Goal: Task Accomplishment & Management: Complete application form

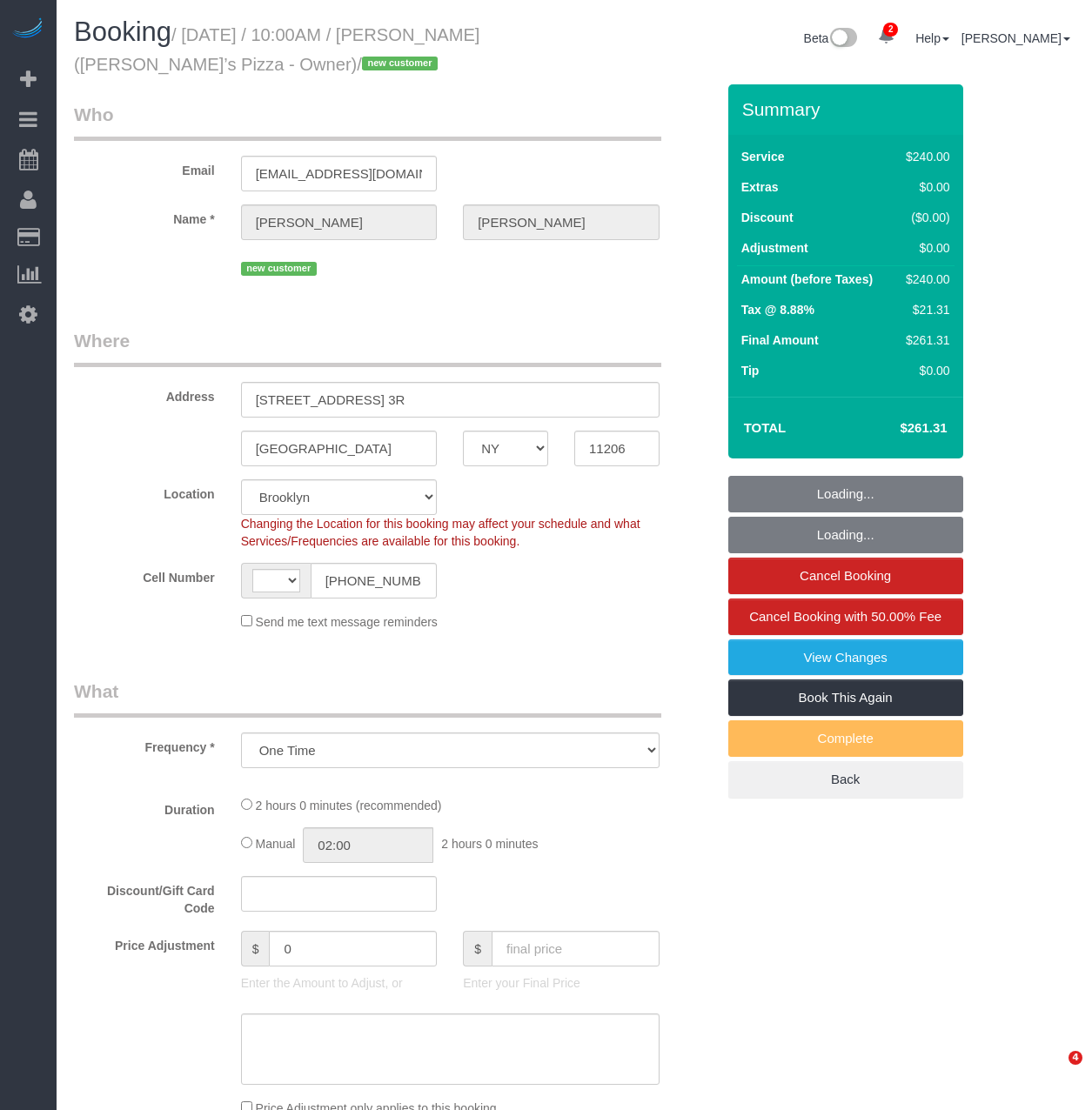
select select "NY"
select select "number:89"
select select "number:90"
select select "number:15"
select select "number:5"
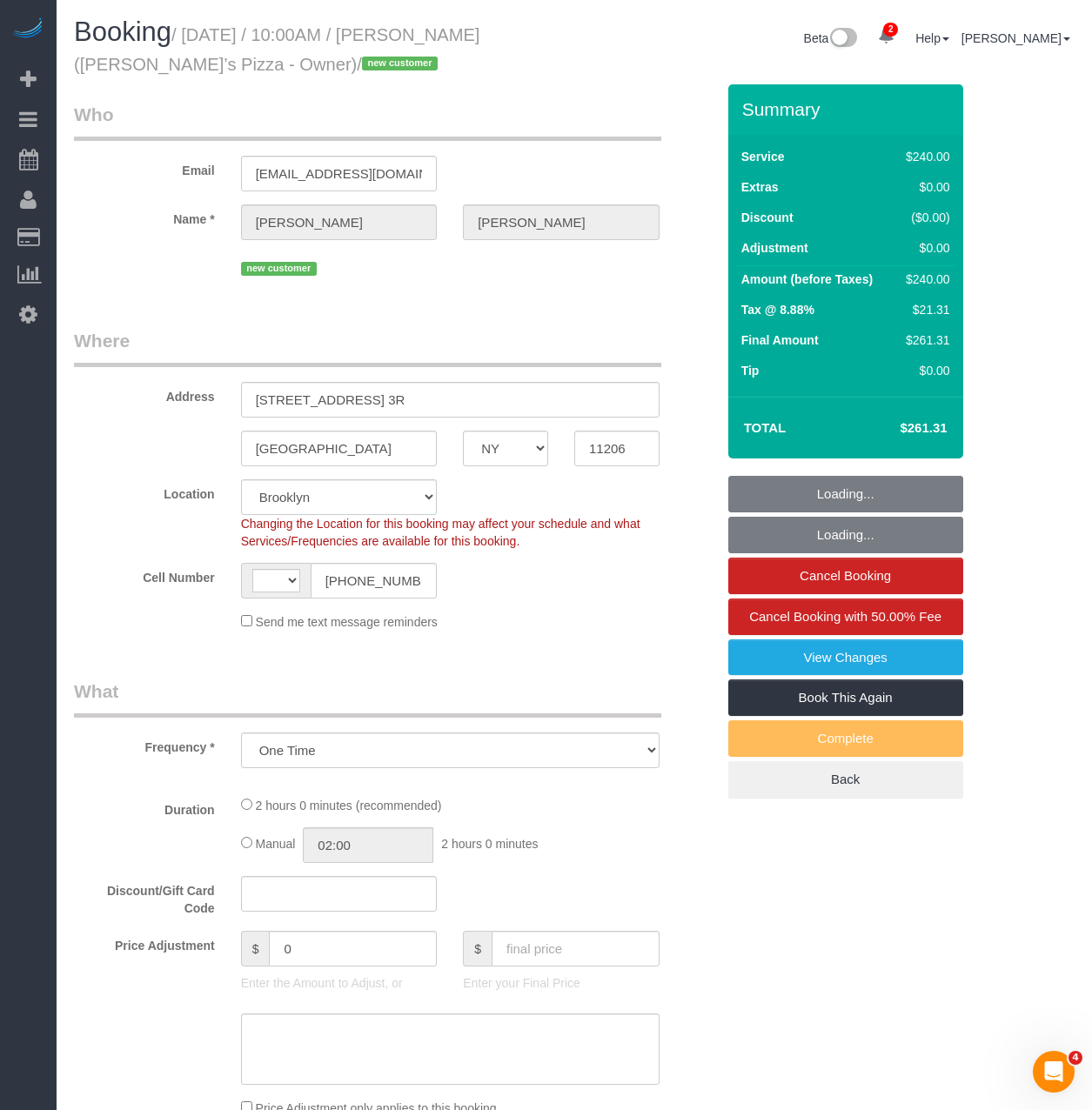
select select "string:US"
select select "string:stripe-pm_1S04C14VGloSiKo7gWa8diP8"
select select "2"
select select "120"
select select "spot1"
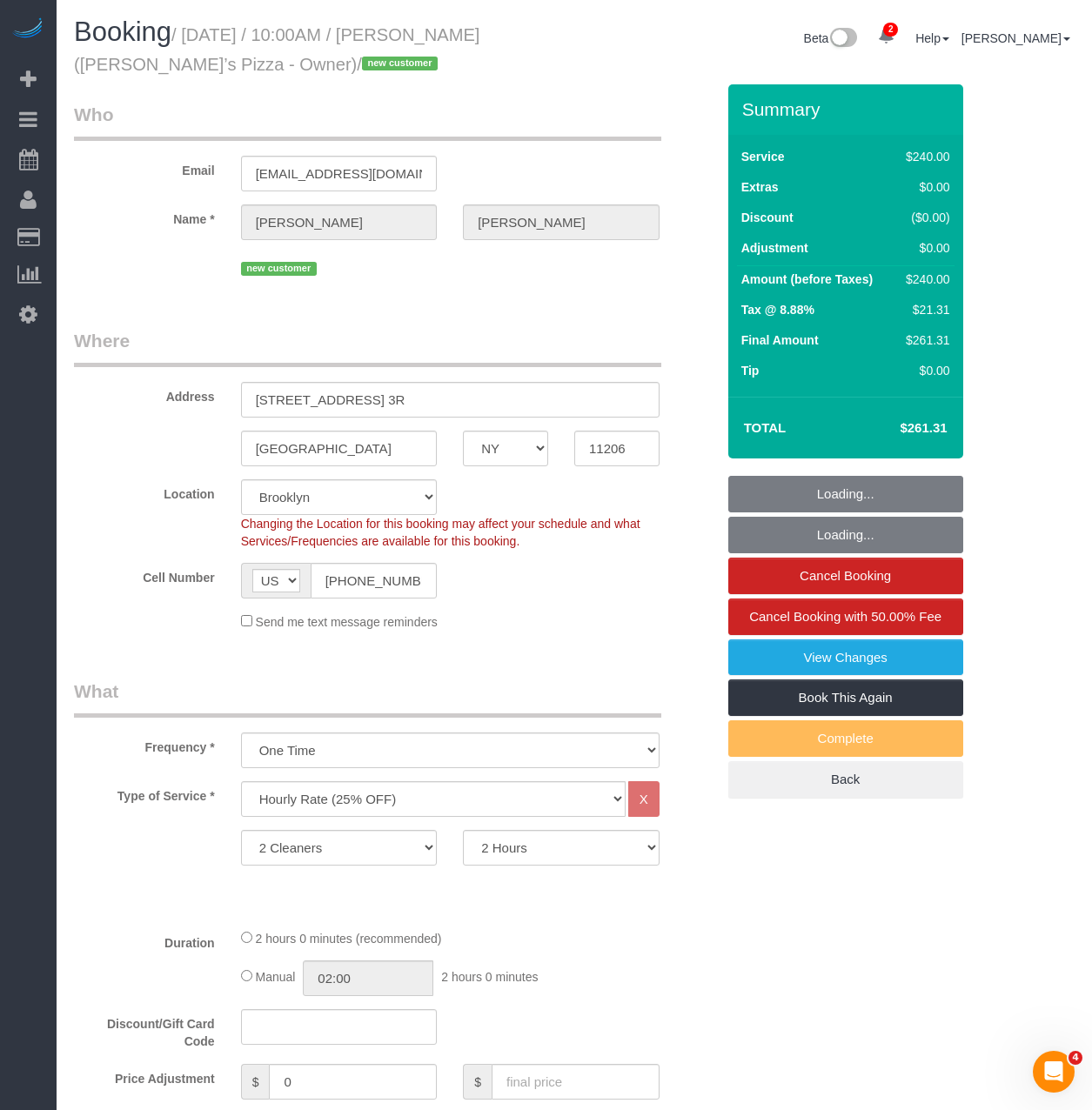
select select "object:1344"
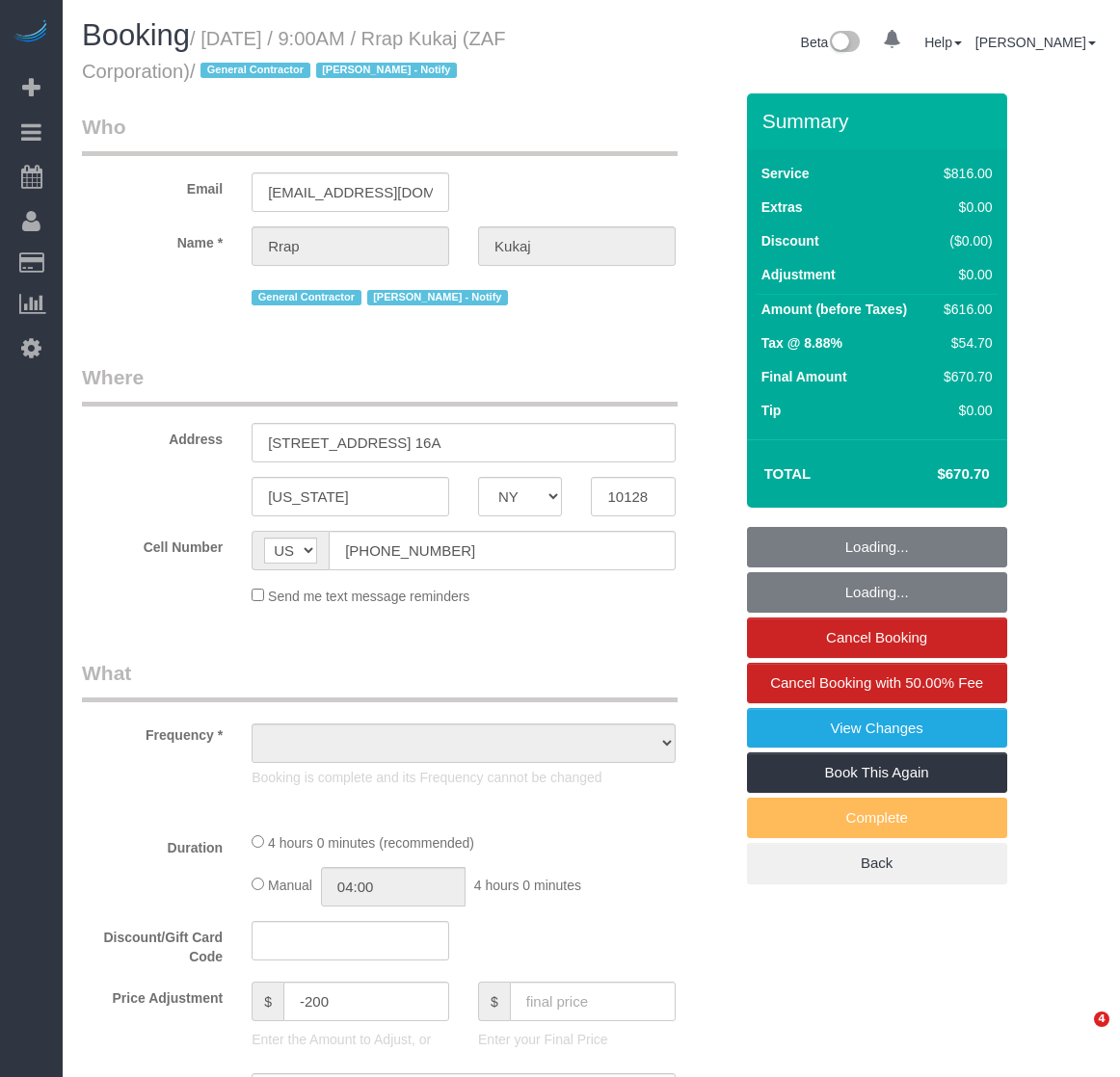
select select "NY"
select select "object:651"
select select "number:89"
select select "number:90"
select select "number:15"
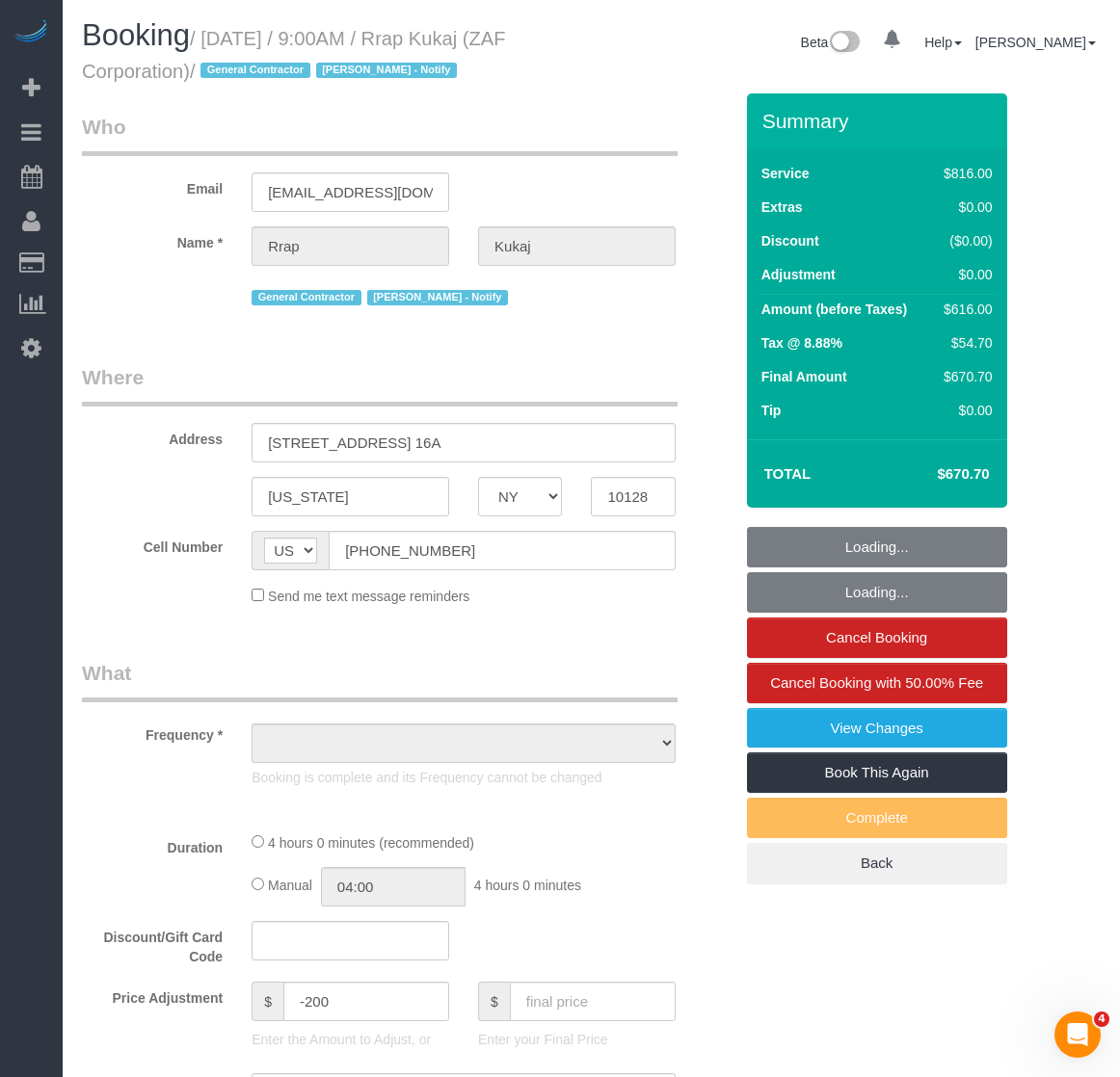
select select "number:7"
select select "string:stripe-pm_1RtaDS4VGloSiKo7rLiEkzFZ"
select select "spot1"
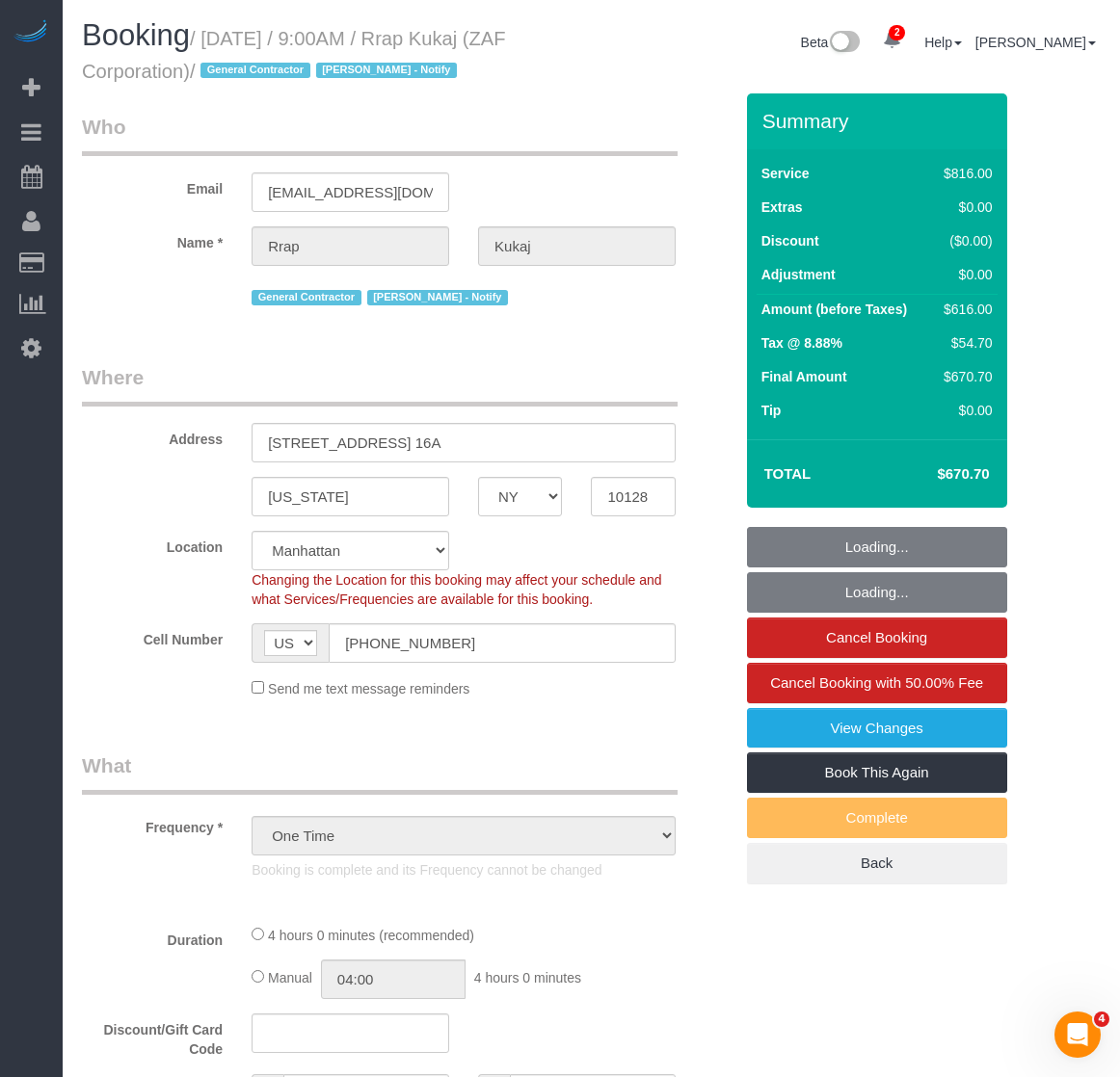
select select "3"
select select "240"
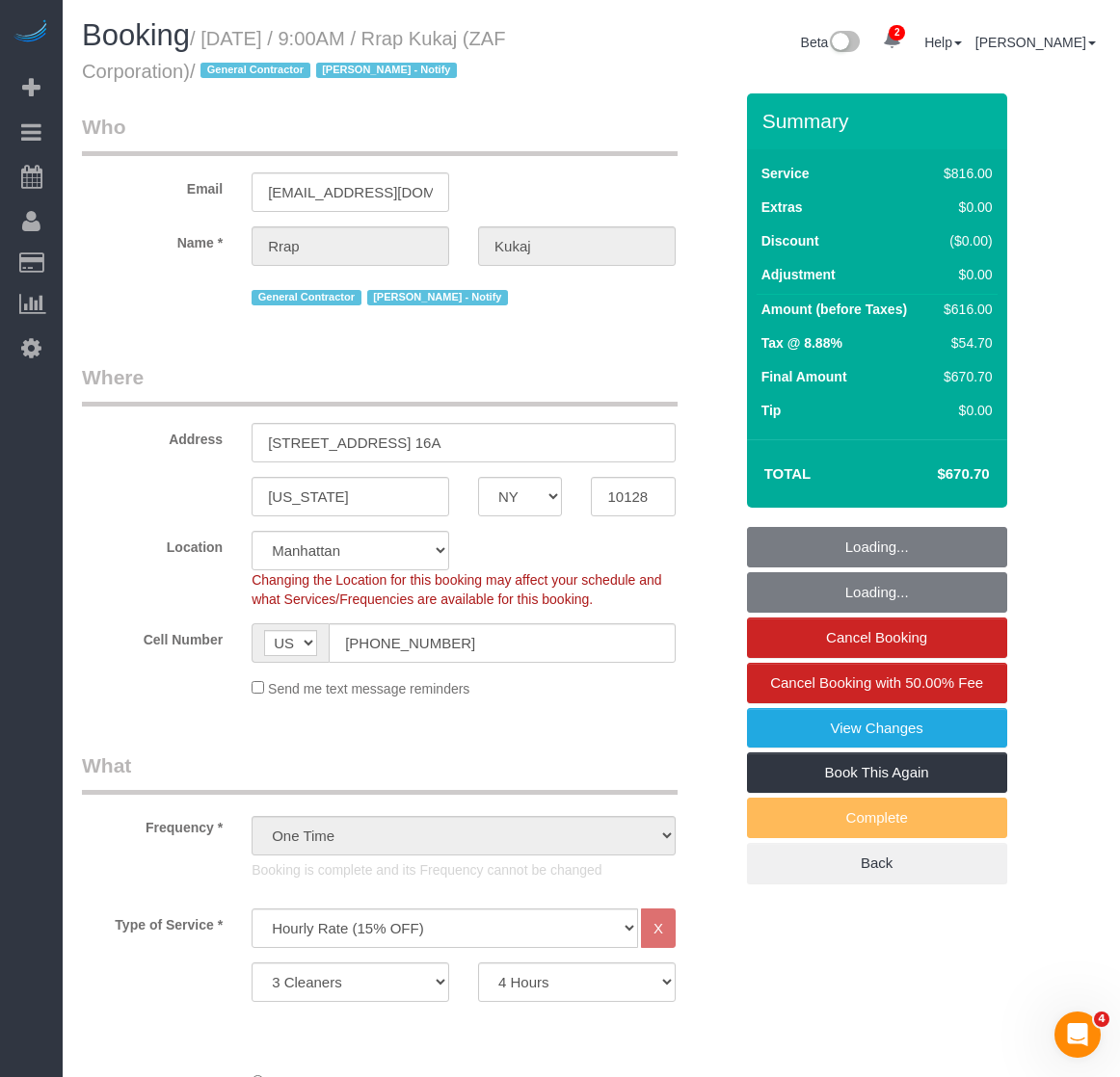
select select
select select "object:1537"
select select "spot6"
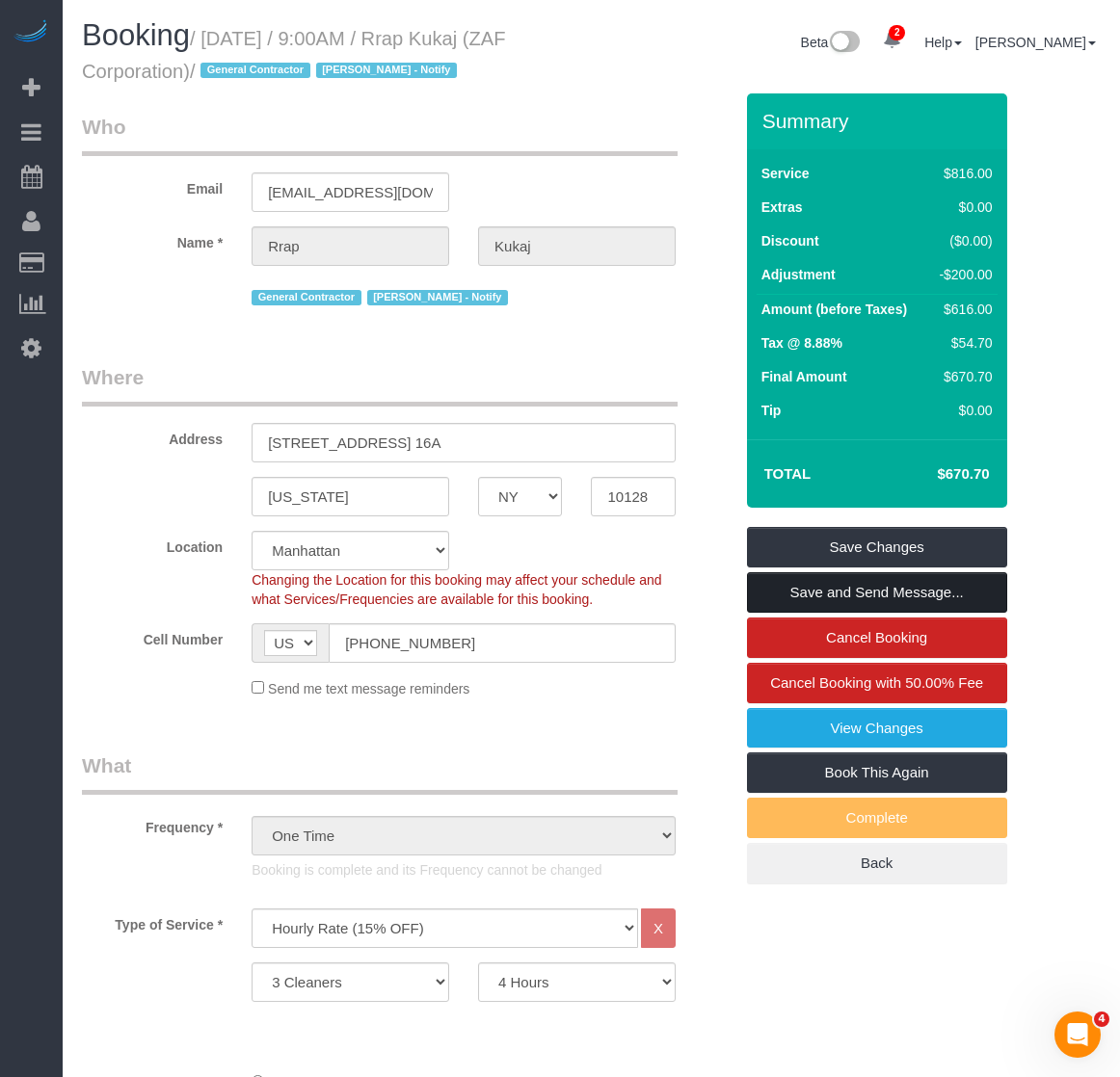
click at [834, 599] on link "Save and Send Message..." at bounding box center [877, 592] width 260 height 40
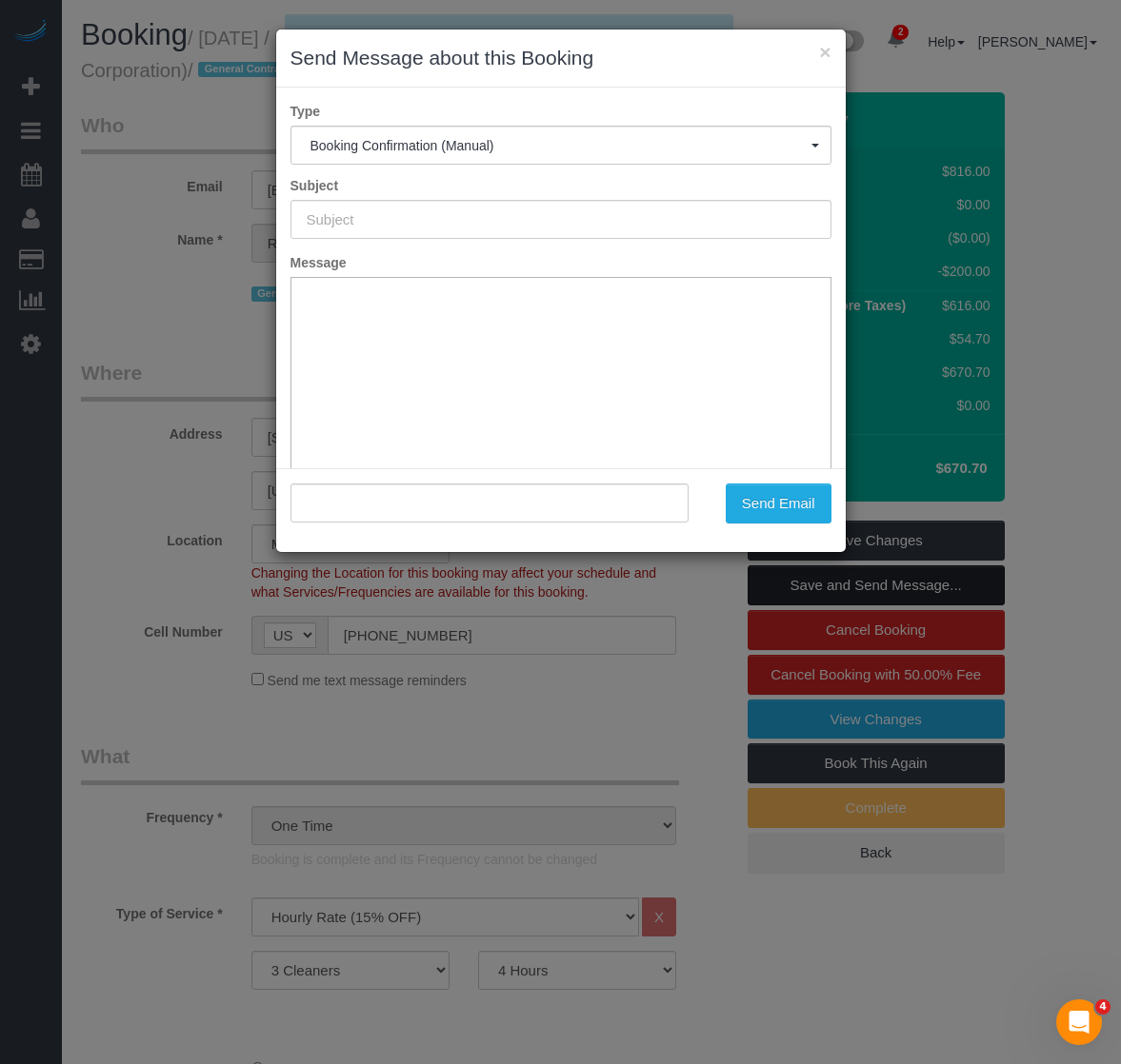
type input "Cleaning Confirmed for 08/12/2025 at 9:00am"
type input ""Rrap Kukaj" <rrap@zafcorporation.com>"
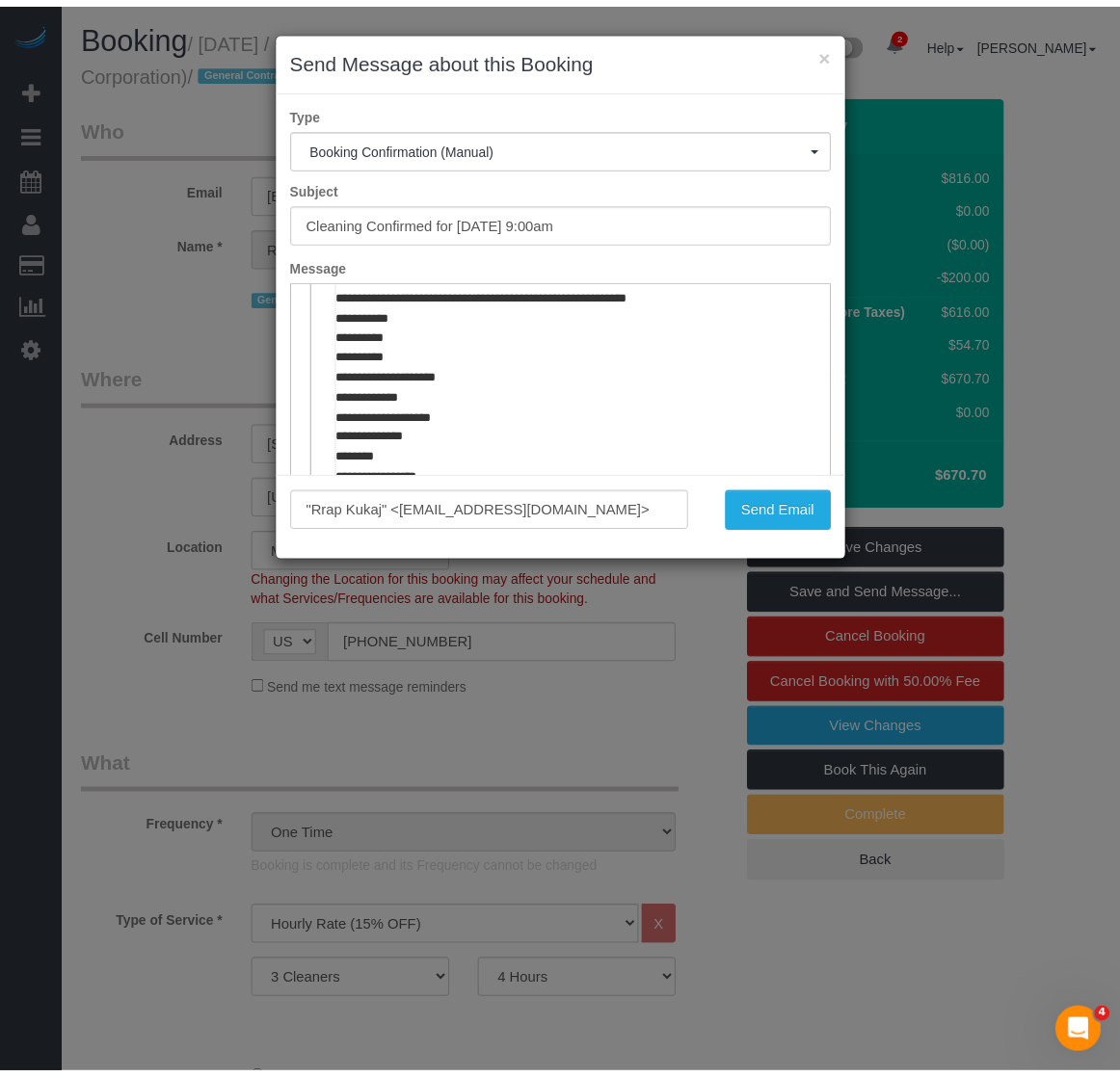
scroll to position [771, 0]
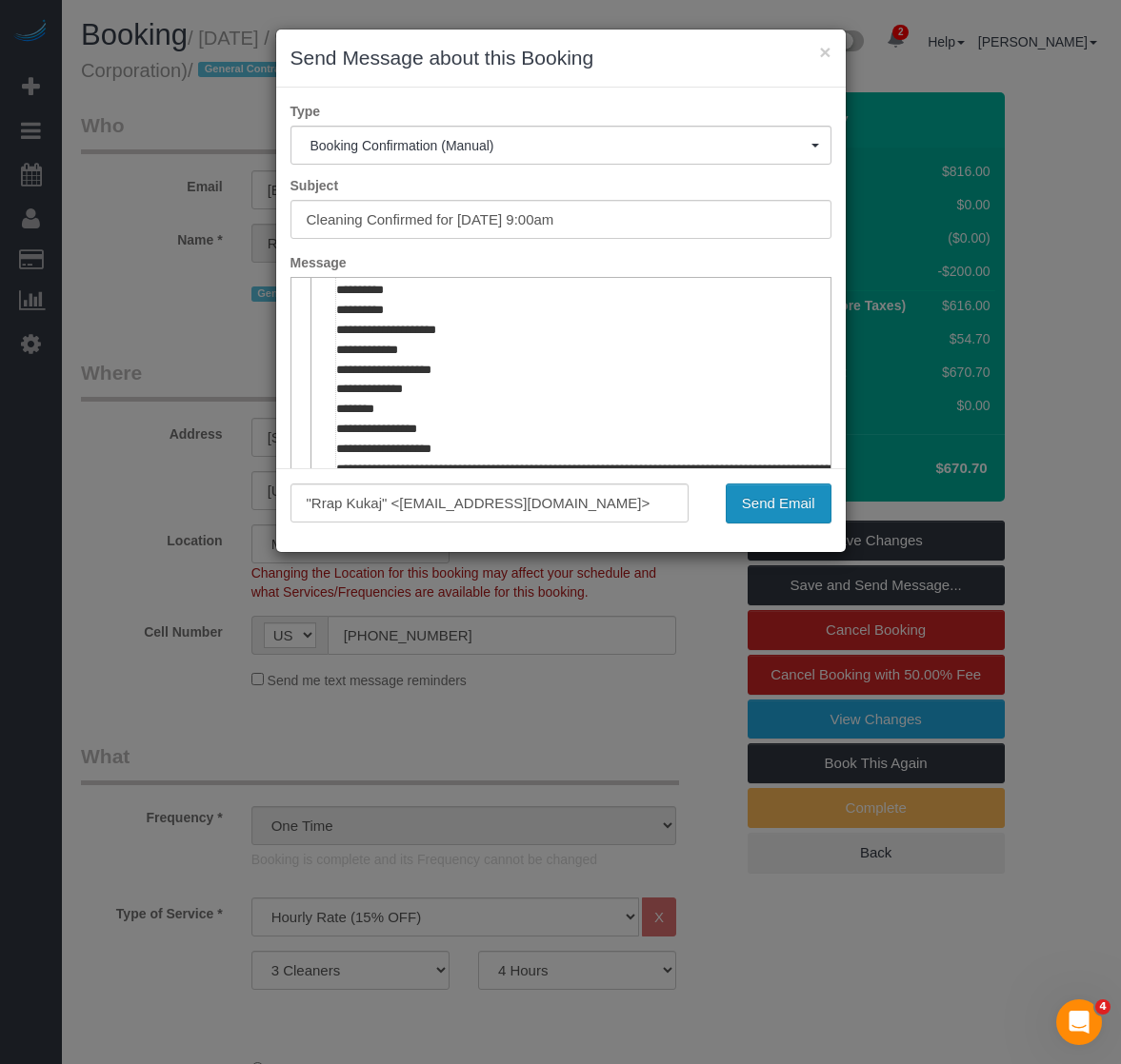
click at [769, 507] on button "Send Email" at bounding box center [779, 503] width 106 height 40
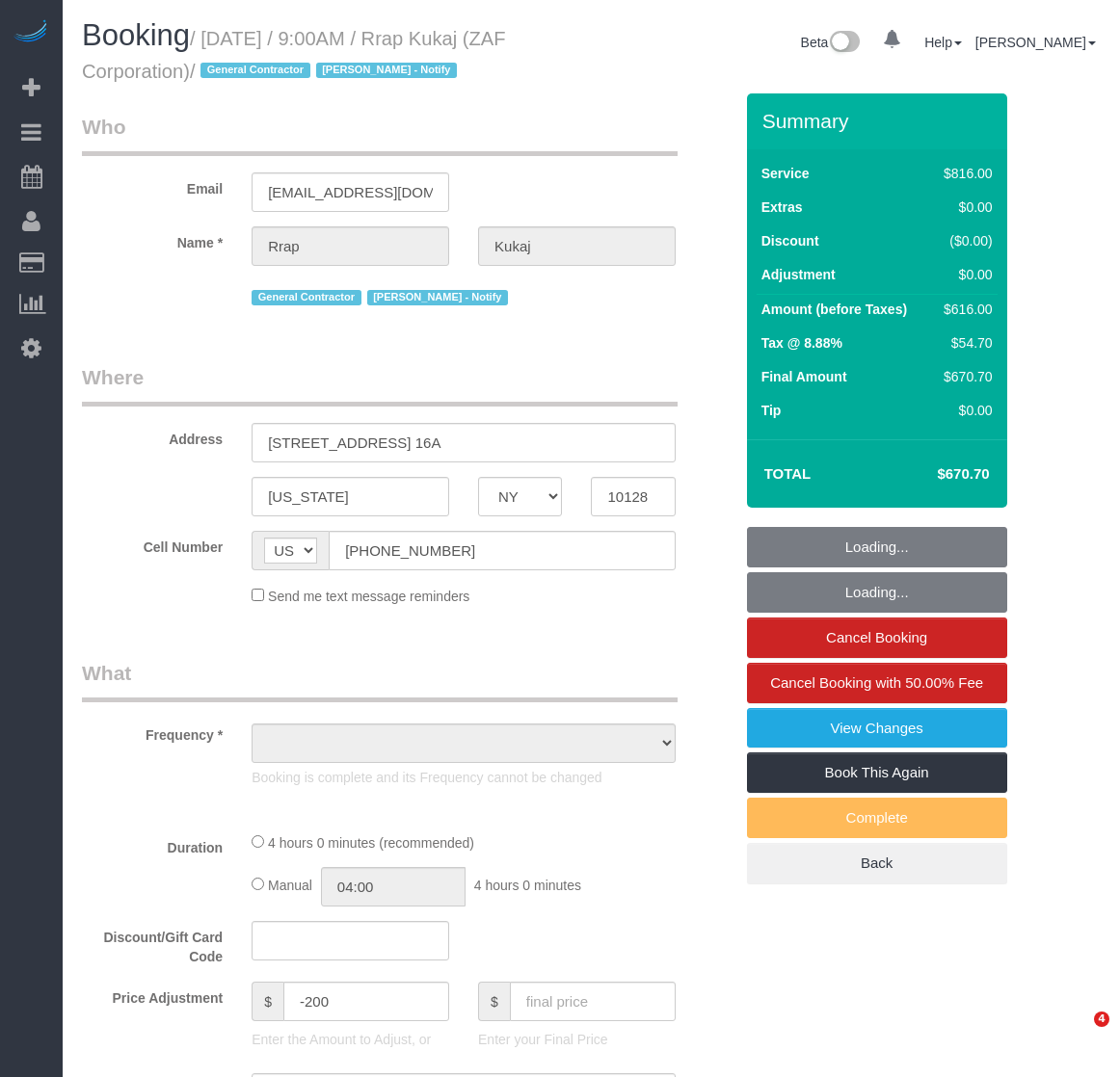
select select "NY"
select select "string:stripe-pm_1RtaDS4VGloSiKo7rLiEkzFZ"
select select "number:89"
select select "number:90"
select select "number:15"
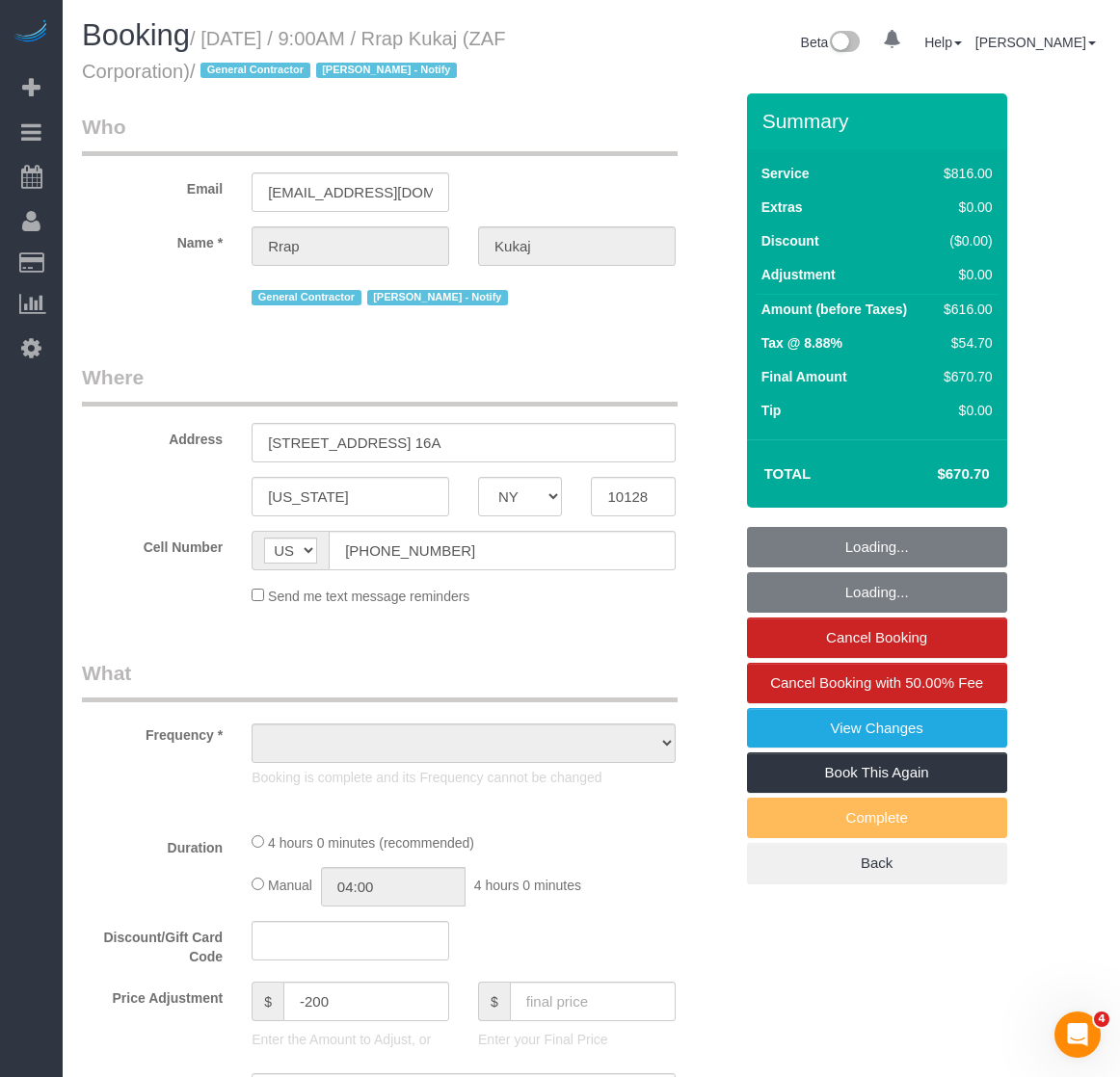
select select "number:7"
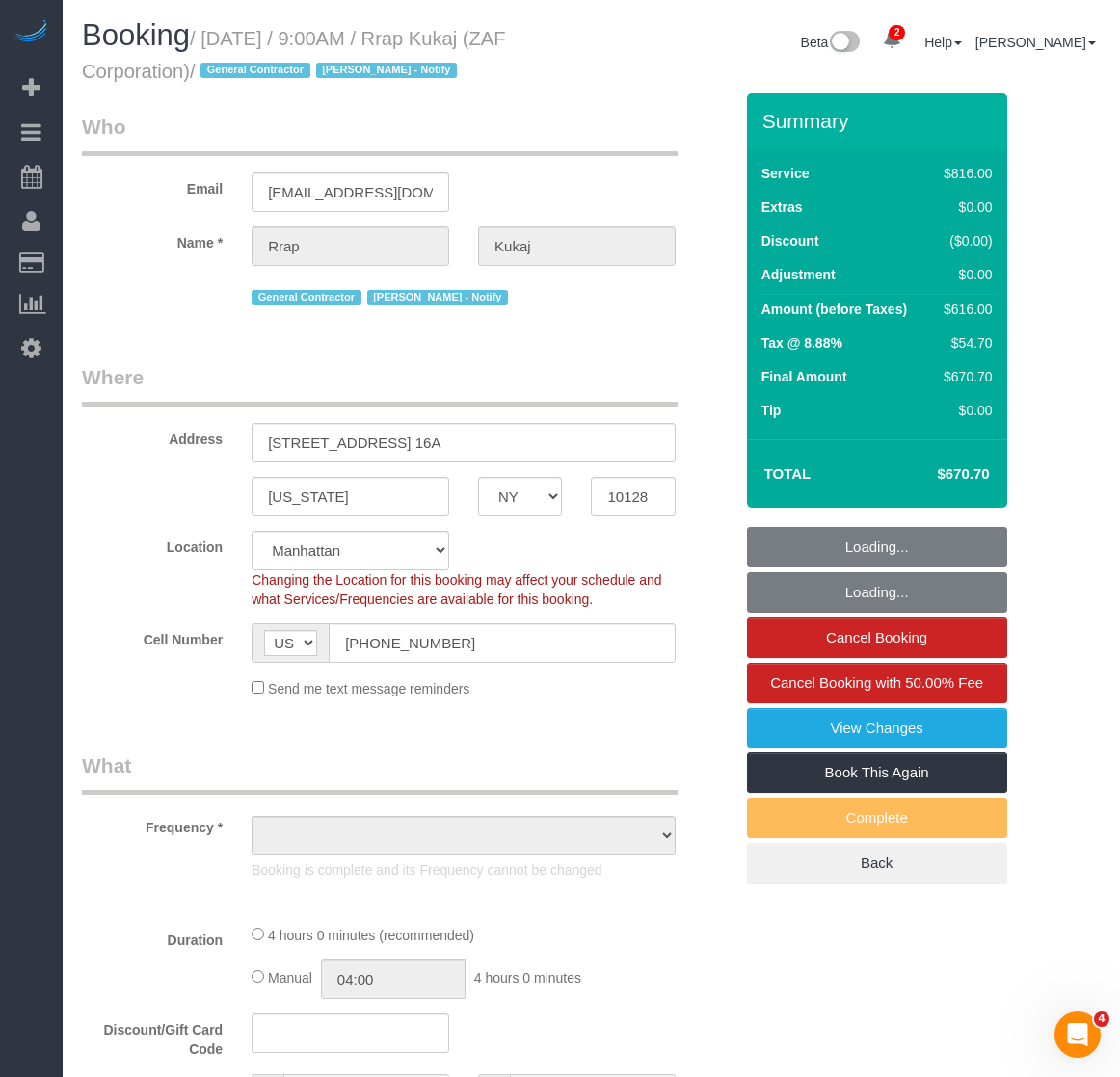
select select "object:1113"
select select "3"
select select "240"
select select "spot1"
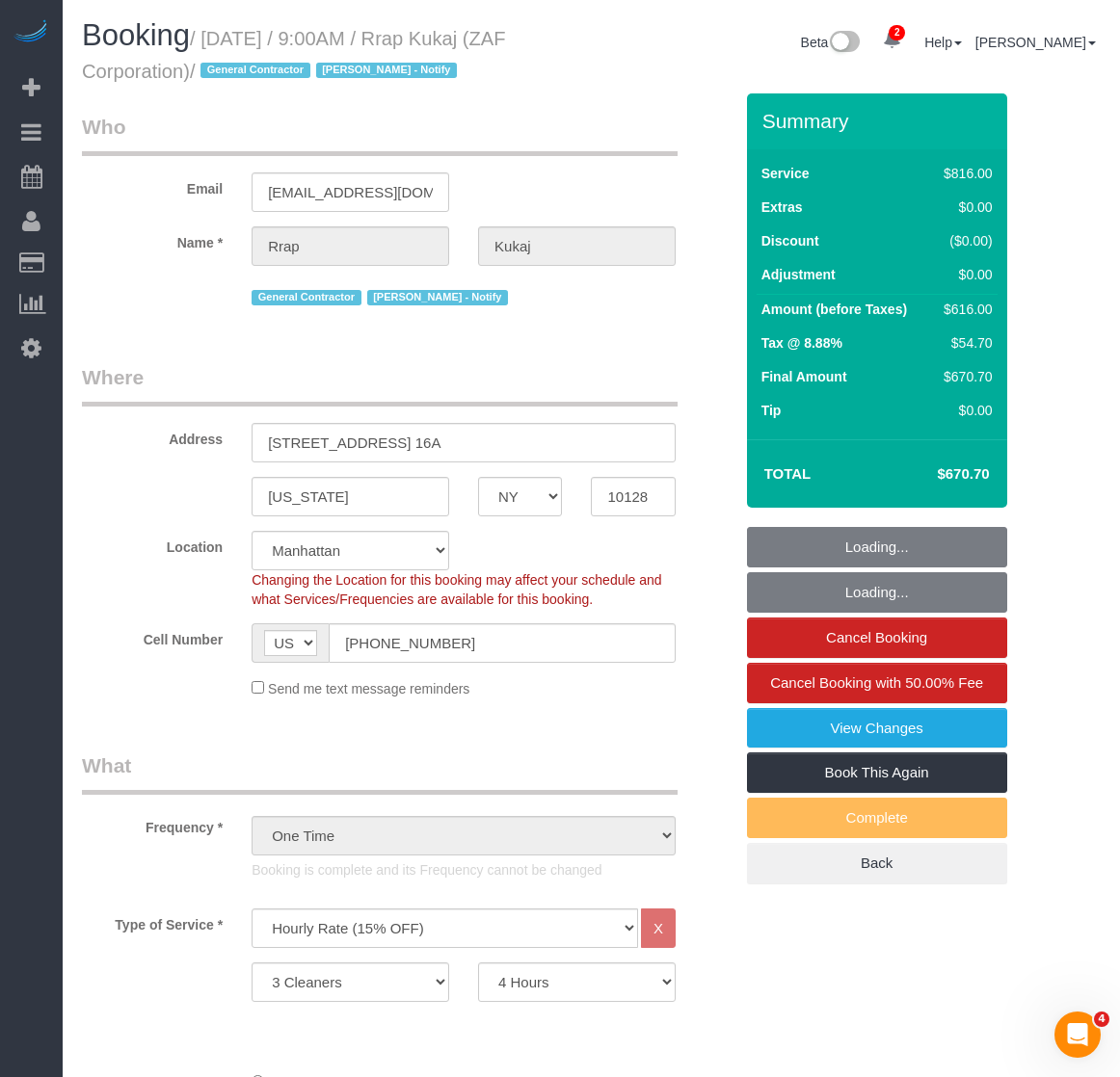
select select "object:1537"
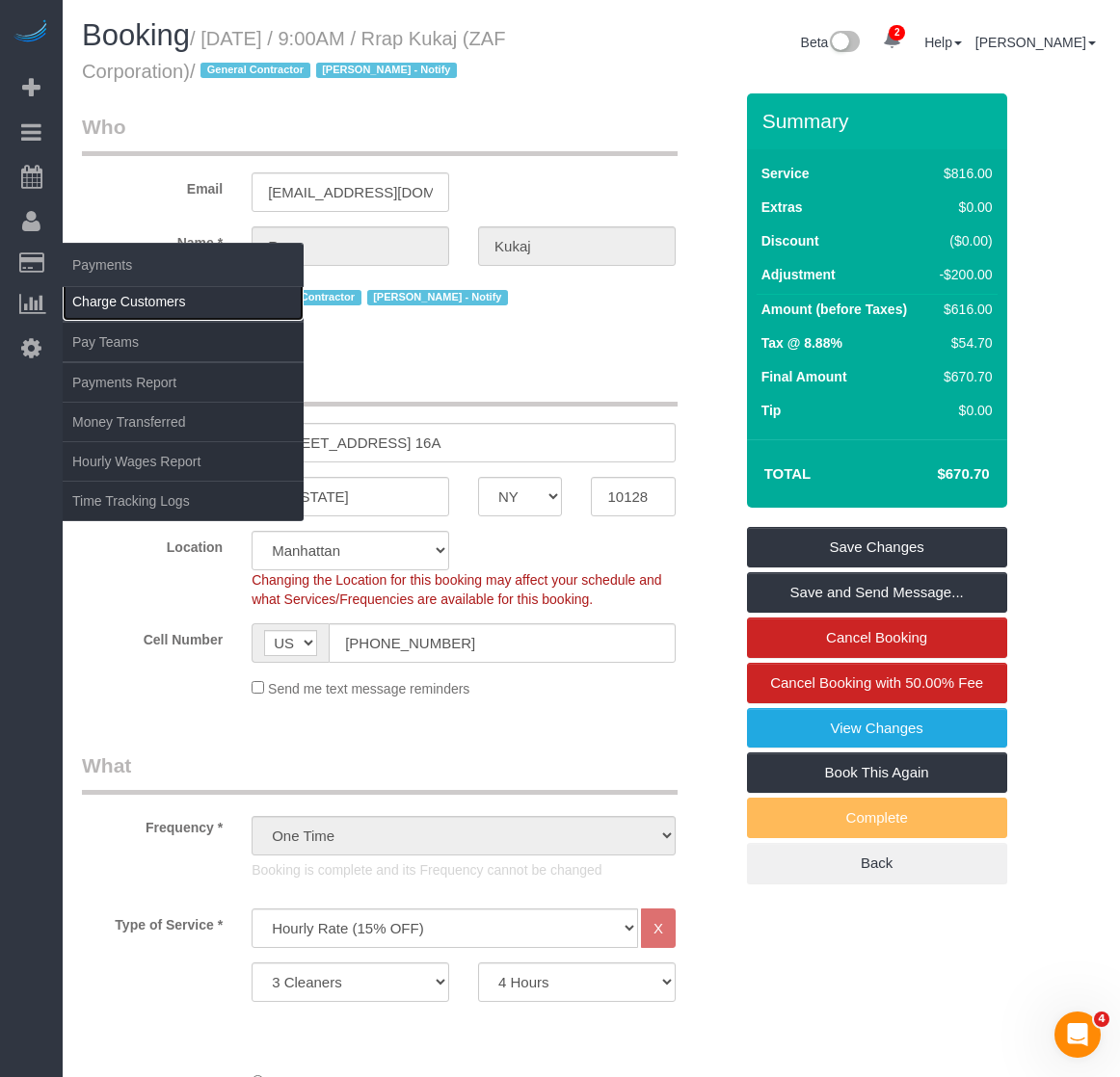
click at [127, 295] on link "Charge Customers" at bounding box center [182, 301] width 241 height 39
select select
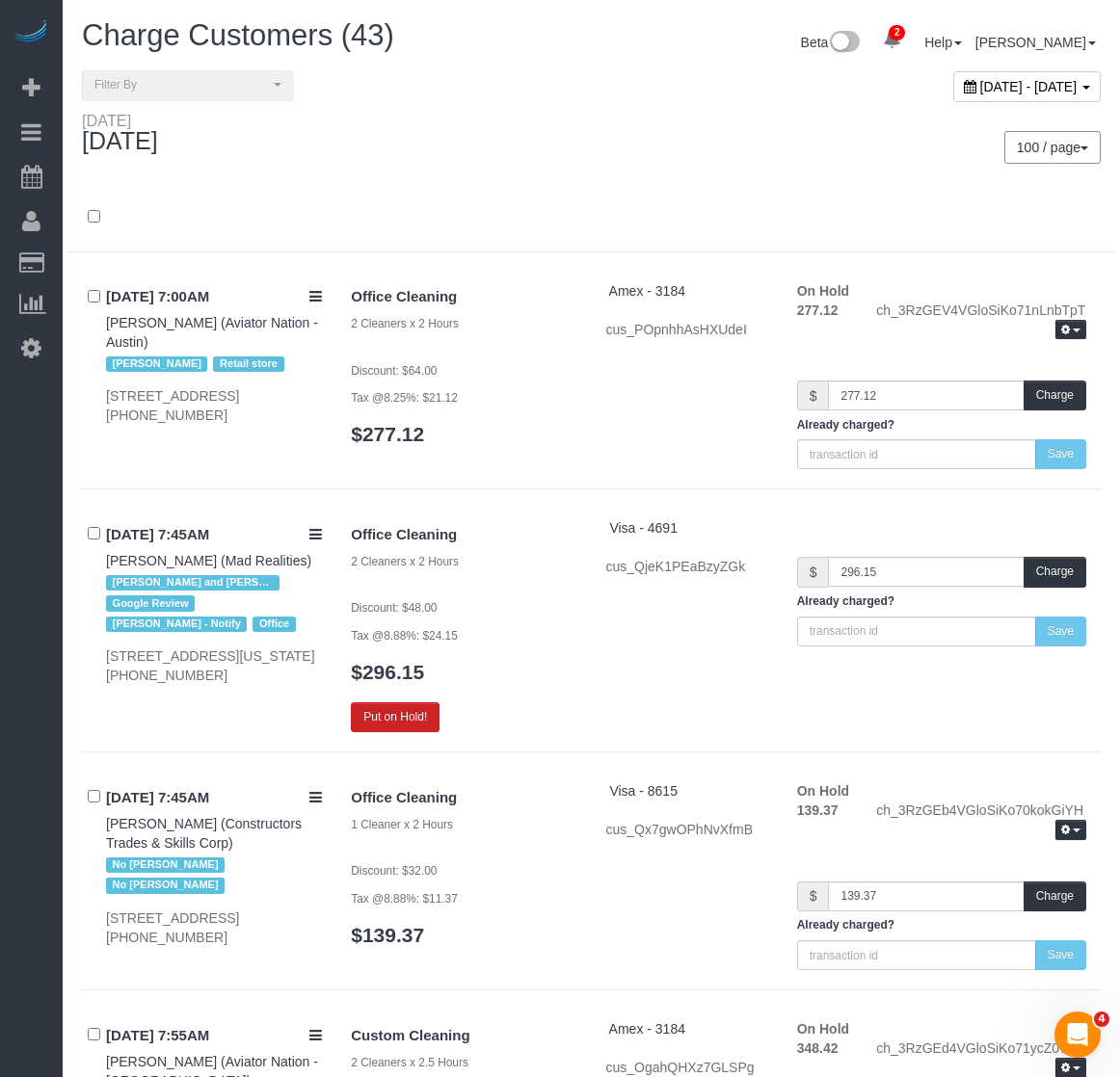
click at [953, 75] on div "August 25, 2025 - August 25, 2025" at bounding box center [1026, 87] width 147 height 31
type input "**********"
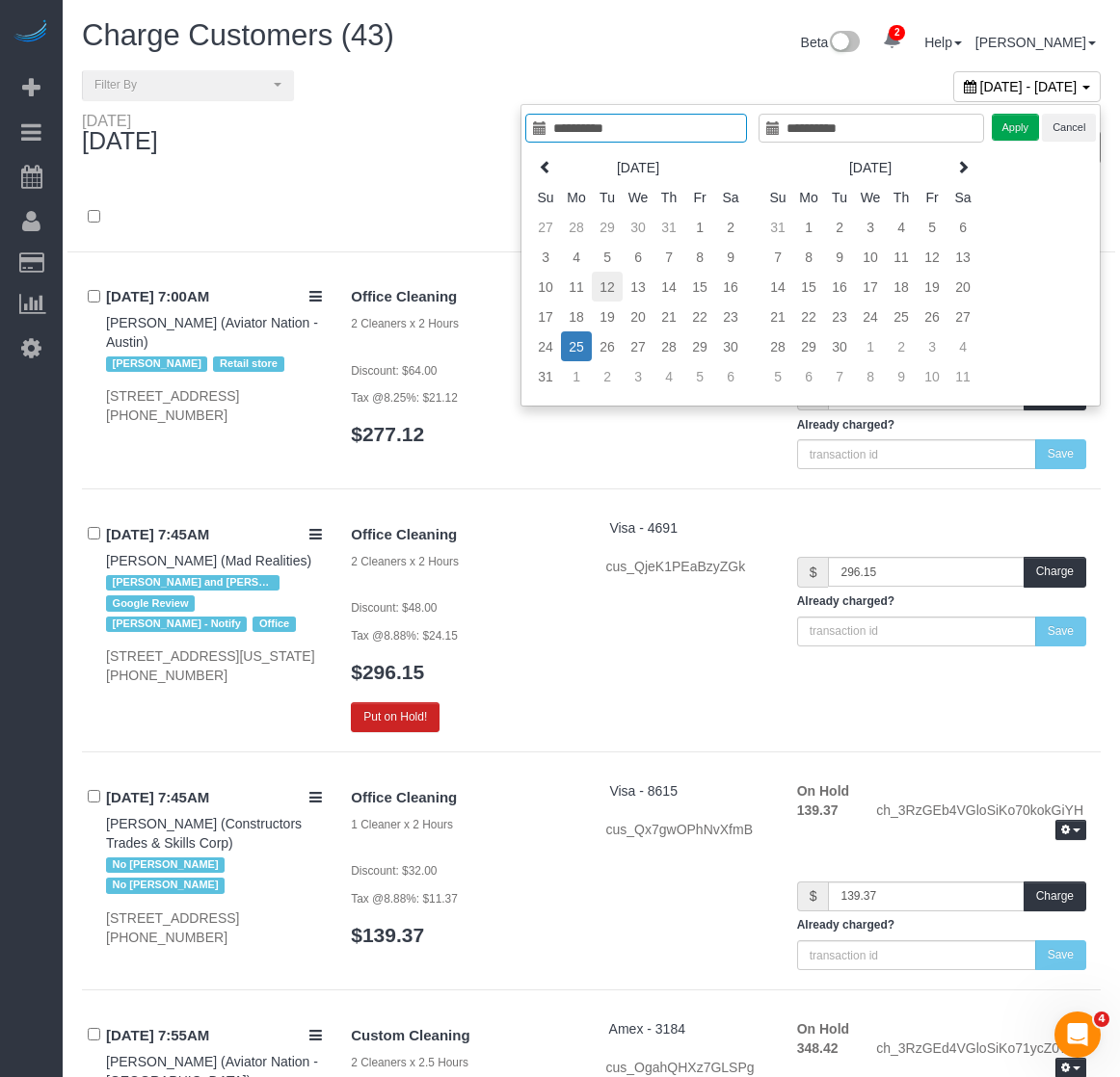
type input "**********"
click at [614, 289] on td "12" at bounding box center [607, 287] width 31 height 30
type input "**********"
click at [614, 289] on td "12" at bounding box center [607, 287] width 31 height 30
type input "**********"
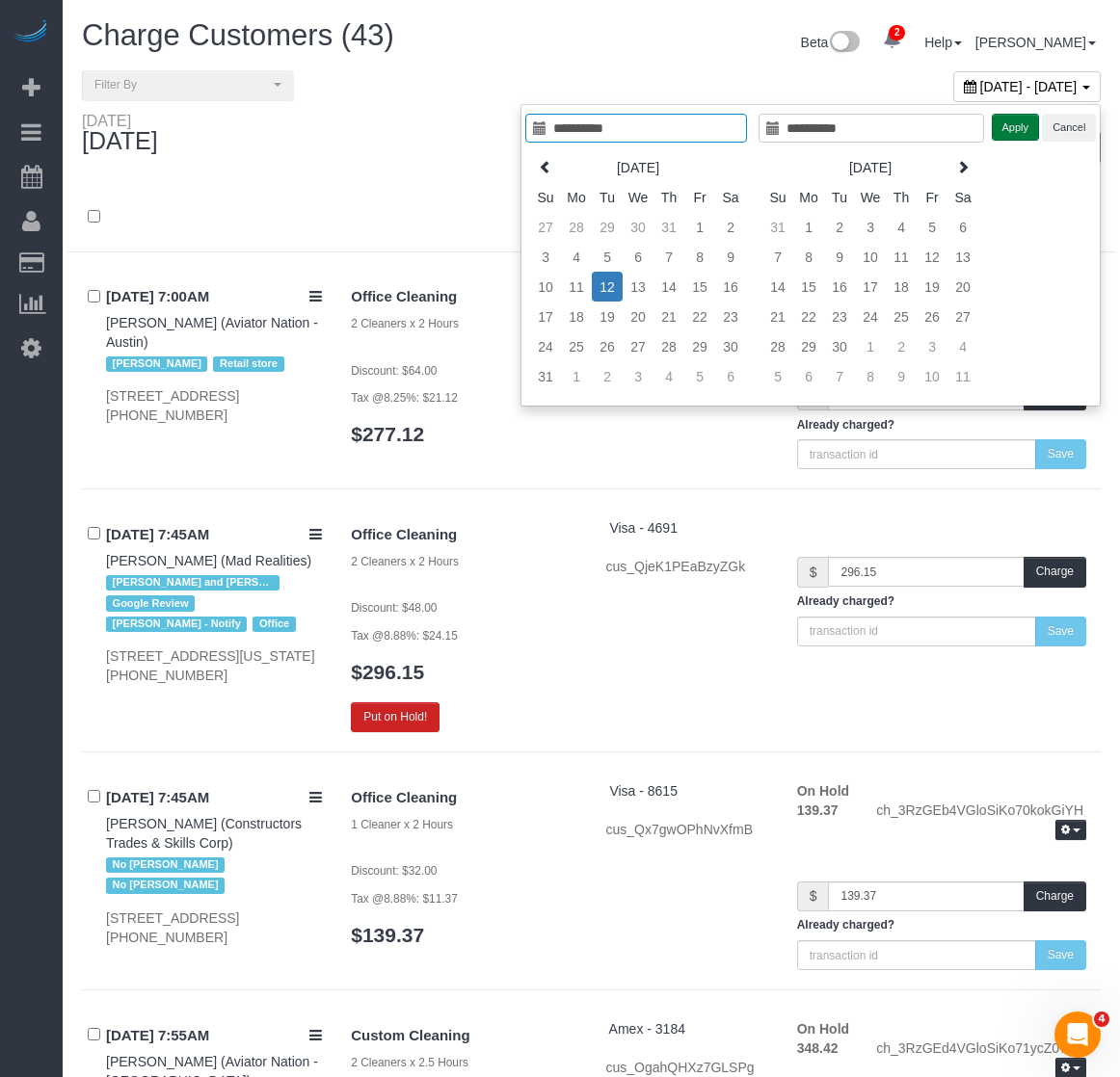
click at [998, 128] on button "Apply" at bounding box center [1015, 128] width 48 height 28
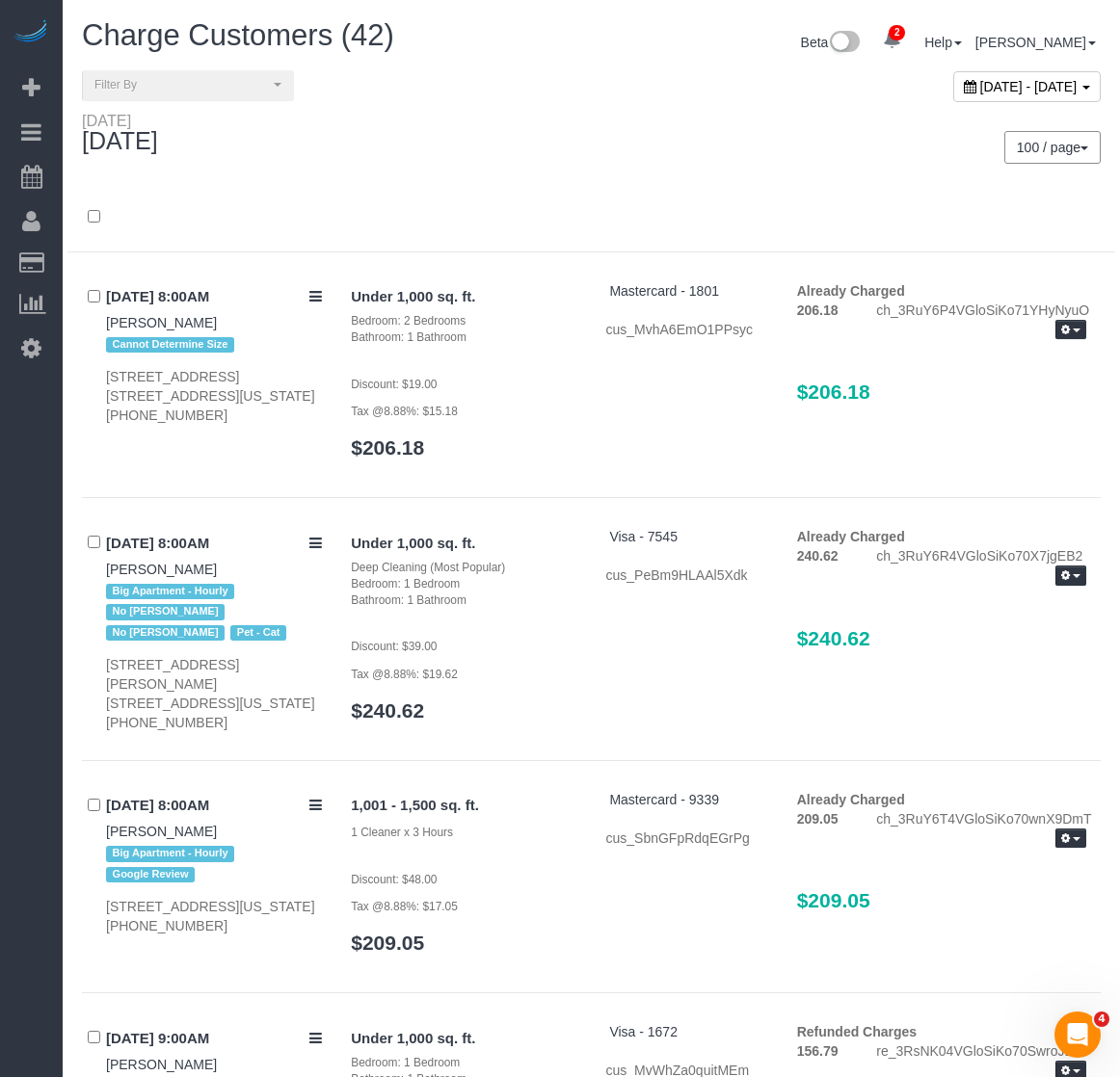
click at [603, 179] on div "100 / page 10 / page 20 / page 30 / page 40 / page 50 / page 100 / page" at bounding box center [853, 147] width 524 height 71
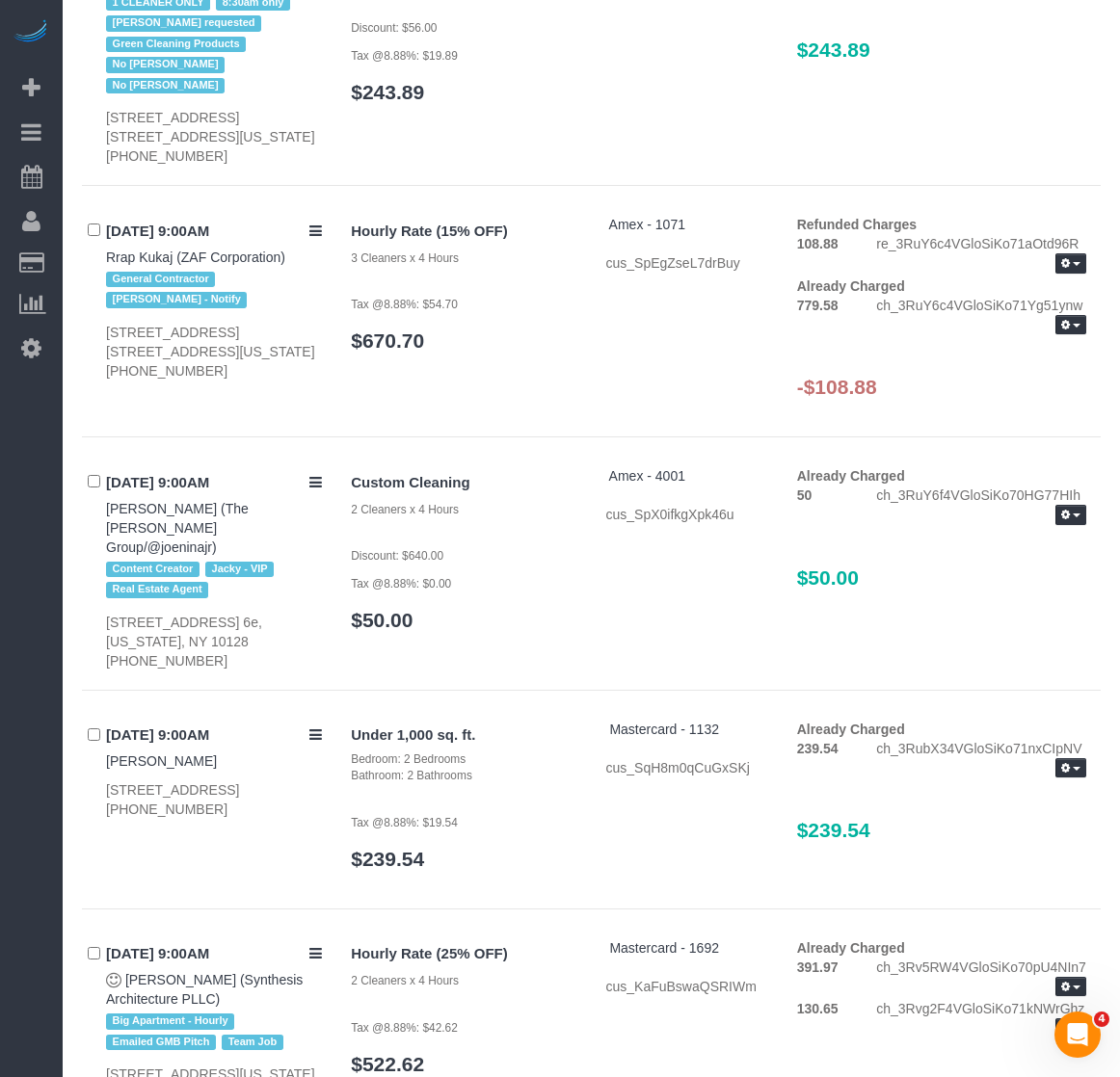
scroll to position [2698, 0]
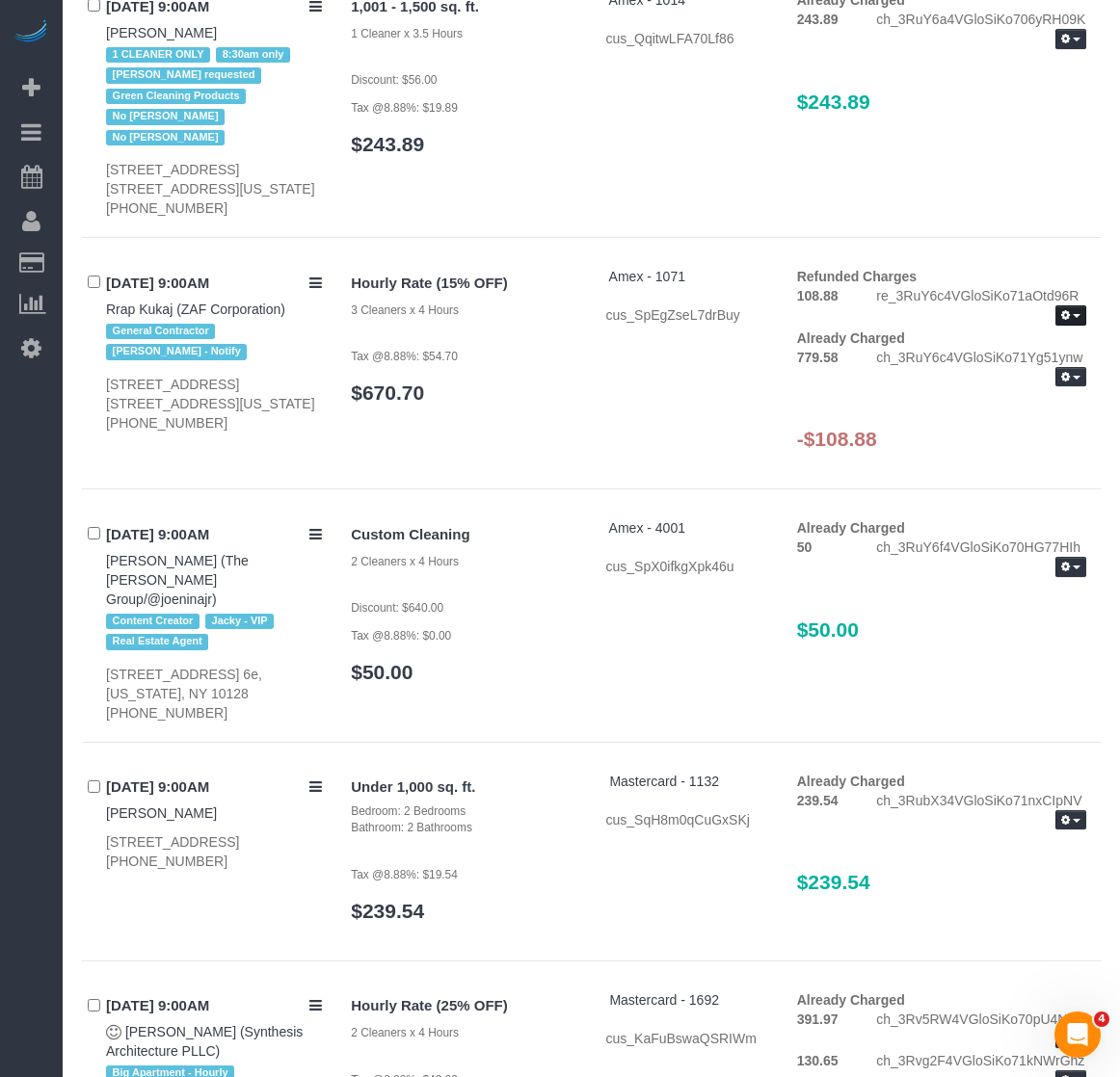
click at [1065, 326] on button "button" at bounding box center [1071, 315] width 31 height 20
click at [980, 414] on div "Refunded Charges 108.88 re_3RuY6c4VGloSiKo71aOtd96R View Details Already Charge…" at bounding box center [941, 368] width 318 height 202
click at [1072, 387] on button "button" at bounding box center [1071, 377] width 31 height 20
click at [1002, 422] on link "Refund" at bounding box center [1009, 410] width 152 height 25
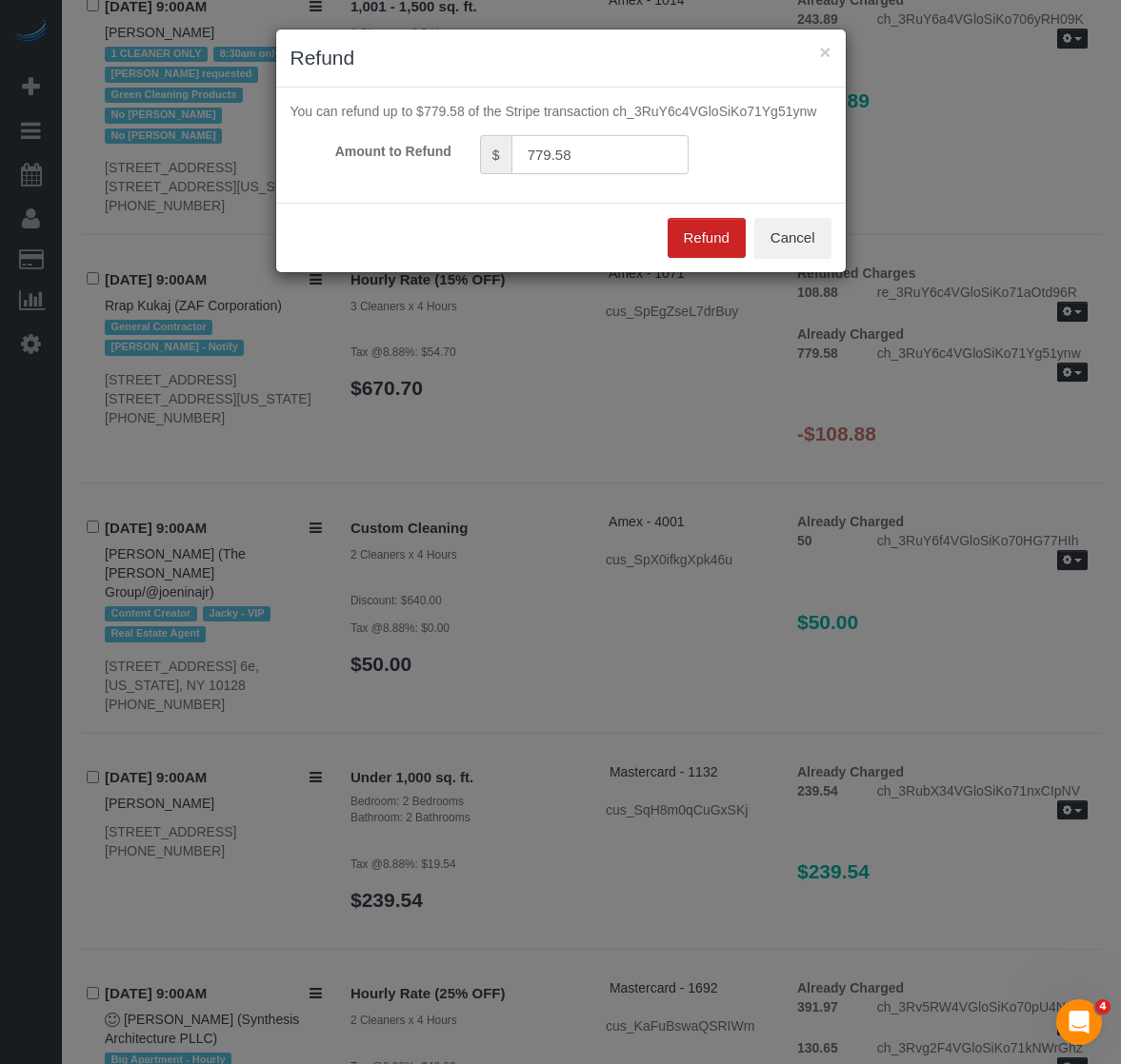
drag, startPoint x: 575, startPoint y: 145, endPoint x: 407, endPoint y: 122, distance: 169.6
click at [407, 124] on form "You can refund up to $779.58 of the Stripe transaction ch_3RuY6c4VGloSiKo71Yg51…" at bounding box center [560, 138] width 541 height 72
type input "108.88"
click at [704, 243] on button "Refund" at bounding box center [706, 237] width 78 height 40
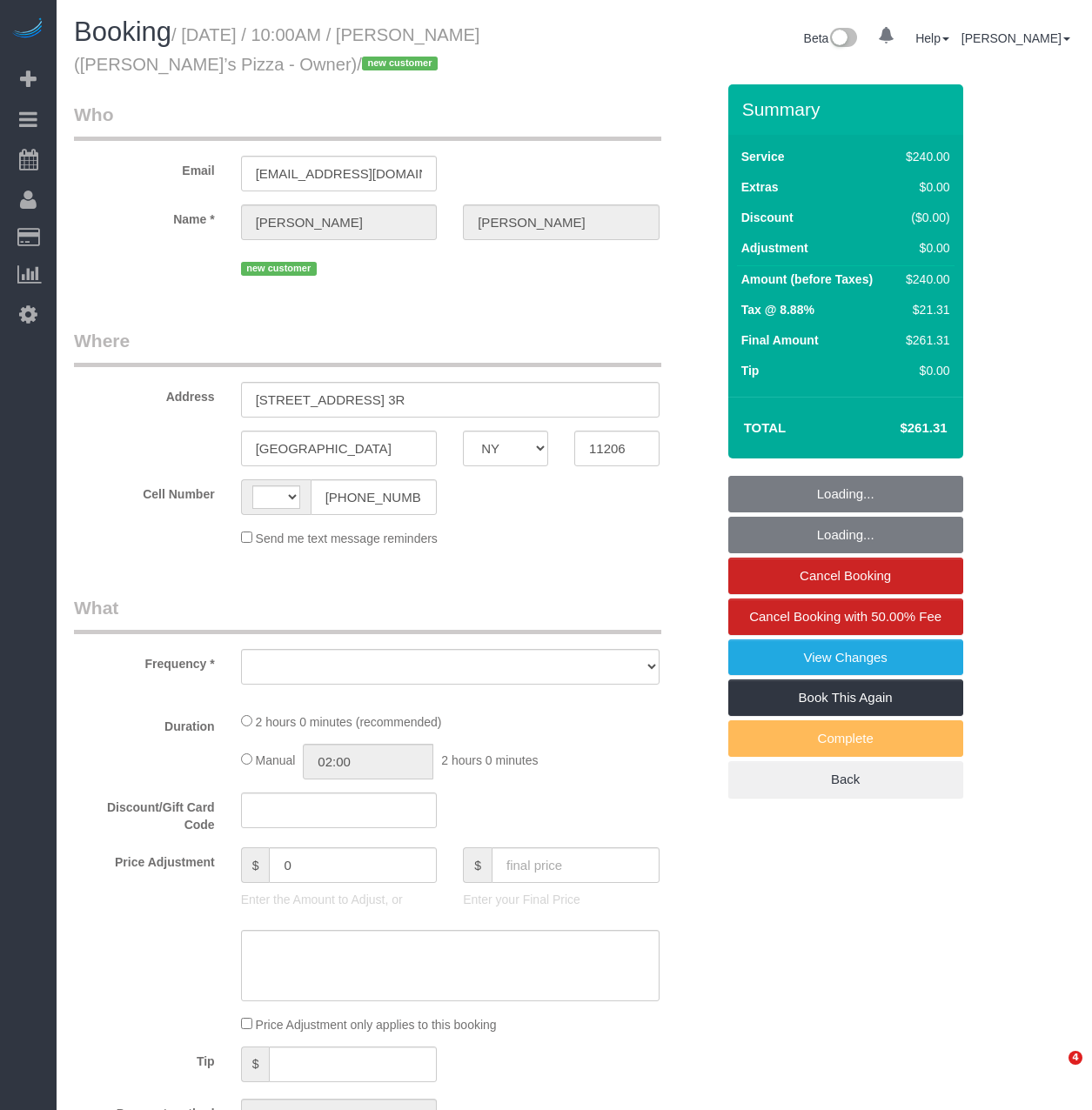
select select "NY"
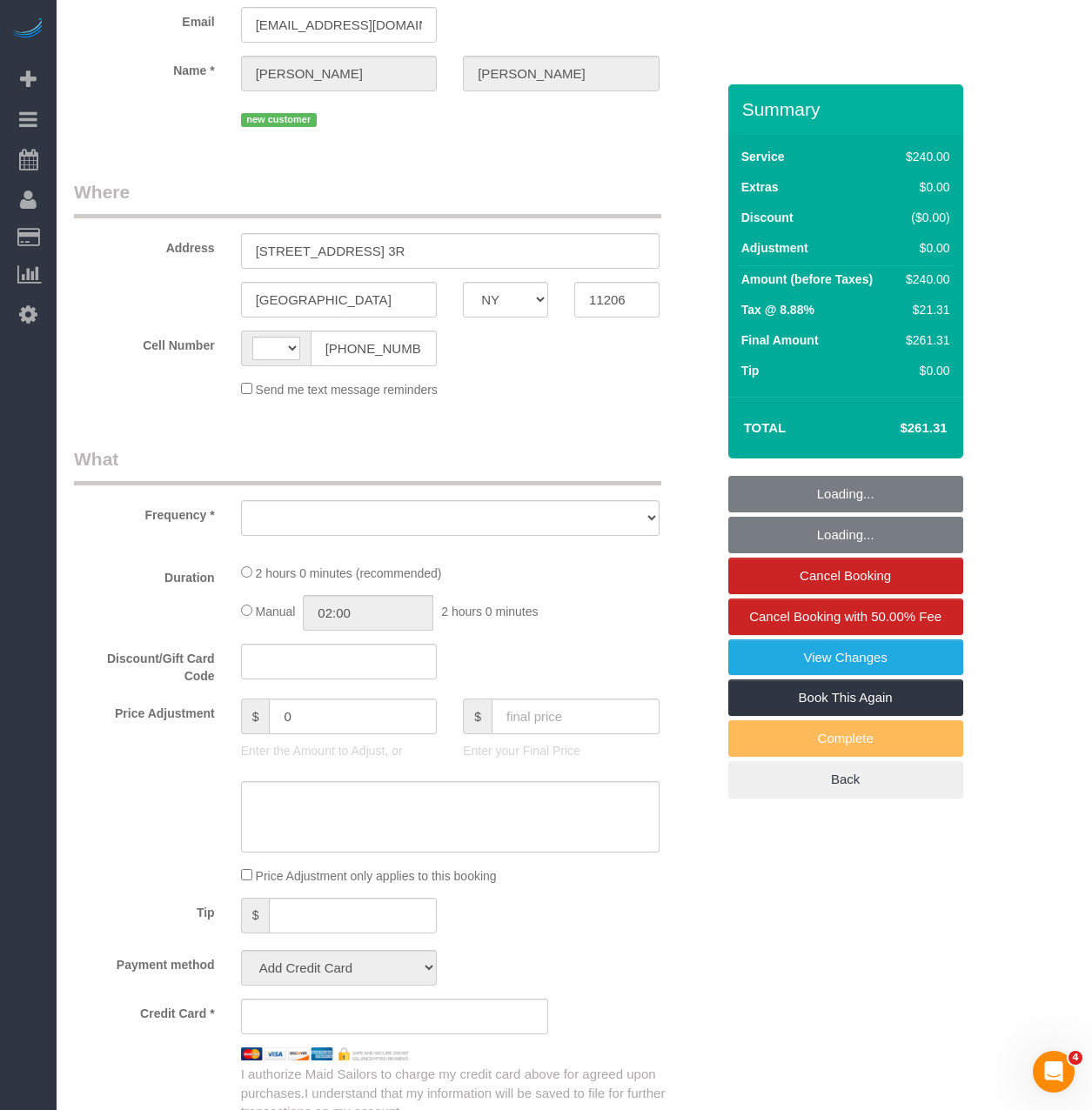
select select "string:US"
select select "object:387"
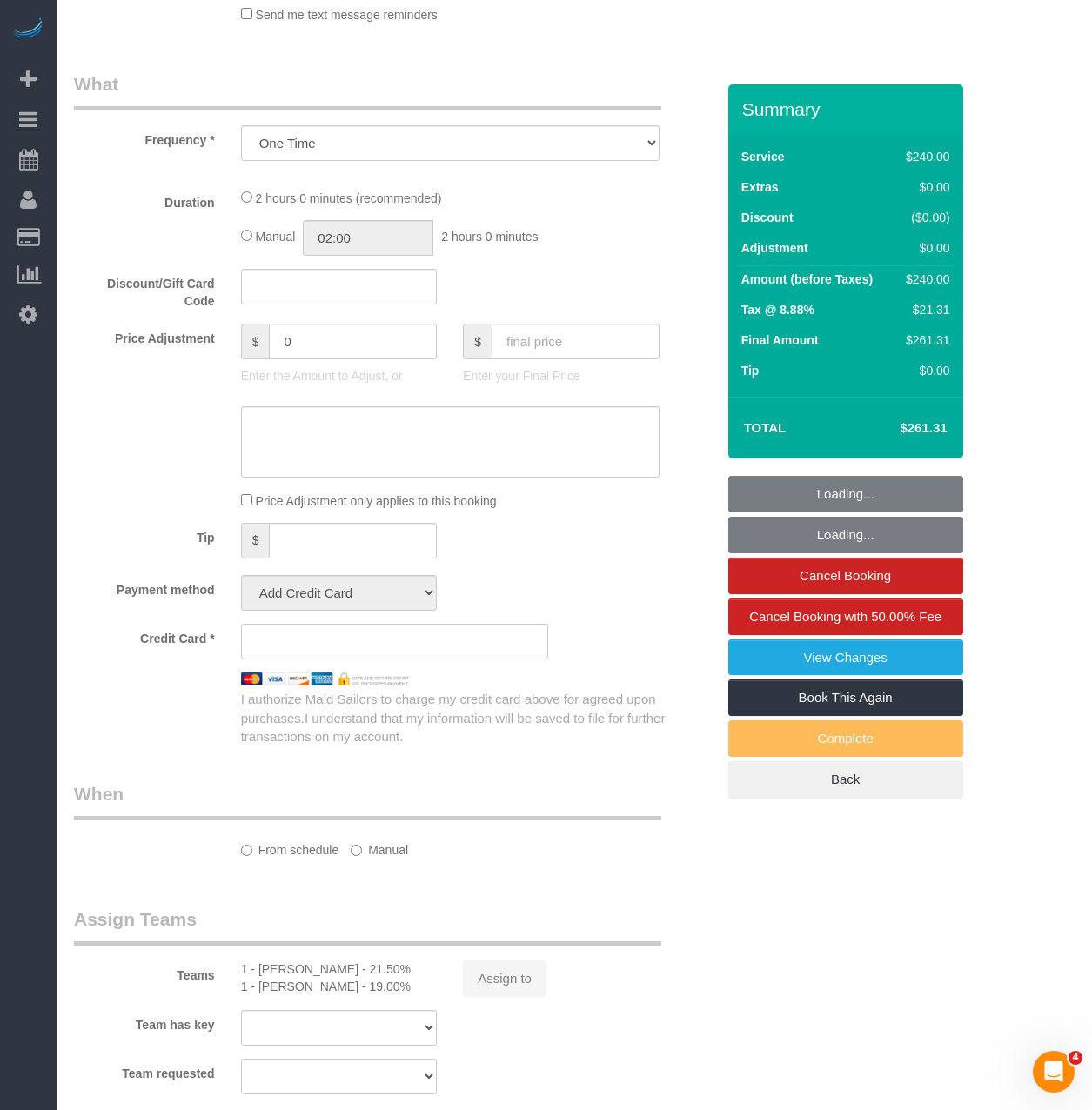
select select "string:stripe-pm_1S04C14VGloSiKo7gWa8diP8"
select select "spot1"
select select "number:89"
select select "number:90"
select select "number:15"
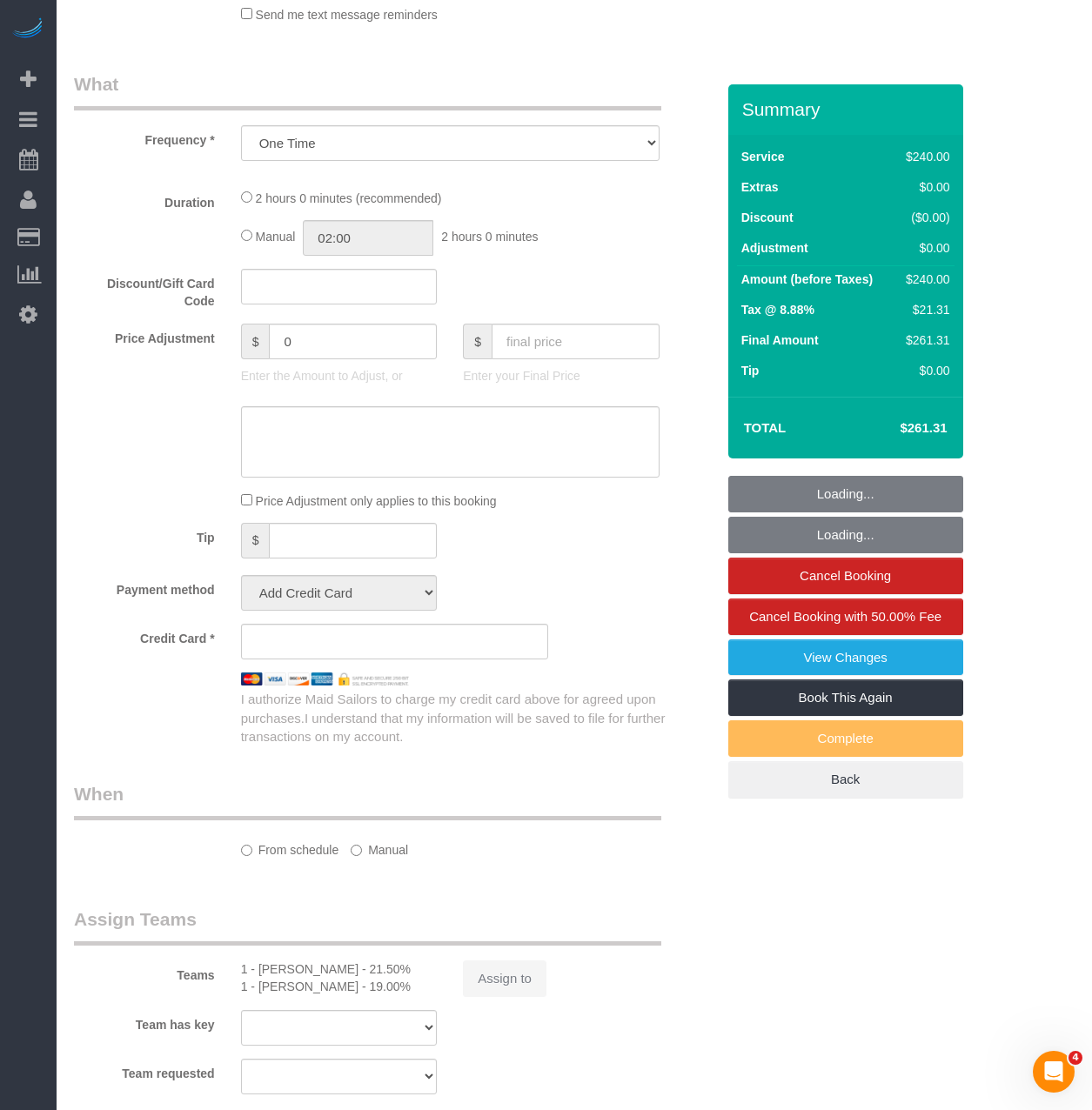
select select "number:5"
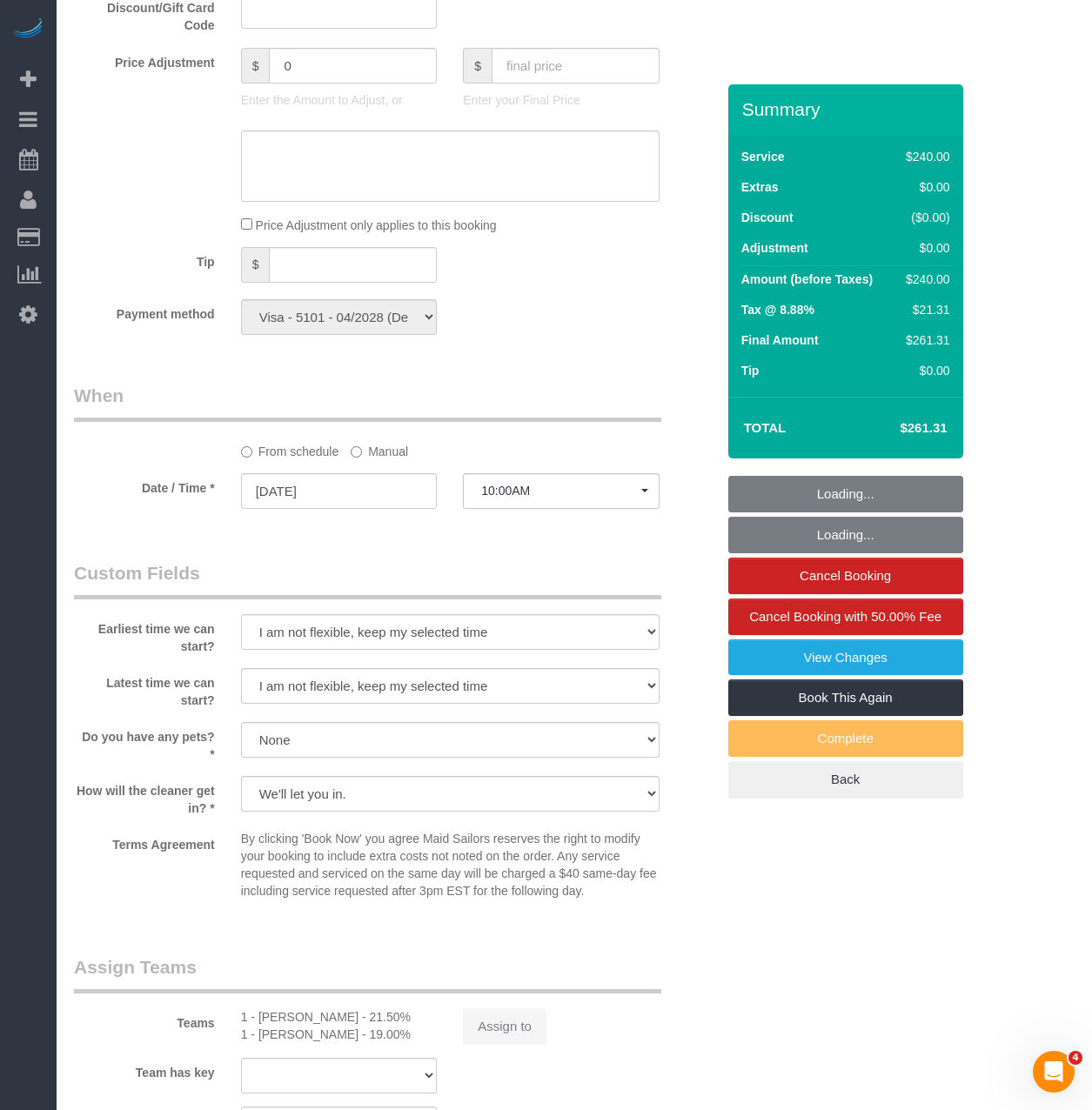
select select "object:949"
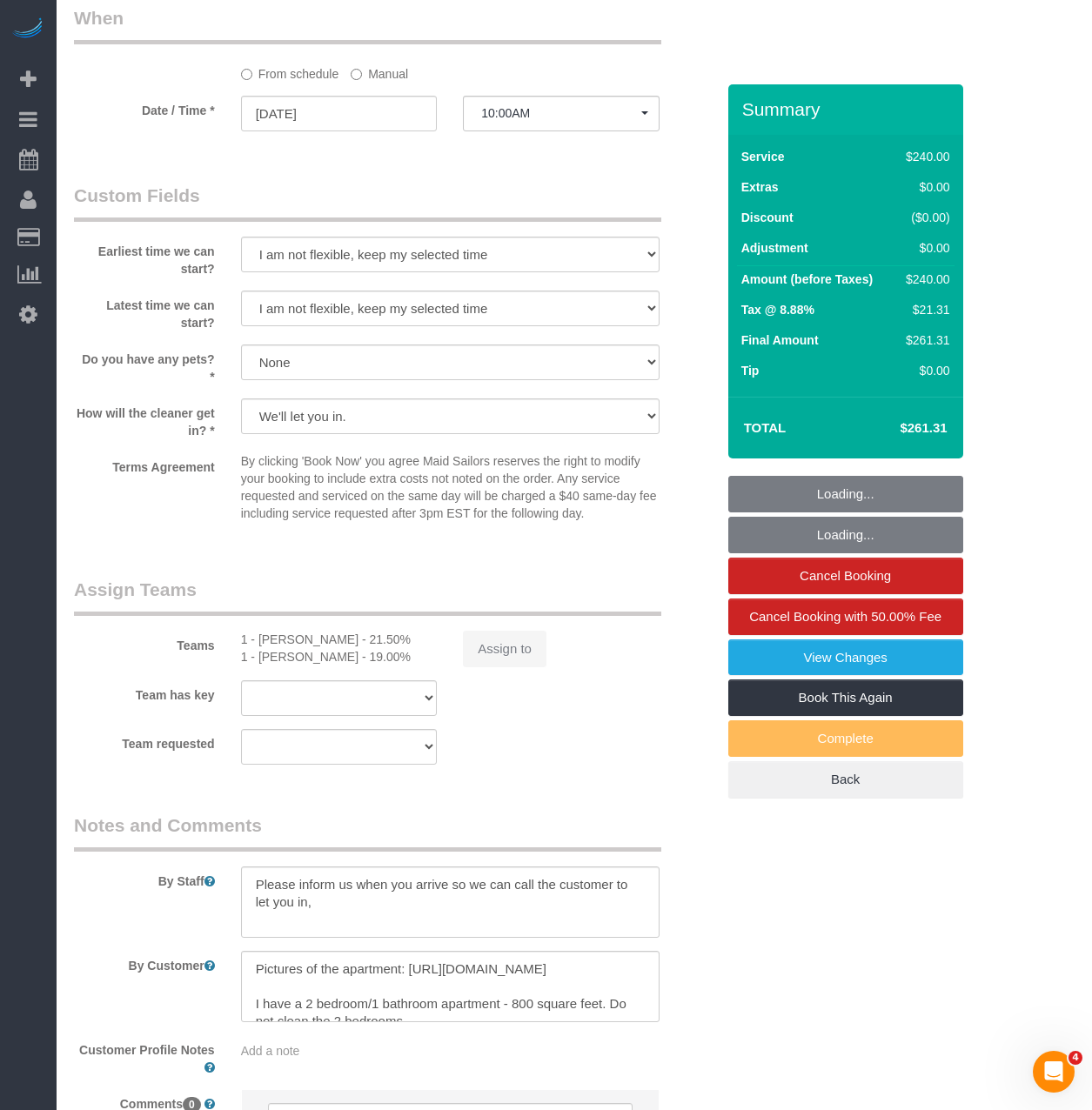
select select "2"
select select "120"
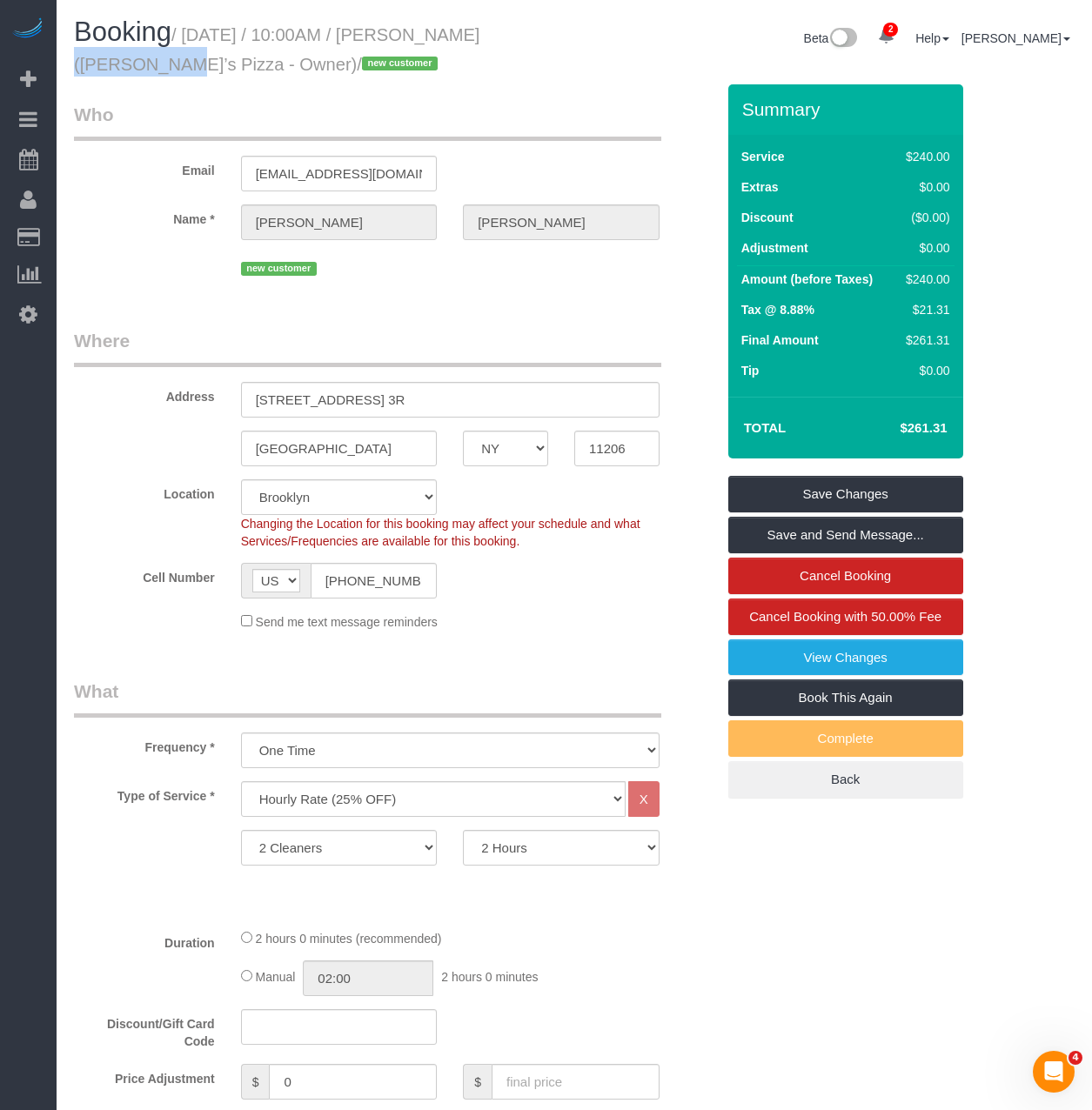
drag, startPoint x: 421, startPoint y: 35, endPoint x: 526, endPoint y: 41, distance: 105.2
click at [526, 41] on h1 "Booking / August 26, 2025 / 10:00AM / Chris Hansell (Chrissy’s Pizza - Owner) /…" at bounding box center [317, 47] width 487 height 59
copy small "Chris Hansell"
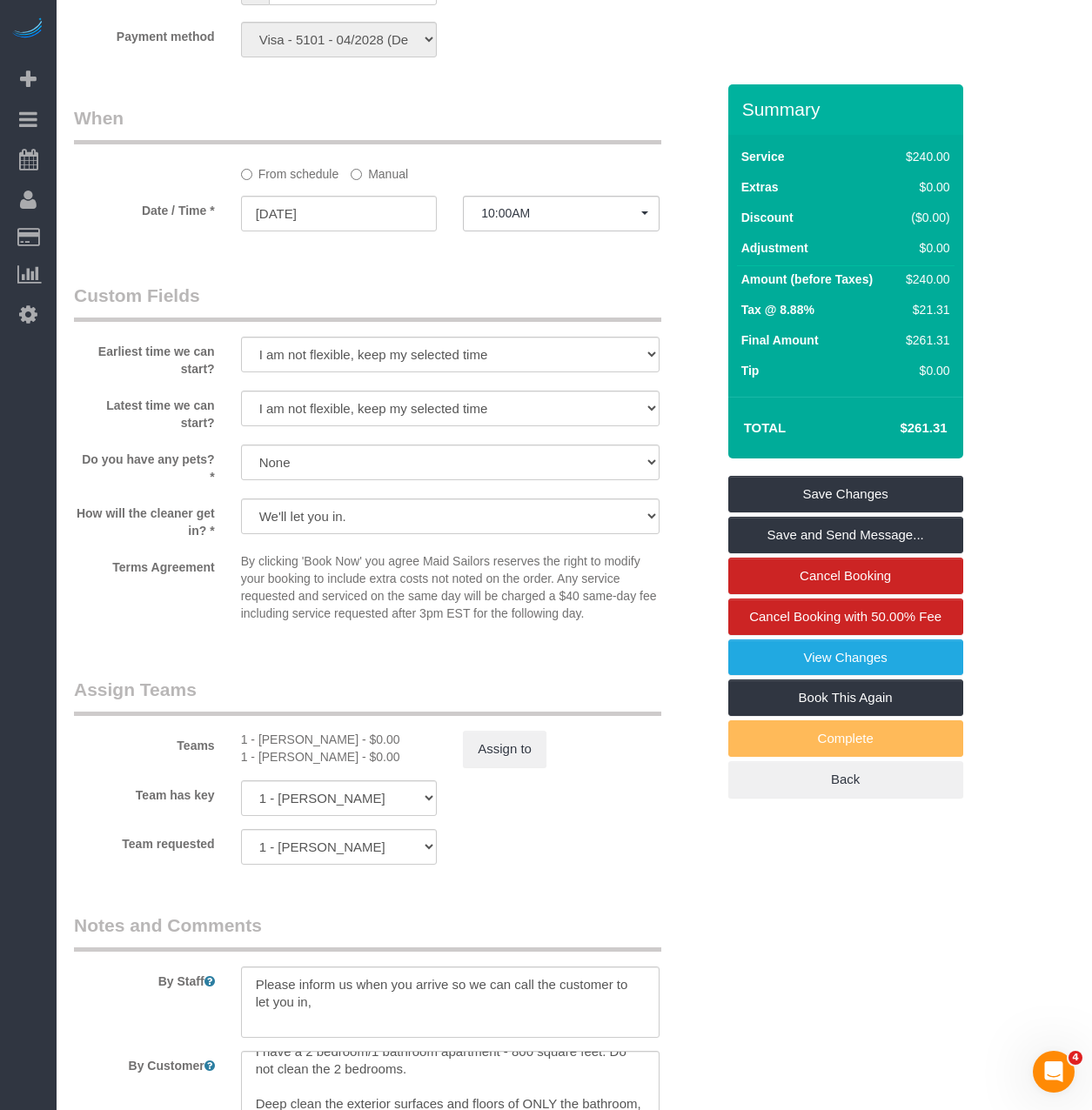
scroll to position [1392, 0]
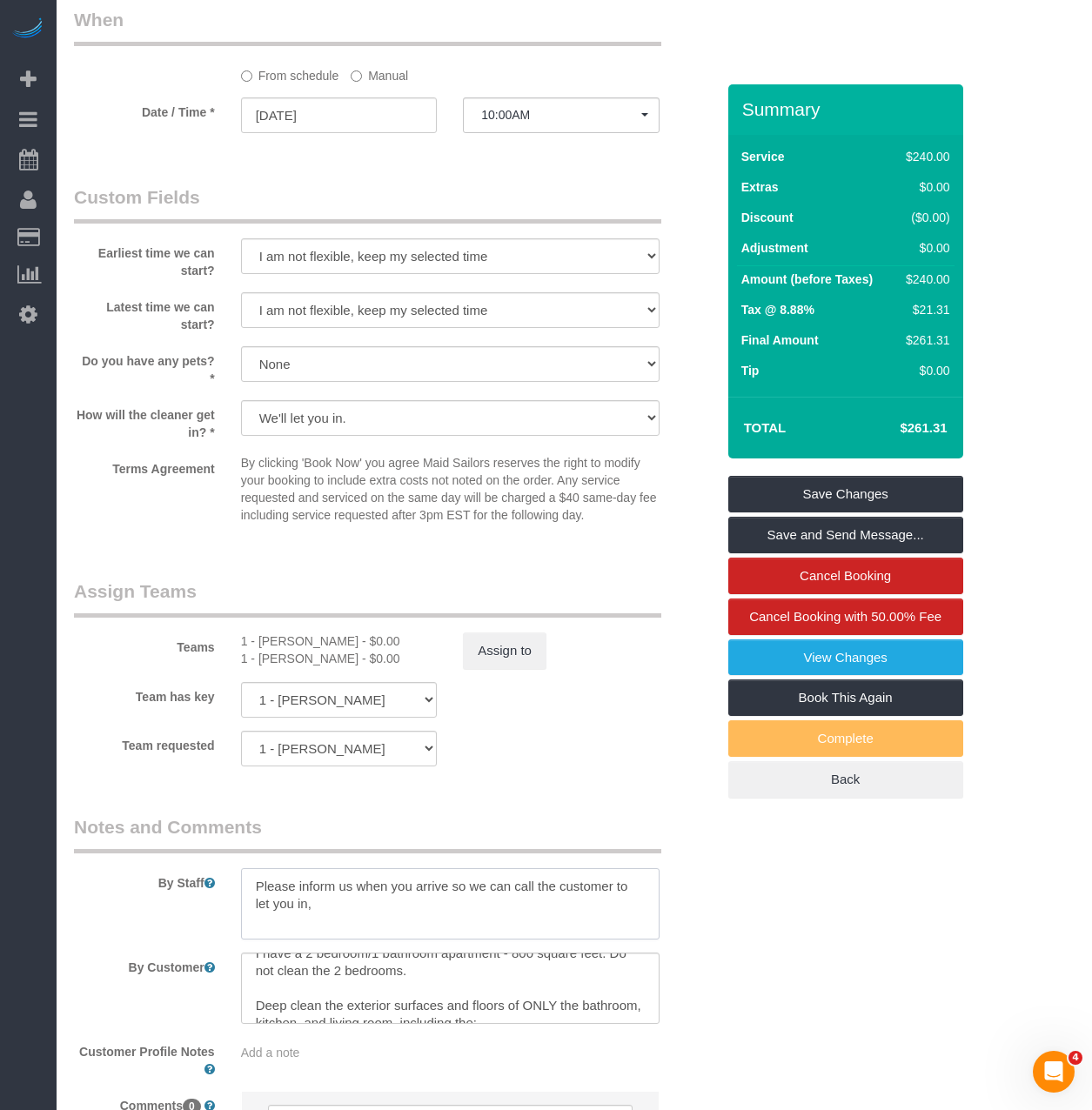
click at [342, 913] on textarea at bounding box center [450, 904] width 418 height 71
drag, startPoint x: 358, startPoint y: 905, endPoint x: 203, endPoint y: 855, distance: 162.9
click at [203, 855] on div "By Staff" at bounding box center [395, 877] width 668 height 125
type textarea "Please inform us when you arrive so we can call the customer to let you in"
click at [385, 425] on select "We'll let you in. Doorman/Front Desk has the key. Other (Provide details)" at bounding box center [450, 418] width 418 height 35
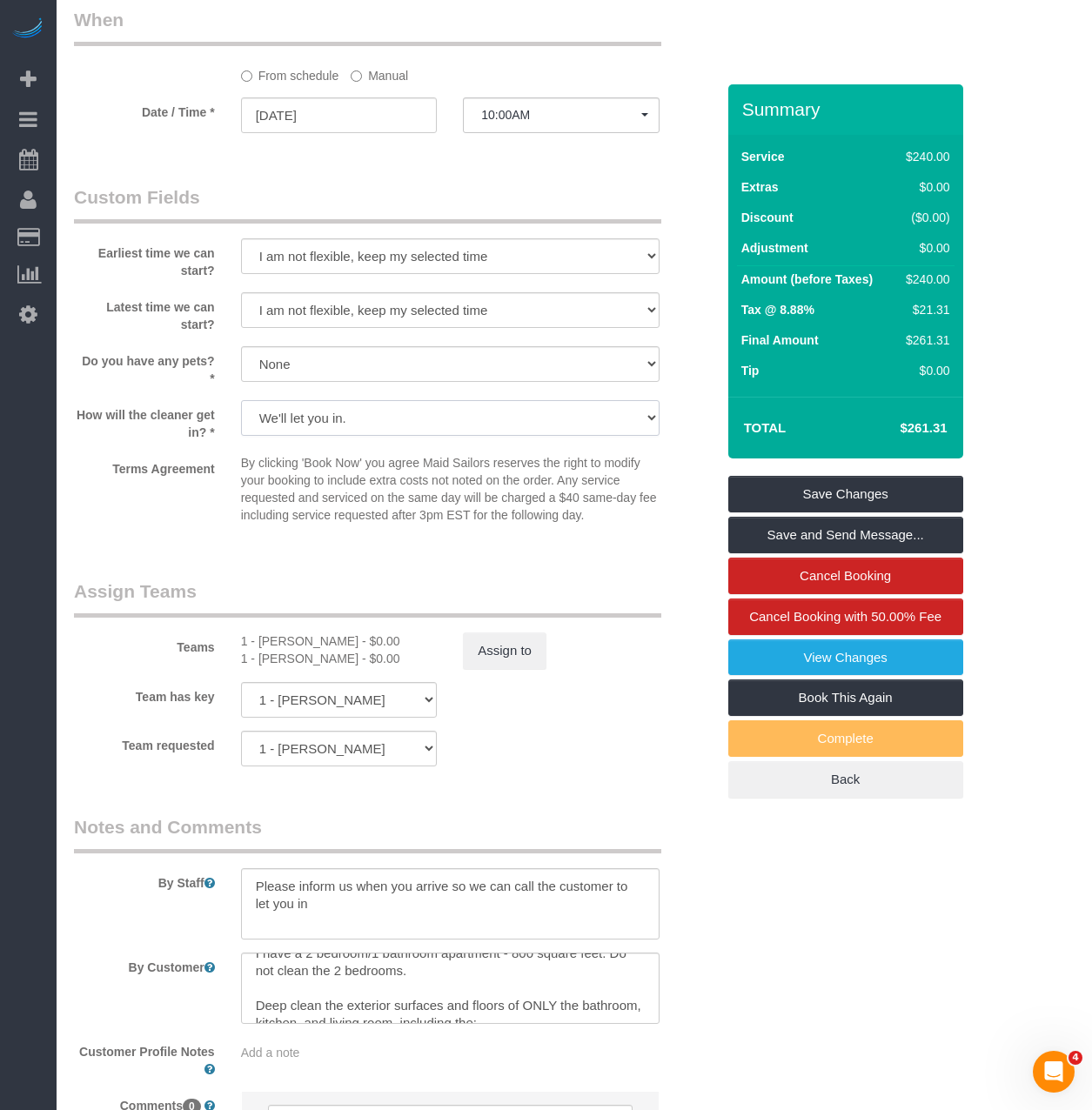
select select "number:7"
click at [241, 400] on select "We'll let you in. Doorman/Front Desk has the key. Other (Provide details)" at bounding box center [450, 418] width 418 height 35
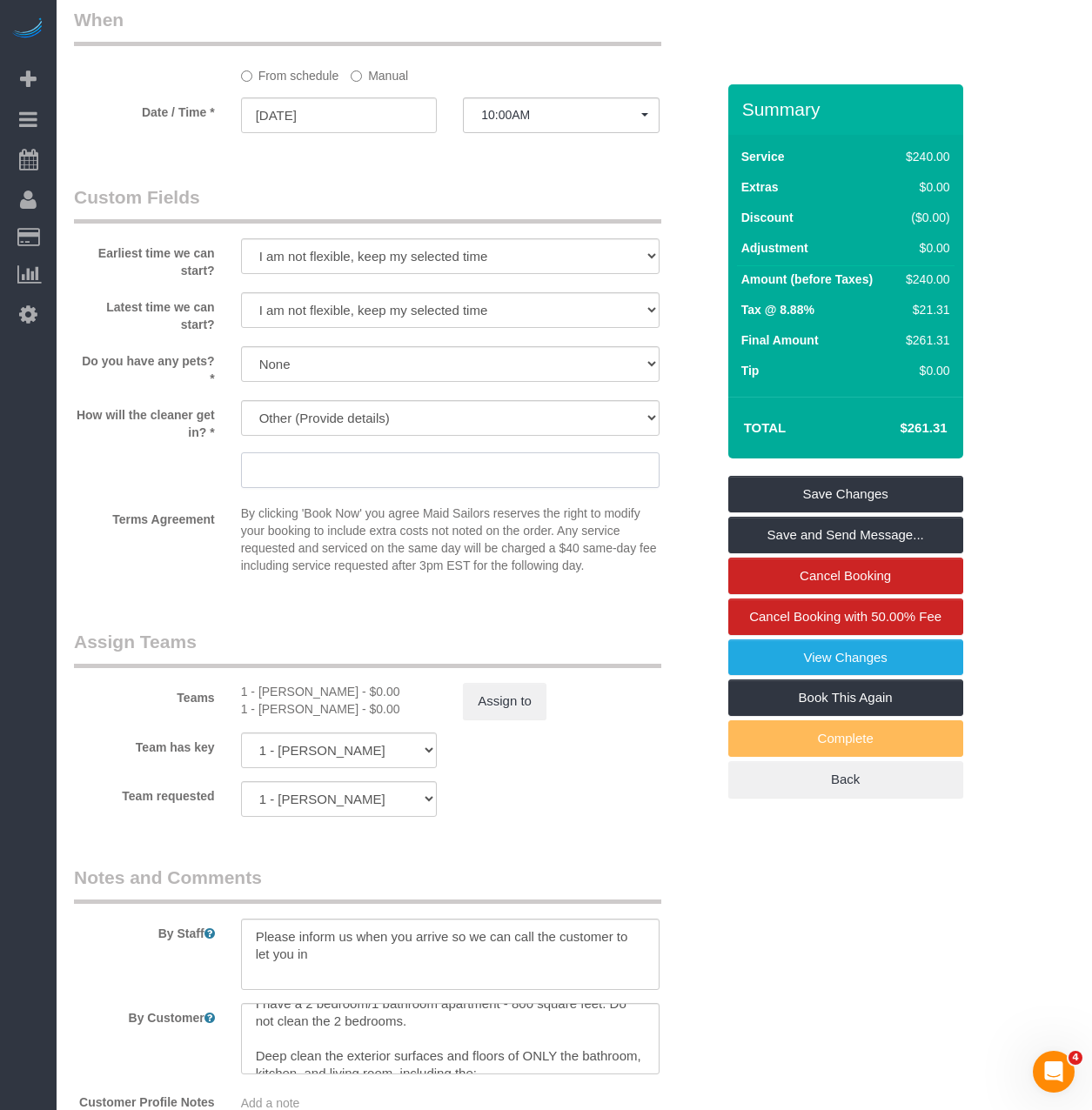
click at [361, 462] on input "text" at bounding box center [450, 470] width 418 height 35
paste input "Please inform us when you arrive so we can call the customer to let you in"
click at [306, 462] on input "Please inform us when you arrive so we can call the customer to let you in" at bounding box center [450, 470] width 418 height 35
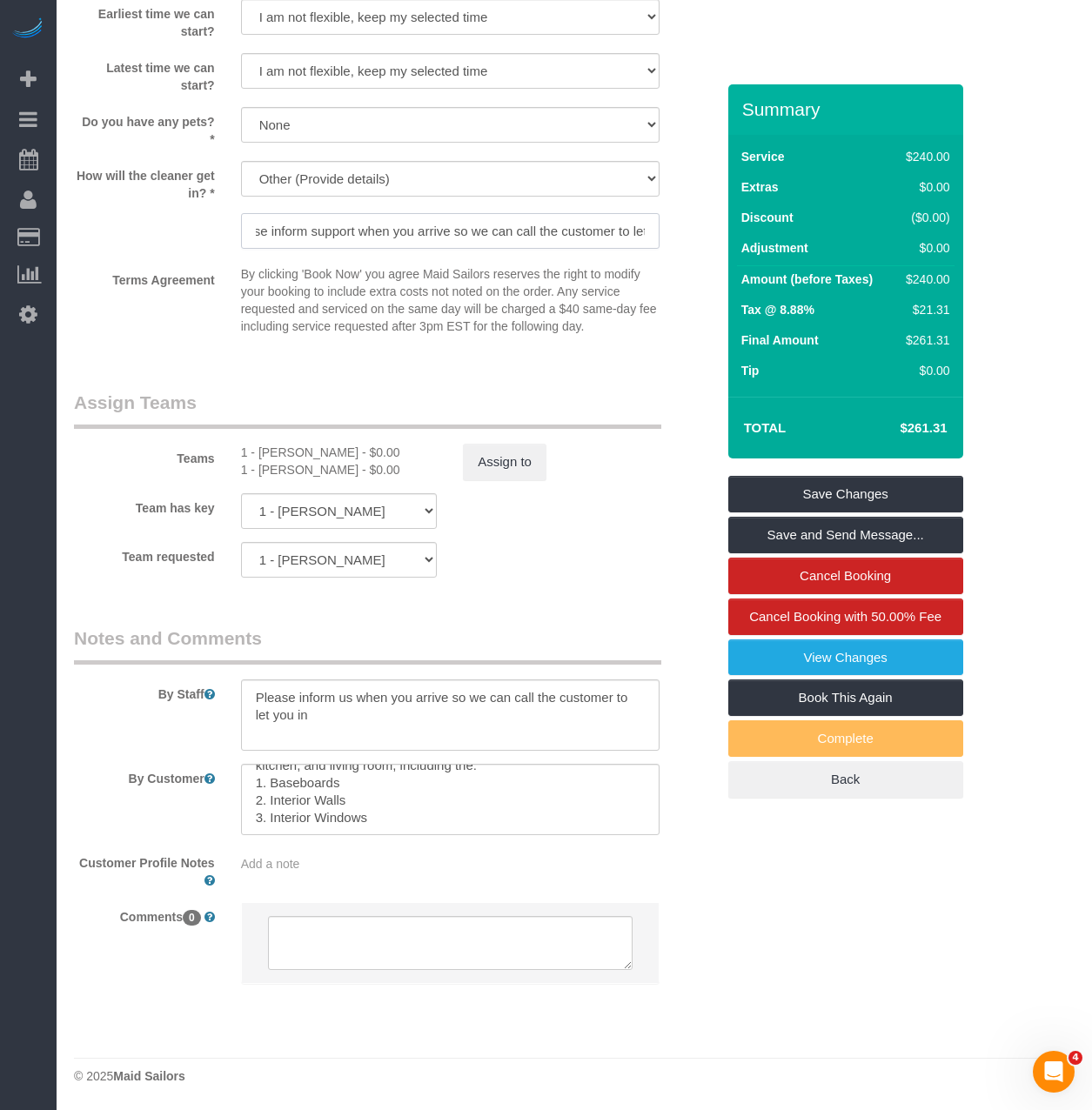
scroll to position [138, 0]
type input "Please inform support when you arrive so we can call the customer to let you in"
click at [852, 496] on link "Save Changes" at bounding box center [845, 493] width 235 height 36
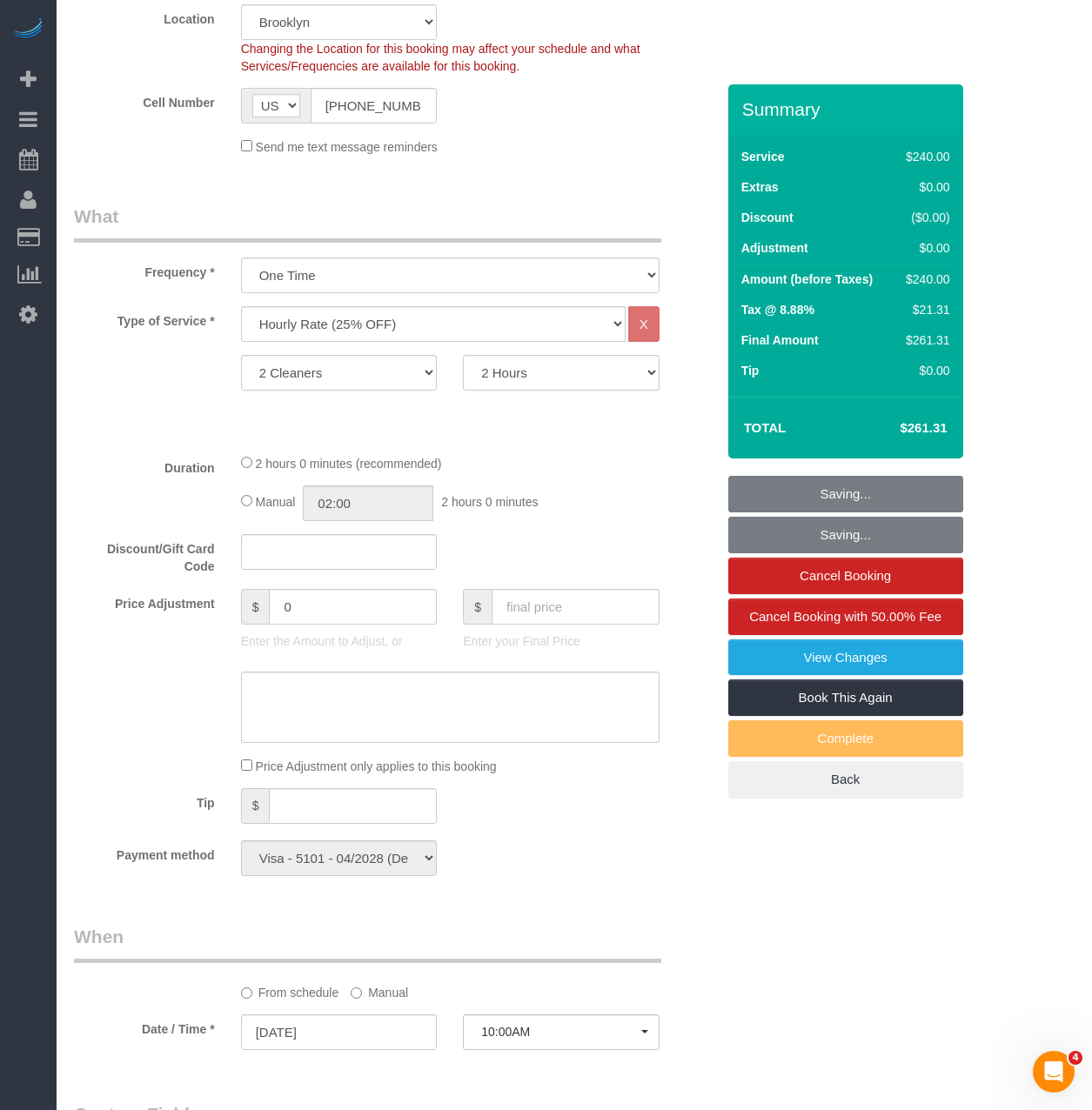
scroll to position [413, 0]
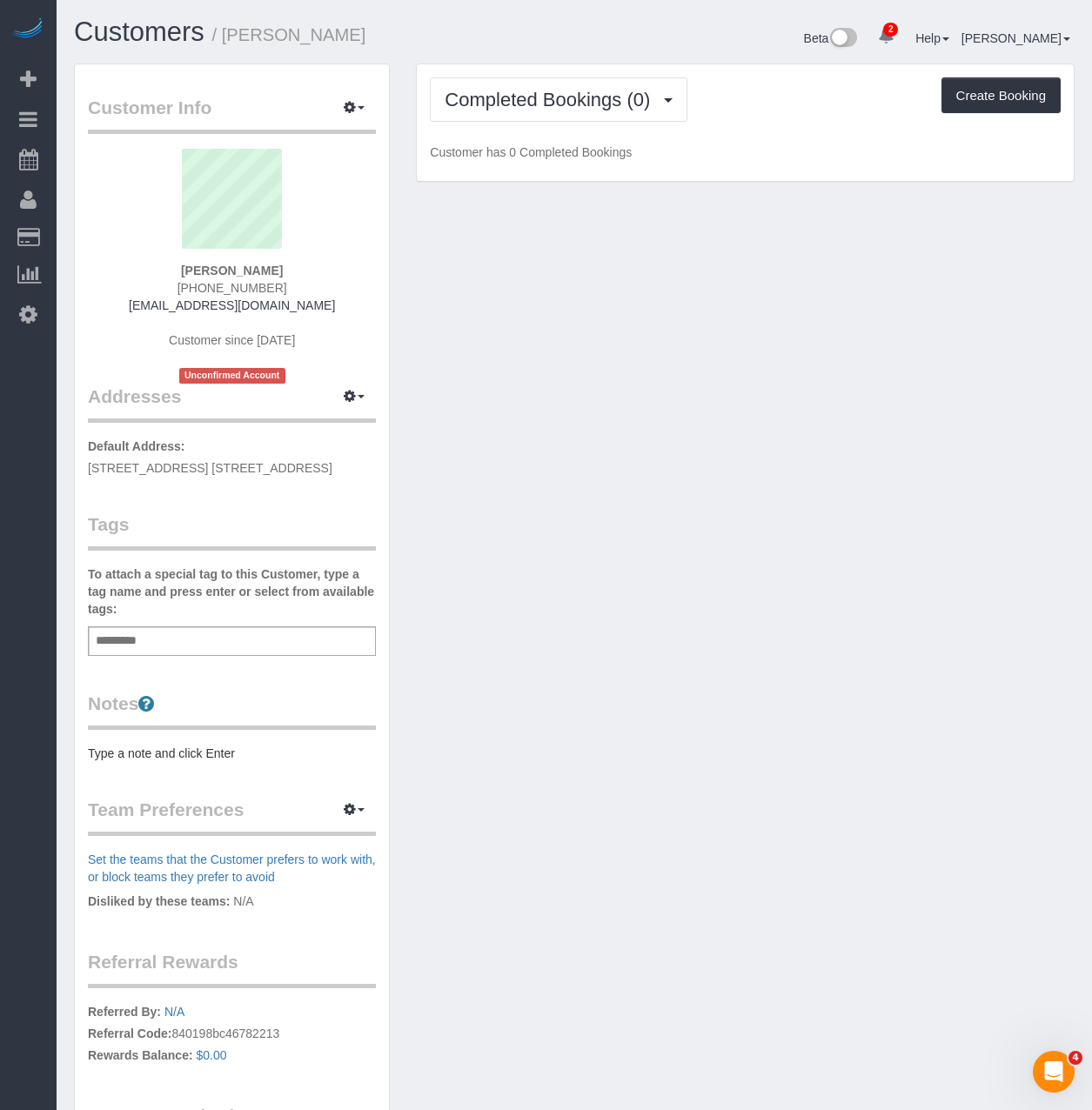
click at [140, 762] on pre "Type a note and click Enter" at bounding box center [232, 754] width 288 height 18
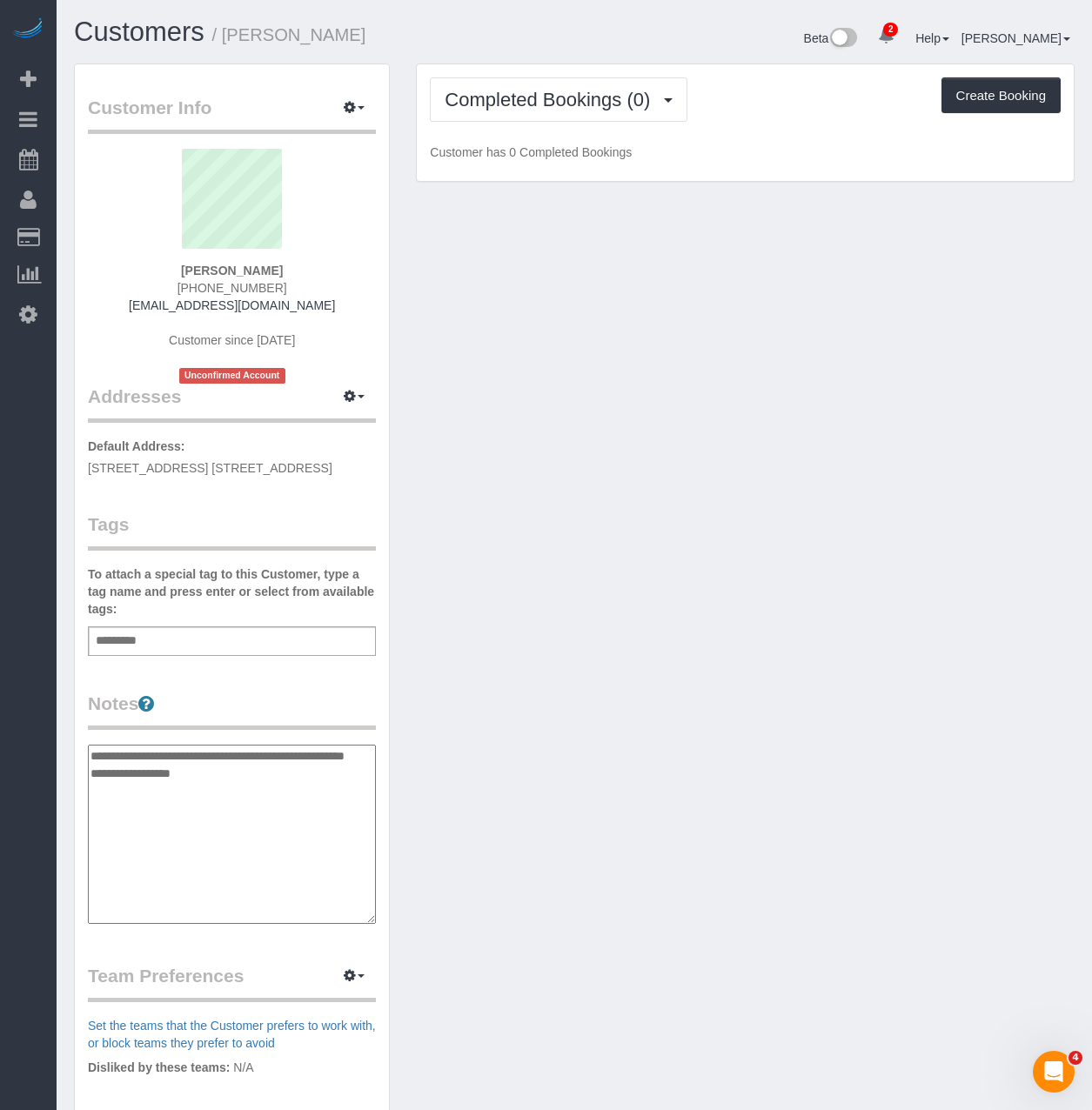
type textarea "**********"
click at [175, 674] on div "Customer Info Edit Contact Info Send Message Email Preferences Special Sales Ta…" at bounding box center [232, 729] width 314 height 1330
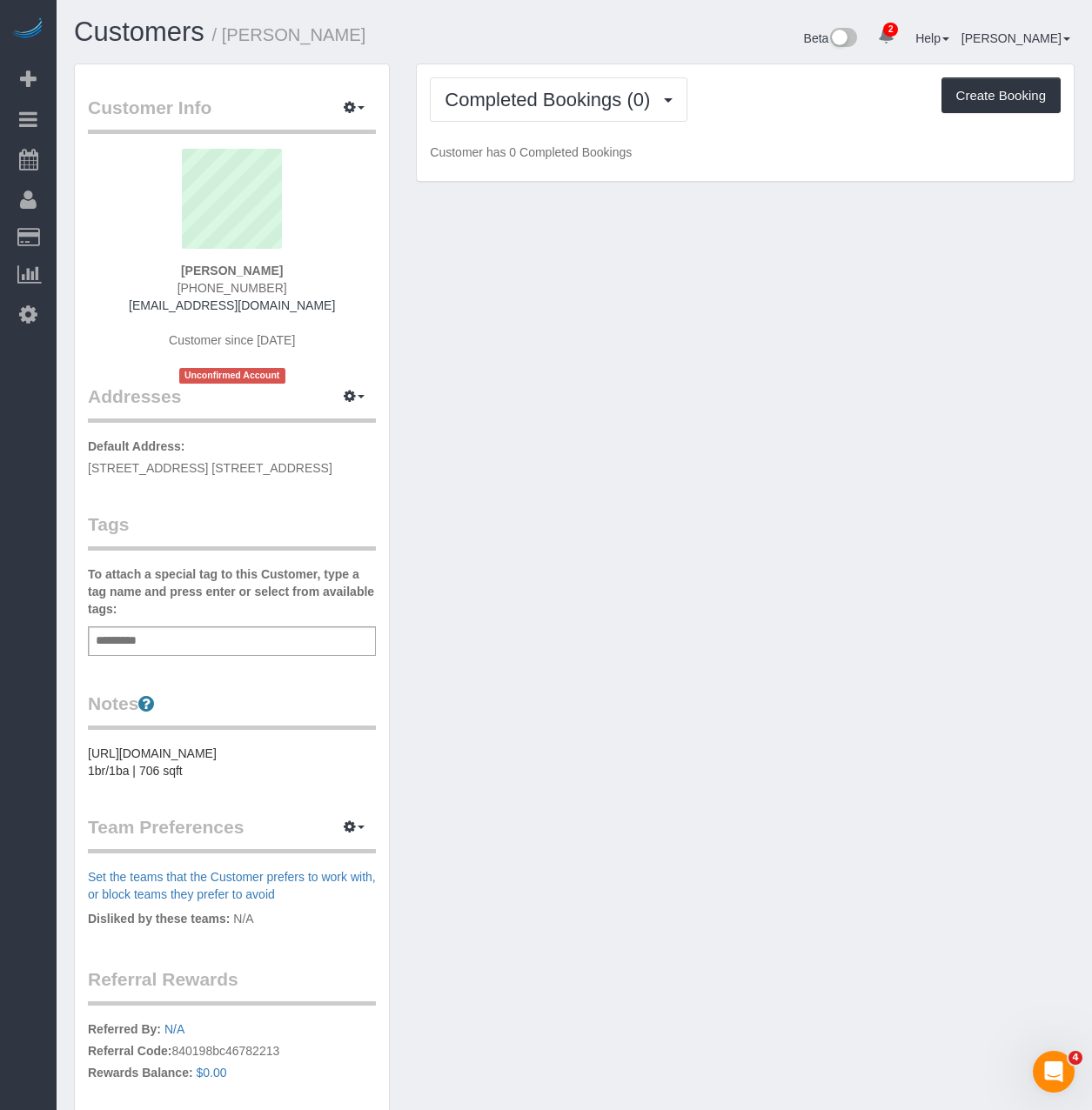
click at [172, 656] on div "Add a tag" at bounding box center [232, 641] width 288 height 30
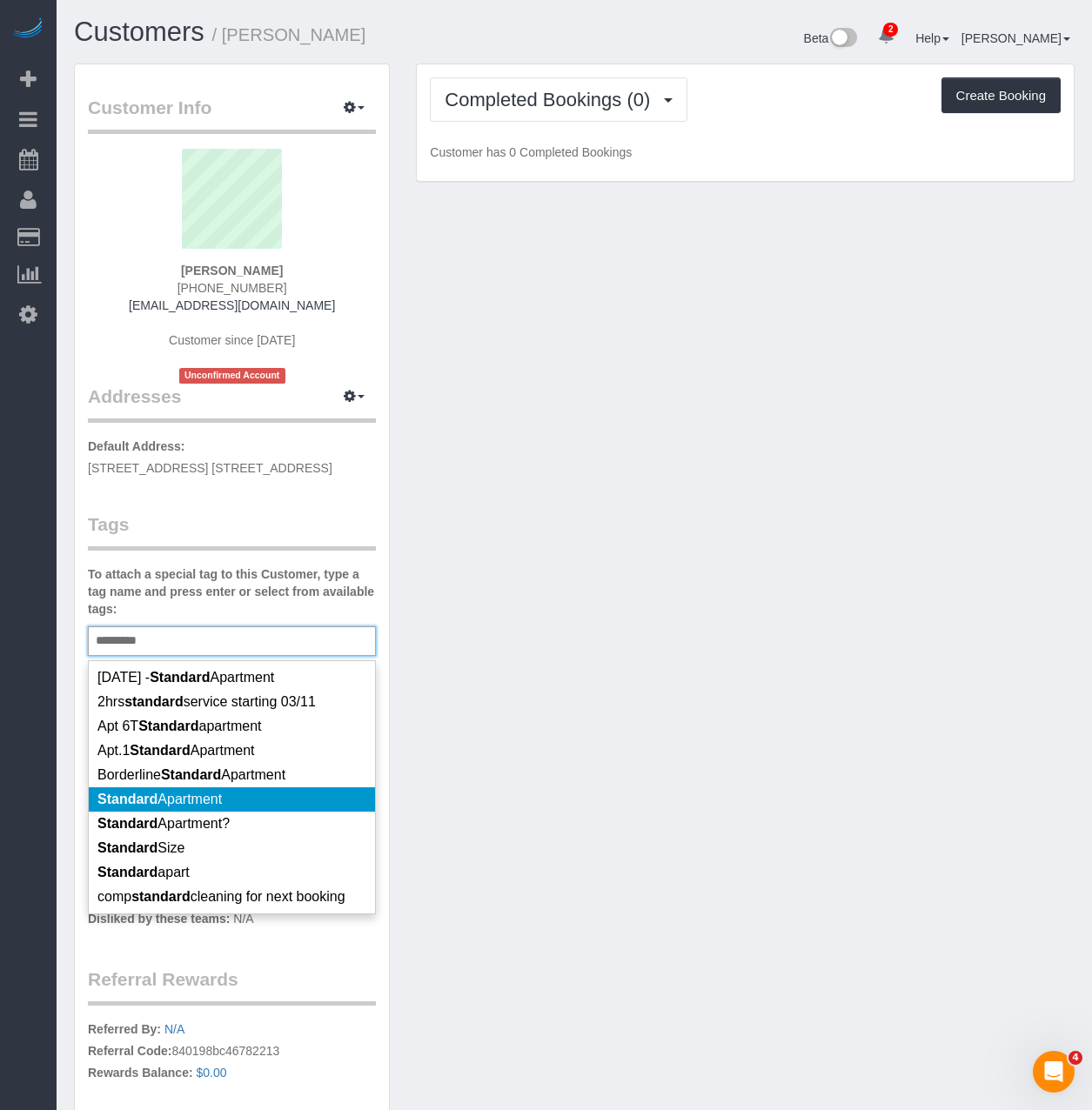
type input "********"
click at [181, 807] on span "Standard Apartment" at bounding box center [159, 799] width 124 height 15
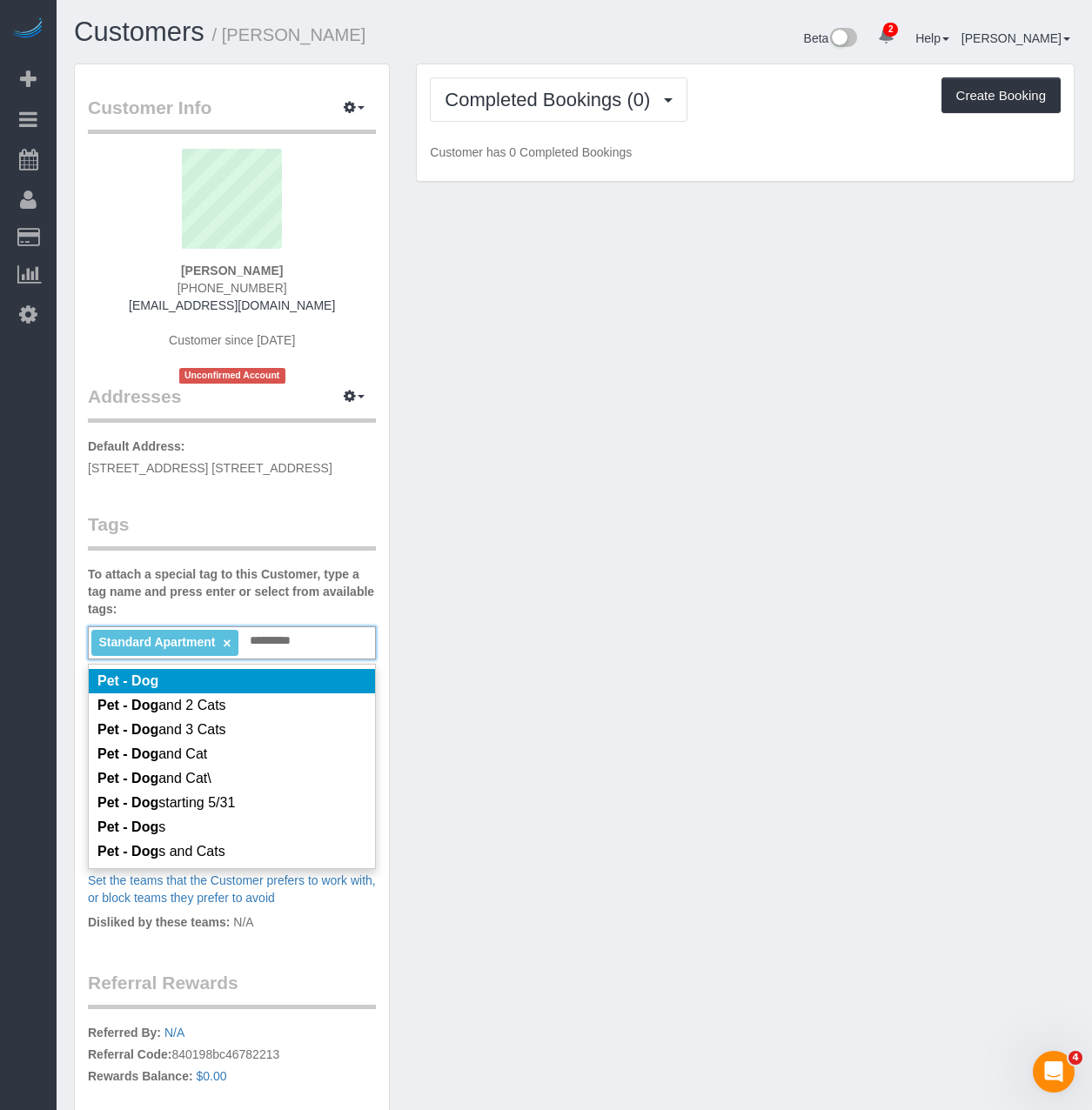
type input "*********"
click at [269, 693] on li "Pet - Dog" at bounding box center [232, 682] width 286 height 25
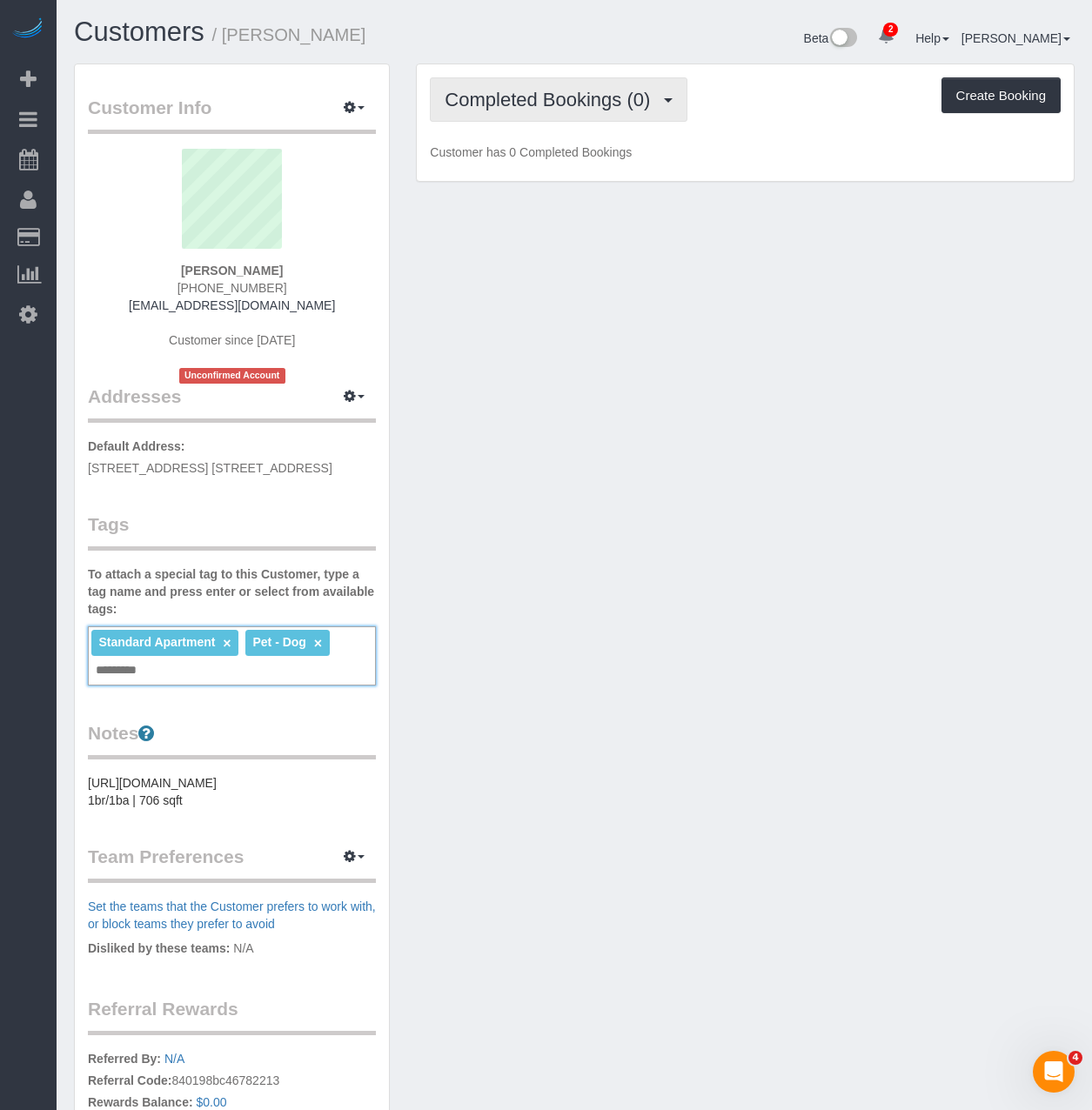
click at [538, 86] on button "Completed Bookings (0)" at bounding box center [558, 100] width 257 height 44
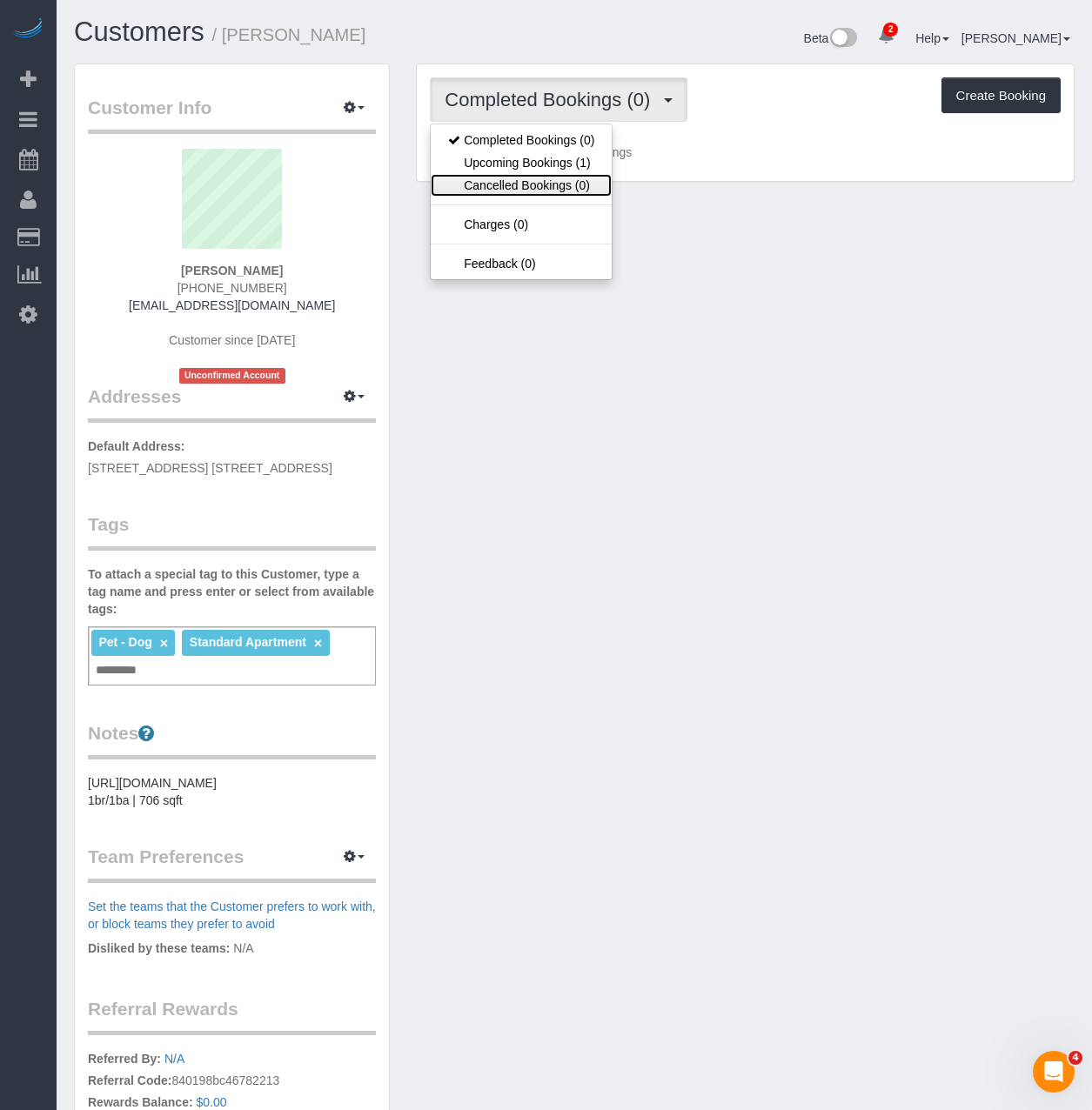
click at [513, 174] on link "Cancelled Bookings (0)" at bounding box center [520, 186] width 181 height 23
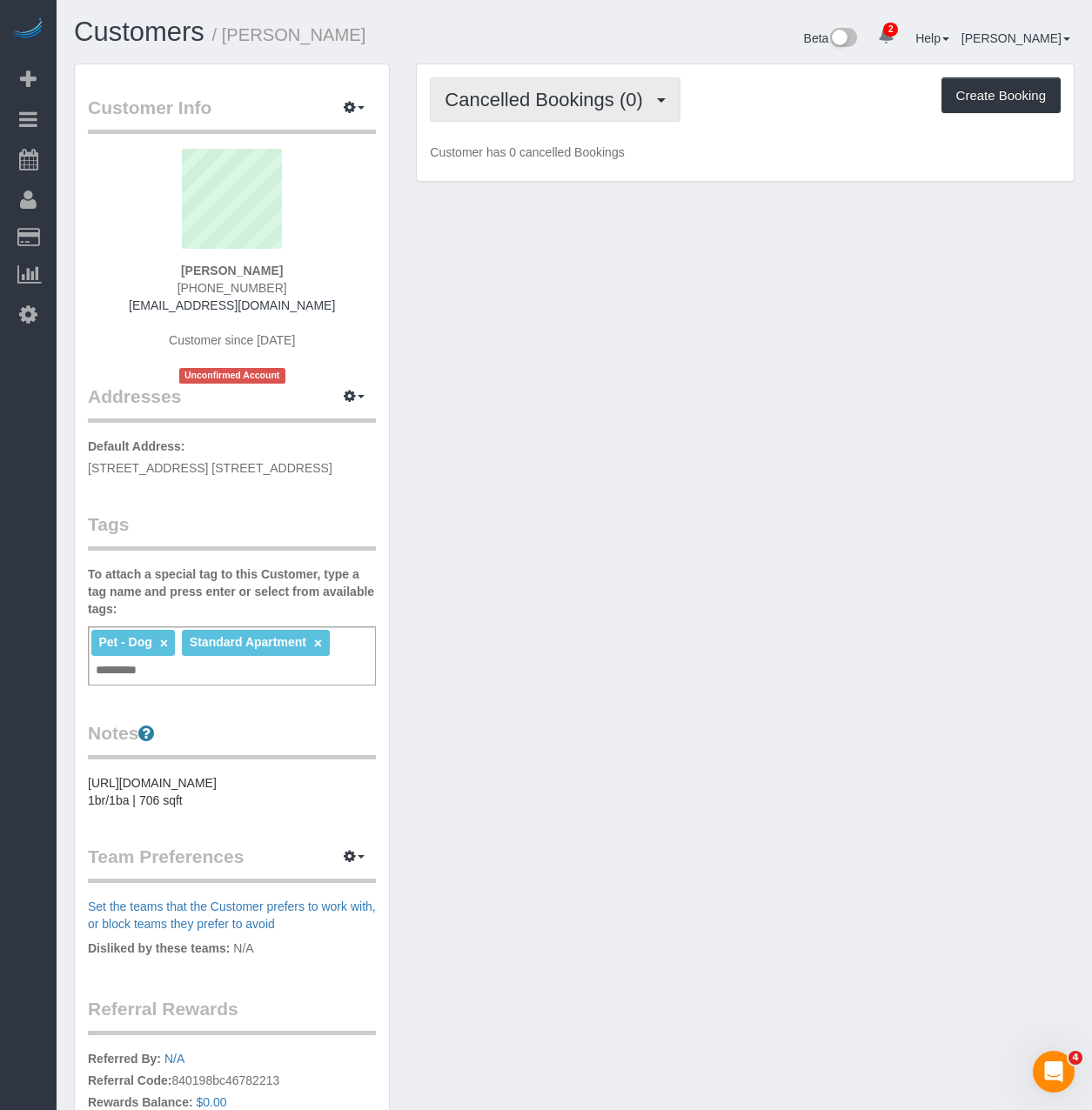
click at [513, 112] on button "Cancelled Bookings (0)" at bounding box center [555, 100] width 250 height 44
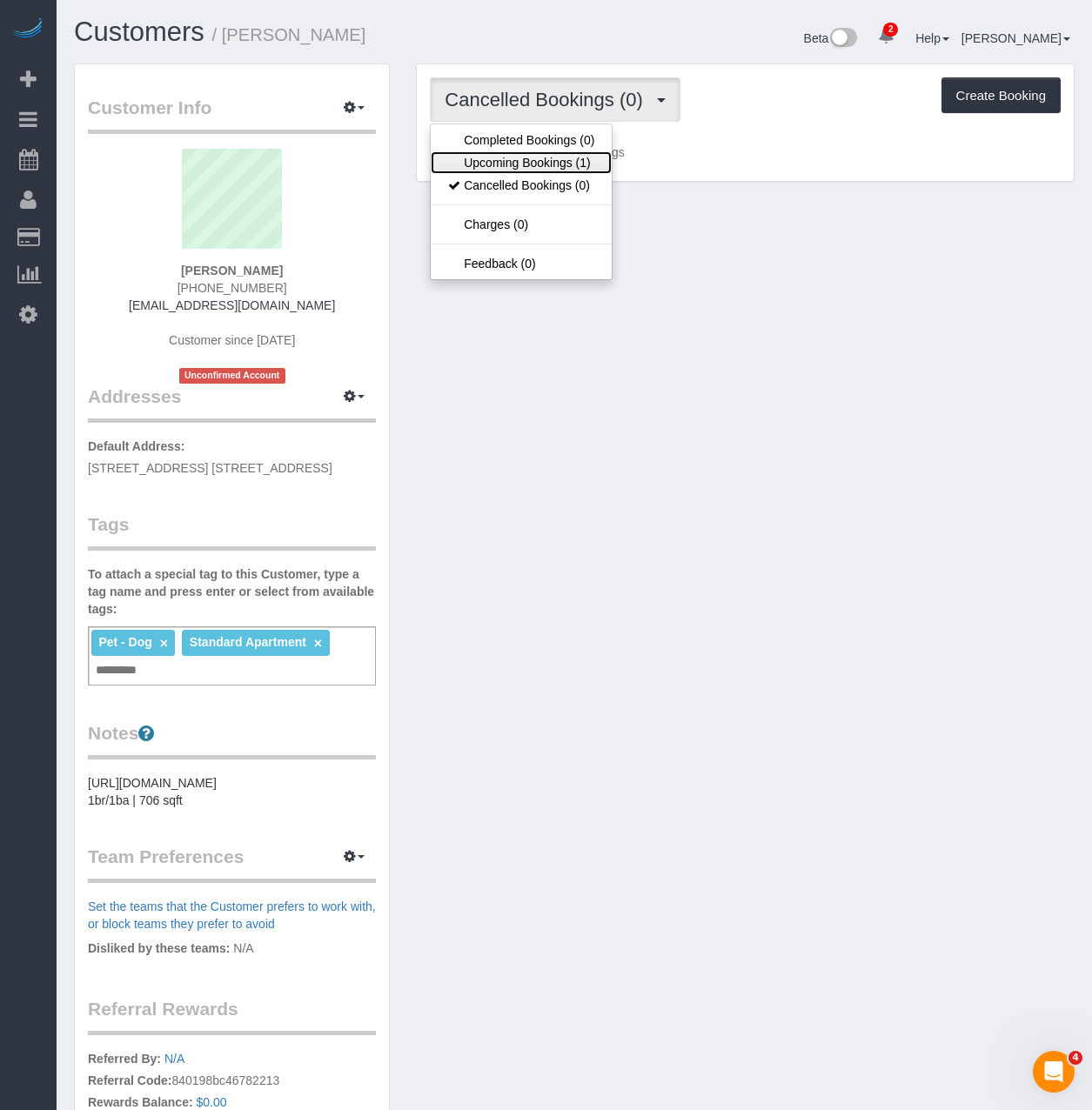
click at [507, 156] on link "Upcoming Bookings (1)" at bounding box center [520, 163] width 181 height 23
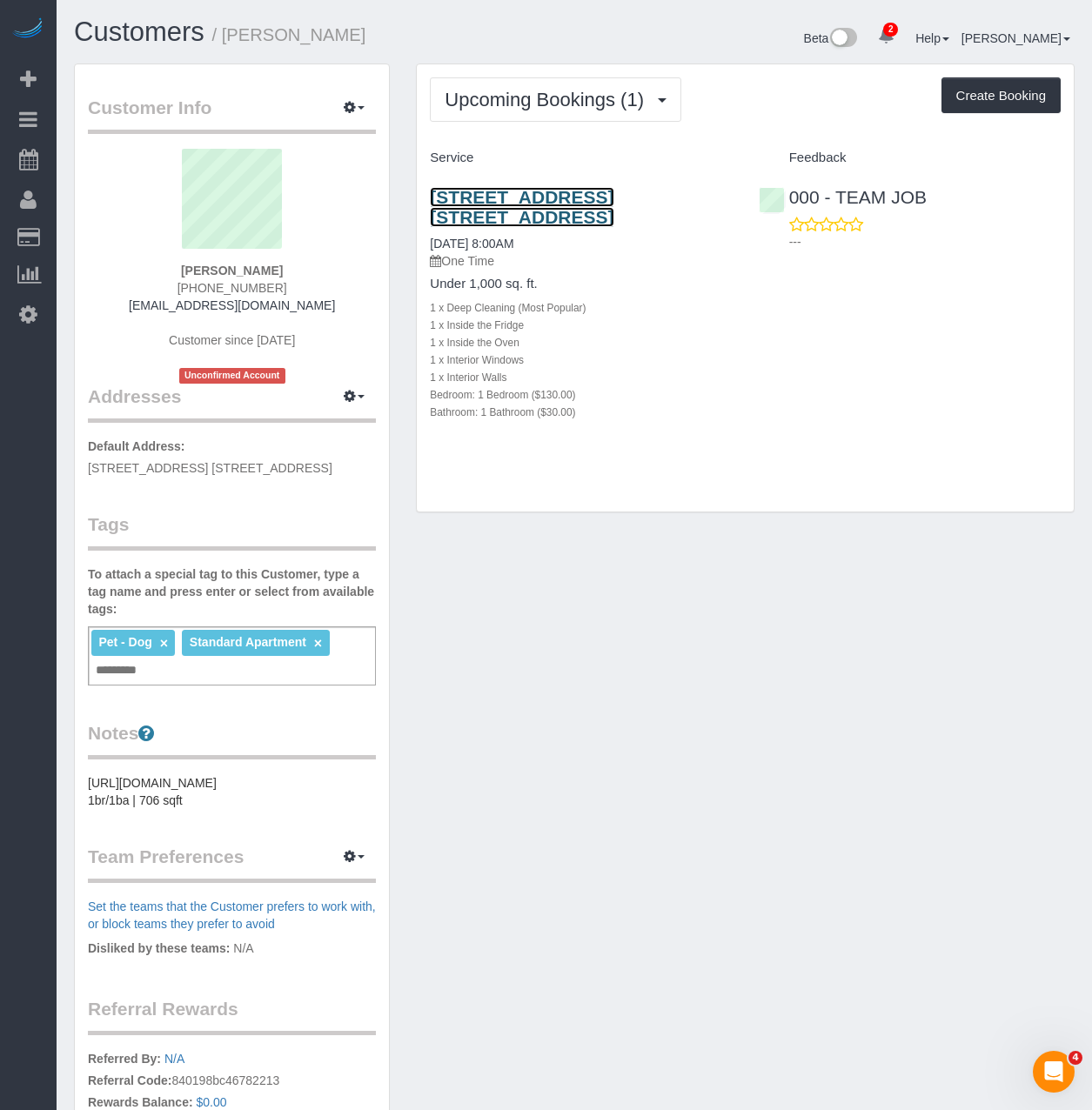
click at [522, 205] on link "2-01 50th Avenue, Apt. 23m, Long Island City, NY 11101" at bounding box center [521, 206] width 183 height 40
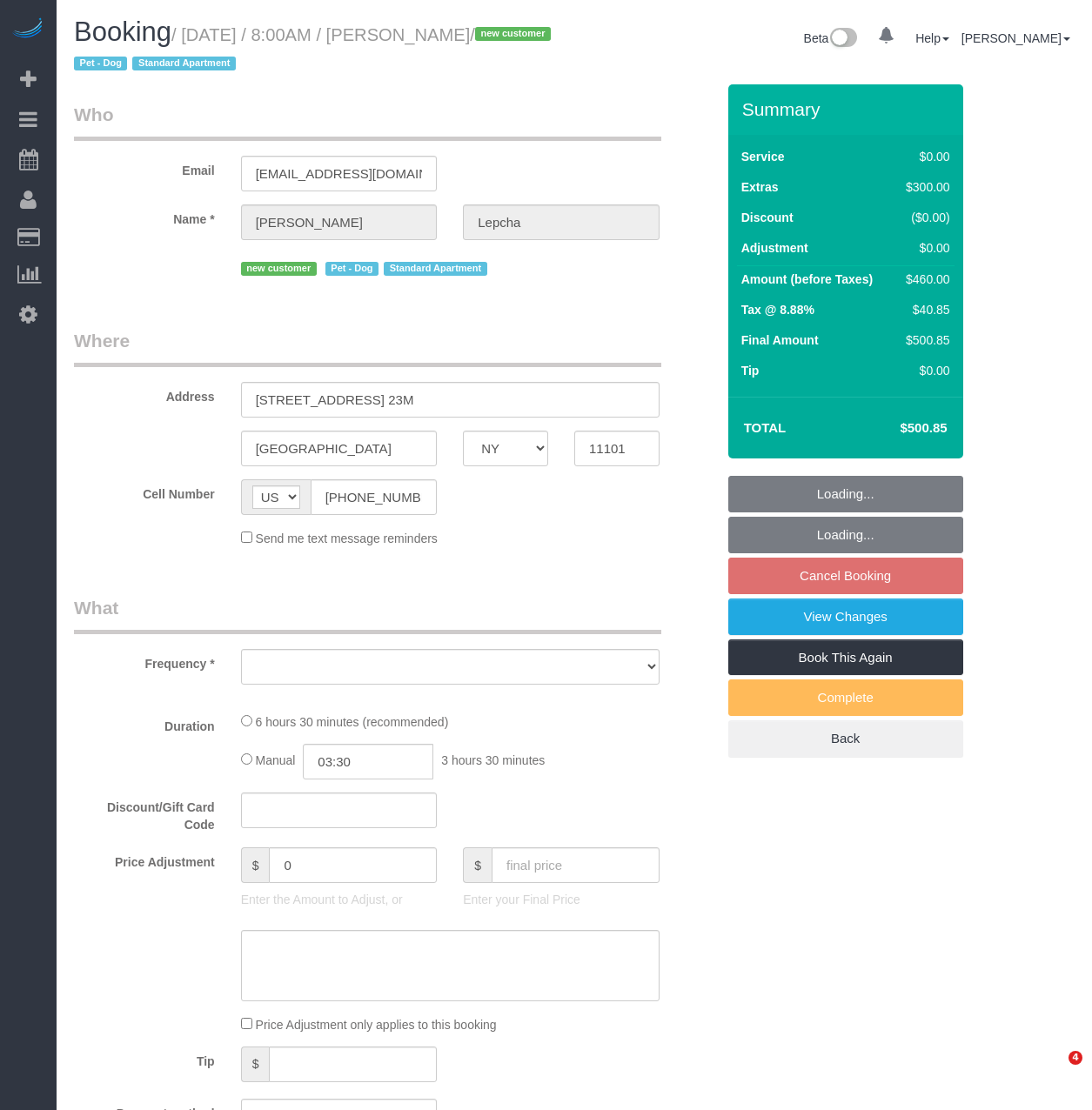
select select "NY"
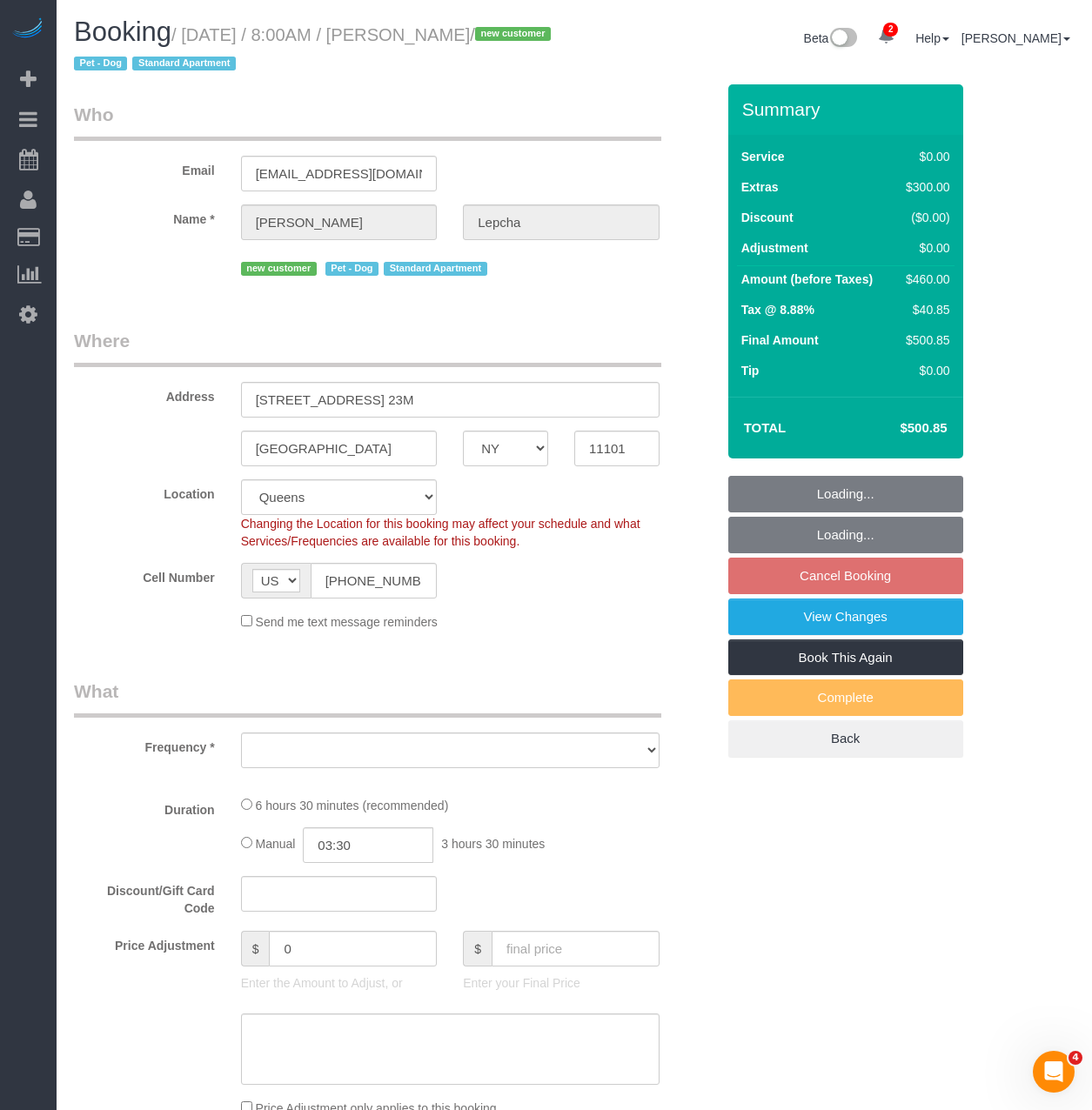
select select "string:stripe-pm_1S02NV4VGloSiKo7uPmBjRI5"
select select "object:653"
select select "spot1"
select select "number:89"
select select "number:72"
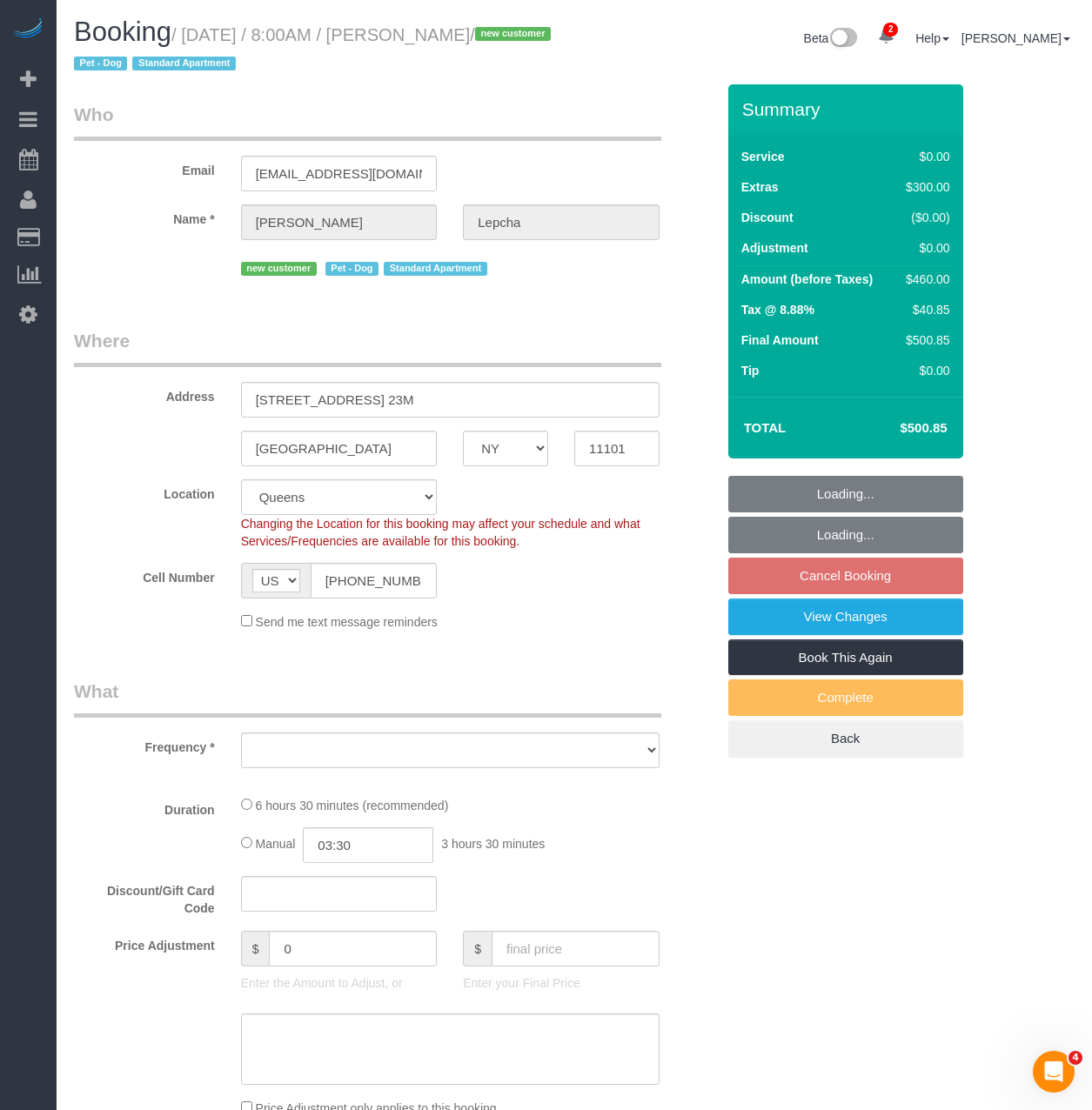
select select "number:13"
select select "number:5"
select select "object:1195"
select select "1"
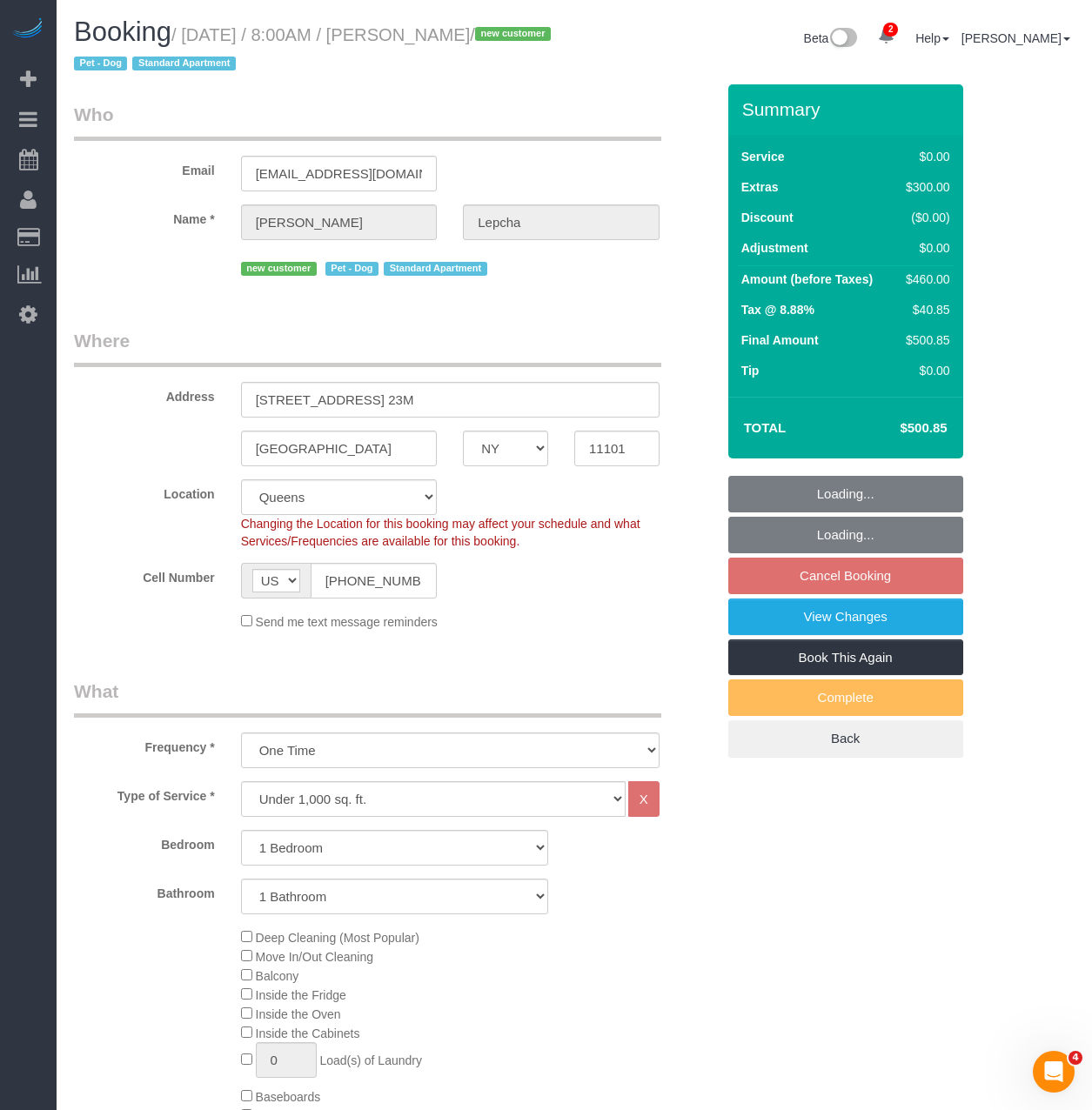
select select "1"
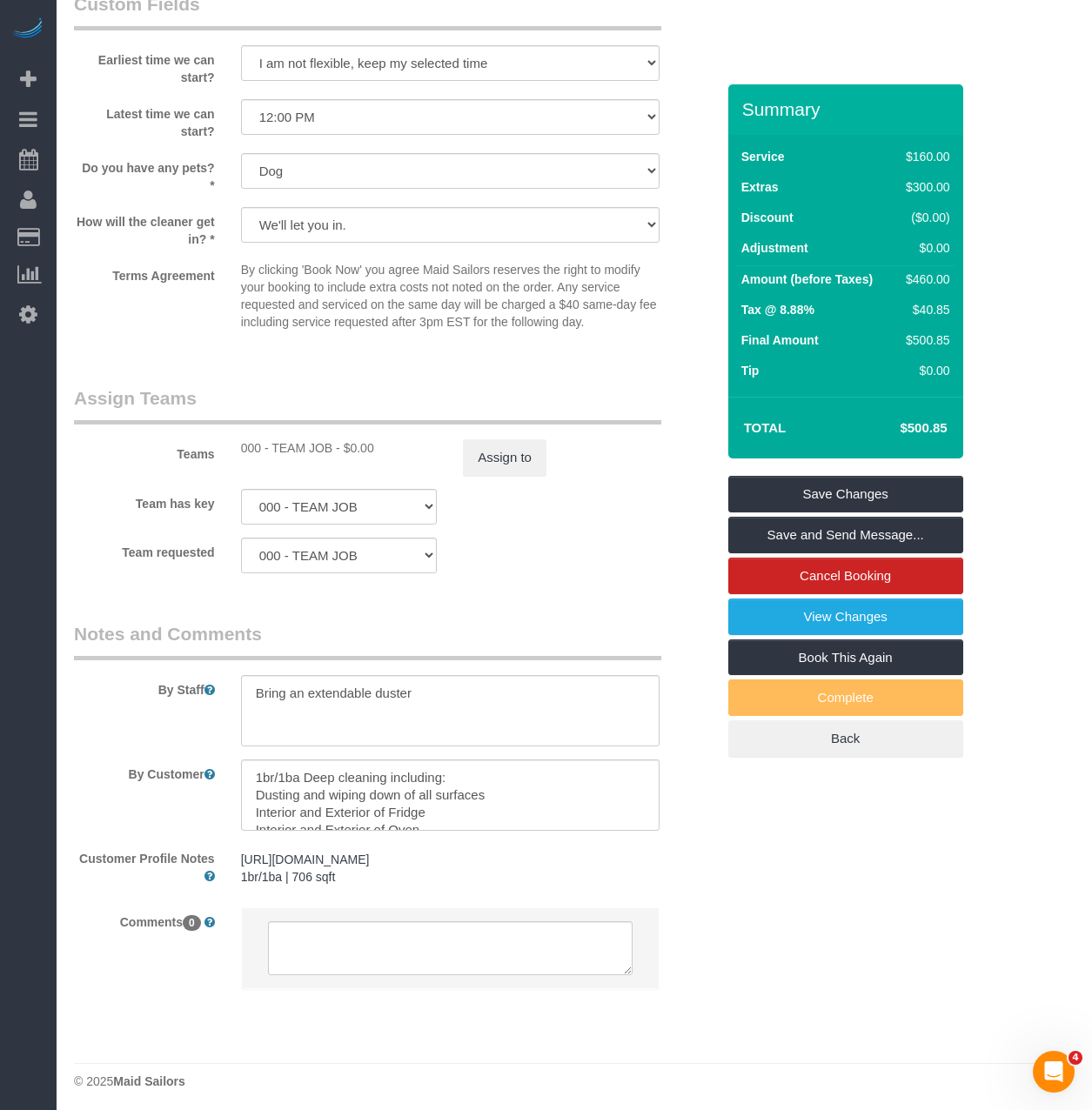
scroll to position [1976, 0]
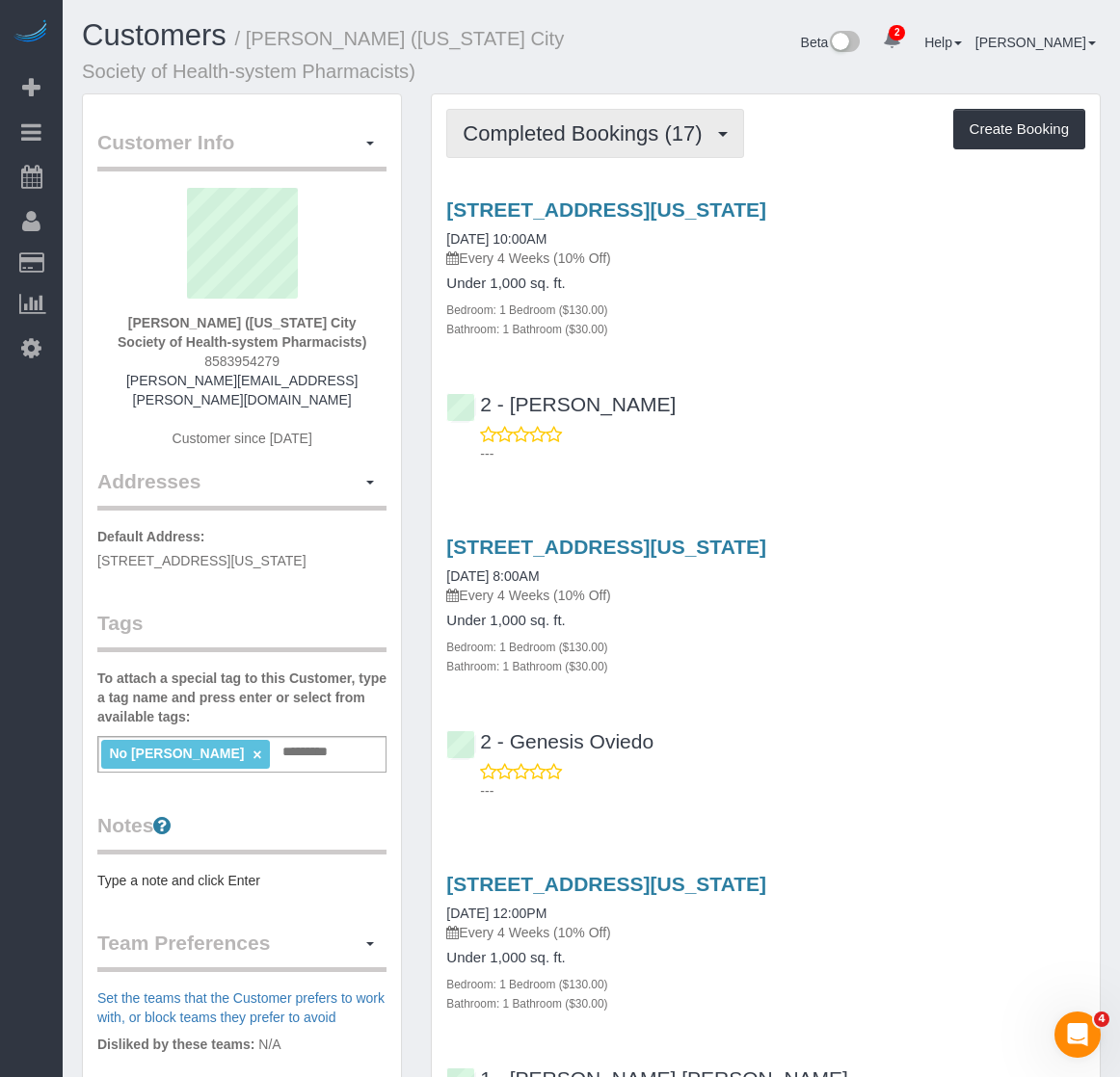
click at [632, 132] on span "Completed Bookings (17)" at bounding box center [586, 133] width 249 height 24
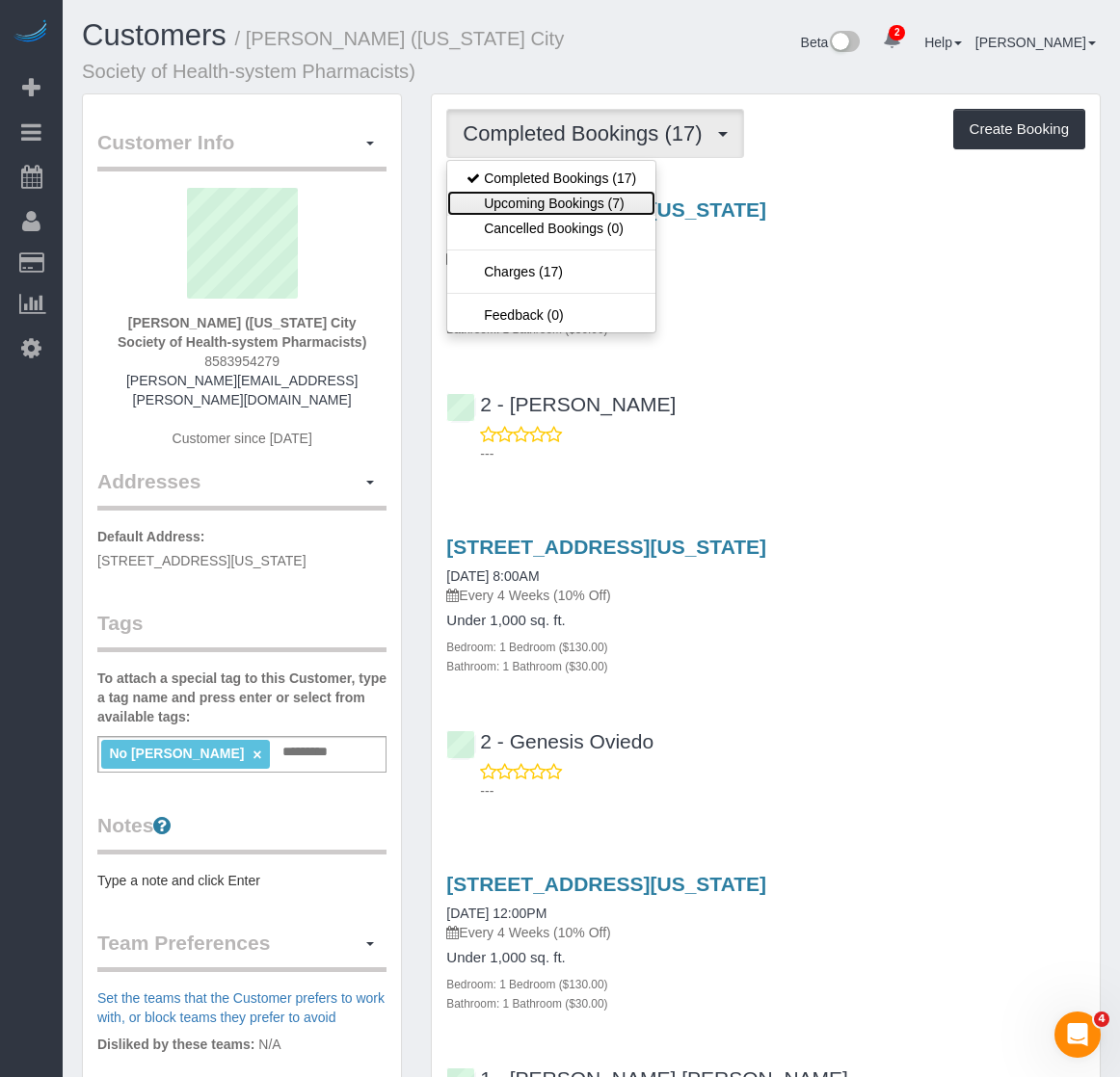
click at [592, 208] on link "Upcoming Bookings (7)" at bounding box center [550, 204] width 208 height 25
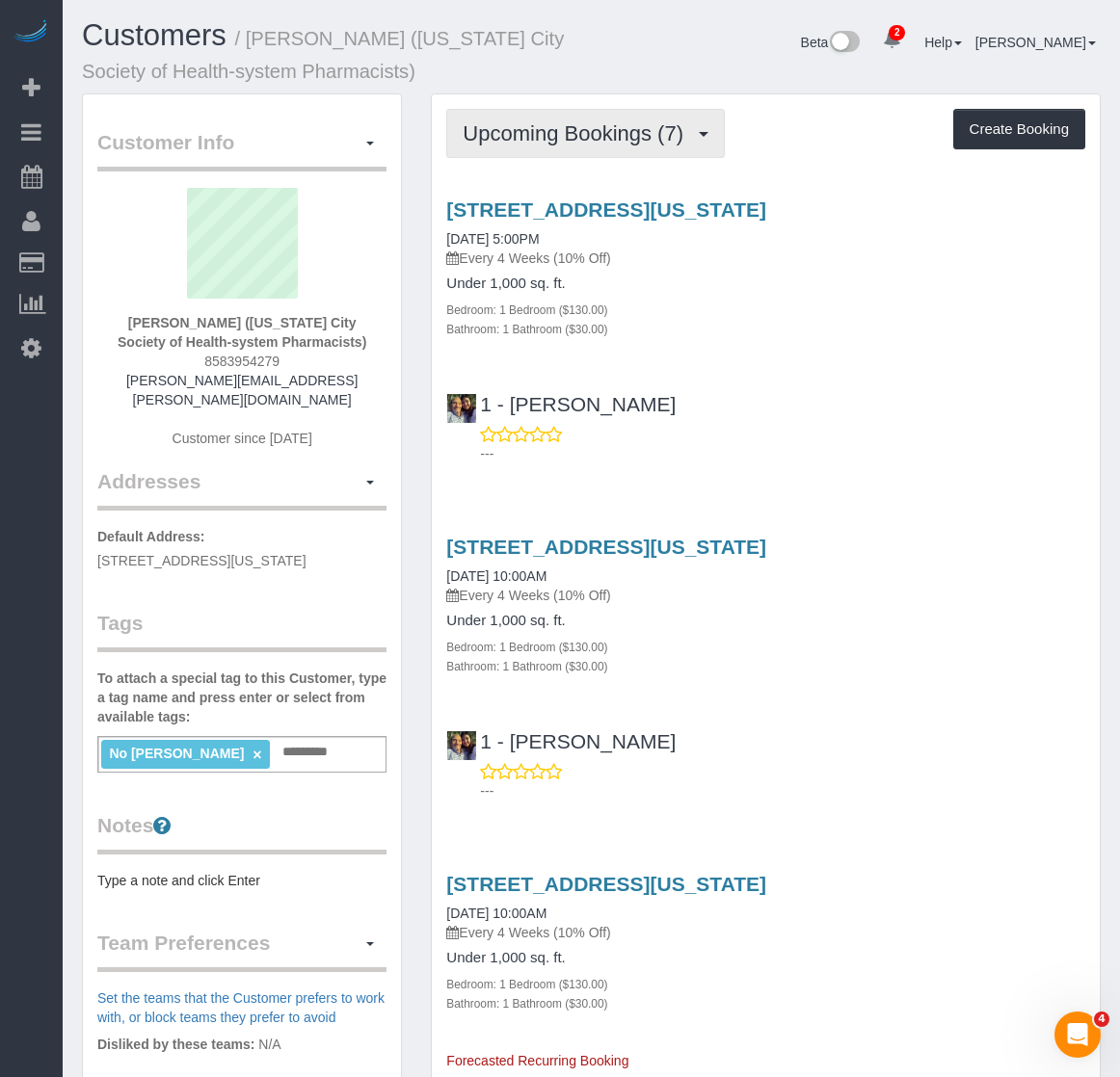
click at [544, 142] on span "Upcoming Bookings (7)" at bounding box center [578, 133] width 230 height 24
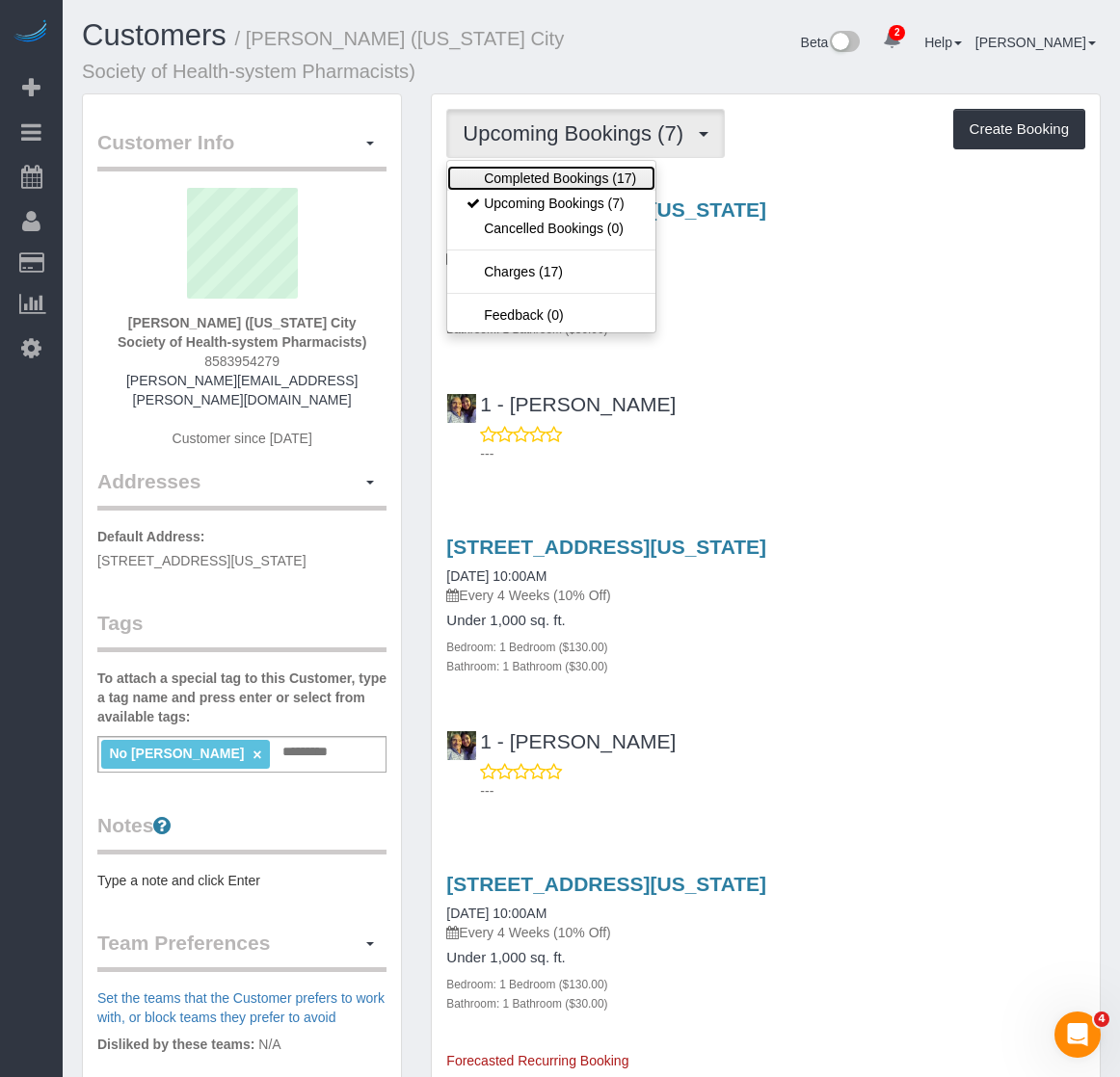
click at [538, 176] on link "Completed Bookings (17)" at bounding box center [550, 179] width 208 height 25
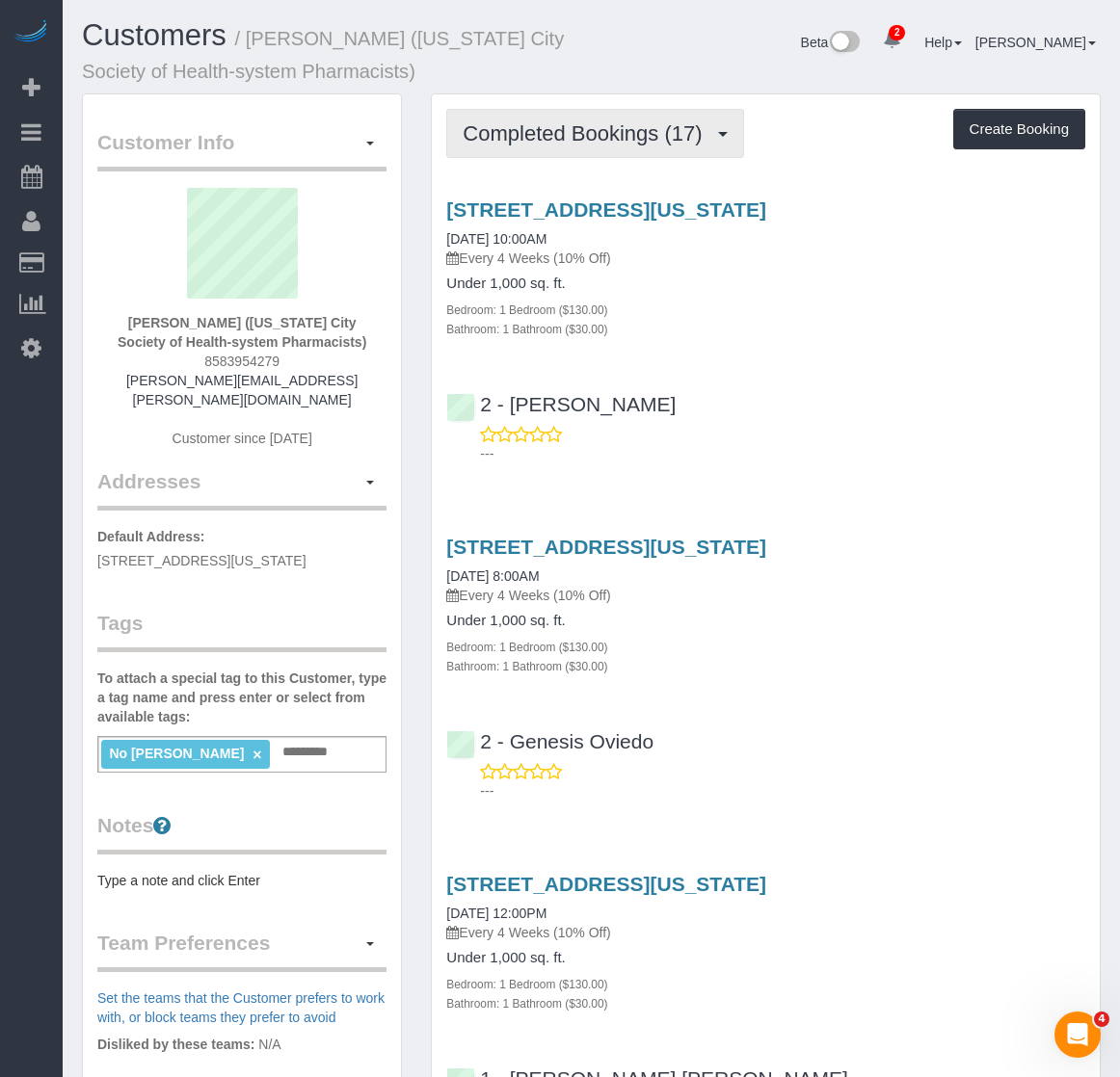
click at [533, 131] on span "Completed Bookings (17)" at bounding box center [586, 133] width 249 height 24
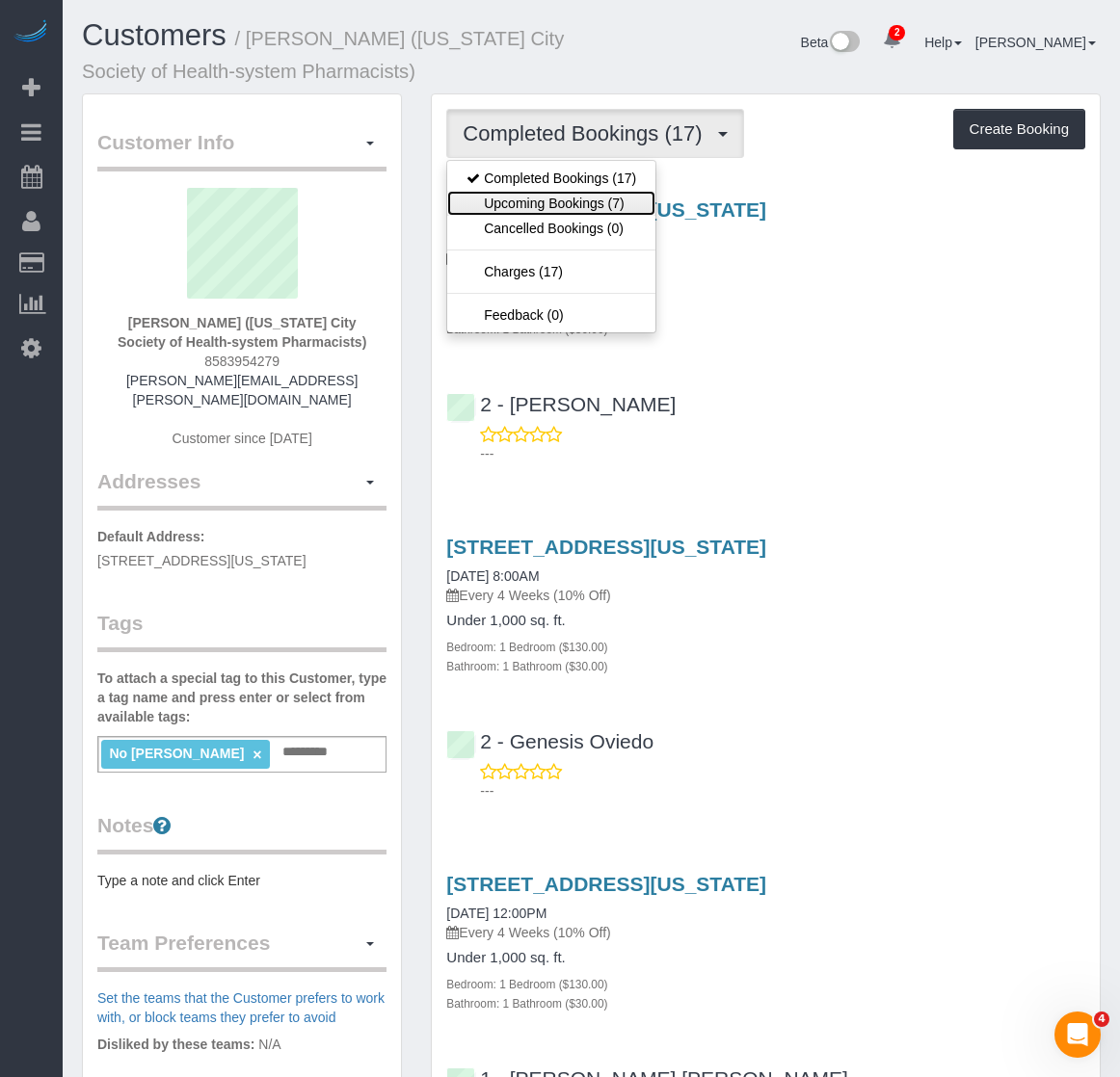
click at [554, 200] on link "Upcoming Bookings (7)" at bounding box center [550, 204] width 208 height 25
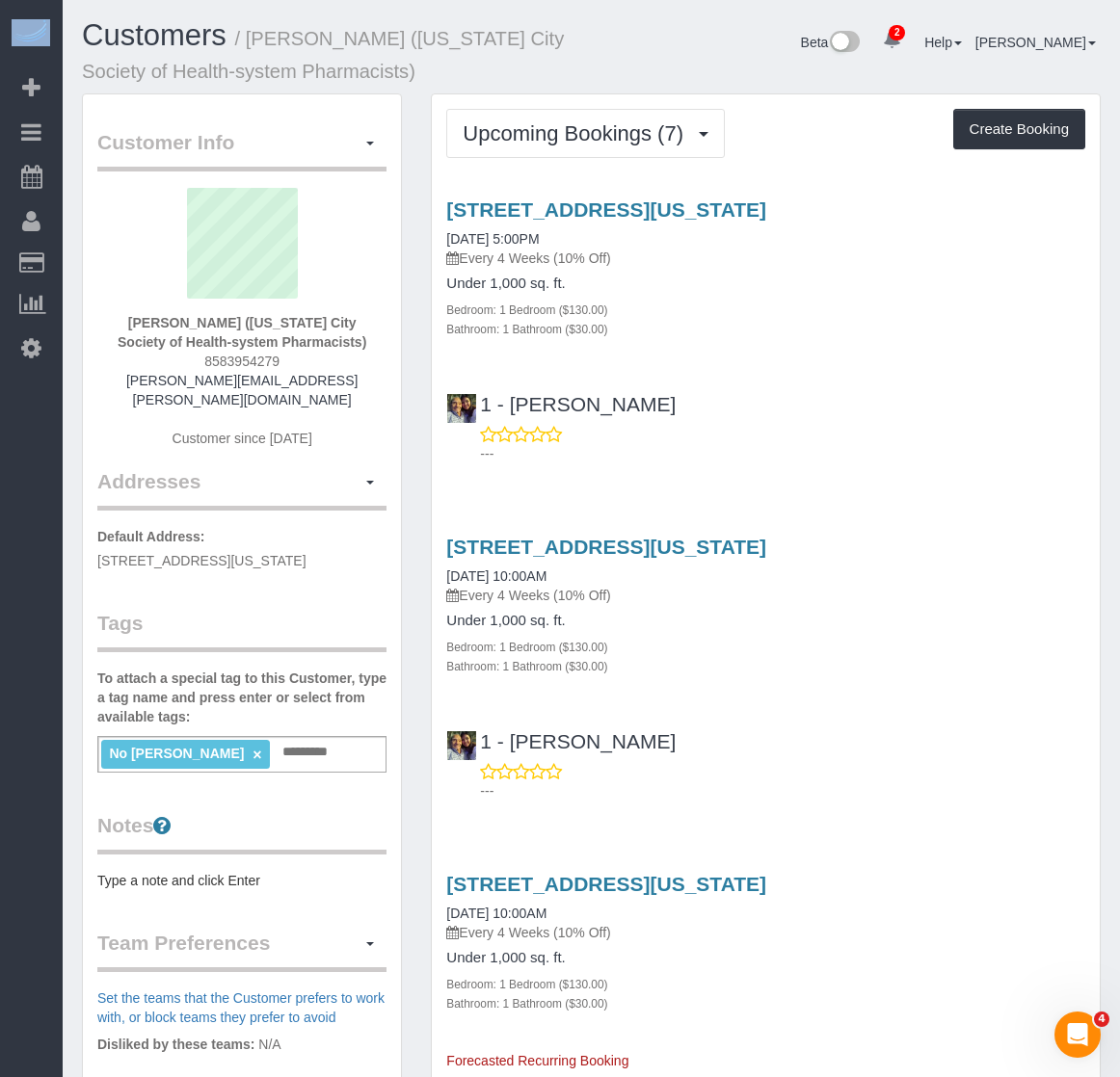
click at [0, 757] on html "2 Beta Your Notifications You have 0 alerts × You have 3 to charge for 08/22/20…" at bounding box center [560, 538] width 1120 height 1077
drag, startPoint x: 253, startPoint y: 38, endPoint x: 426, endPoint y: 36, distance: 173.0
click at [426, 36] on small "/ Harsha Viswanathan (New York City Society of Health-system Pharmacists)" at bounding box center [323, 55] width 482 height 54
copy small "Harsha Viswanathan"
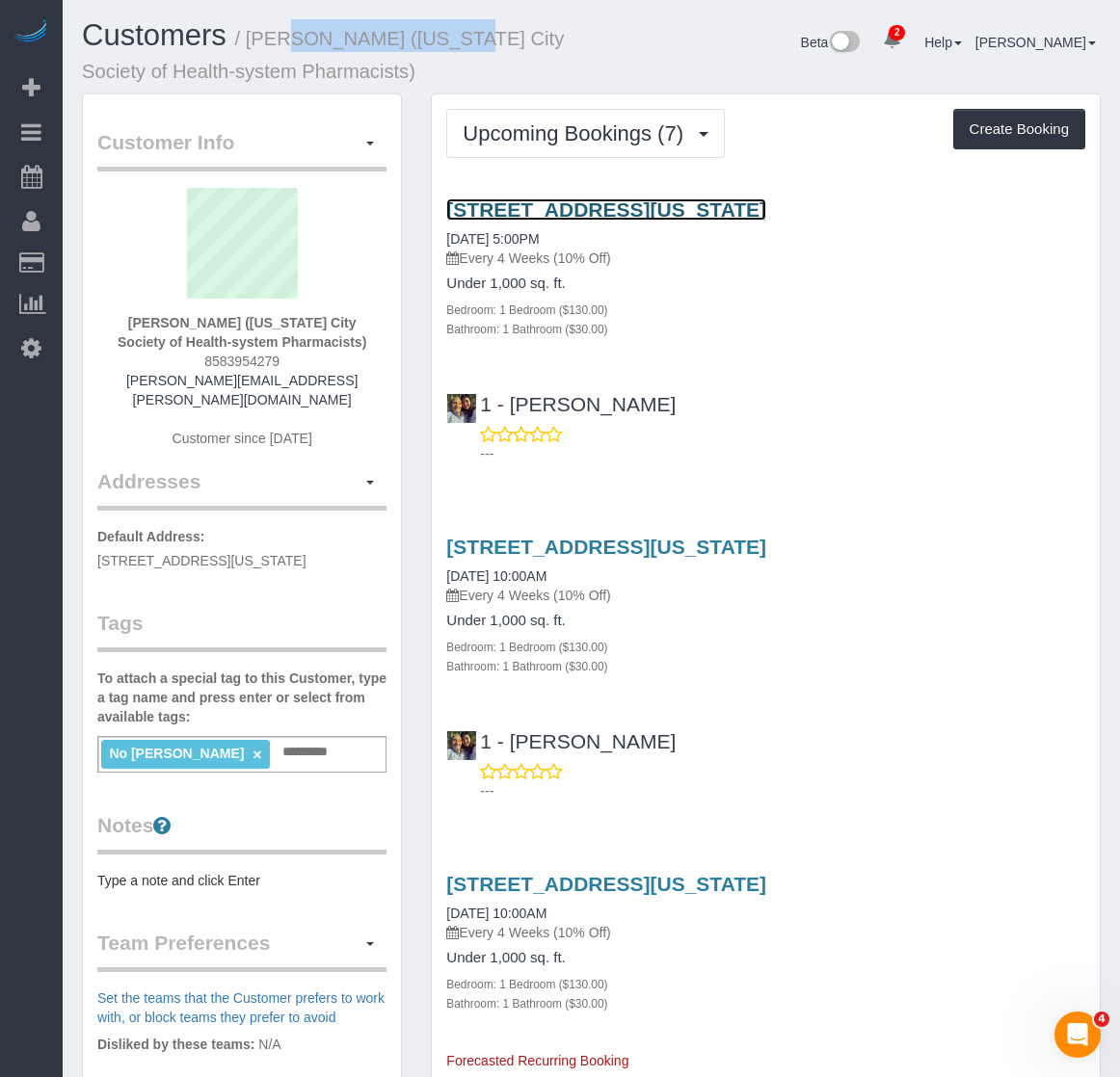
click at [480, 201] on link "200 West 26th Street, Apt. 1108, New York, NY 10001" at bounding box center [606, 209] width 320 height 22
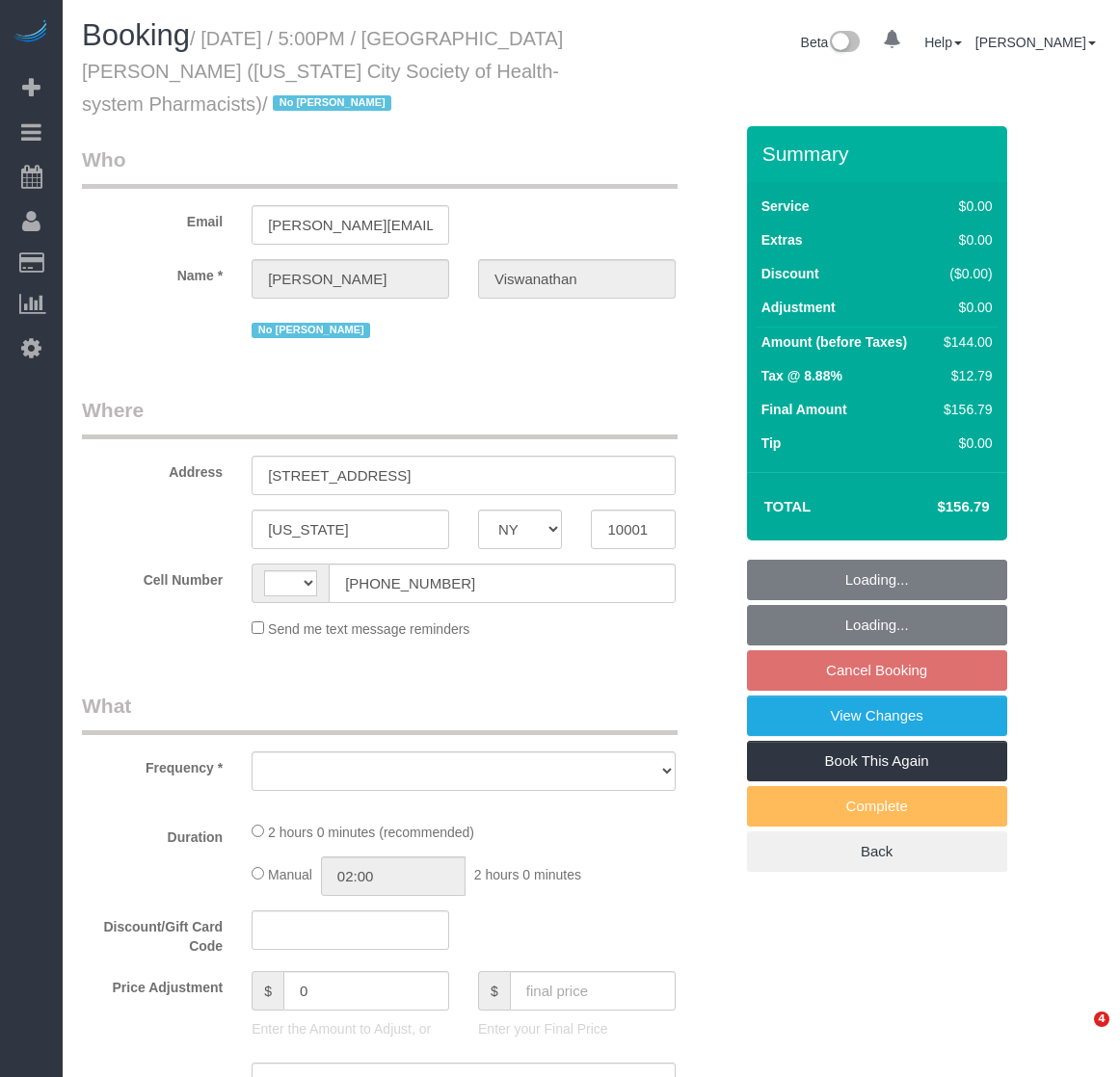
select select "NY"
select select "string:stripe-pm_1PH4ys4VGloSiKo7AWBBUlHu"
select select "1"
select select "number:89"
select select "number:90"
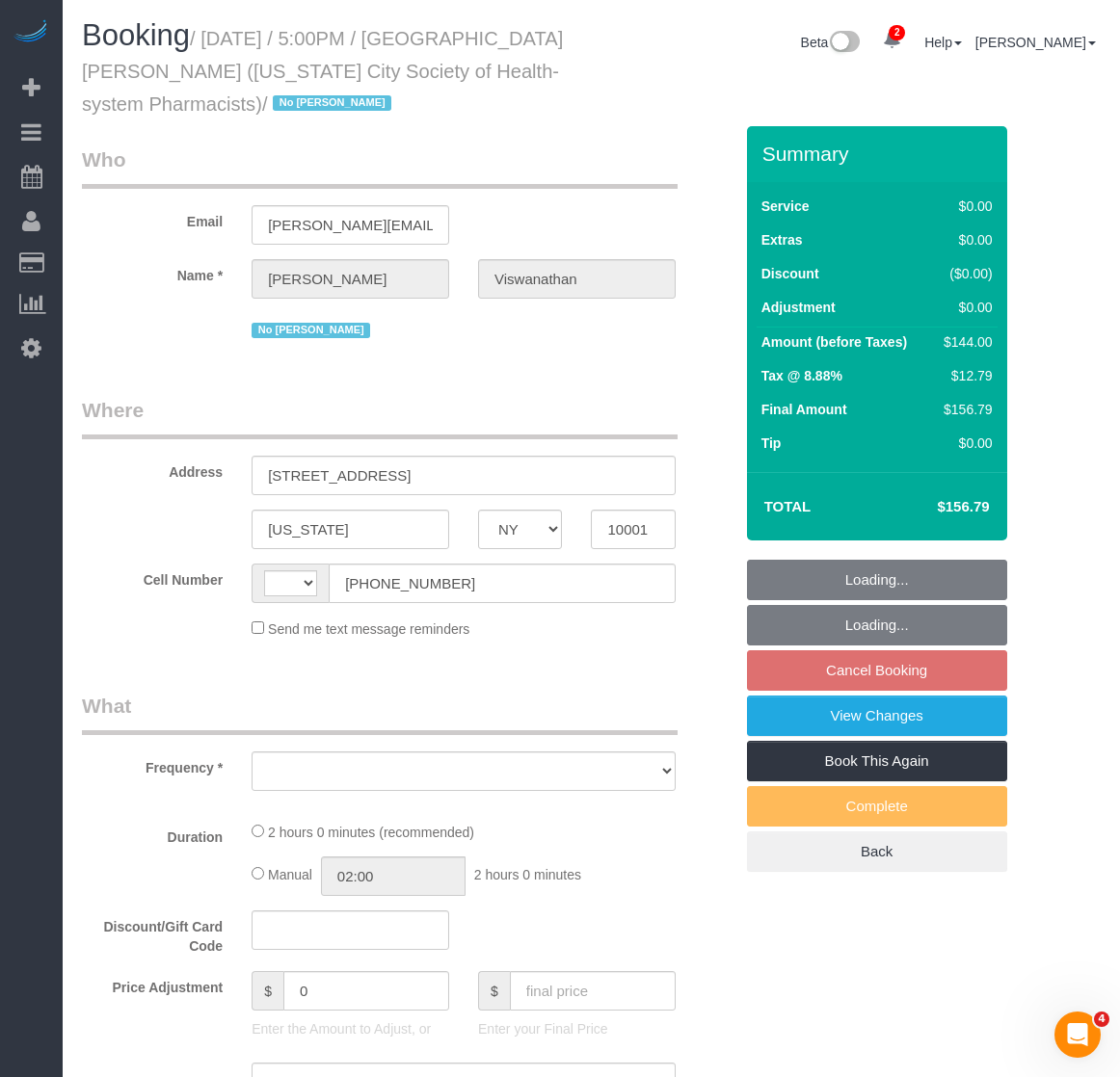
select select "number:15"
select select "number:5"
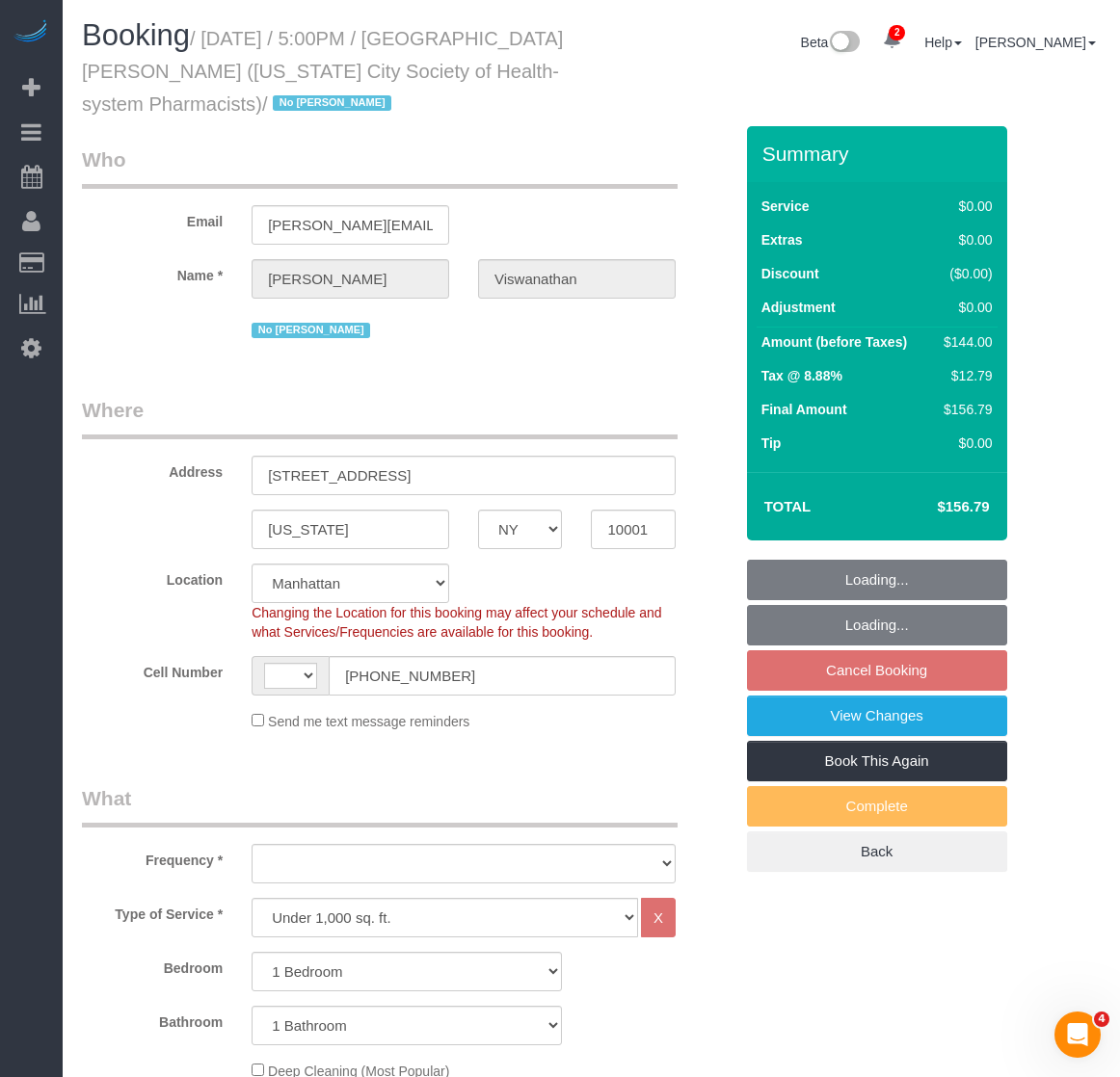
select select "string:[GEOGRAPHIC_DATA]"
select select "object:900"
select select "spot10"
select select "1"
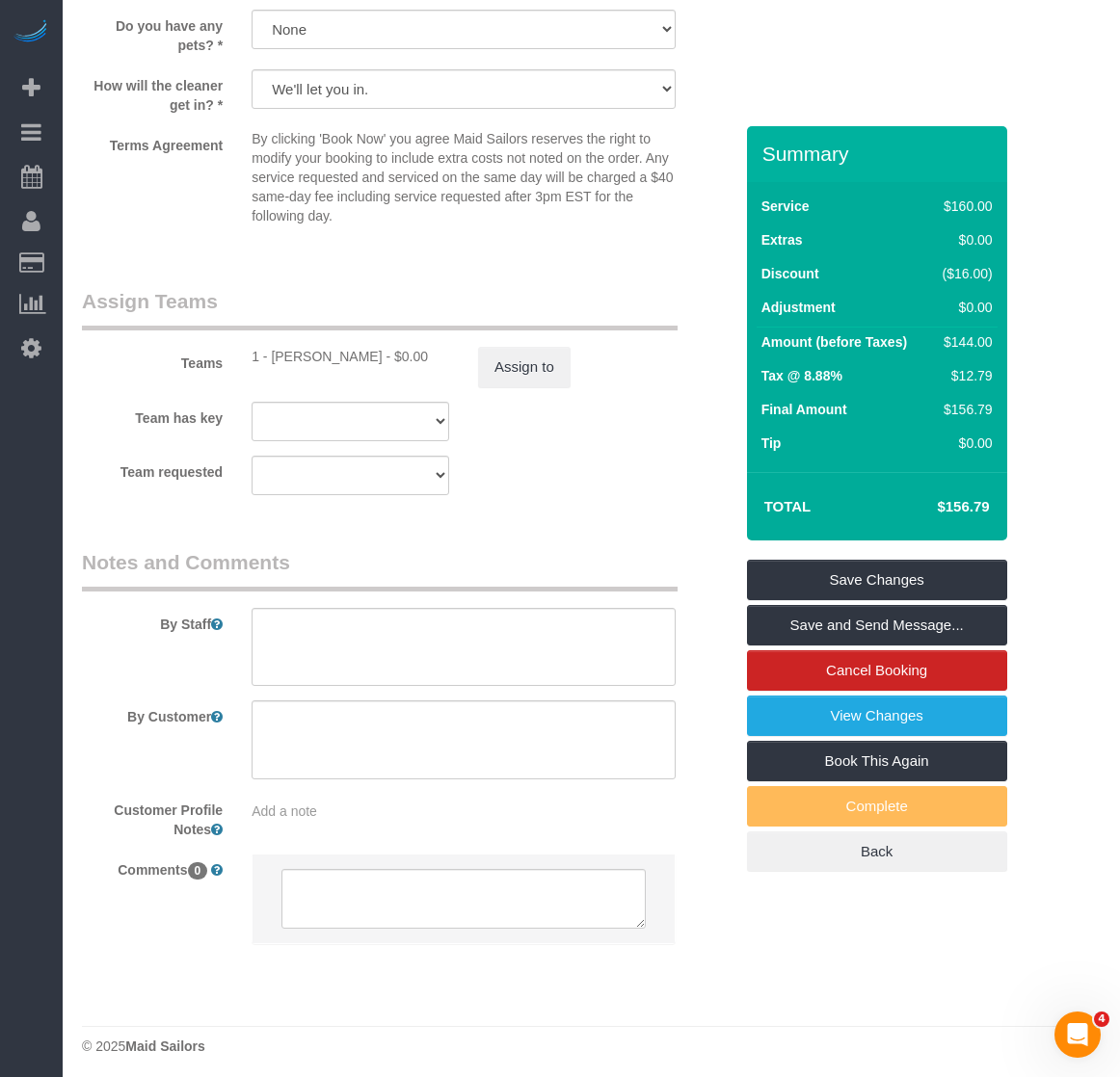
scroll to position [2435, 0]
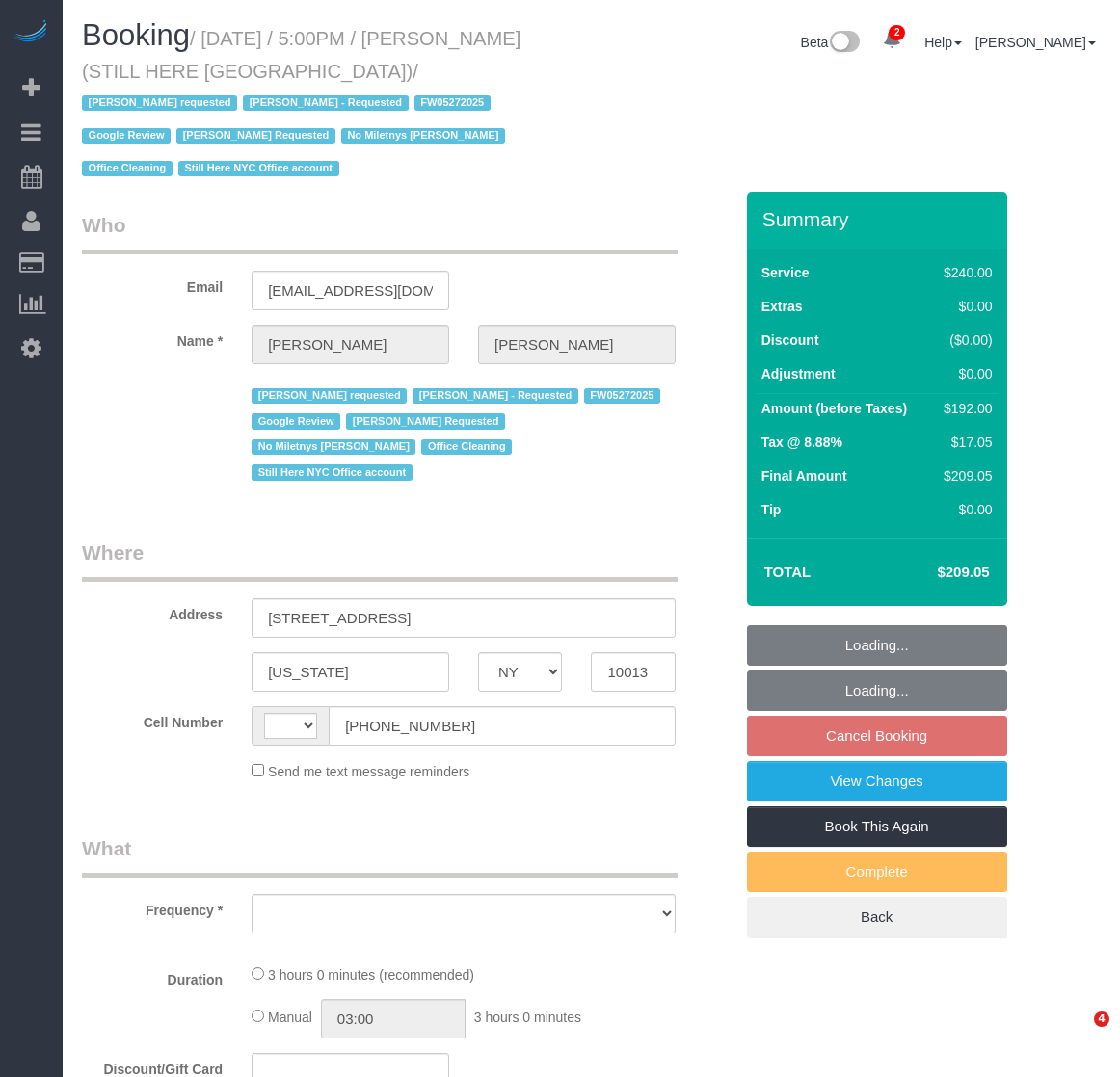
select select "NY"
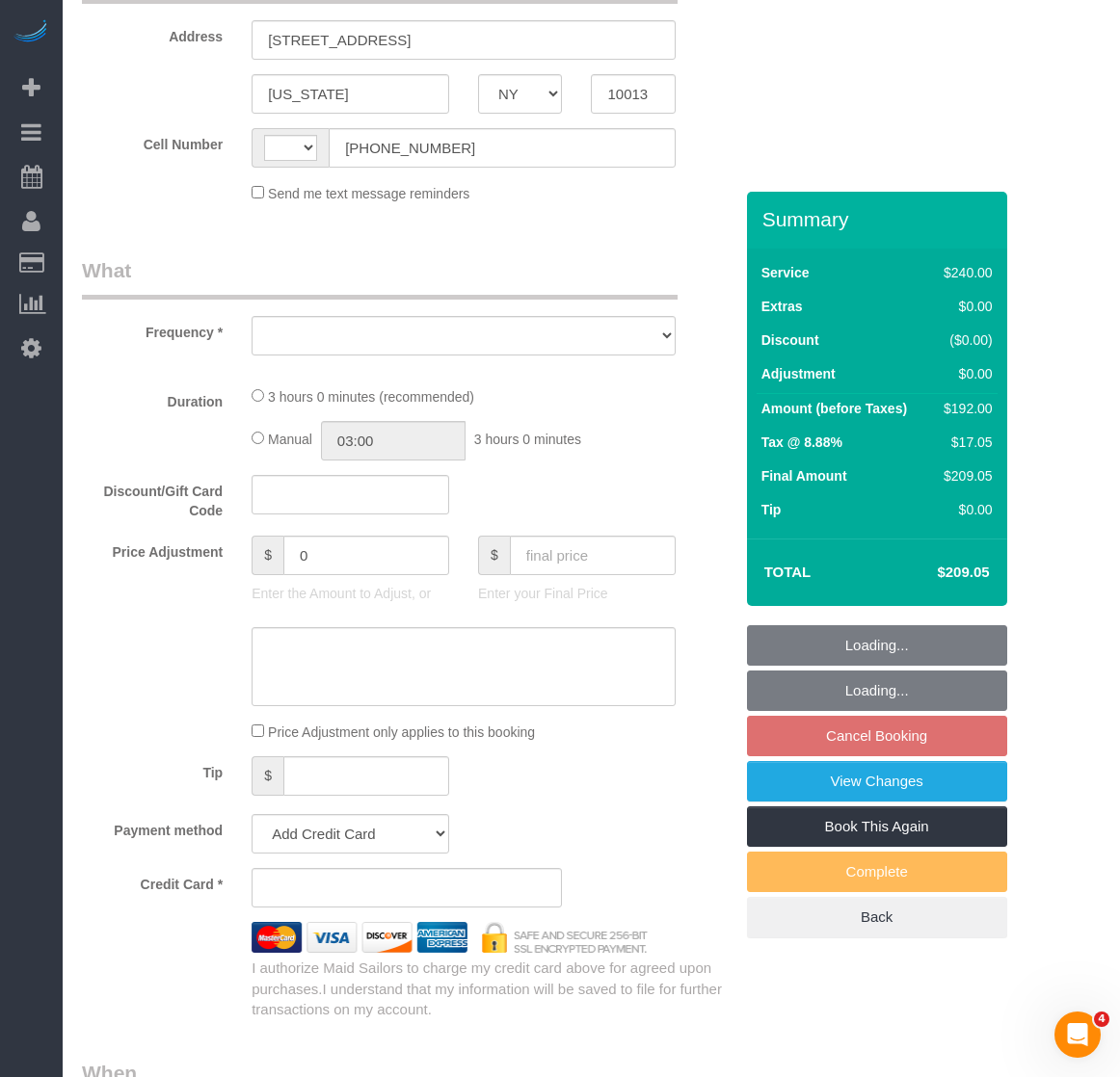
select select "string:[GEOGRAPHIC_DATA]"
select select "string:stripe-pm_1QY8Py4VGloSiKo7kVLuacfg"
select select "180"
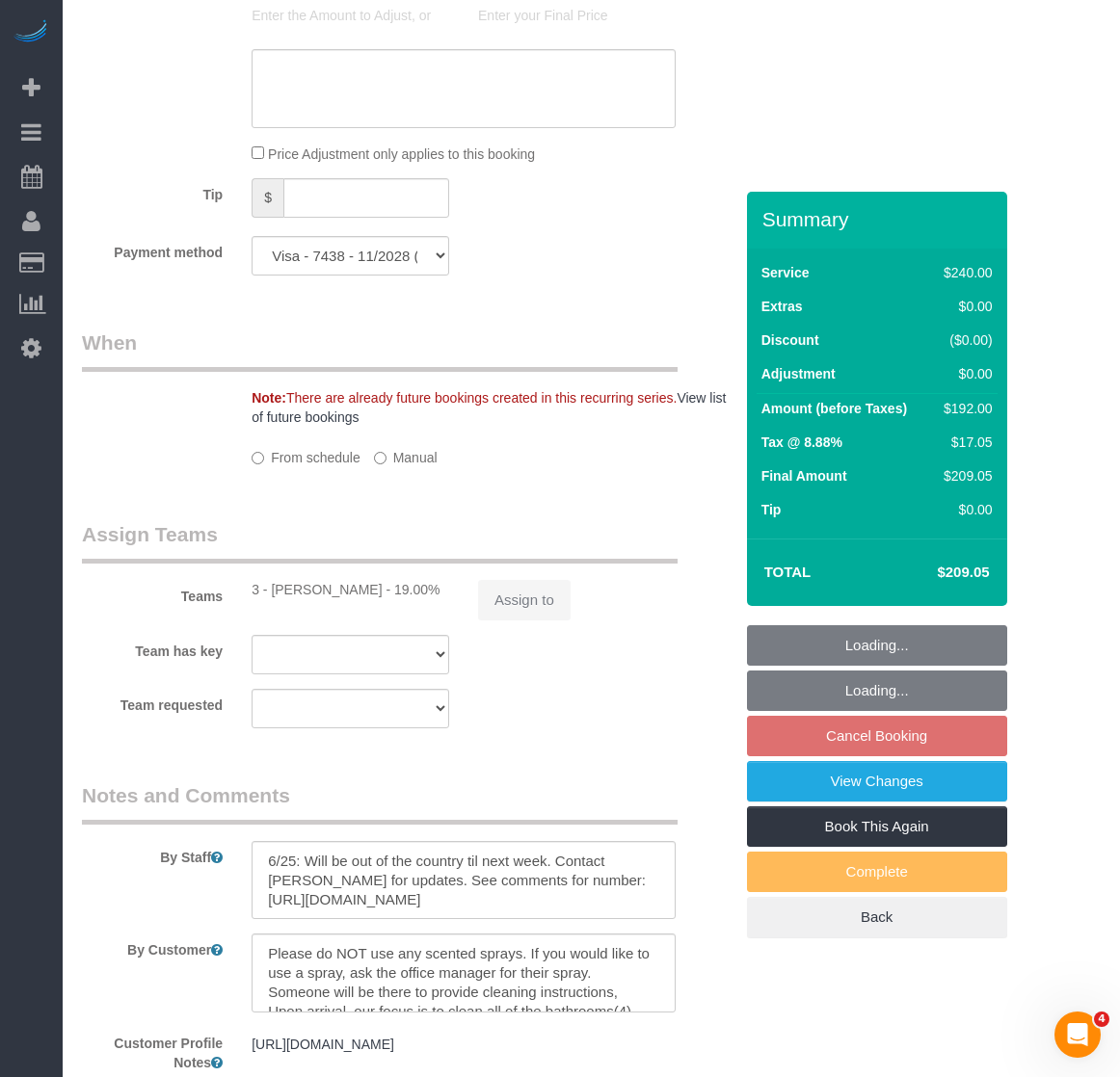
select select "object:799"
select select "number:89"
select select "number:90"
select select "number:15"
select select "number:5"
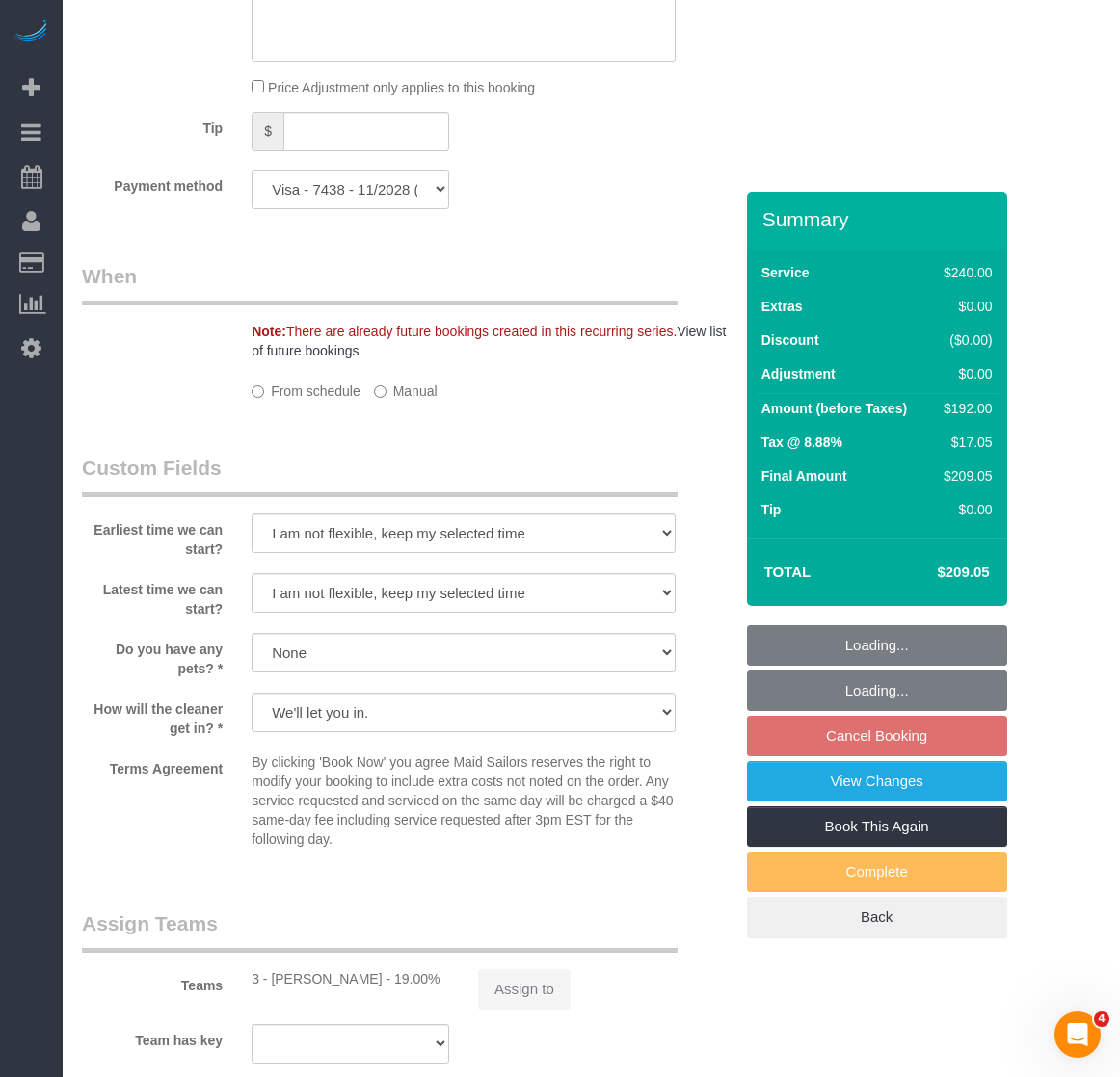
select select "object:1367"
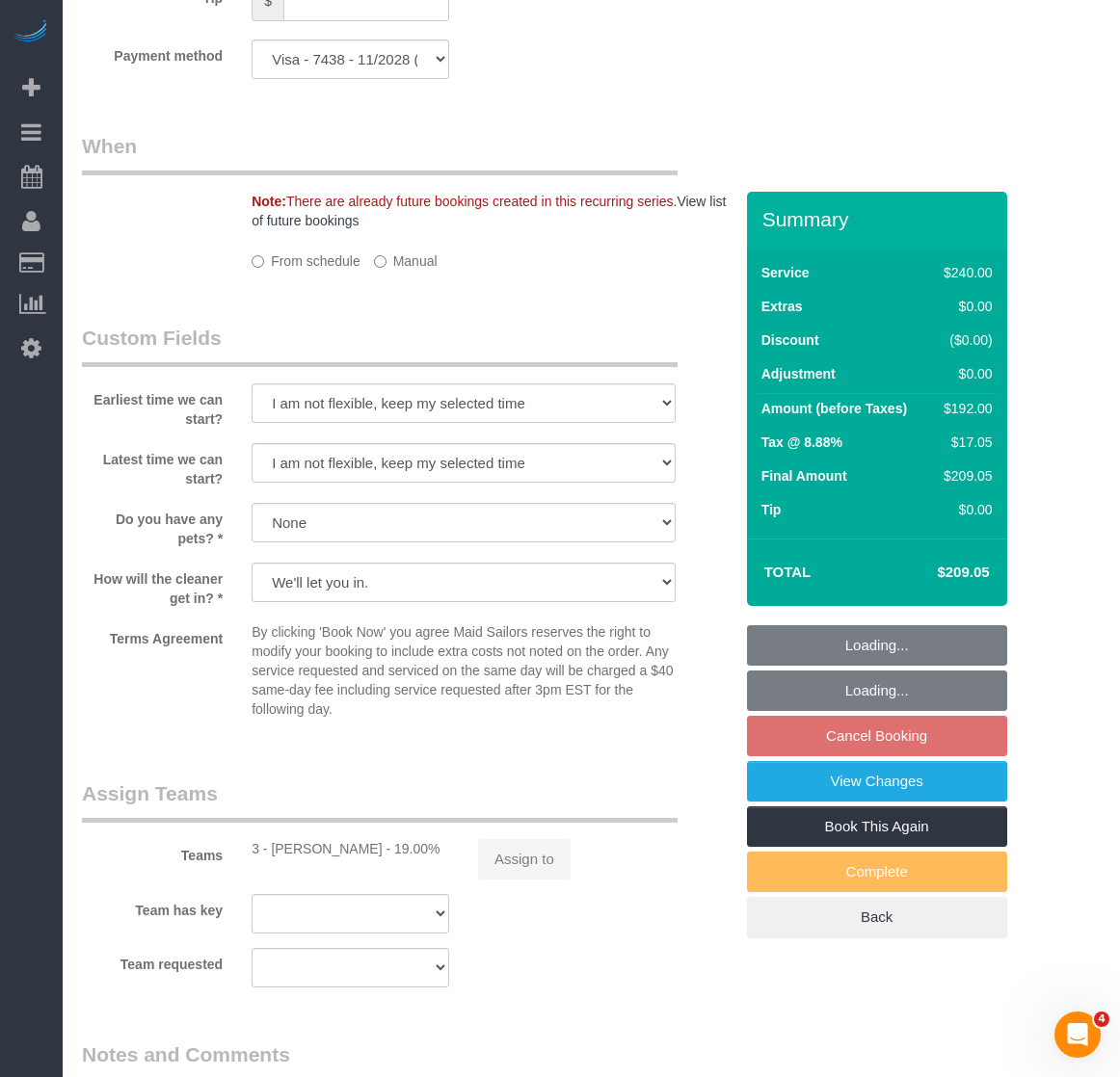
select select "spot10"
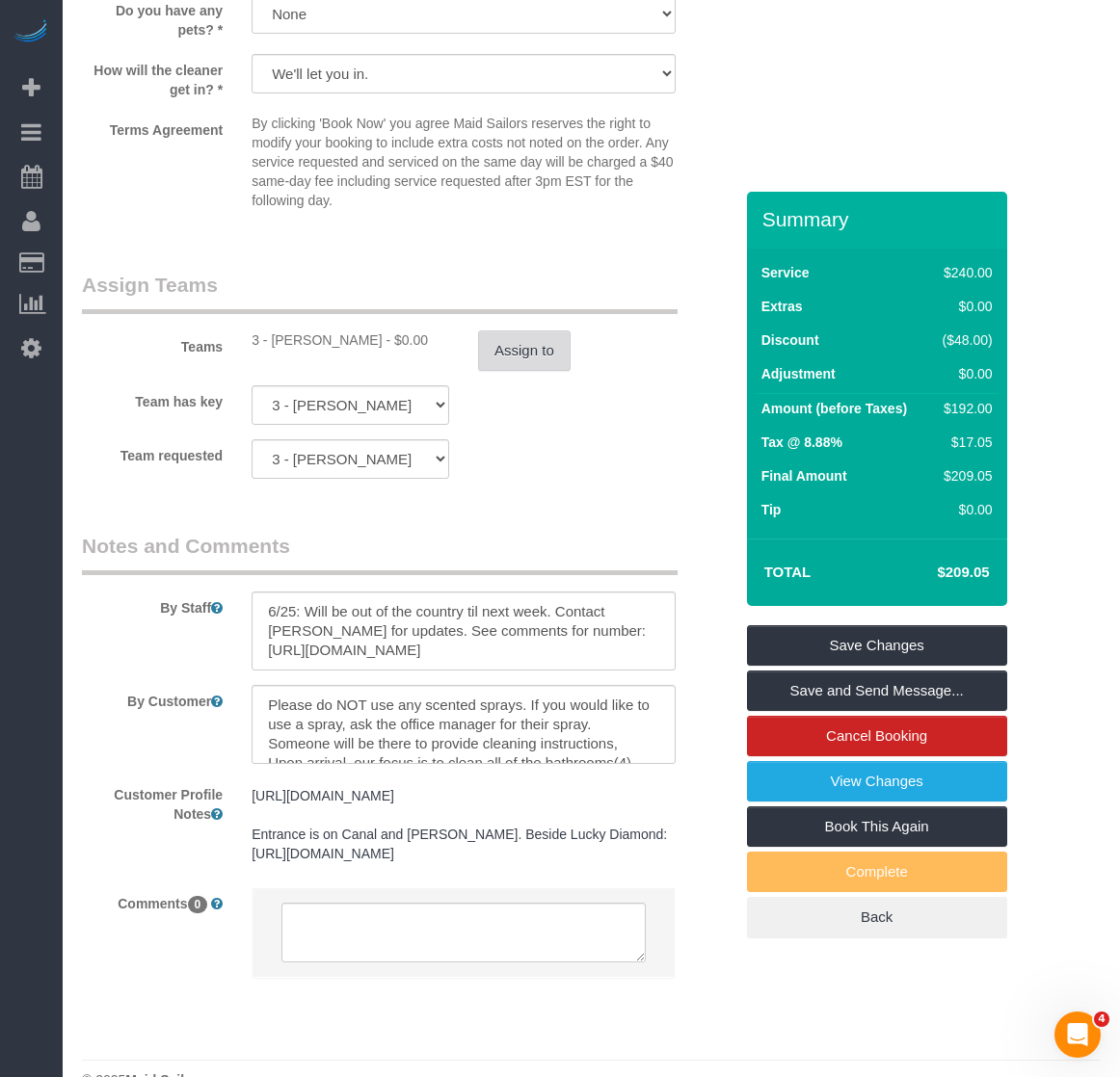
click at [524, 331] on button "Assign to" at bounding box center [524, 350] width 93 height 40
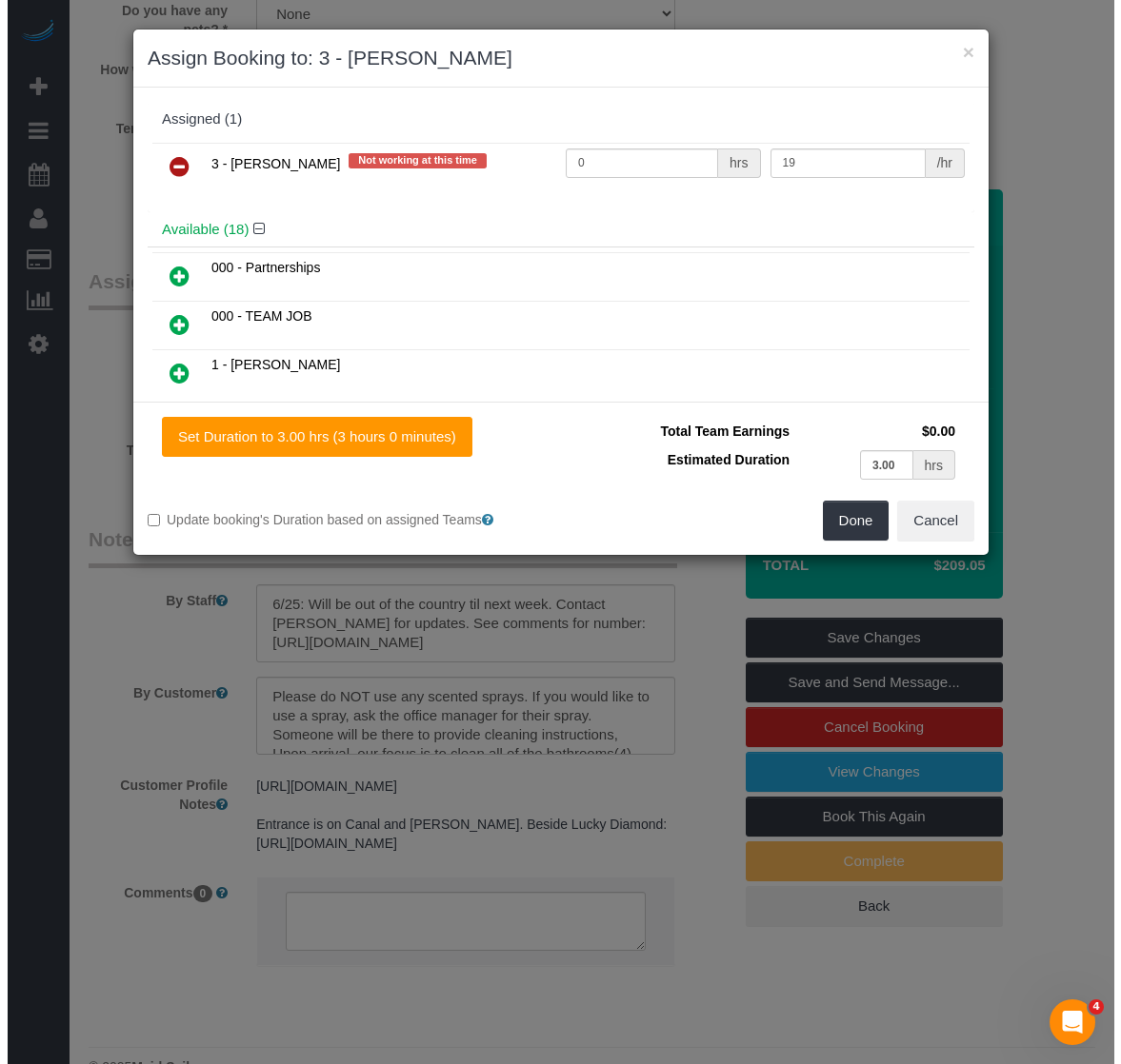
scroll to position [2142, 0]
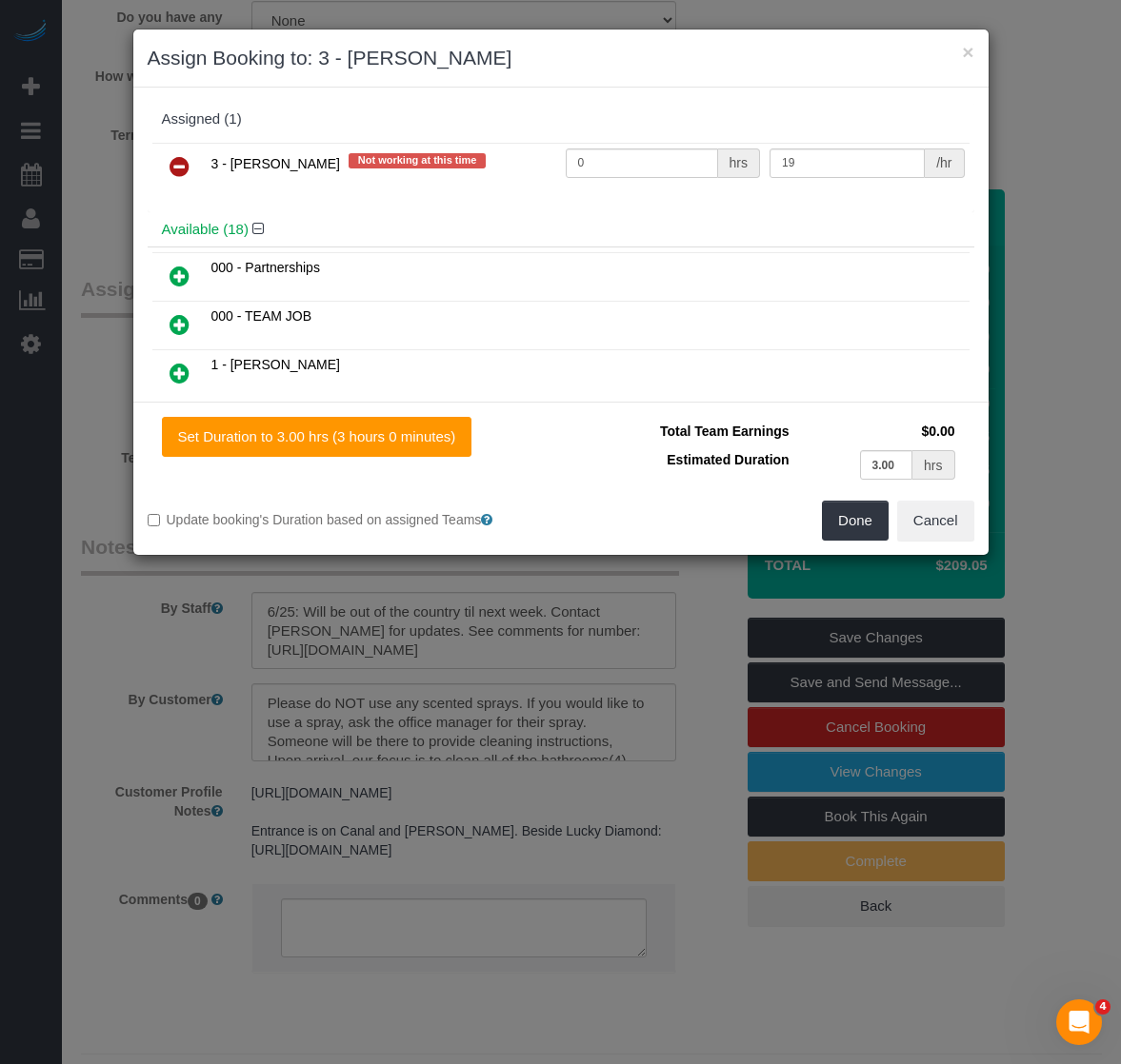
click at [181, 160] on icon at bounding box center [179, 167] width 20 height 23
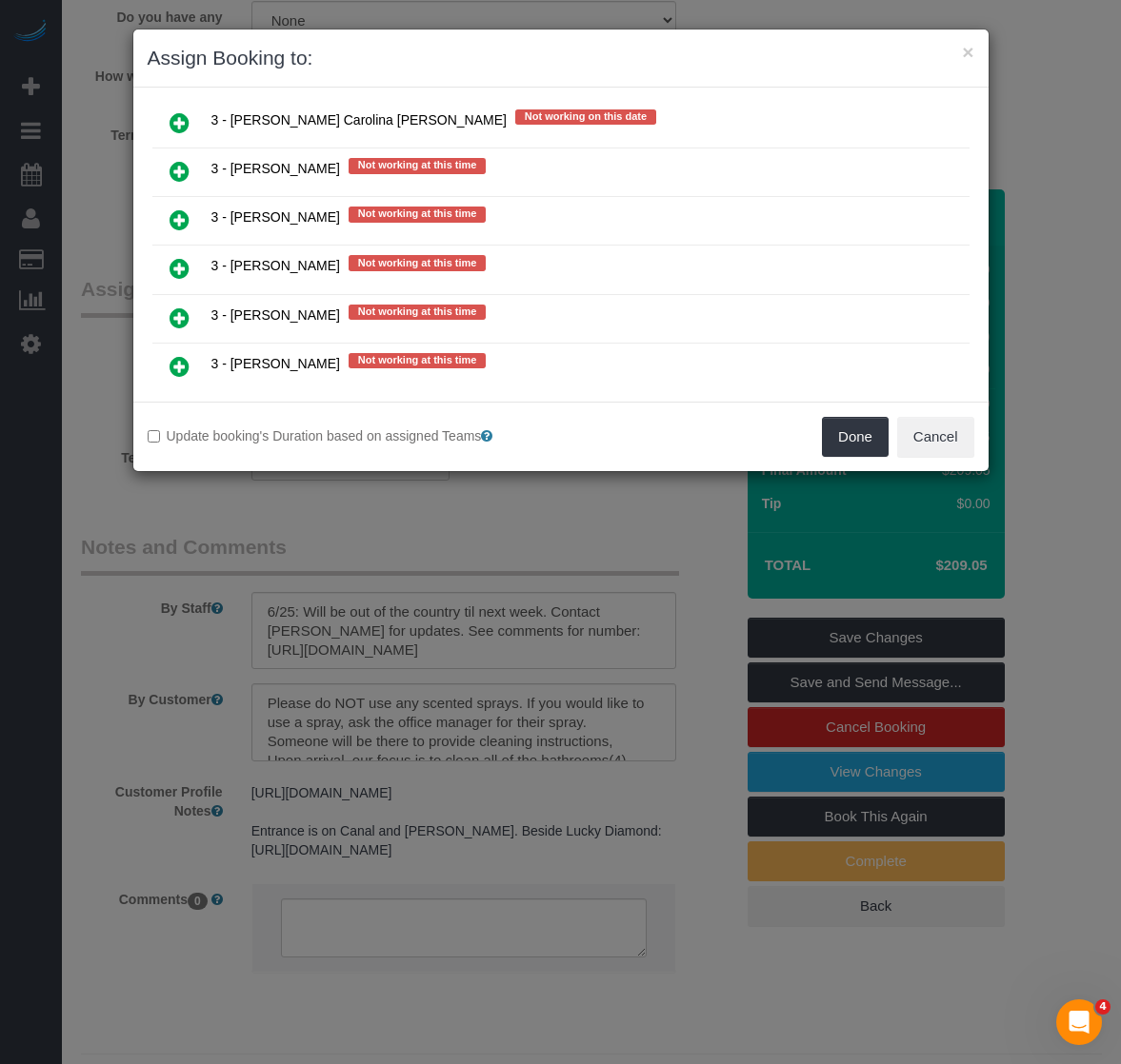
scroll to position [3332, 0]
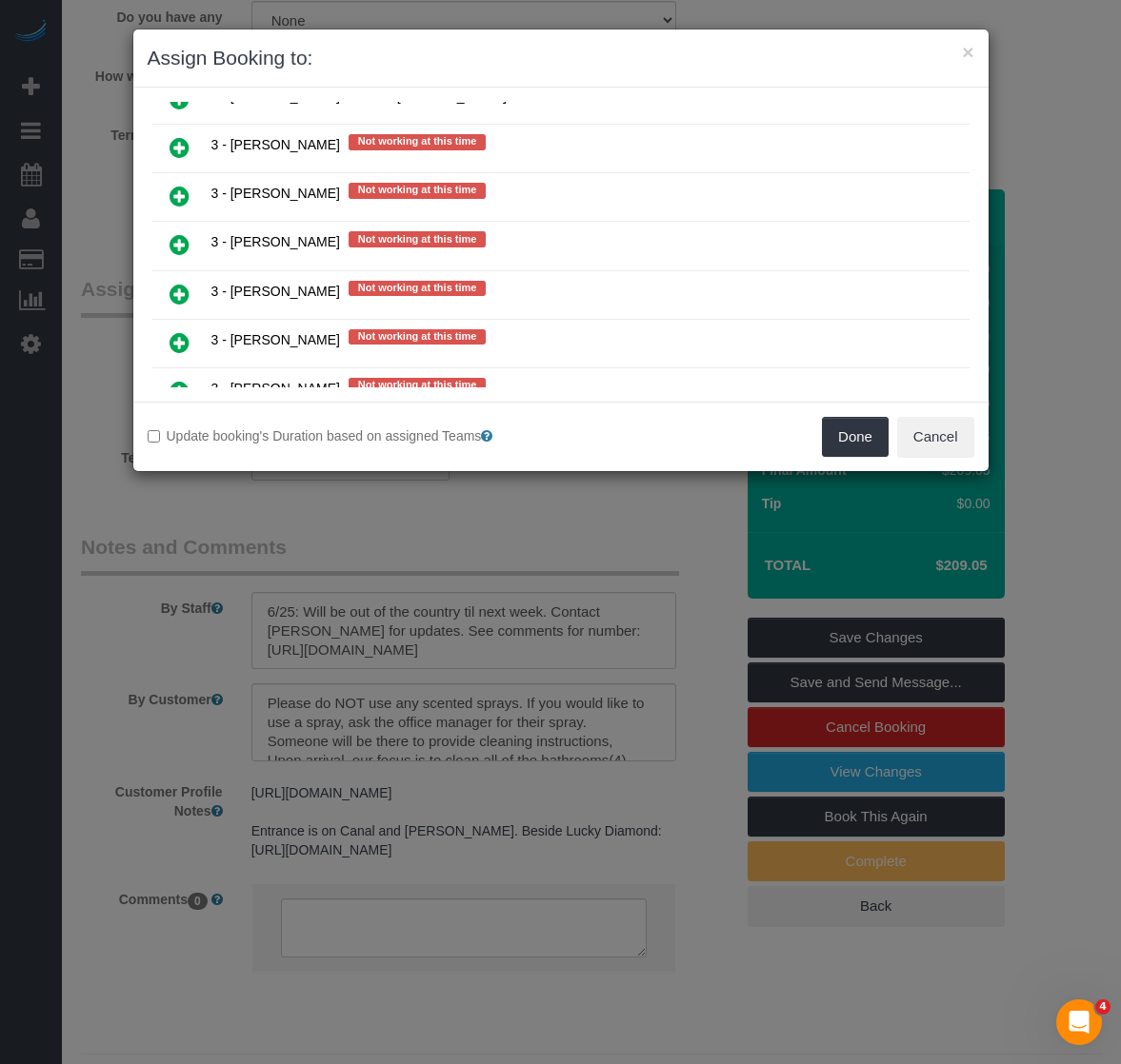
click at [175, 242] on icon at bounding box center [179, 245] width 20 height 23
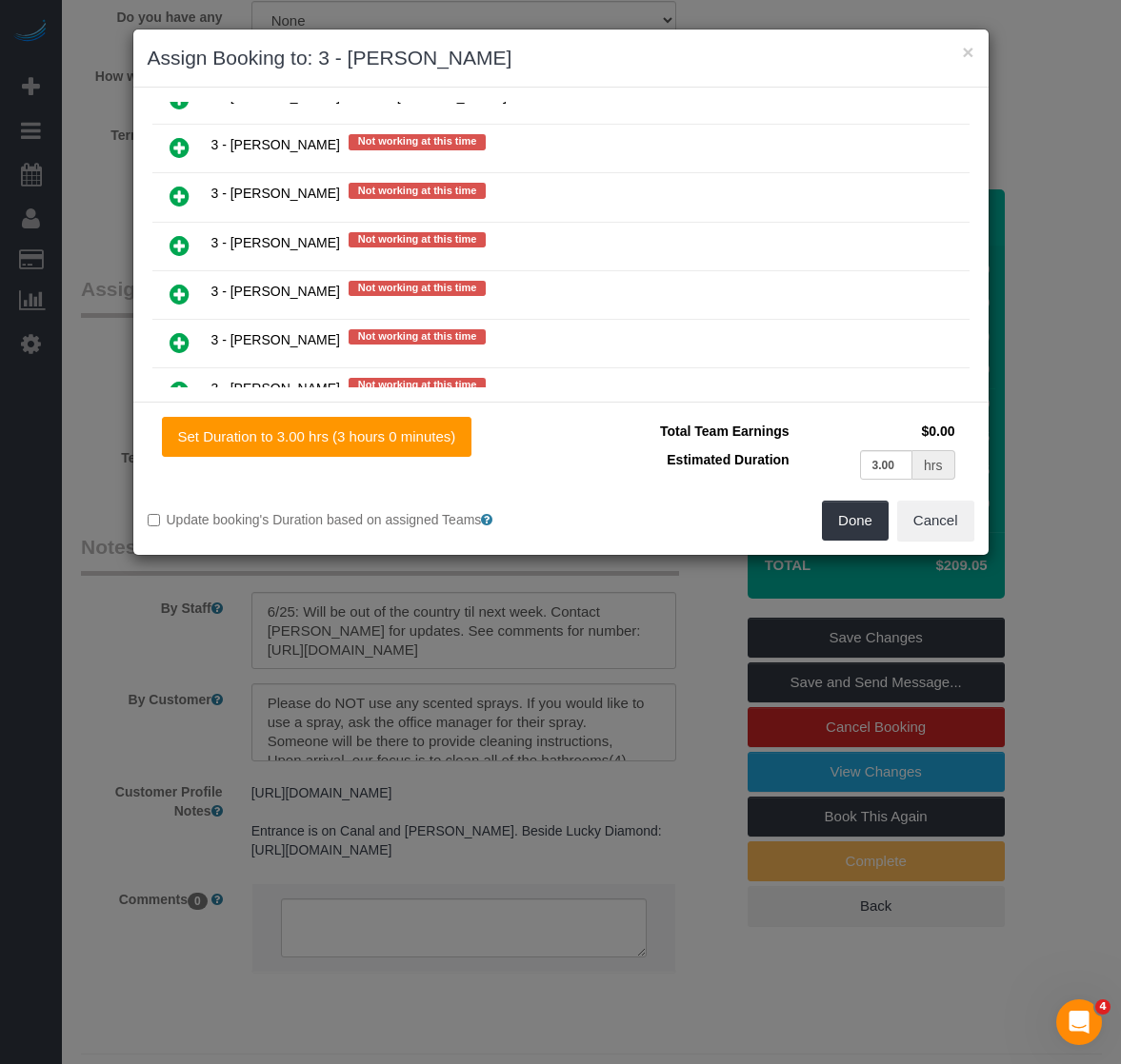
click at [845, 497] on div "Total Team Earnings $0.00 Estimated Duration 3.00 hrs Warning: The Company shar…" at bounding box center [767, 459] width 414 height 84
click at [845, 498] on div "Total Team Earnings $0.00 Estimated Duration 3.00 hrs Warning: The Company shar…" at bounding box center [767, 459] width 414 height 84
click at [842, 506] on button "Done" at bounding box center [854, 520] width 67 height 40
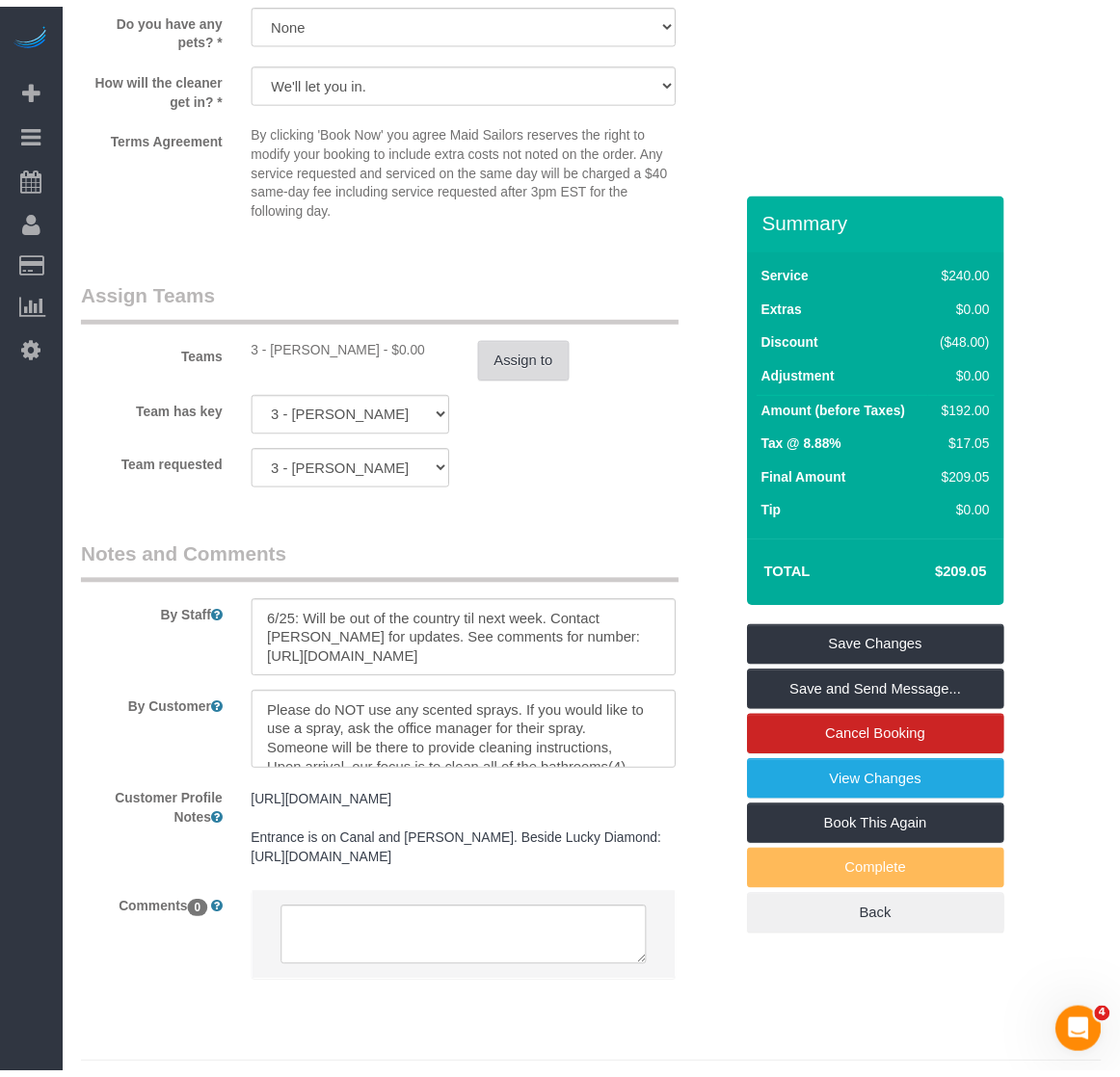
scroll to position [2201, 0]
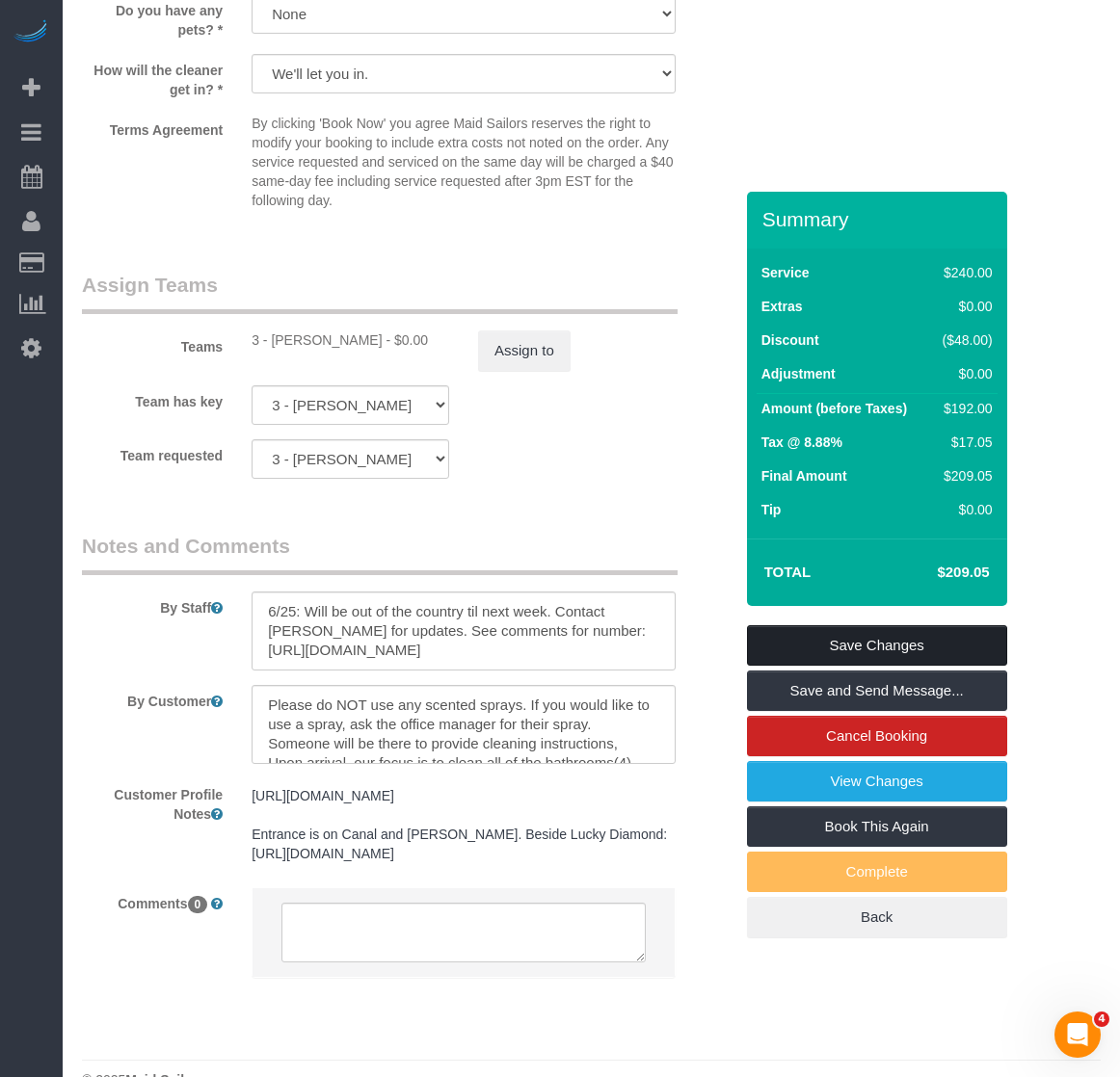
click at [844, 638] on link "Save Changes" at bounding box center [877, 645] width 260 height 40
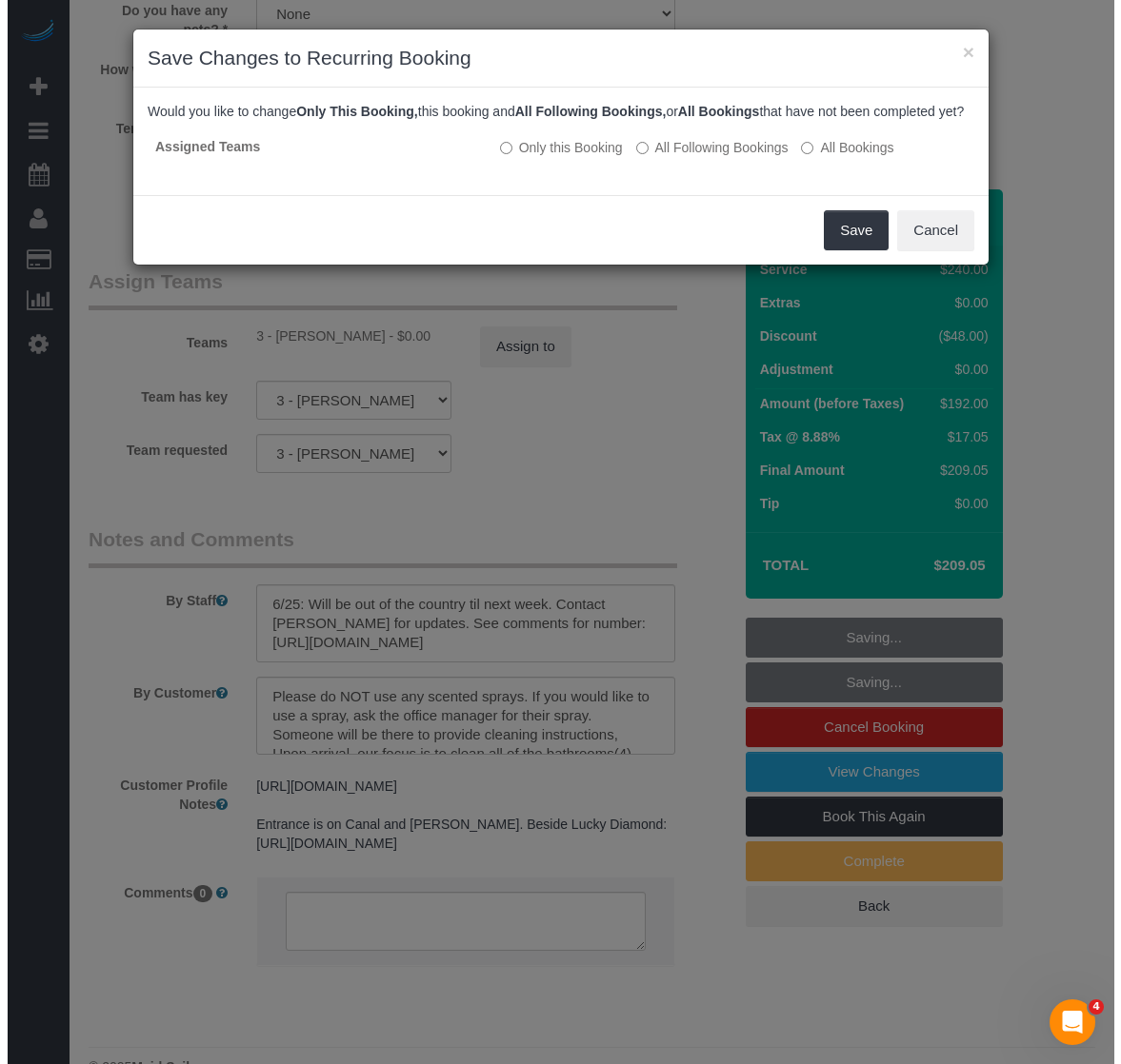
scroll to position [2142, 0]
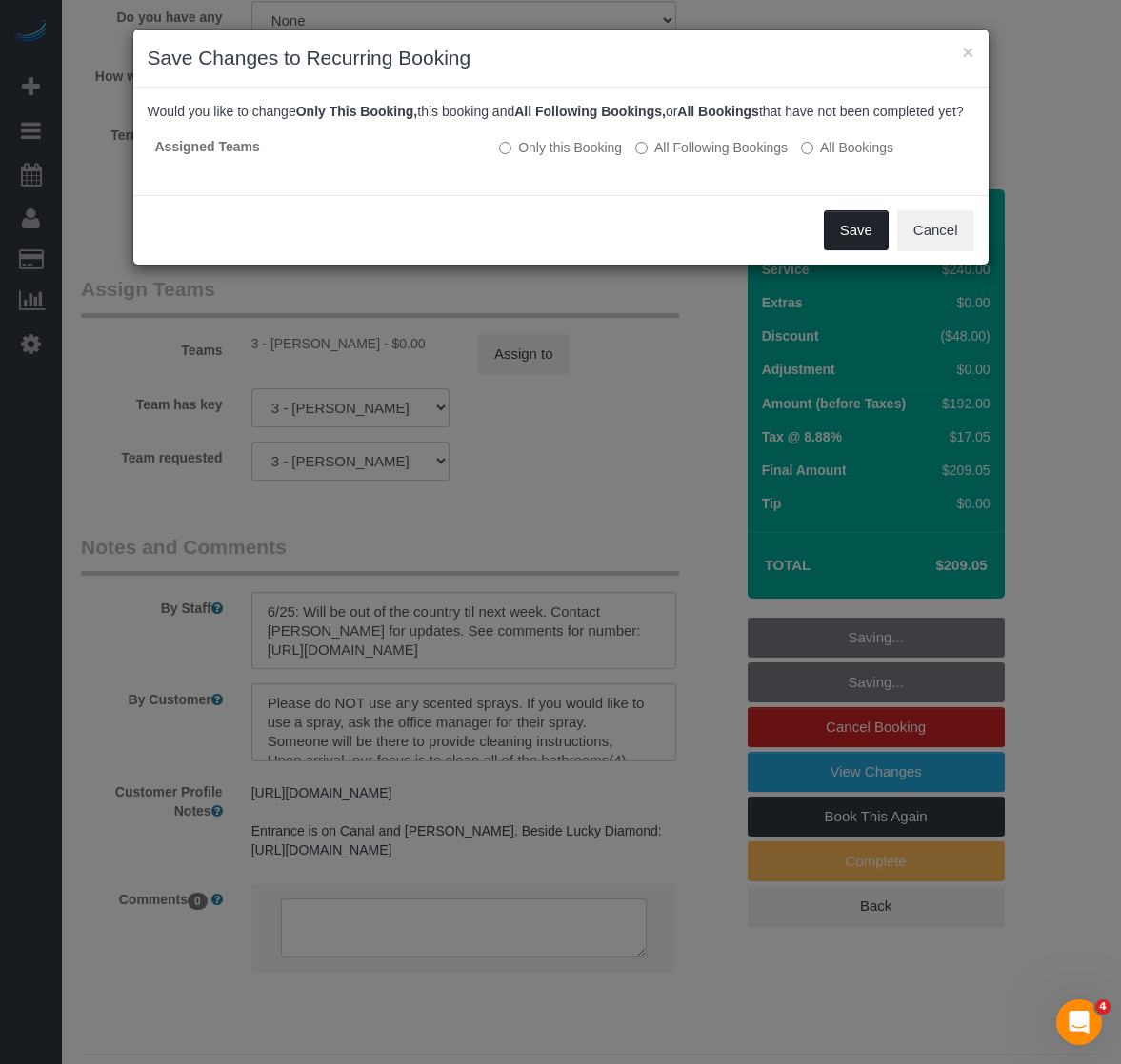
click at [856, 251] on button "Save" at bounding box center [855, 229] width 65 height 40
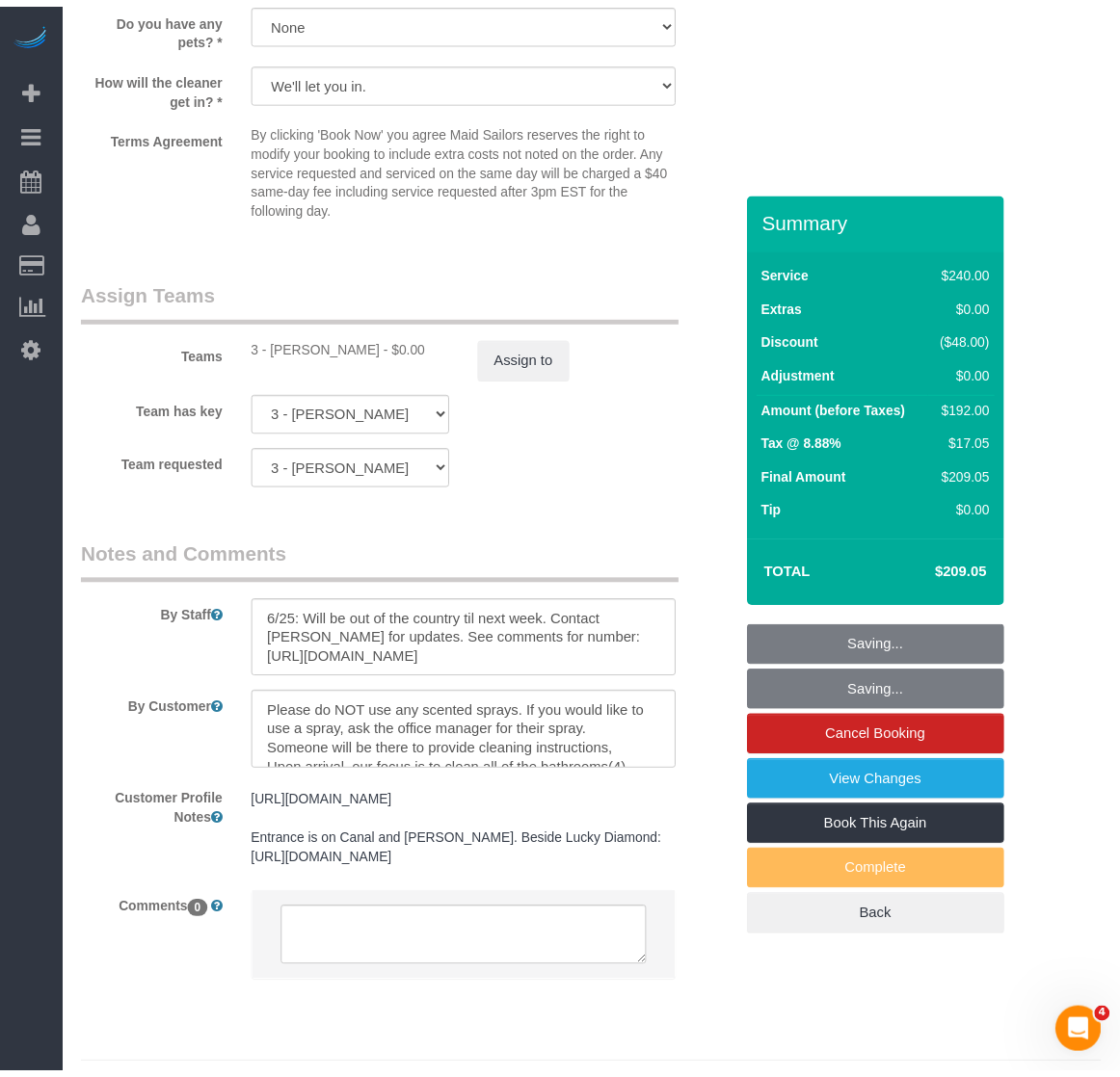
scroll to position [2201, 0]
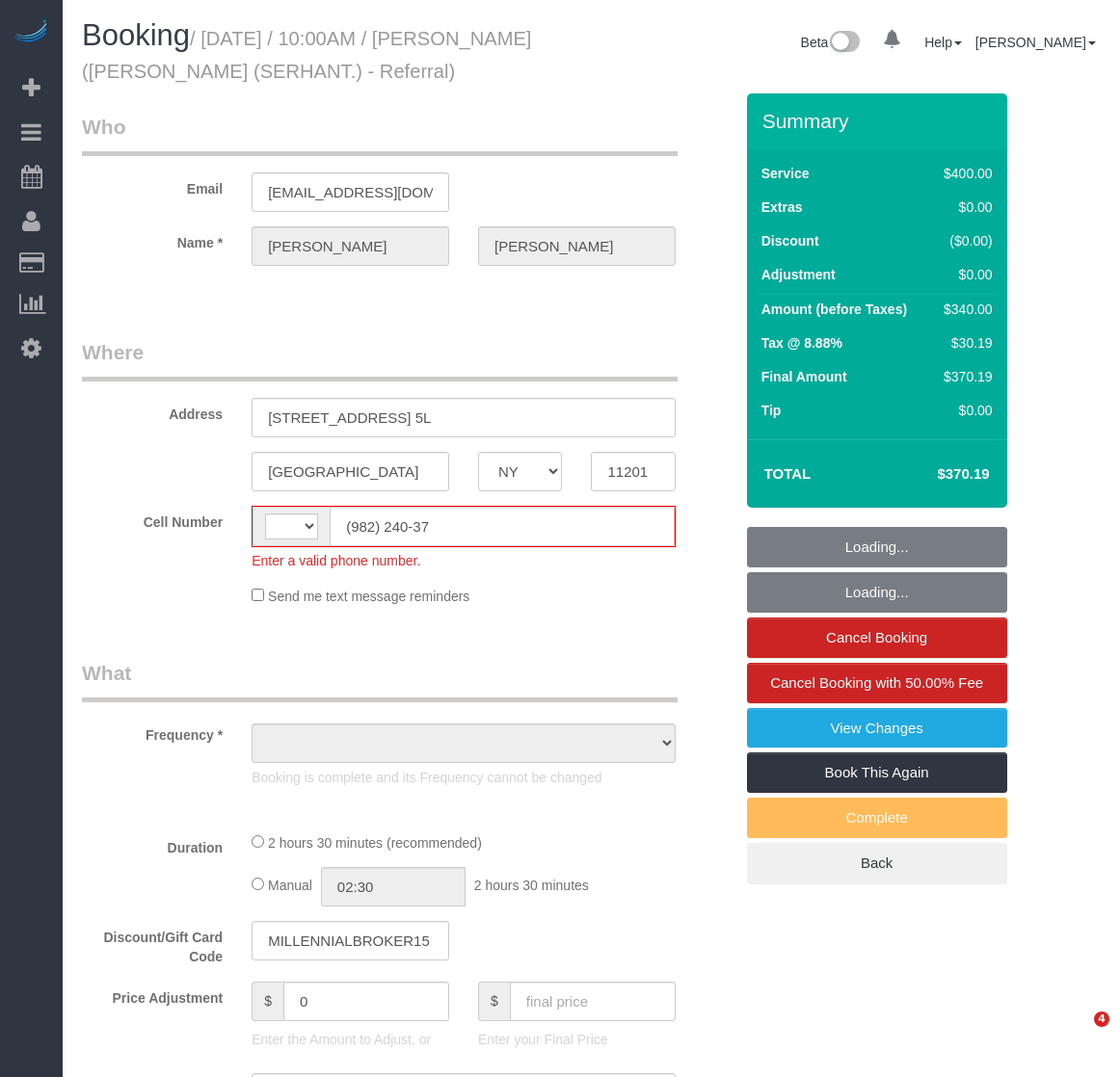
select select "NY"
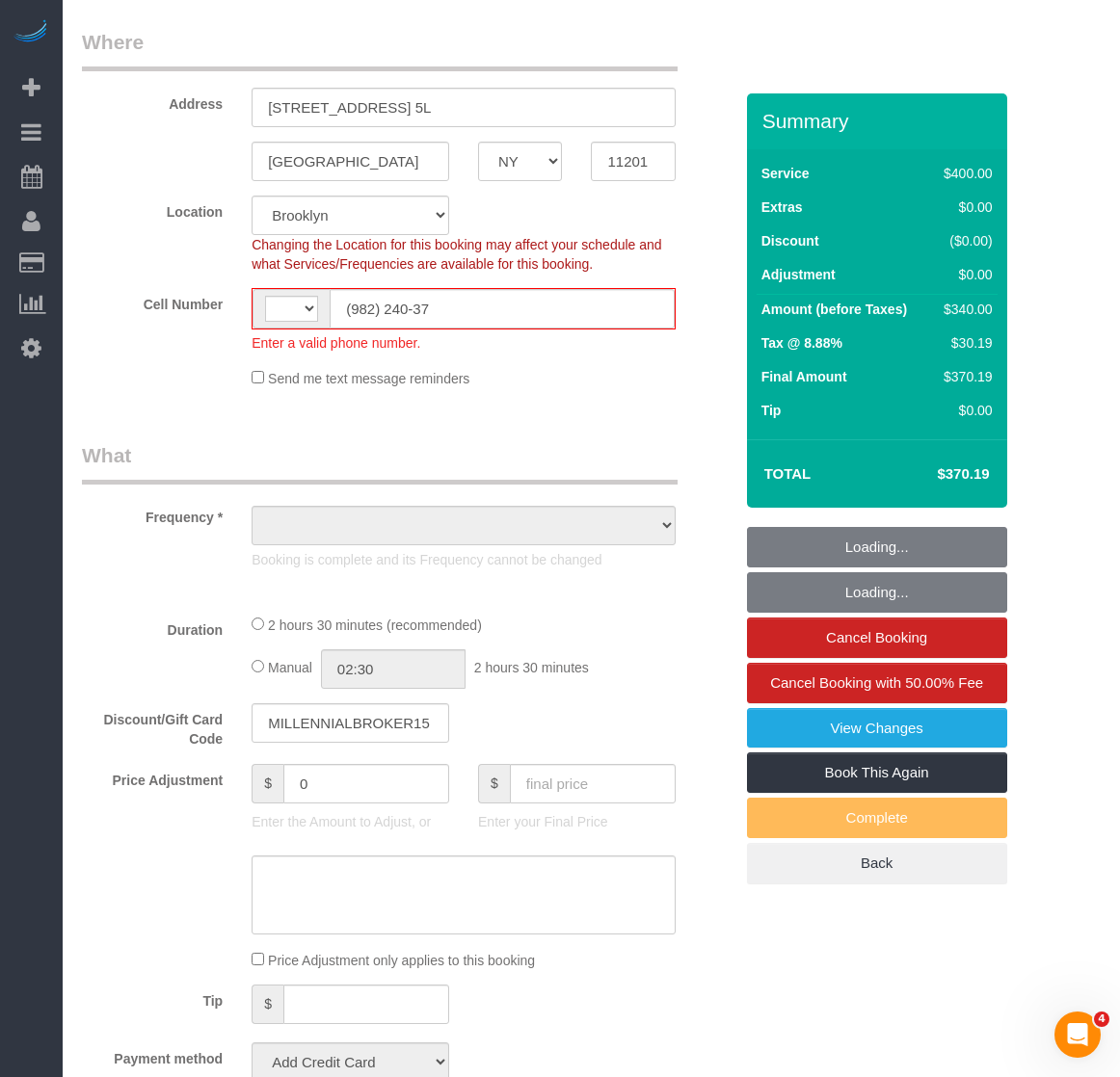
select select "string:[GEOGRAPHIC_DATA]"
select select "object:647"
select select "spot1"
select select "number:89"
select select "number:90"
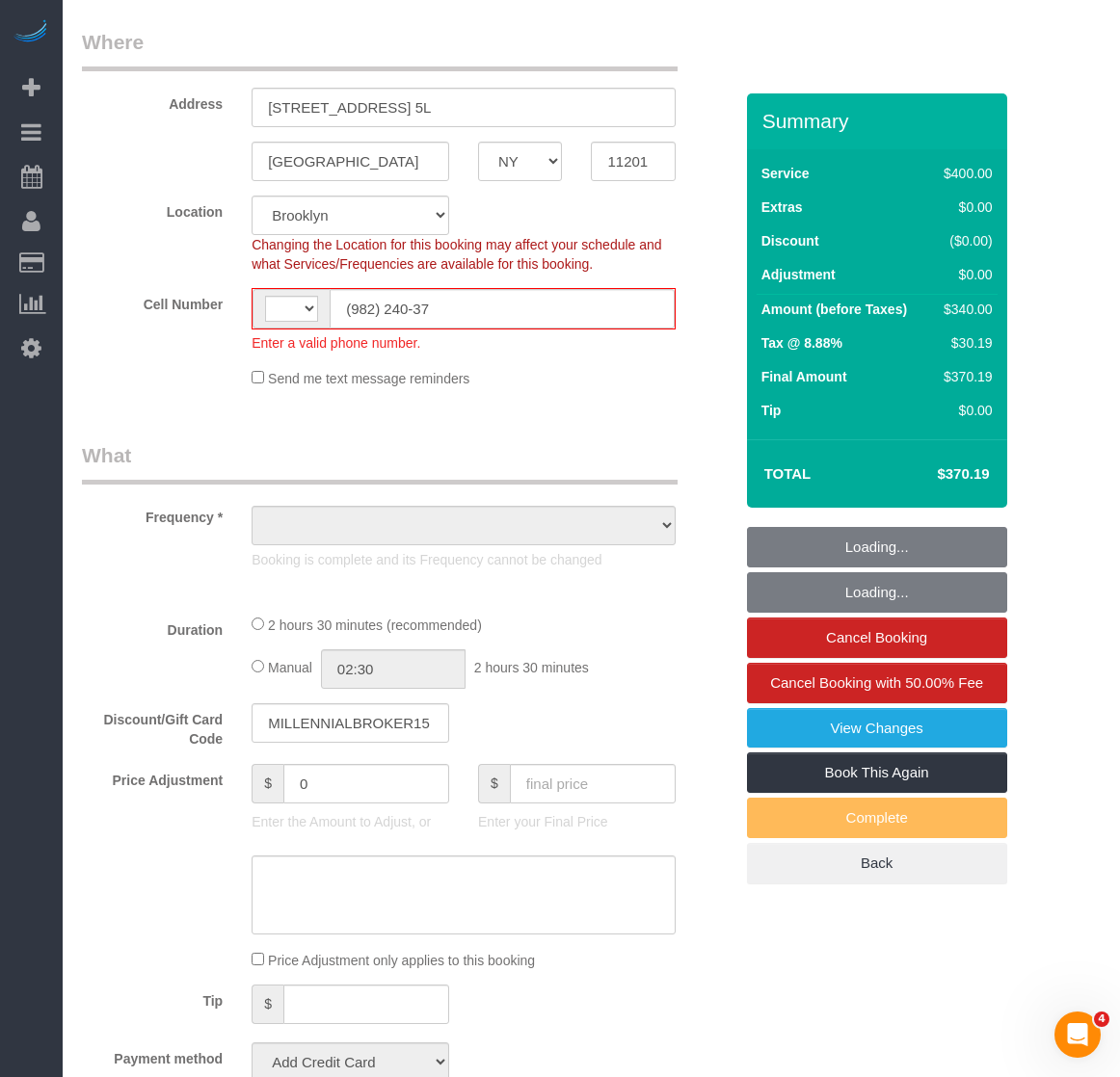
select select "number:15"
select select "number:7"
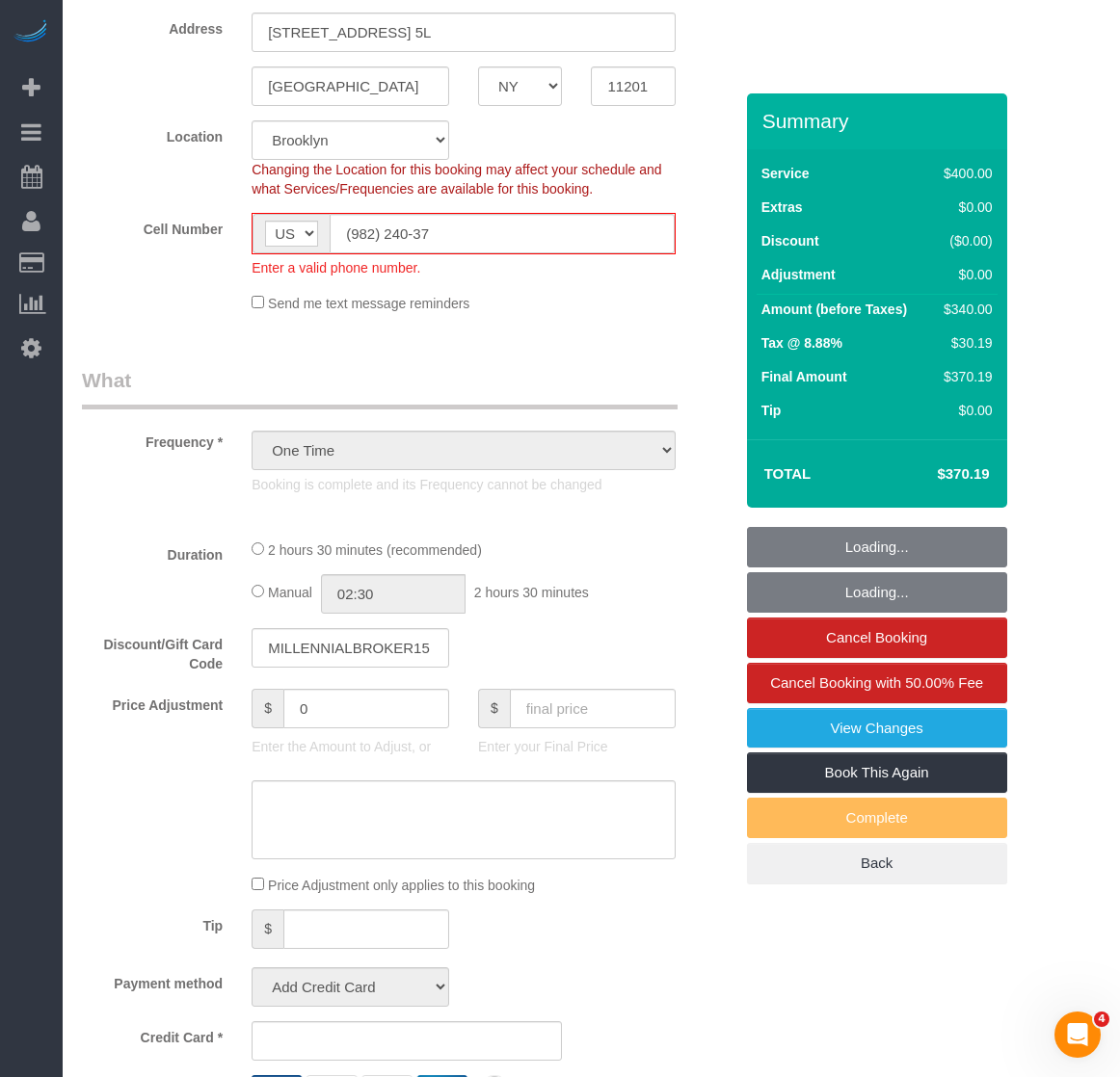
select select "string:stripe-pm_1RsZvY4VGloSiKo7ii2ASQUG"
select select "2"
select select "150"
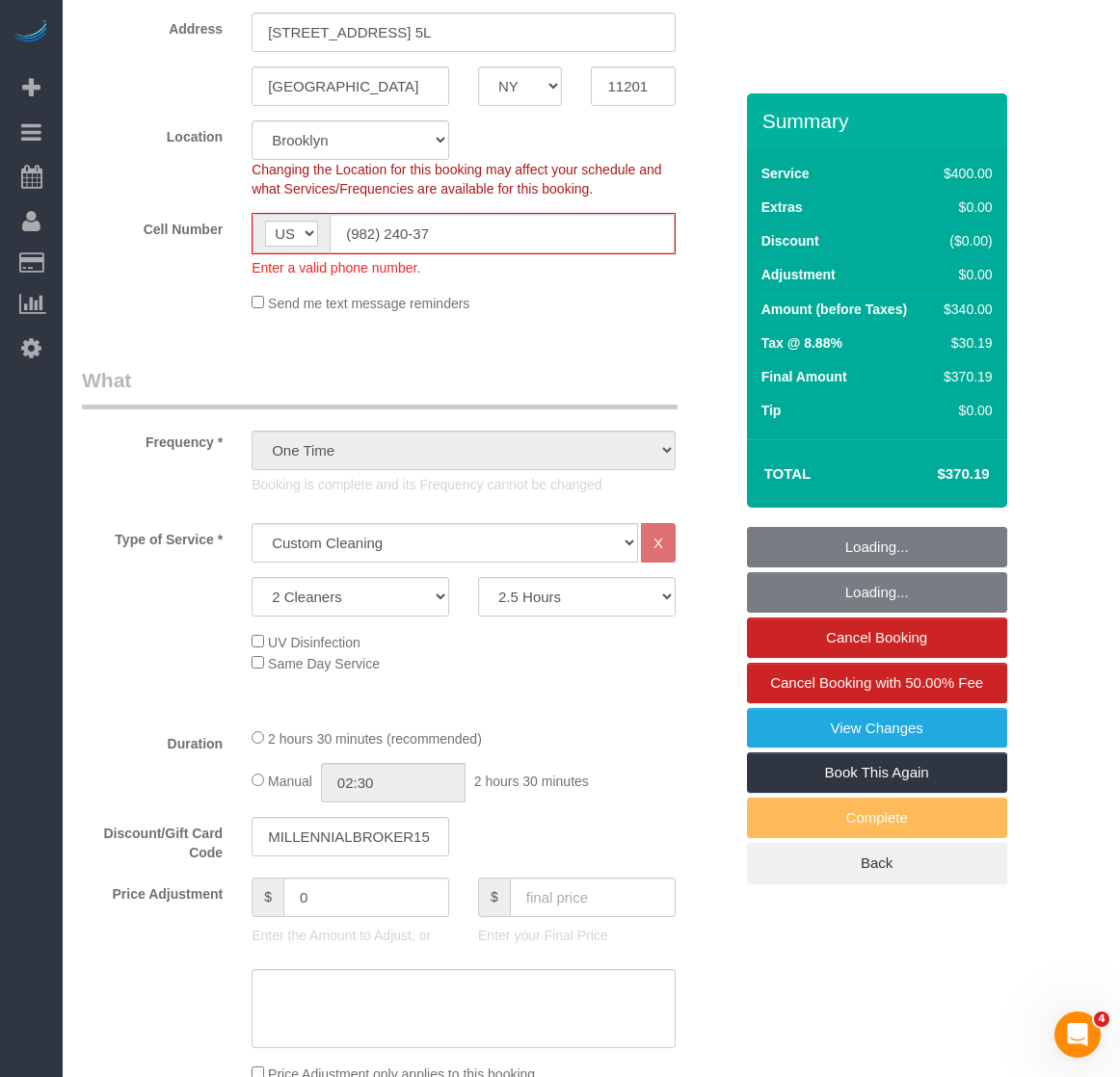
select select "object:1321"
click at [478, 231] on input "(982) 240-37" at bounding box center [502, 233] width 345 height 39
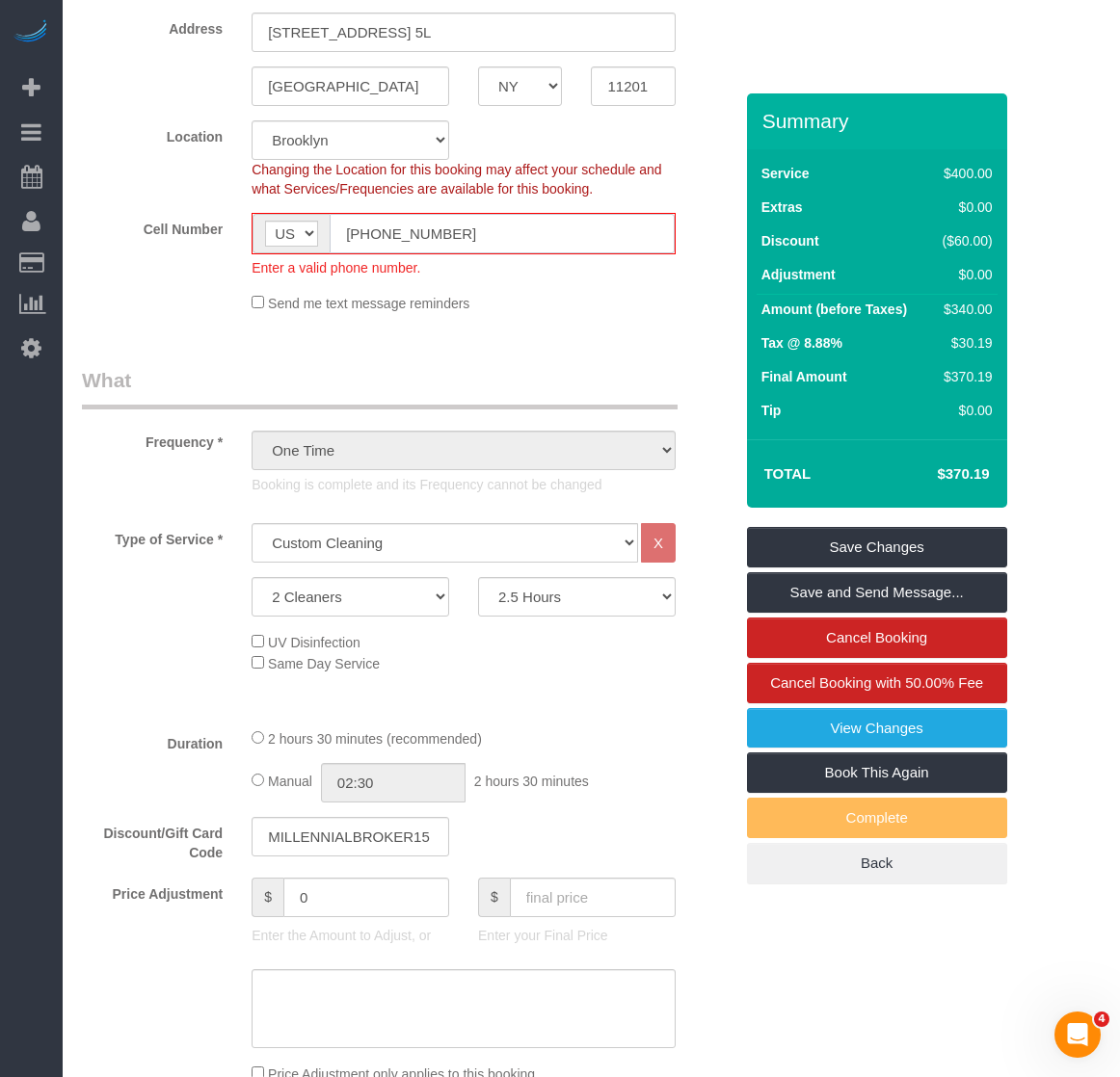
drag, startPoint x: 471, startPoint y: 227, endPoint x: 256, endPoint y: 227, distance: 215.0
click at [256, 227] on div "AF AL DZ AD AO AI AQ AG AR AM AW AU AT AZ BS BH BD BB BY BE BZ BJ BM BT BO BA B…" at bounding box center [463, 233] width 424 height 41
type input "(982) 240-3700"
click at [447, 316] on fieldset "Where Address 98 Front Street, Apt. 5L Brooklyn AK AL AR AZ CA CO CT DC DE FL G…" at bounding box center [407, 140] width 651 height 375
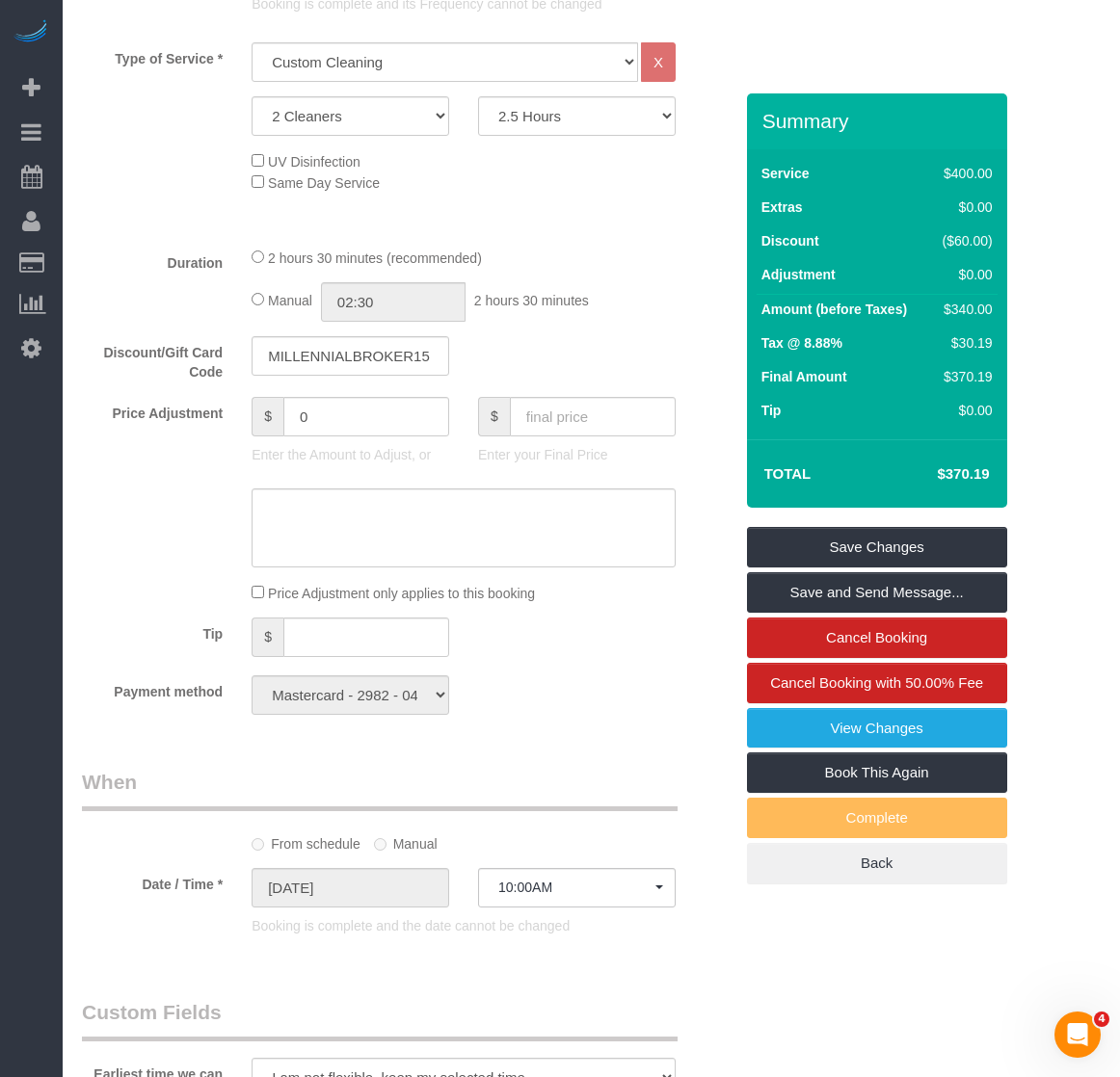
scroll to position [867, 0]
click at [524, 118] on select "2 Hours 2.5 Hours 3 Hours 3.5 Hours 4 Hours 4.5 Hours 5 Hours 5.5 Hours 6 Hours…" at bounding box center [577, 115] width 197 height 39
select select "180"
click at [478, 96] on select "2 Hours 2.5 Hours 3 Hours 3.5 Hours 4 Hours 4.5 Hours 5 Hours 5.5 Hours 6 Hours…" at bounding box center [577, 115] width 197 height 39
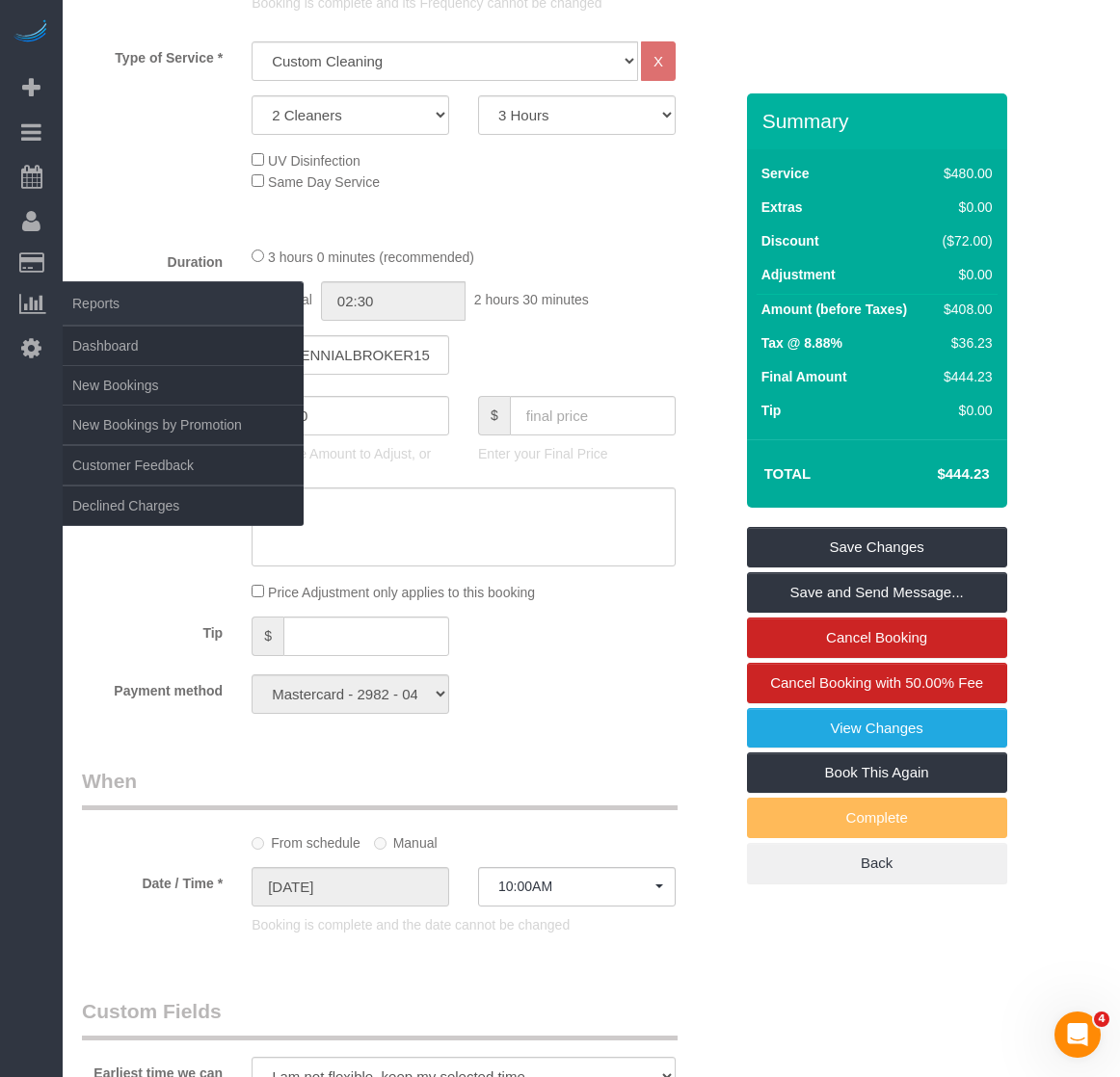
select select "spot19"
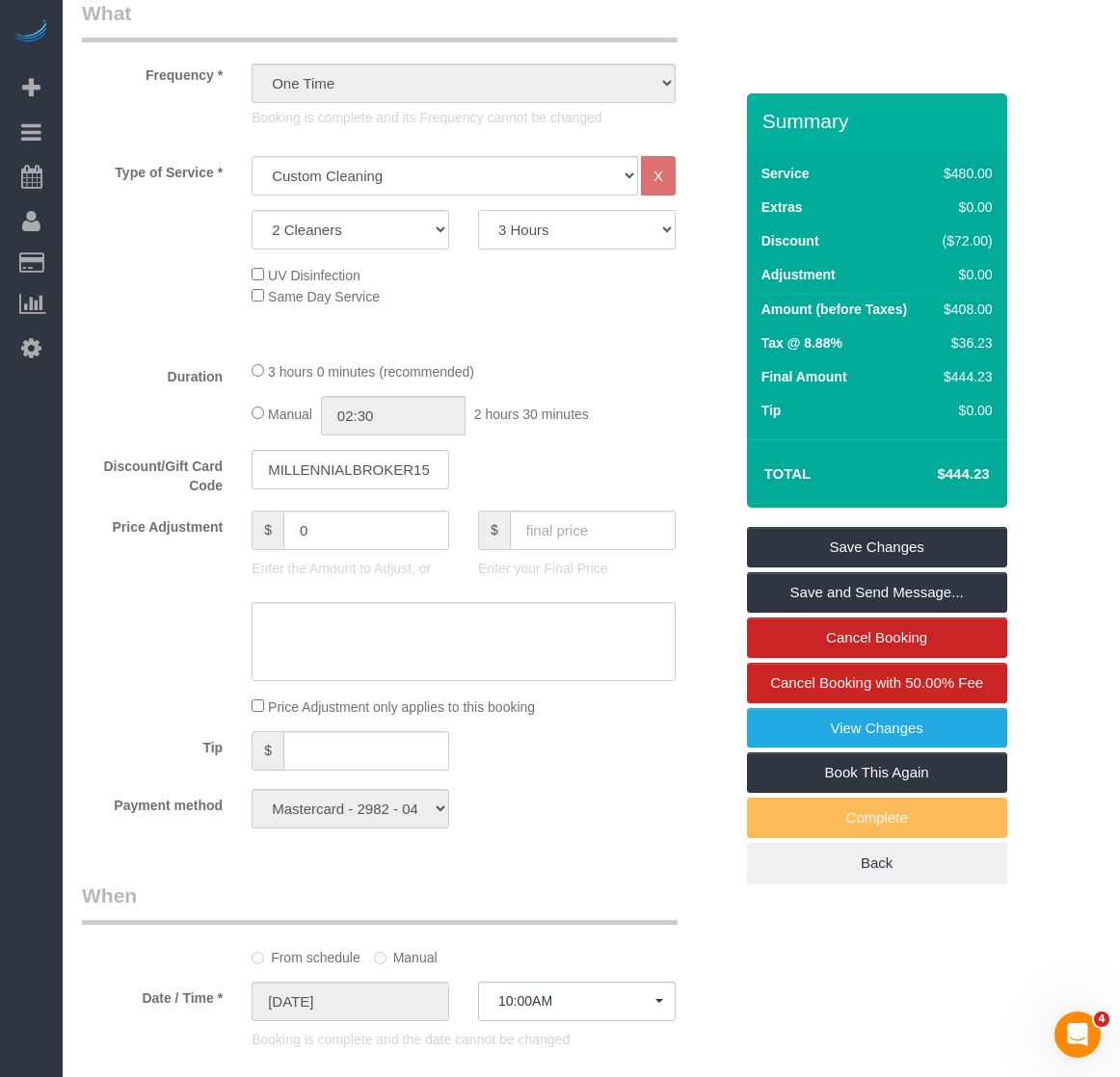
scroll to position [1156, 0]
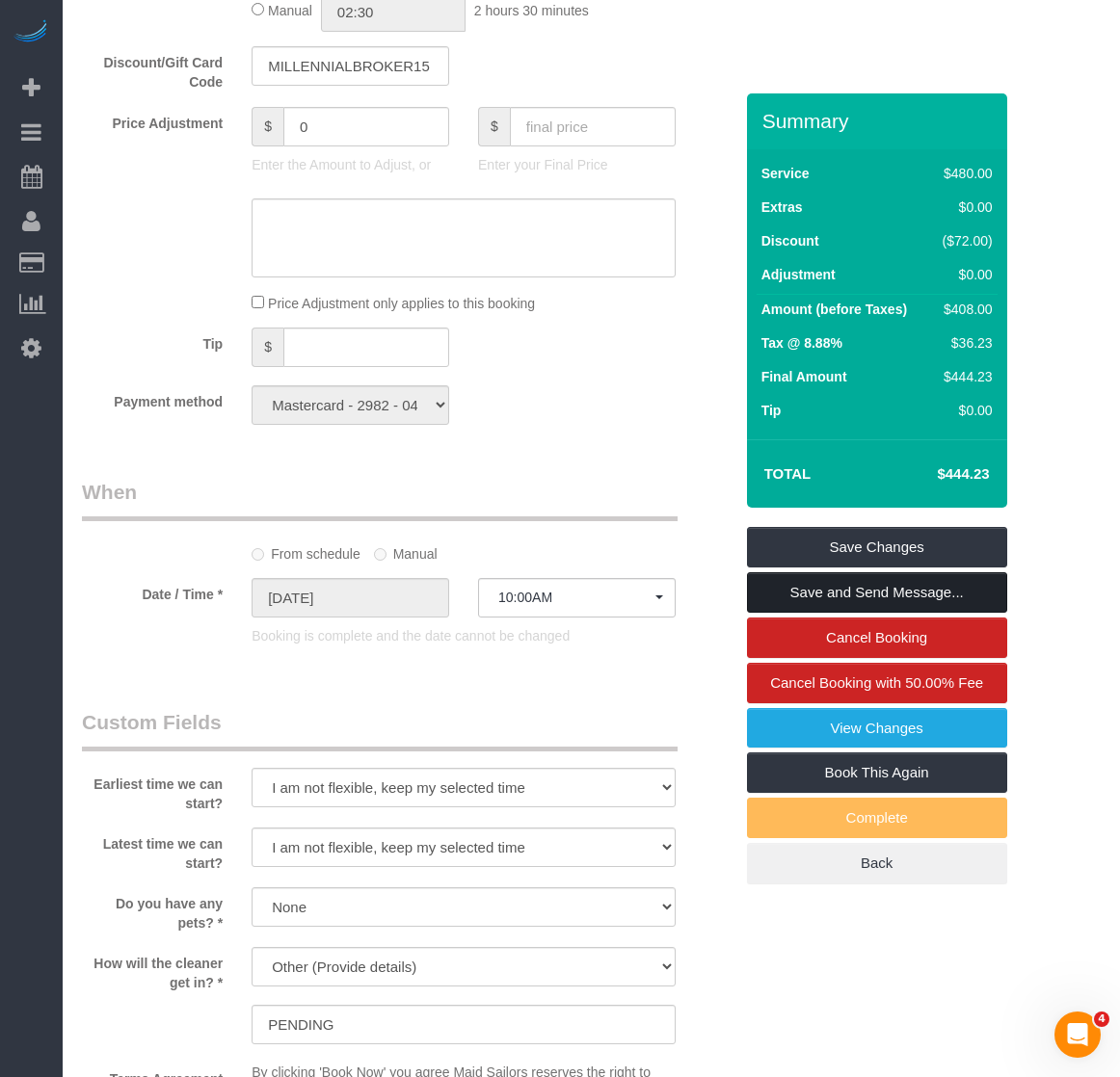
click at [806, 591] on link "Save and Send Message..." at bounding box center [877, 592] width 260 height 40
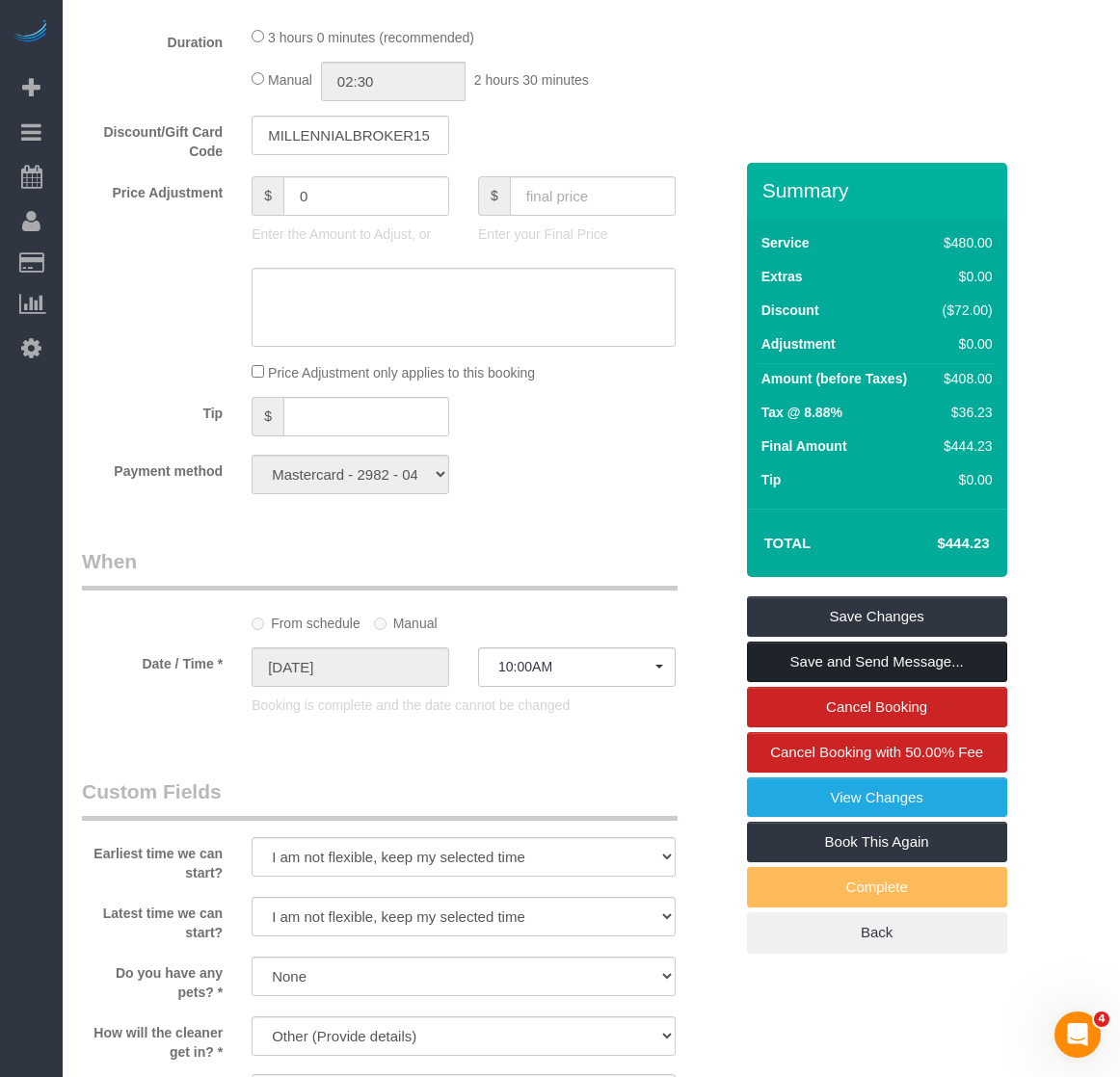
scroll to position [408, 0]
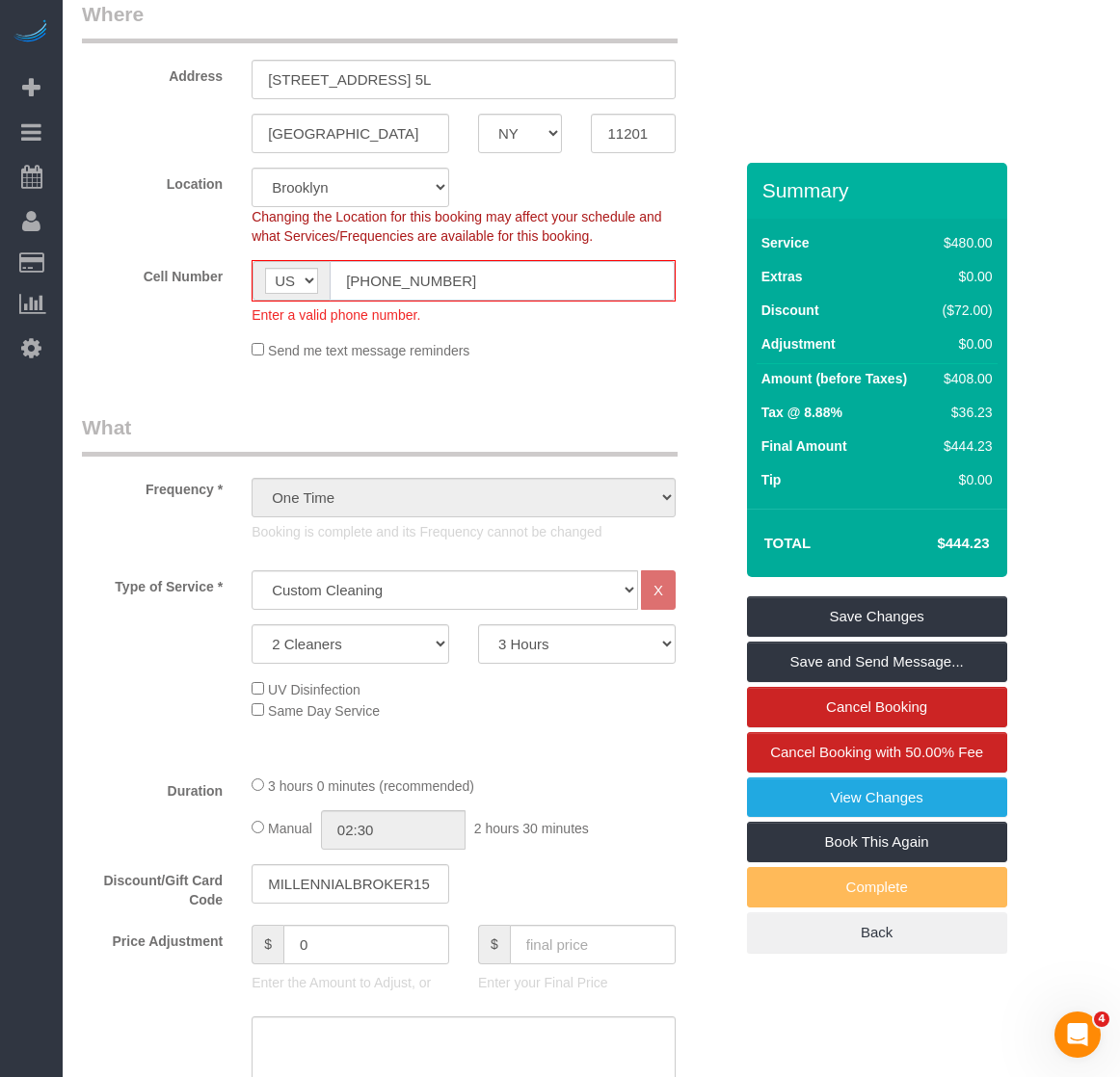
click at [465, 268] on input "(982) 240-3700" at bounding box center [502, 281] width 345 height 39
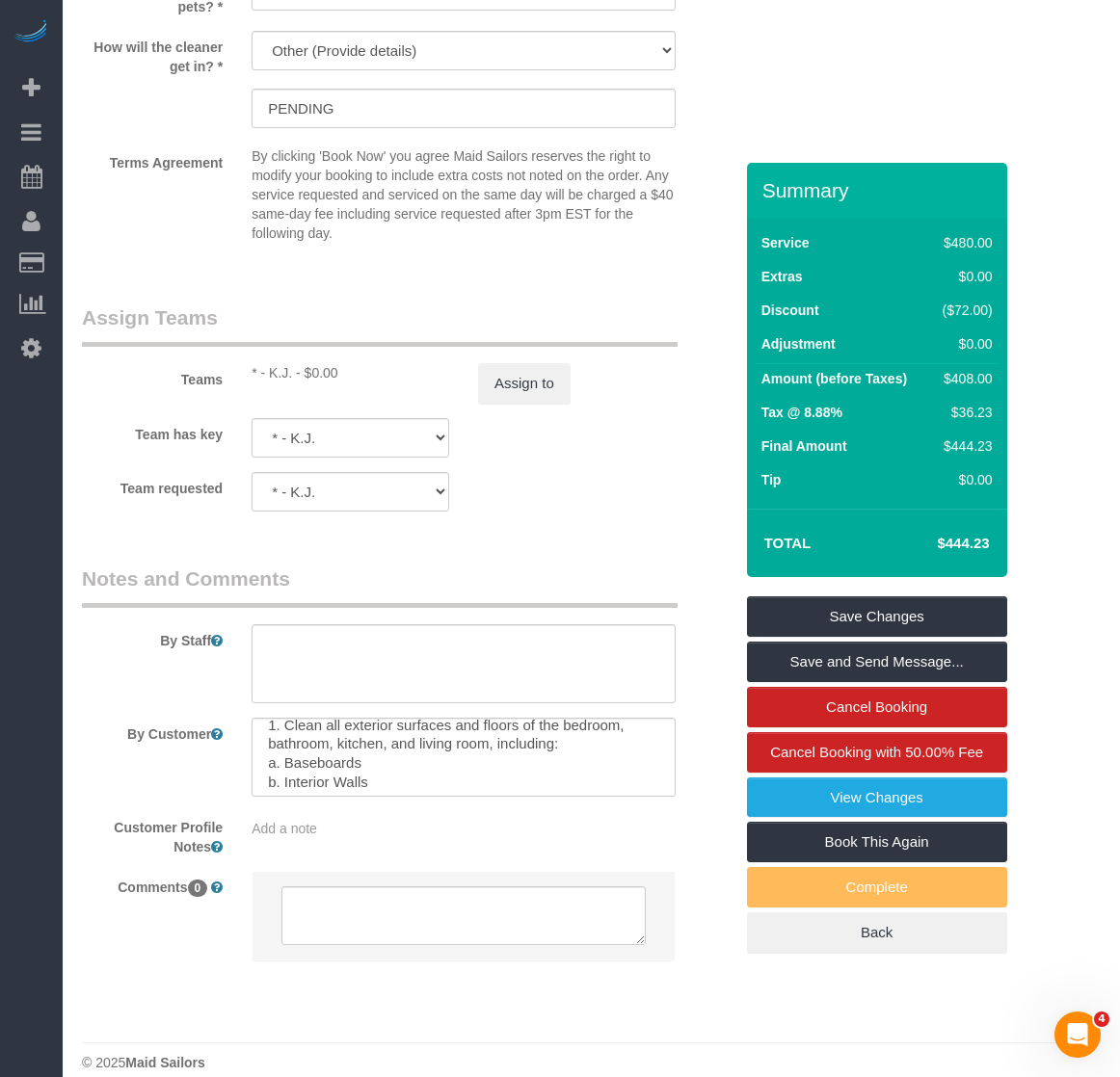
scroll to position [97, 0]
type input "(982) 240-3701"
click at [404, 829] on div "Add a note" at bounding box center [463, 829] width 424 height 20
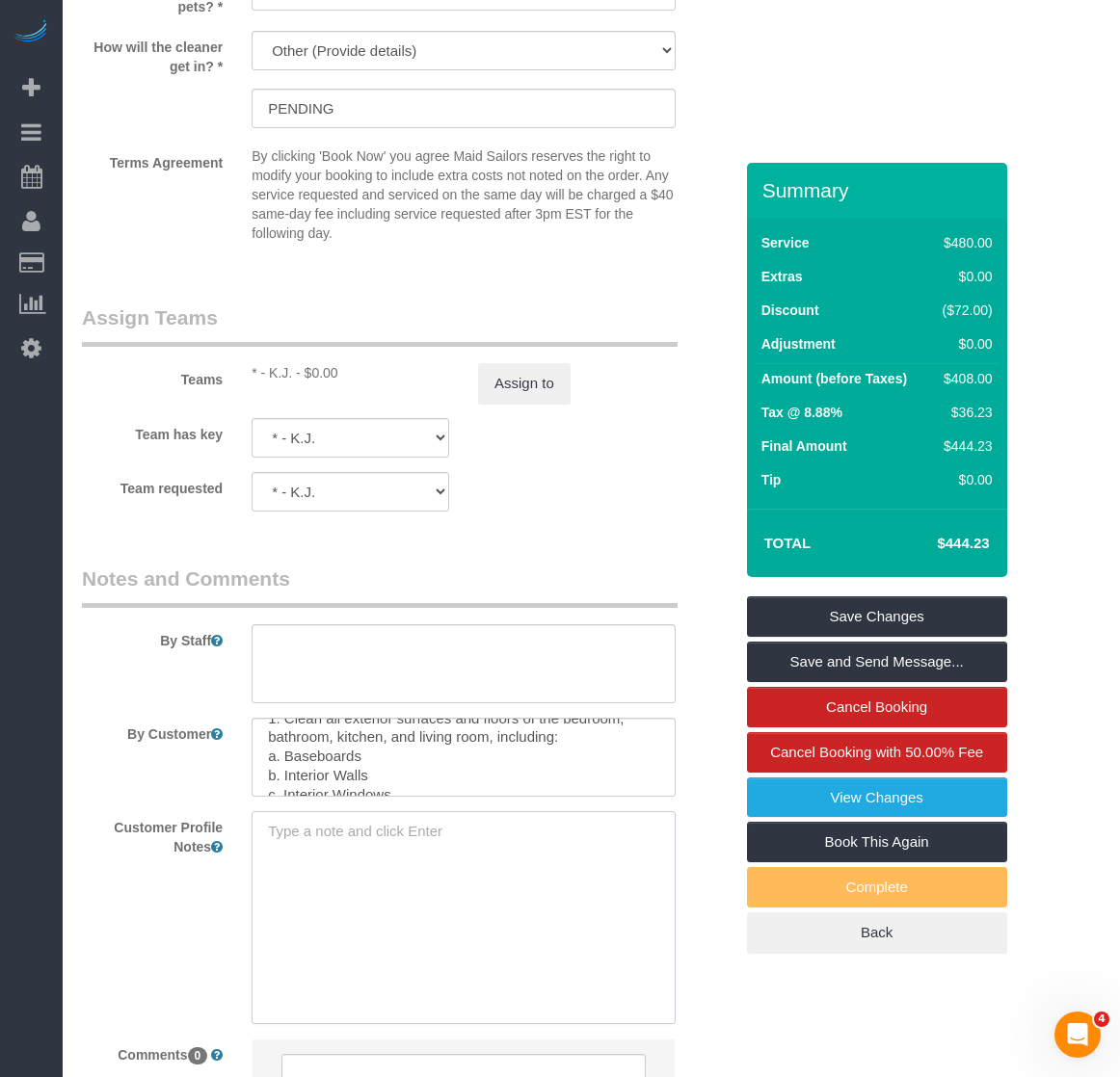
click at [404, 829] on textarea at bounding box center [463, 918] width 424 height 213
type textarea "Communicate via email. Number on file not valid"
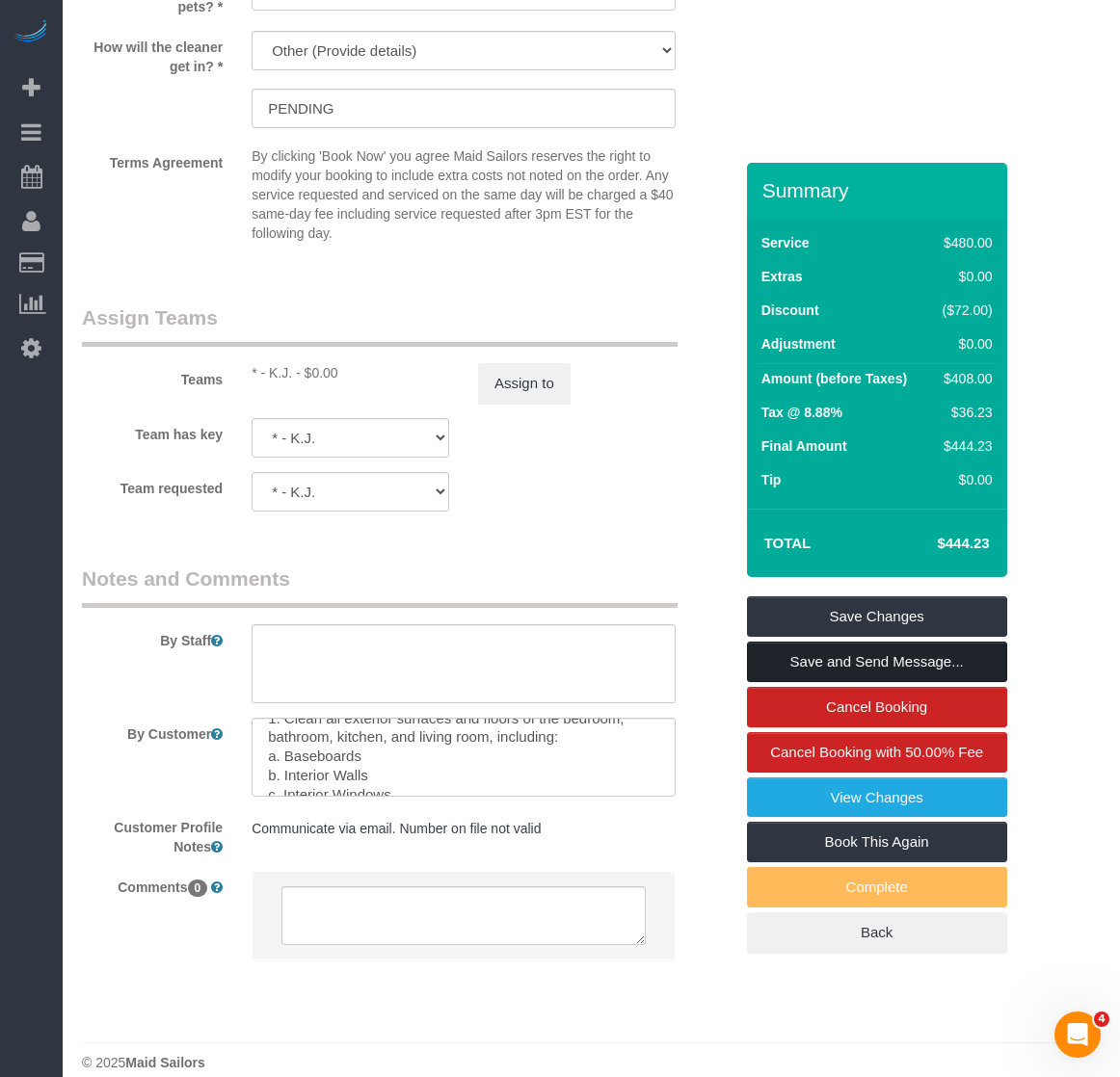
click at [815, 649] on link "Save and Send Message..." at bounding box center [877, 661] width 260 height 40
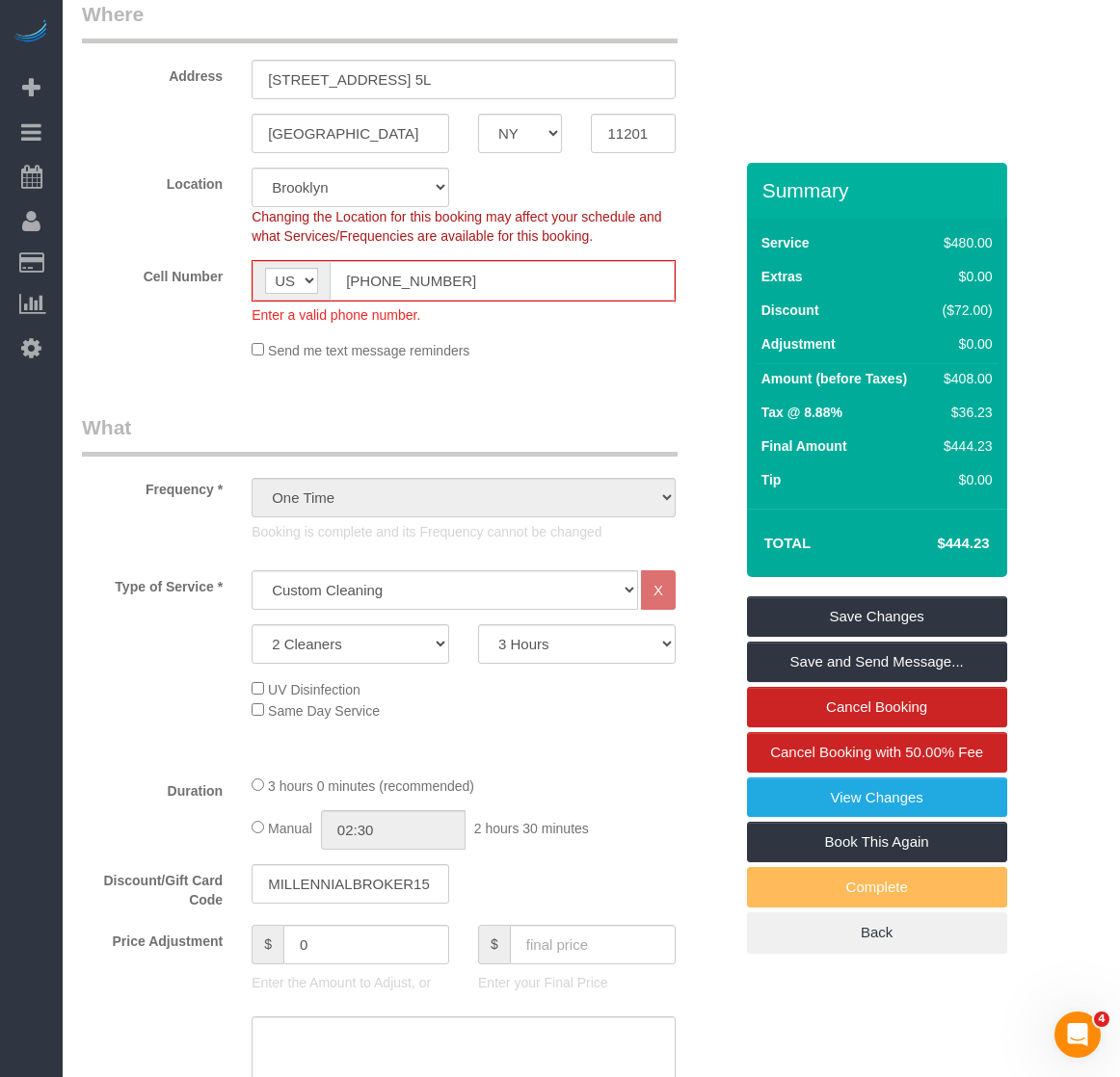
click at [455, 276] on input "(982) 240-3701" at bounding box center [502, 281] width 345 height 39
click at [349, 277] on input "(982) 240-0000" at bounding box center [502, 281] width 345 height 39
click at [336, 276] on input "(982) 240-0000" at bounding box center [502, 281] width 345 height 39
click at [363, 278] on input "(982) 240-0000" at bounding box center [502, 281] width 345 height 39
click at [370, 278] on input "(982) 240-0000" at bounding box center [502, 281] width 345 height 39
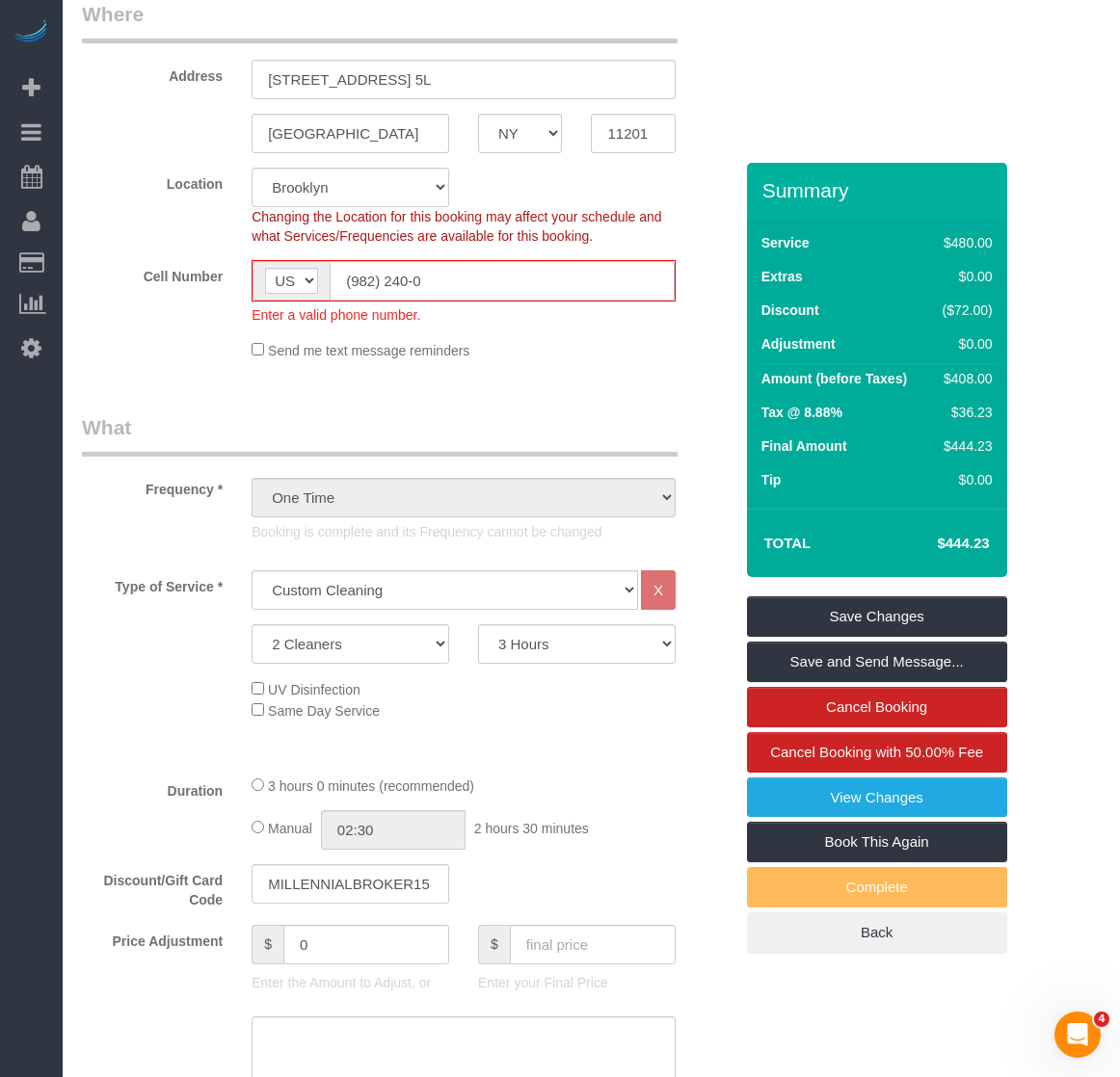
click at [364, 277] on input "(982) 240-0" at bounding box center [502, 281] width 345 height 39
click at [448, 284] on input "(731) 240-0" at bounding box center [502, 281] width 345 height 39
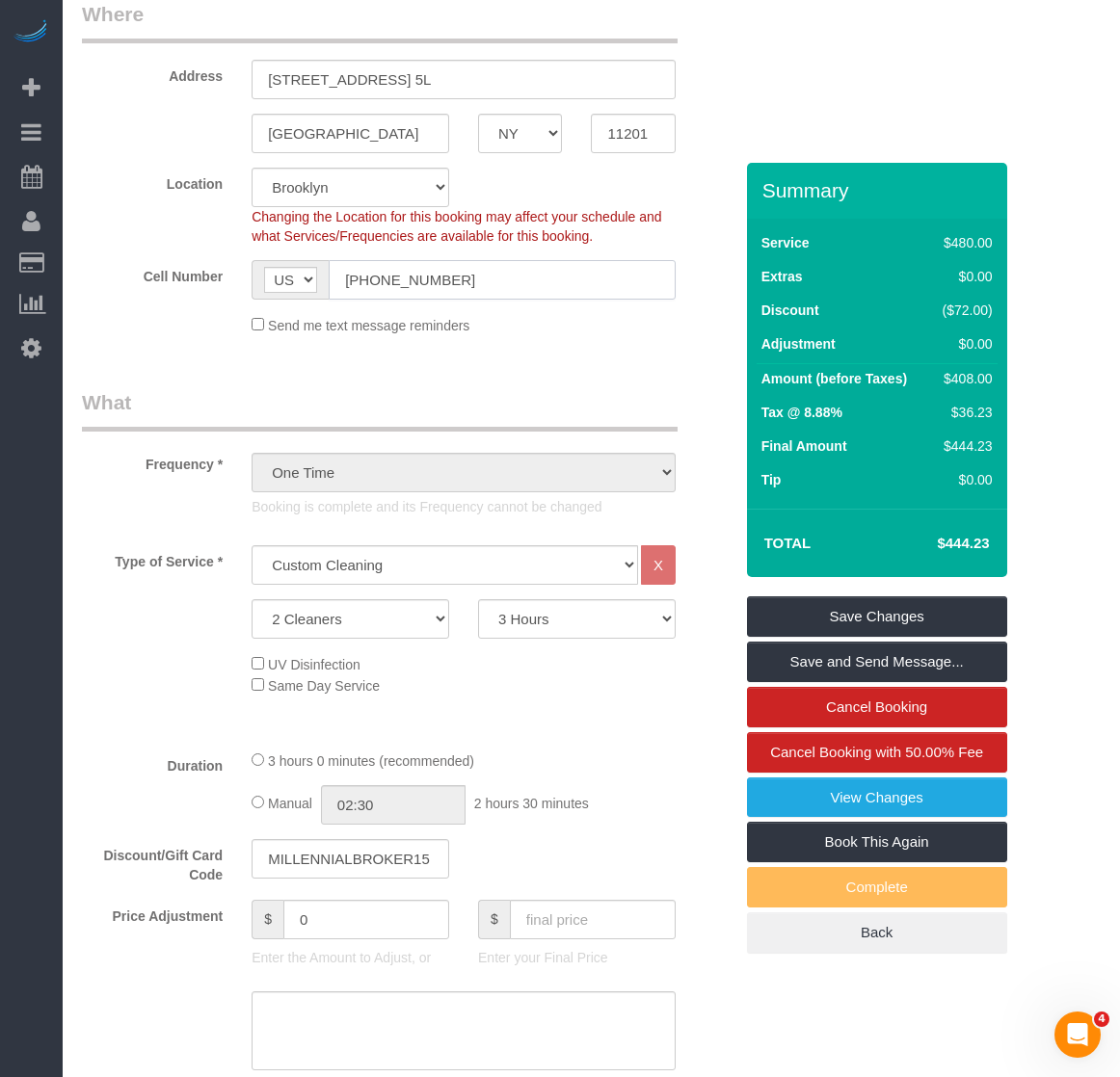
type input "(731) 240-0000"
click at [489, 341] on fieldset "Where Address 98 Front Street, Apt. 5L Brooklyn AK AL AR AZ CA CO CT DC DE FL G…" at bounding box center [407, 175] width 651 height 350
click at [842, 660] on link "Save and Send Message..." at bounding box center [877, 661] width 260 height 40
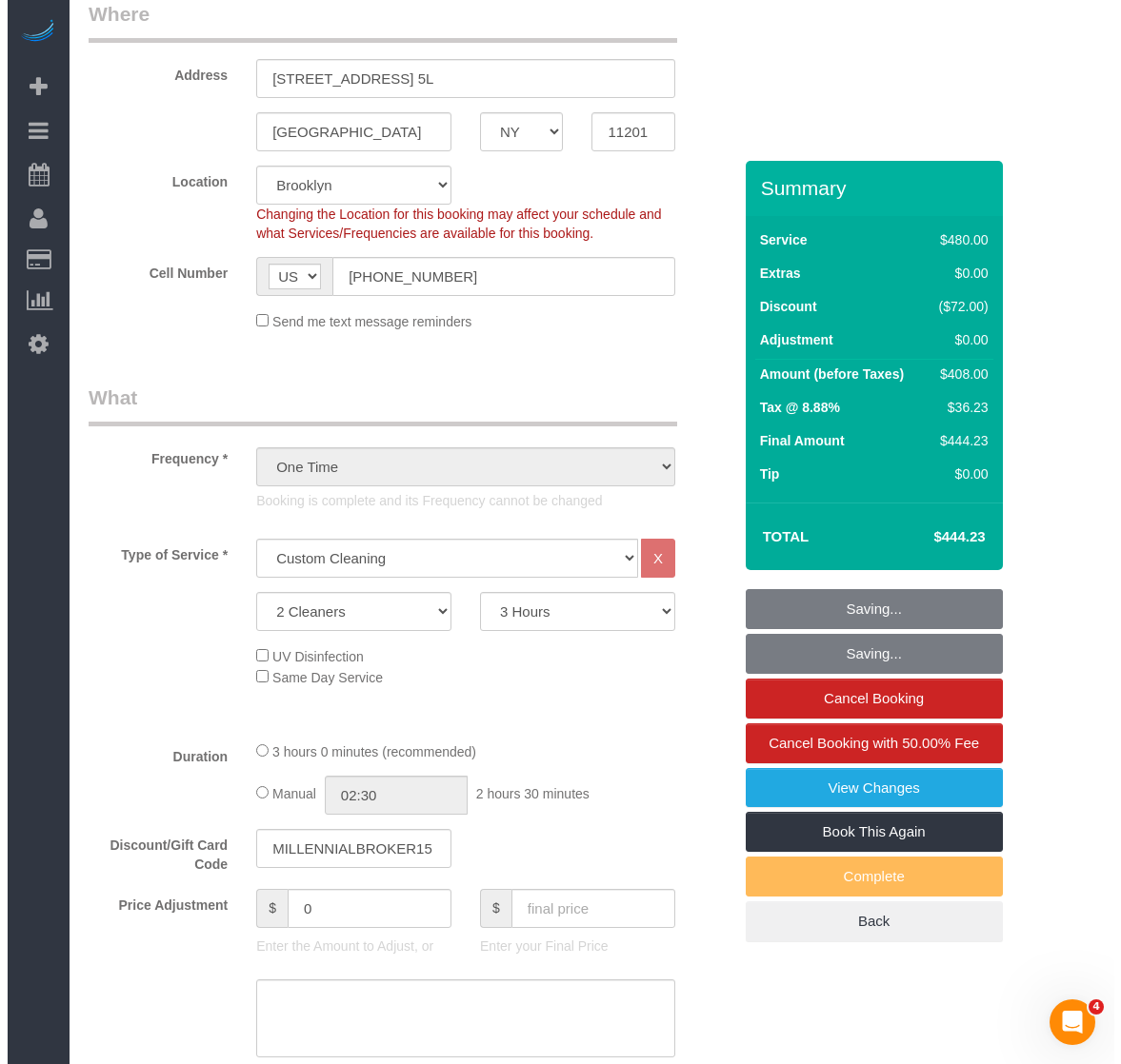
scroll to position [334, 0]
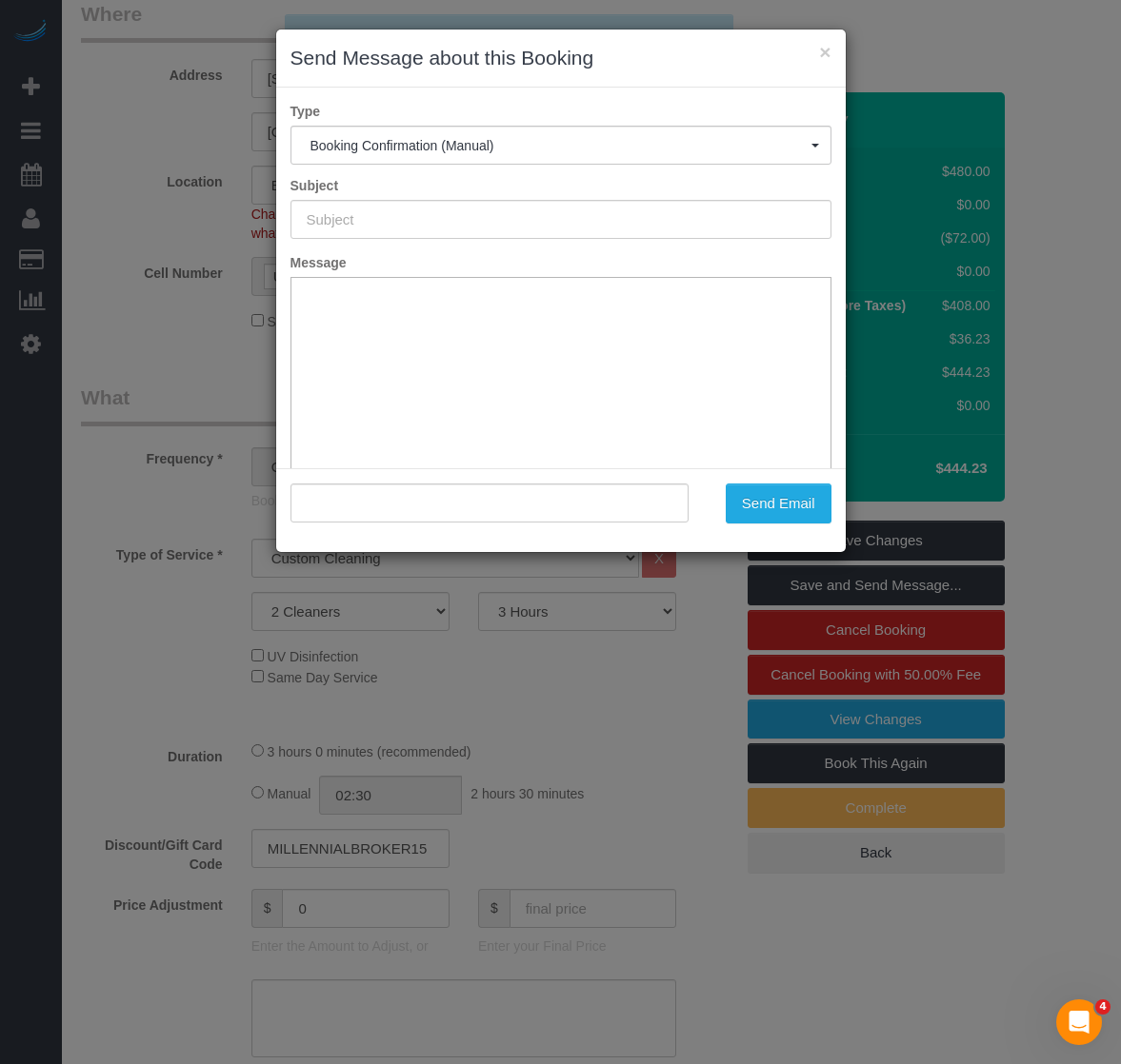
type input "Cleaning Confirmed for 08/23/2025 at 10:00am"
type input ""Ivan Leung" <ivanbun@hotmail.com>"
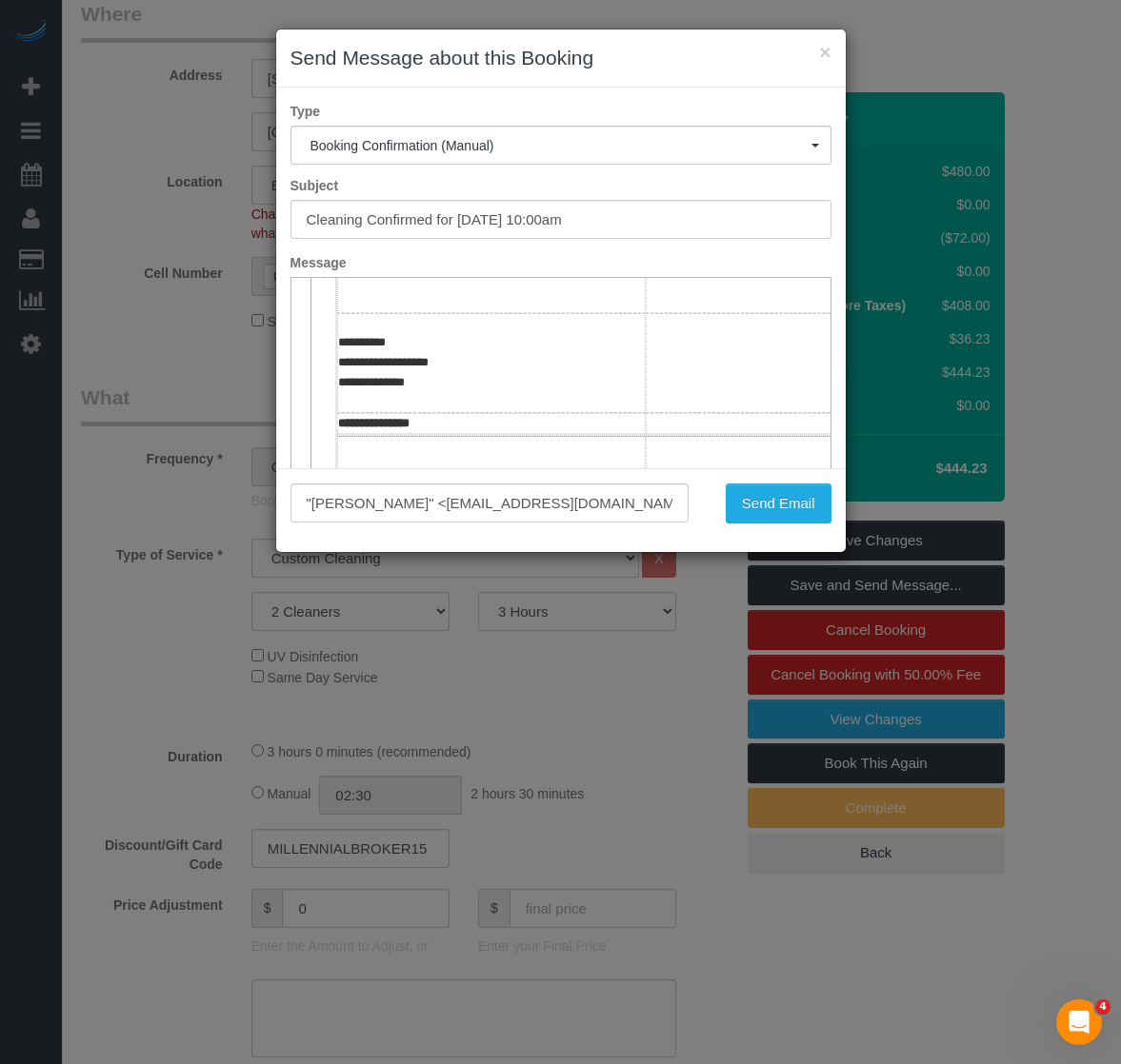
scroll to position [217, 0]
click at [744, 499] on button "Send Email" at bounding box center [779, 503] width 106 height 40
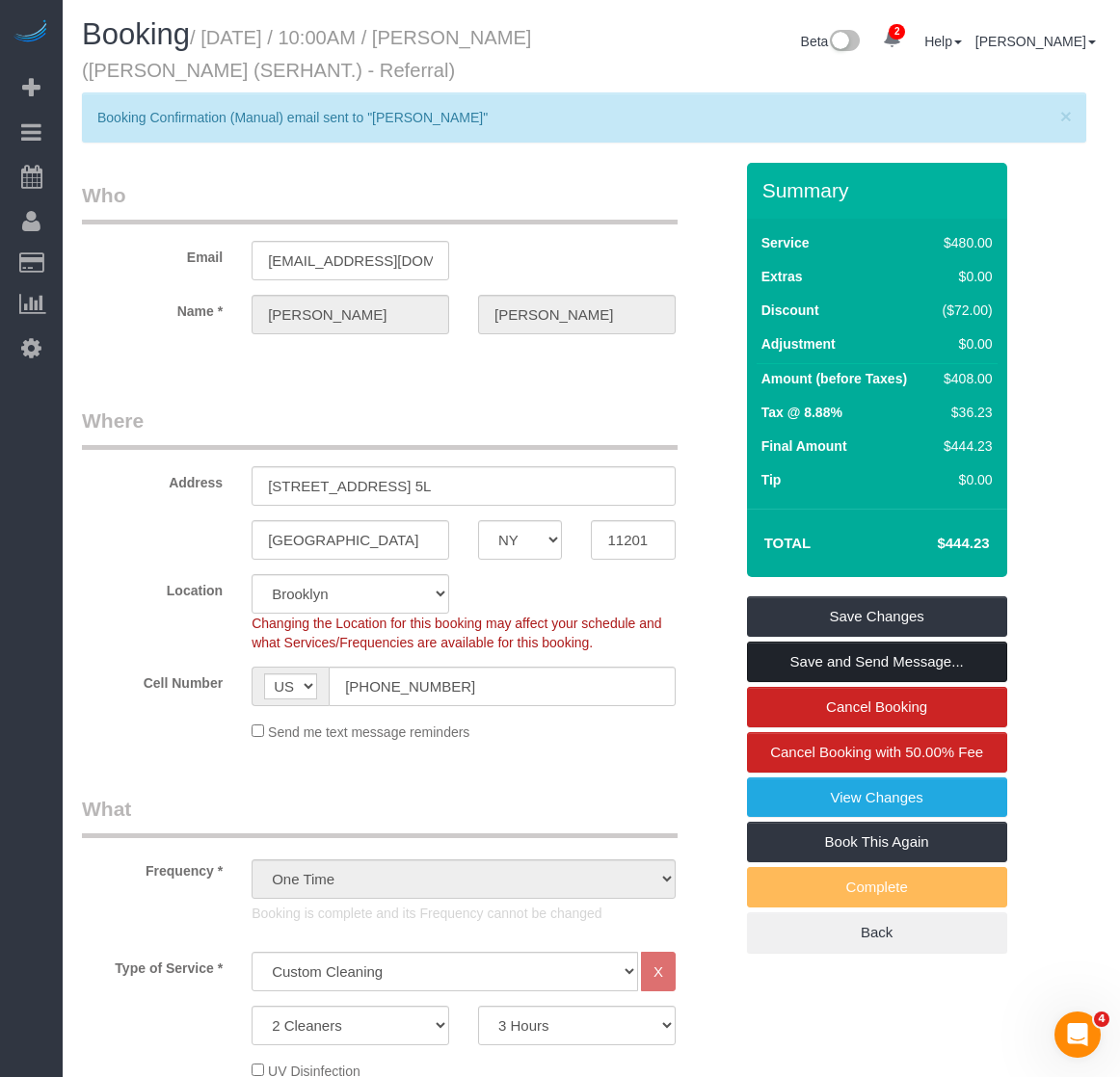
scroll to position [0, 0]
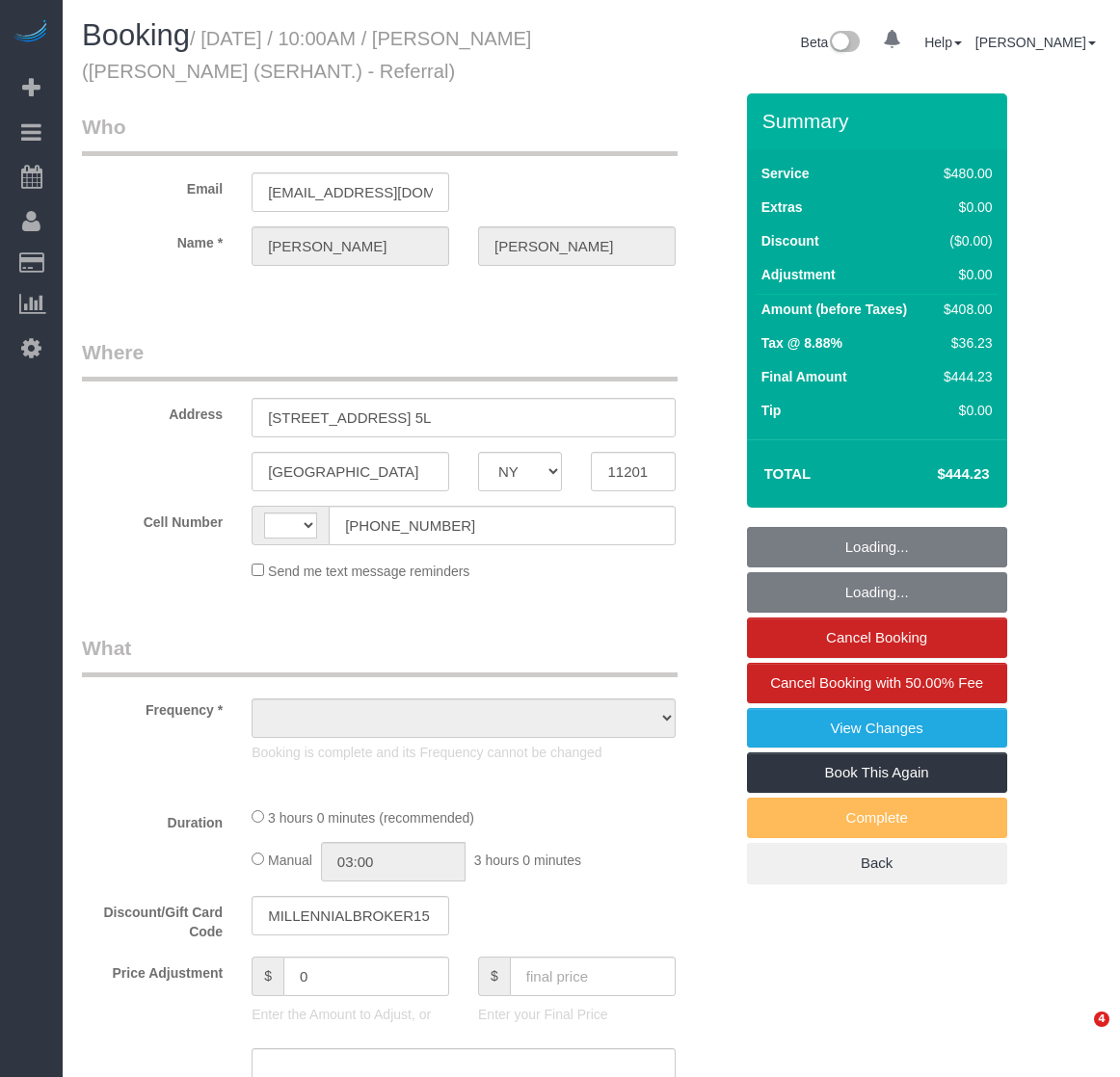
select select "NY"
select select "object:400"
select select "number:89"
select select "number:90"
select select "number:15"
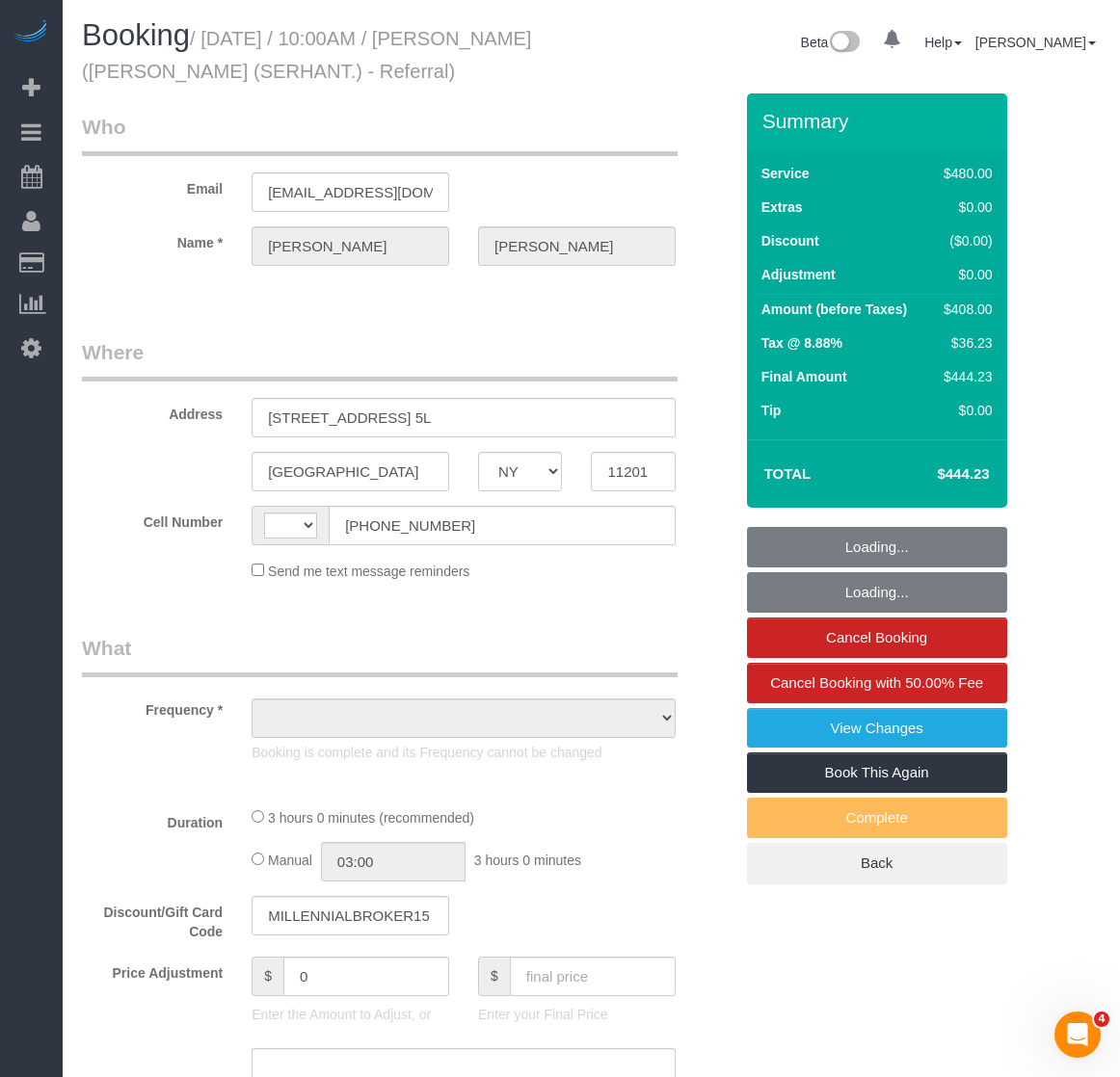
select select "number:7"
select select "string:[GEOGRAPHIC_DATA]"
select select "2"
select select "180"
select select "spot1"
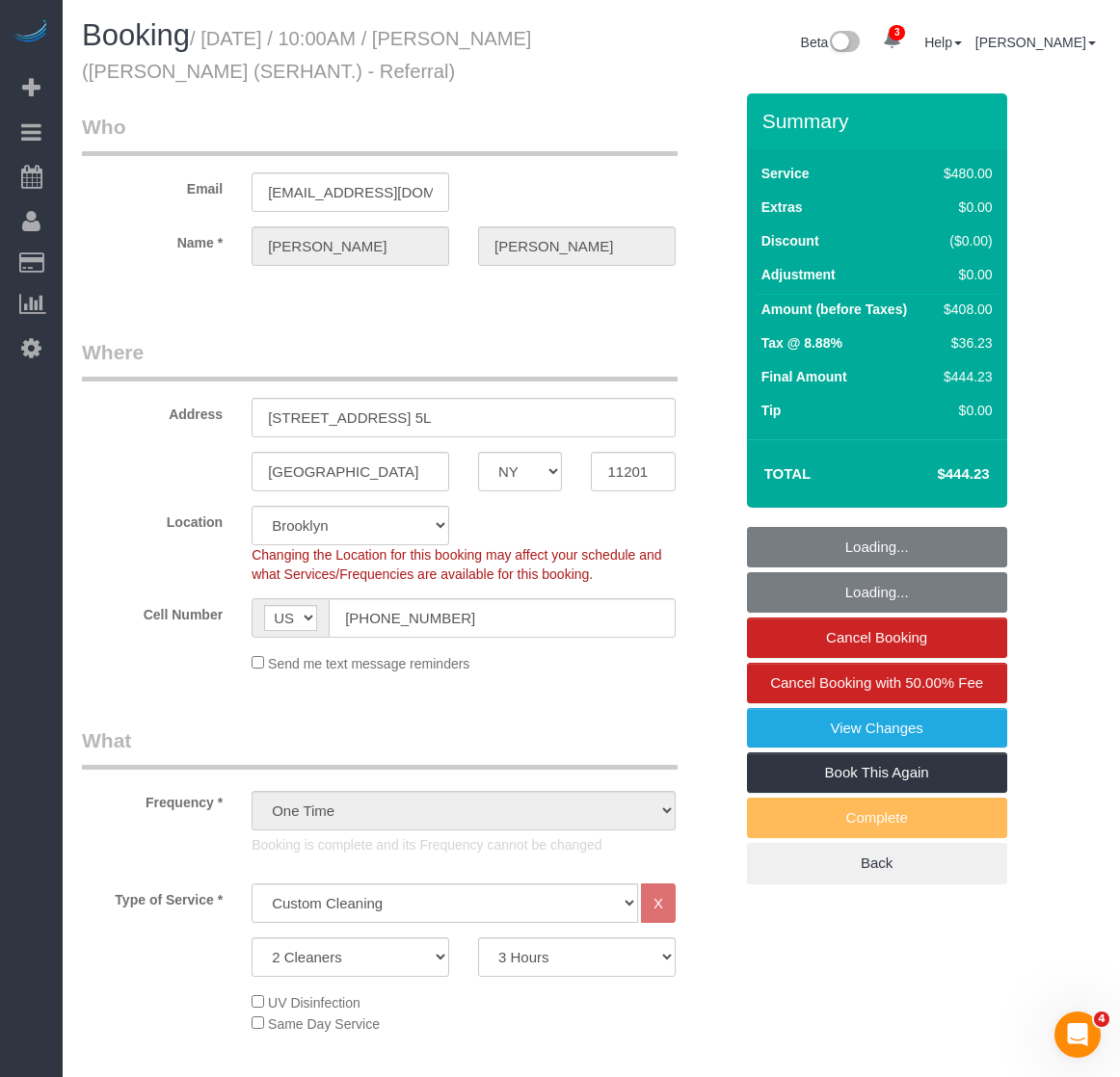
select select "string:stripe-pm_1RsZvY4VGloSiKo7ii2ASQUG"
select select "object:934"
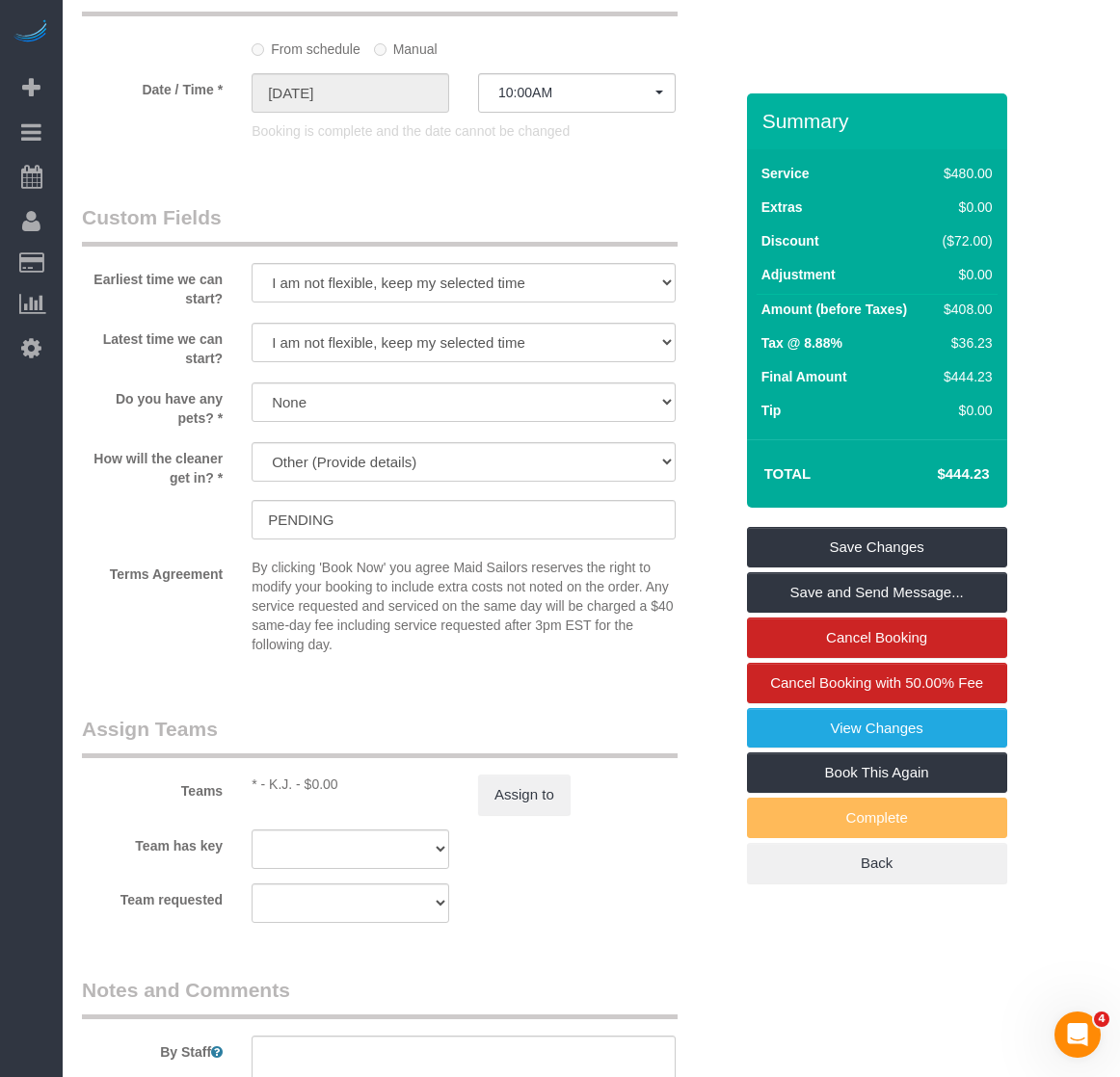
scroll to position [1638, 0]
click at [542, 799] on button "Assign to" at bounding box center [524, 792] width 93 height 40
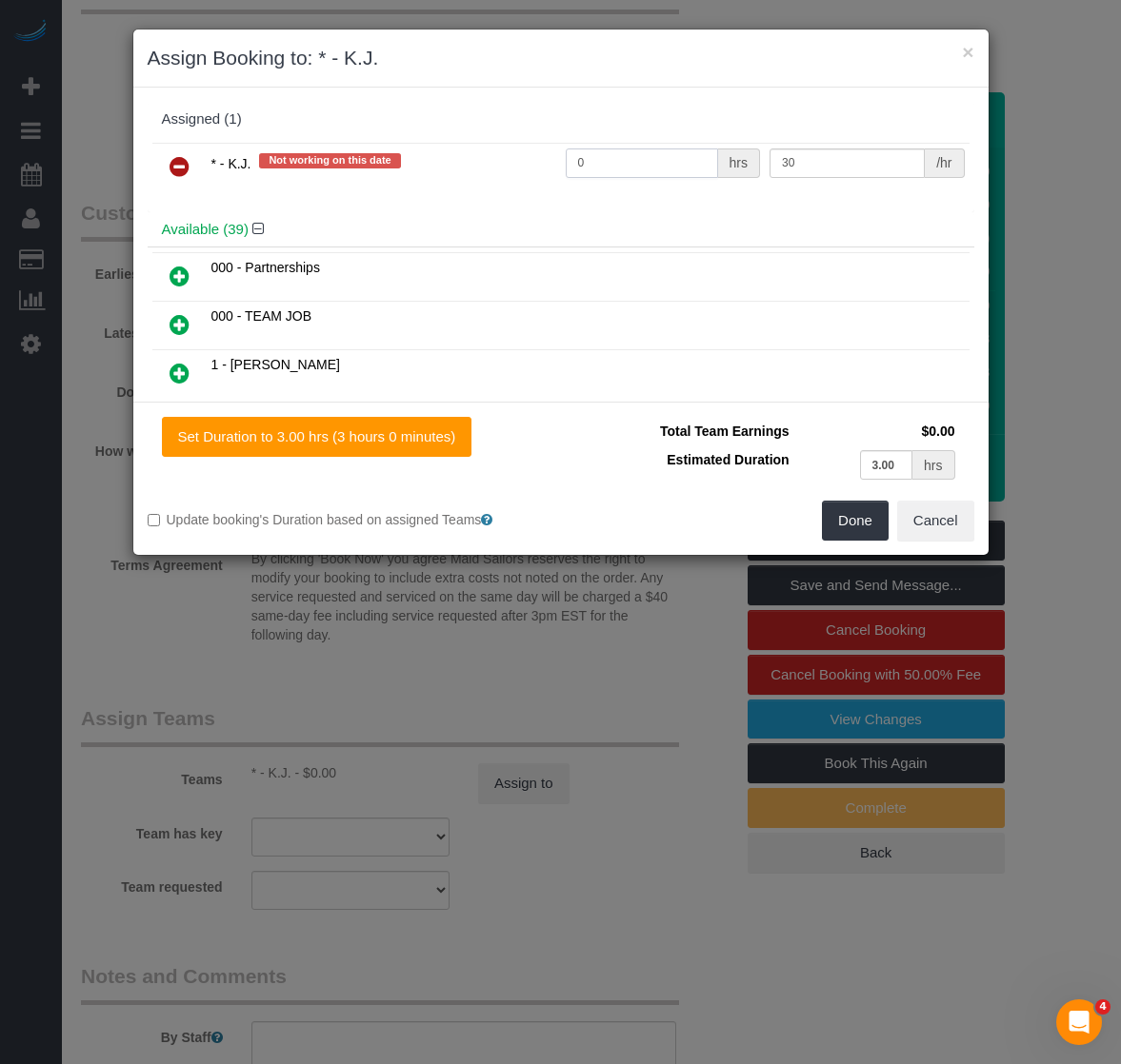
drag, startPoint x: 604, startPoint y: 162, endPoint x: 566, endPoint y: 155, distance: 38.6
click at [566, 155] on input "0" at bounding box center [642, 163] width 152 height 30
drag, startPoint x: 787, startPoint y: 157, endPoint x: 735, endPoint y: 147, distance: 53.0
click at [748, 154] on tr "* - K.J. Not working on this date 0 hrs 30 /hr" at bounding box center [561, 167] width 817 height 48
type input "60"
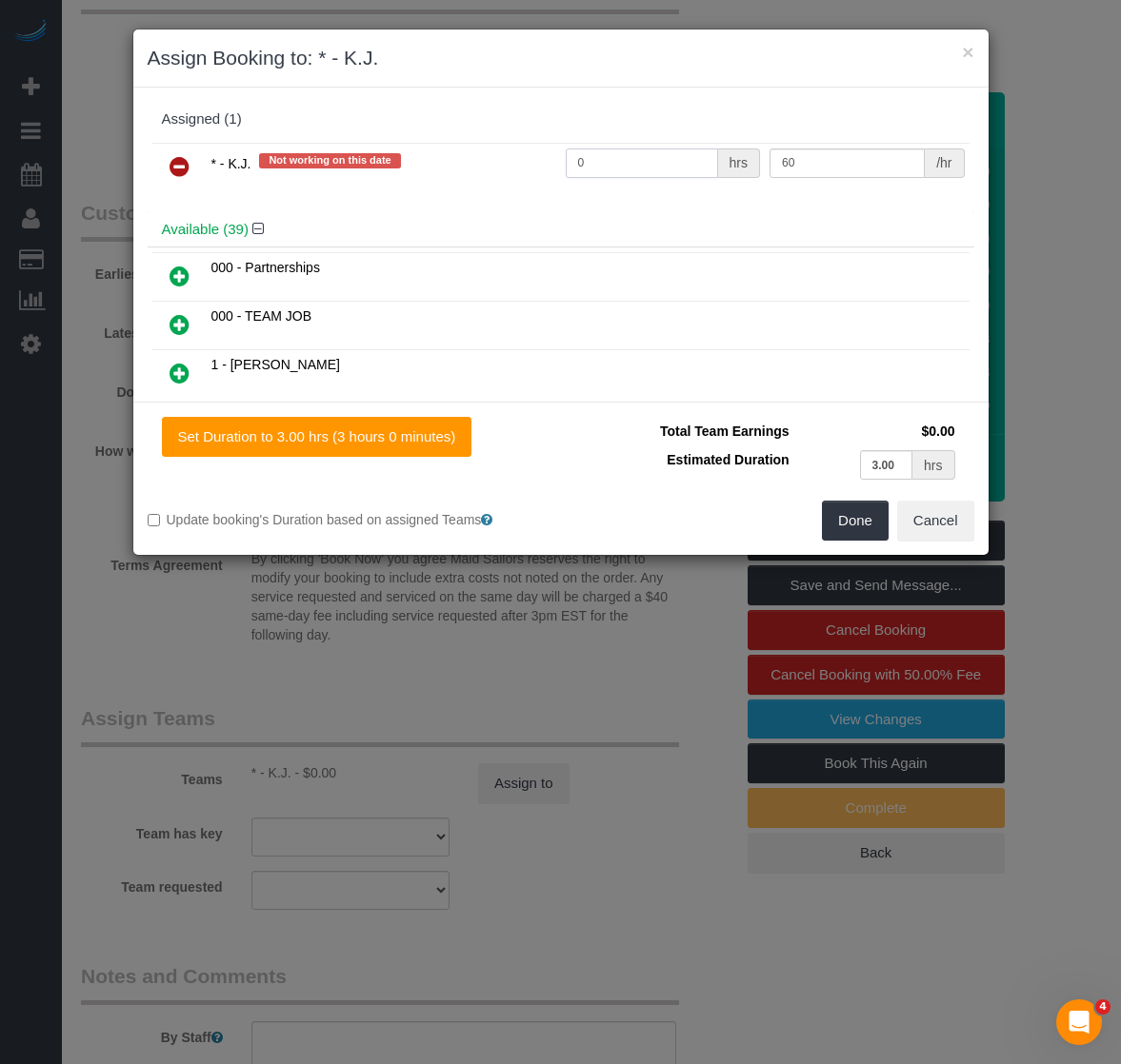
drag, startPoint x: 586, startPoint y: 171, endPoint x: 466, endPoint y: 144, distance: 123.0
click at [462, 156] on tr "* - K.J. Not working on this date 0 hrs 60 /hr" at bounding box center [561, 167] width 817 height 48
type input "3"
click at [565, 308] on td "000 - TEAM JOB" at bounding box center [587, 326] width 762 height 48
click at [833, 526] on button "Done" at bounding box center [854, 520] width 67 height 40
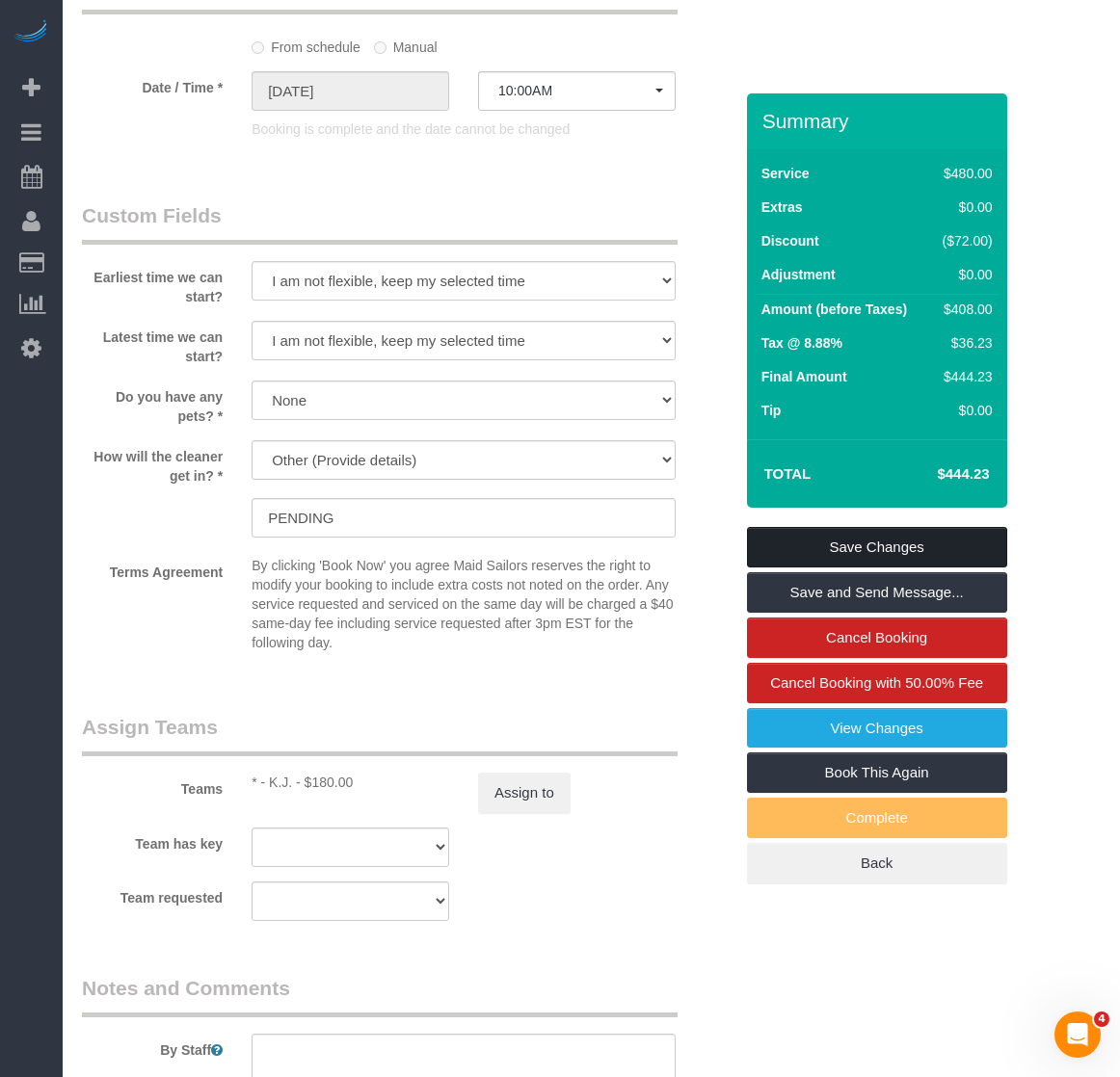
click at [849, 550] on link "Save Changes" at bounding box center [877, 546] width 260 height 40
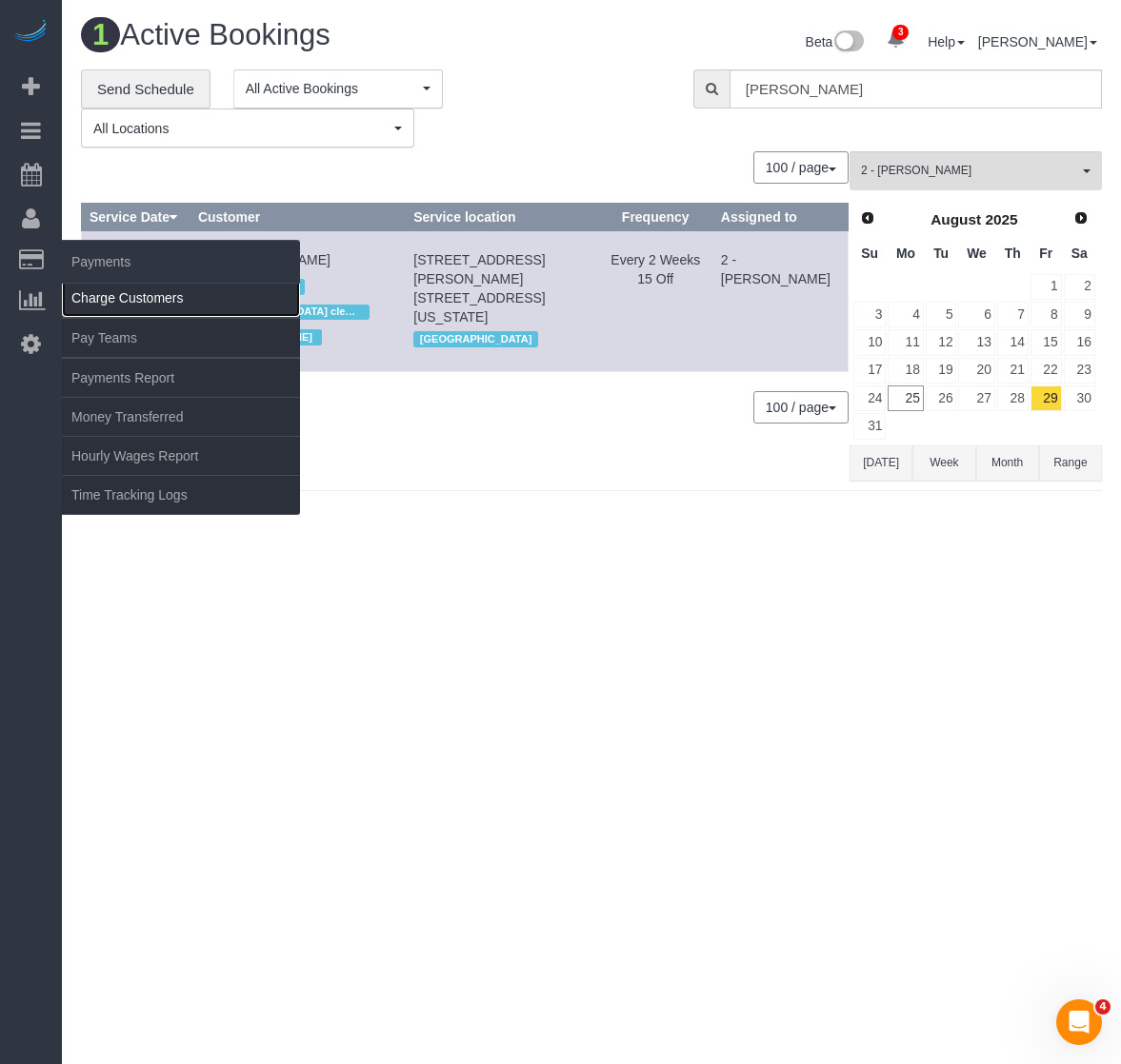
click at [95, 294] on link "Charge Customers" at bounding box center [180, 298] width 238 height 39
select select
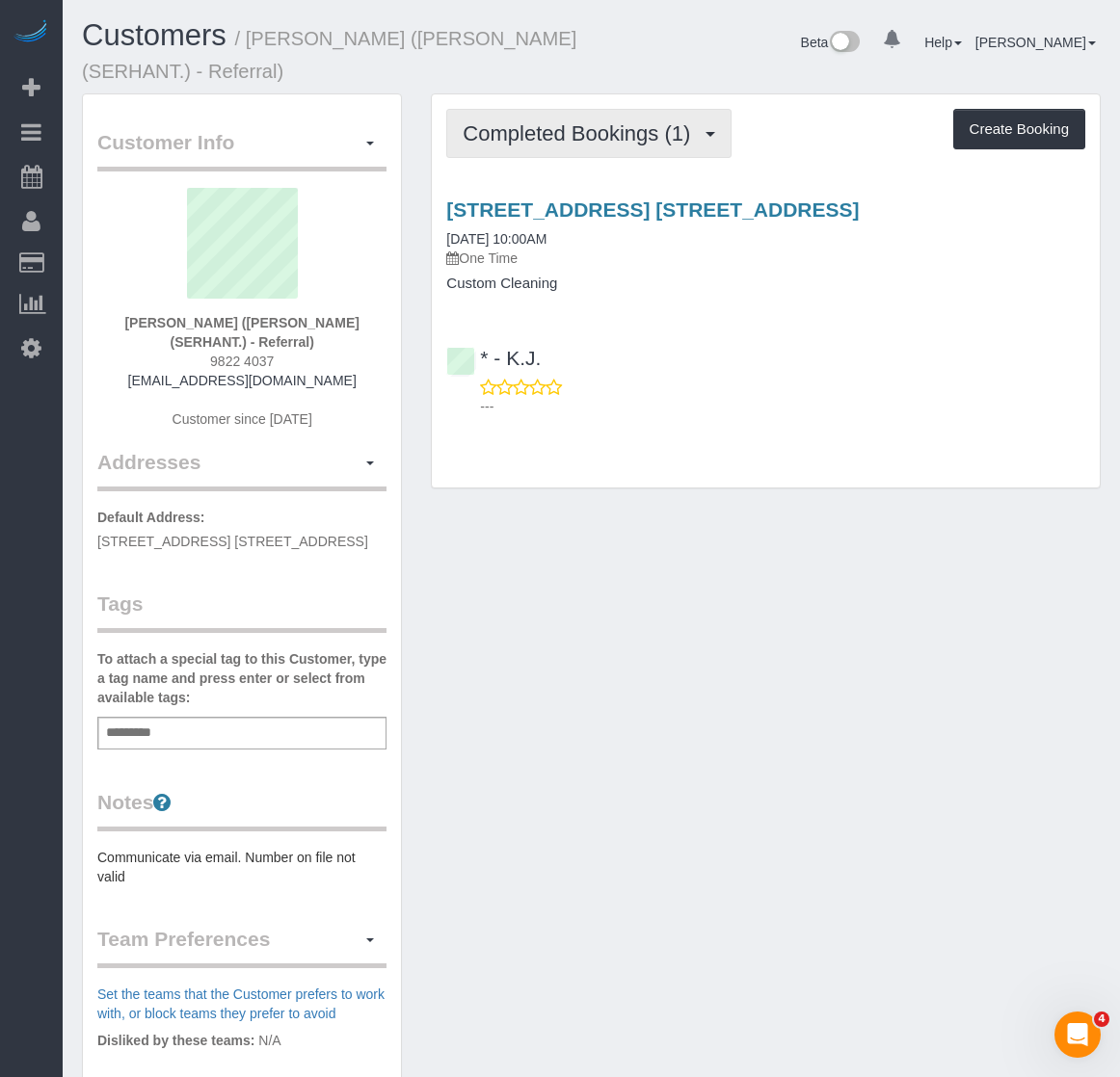
click at [503, 137] on span "Completed Bookings (1)" at bounding box center [580, 133] width 237 height 24
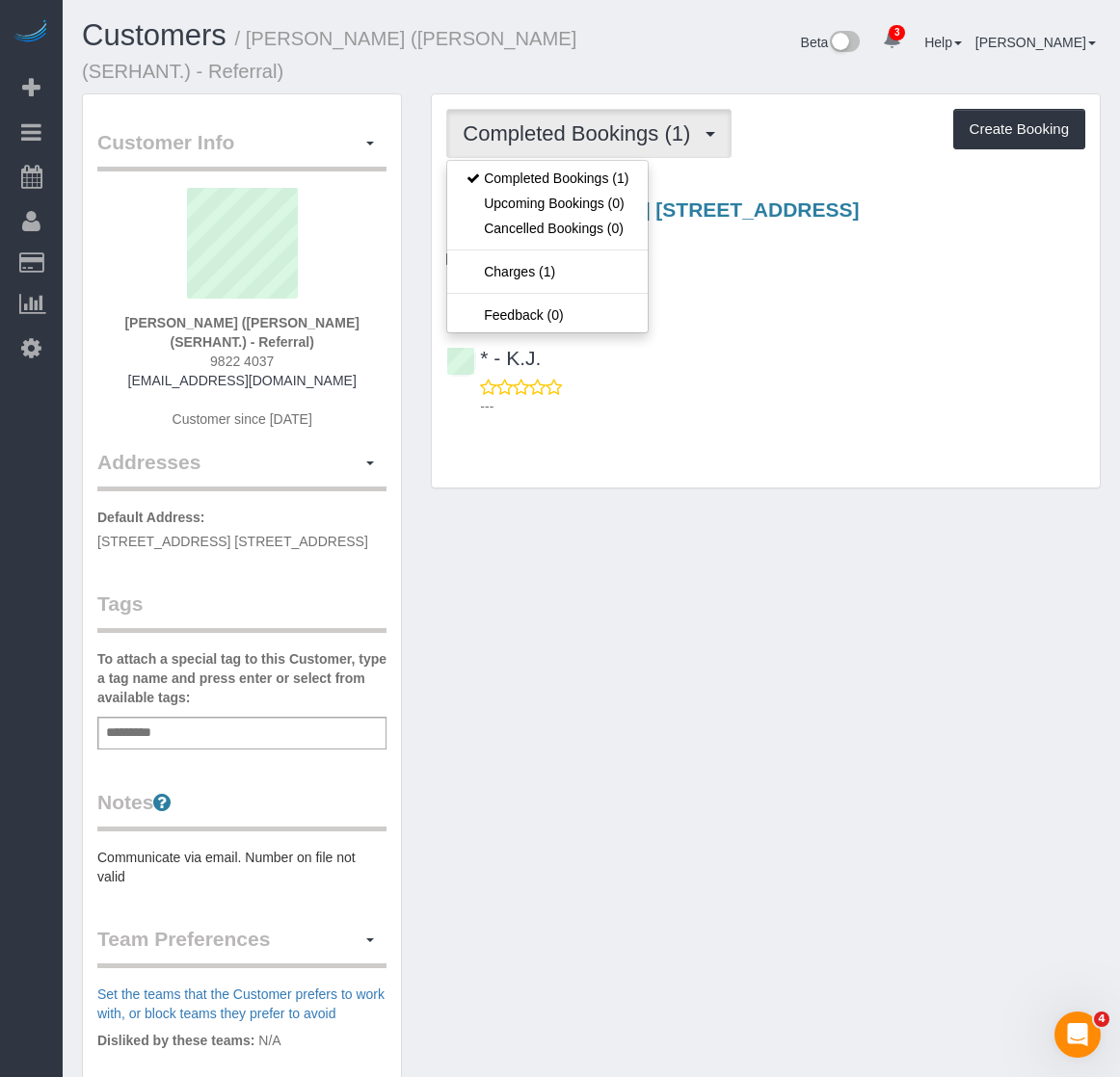
click at [785, 196] on div "[STREET_ADDRESS] [STREET_ADDRESS] [DATE] 10:00AM One Time Custom Cleaning * - K…" at bounding box center [766, 303] width 668 height 243
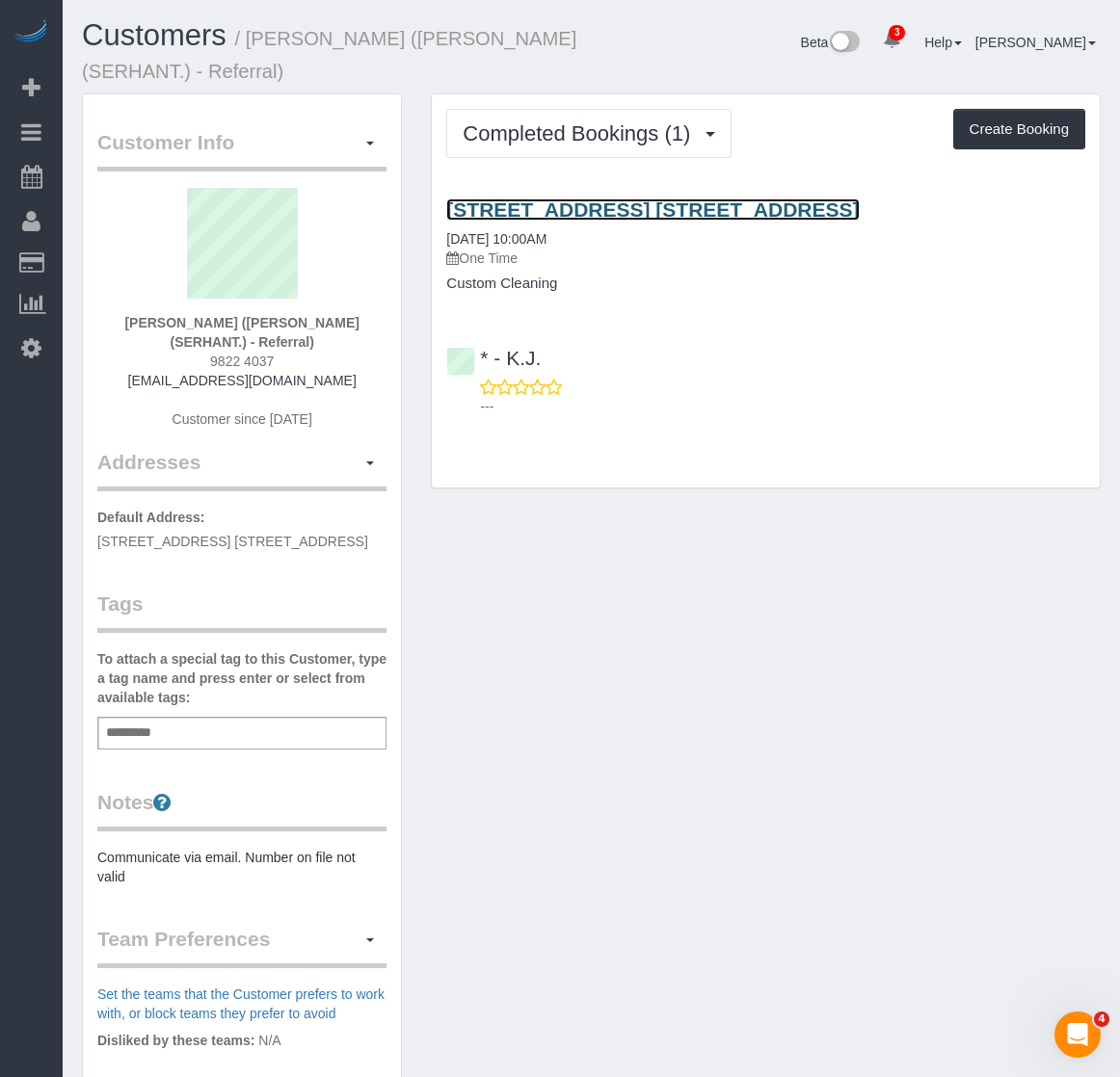
click at [782, 203] on link "[STREET_ADDRESS] [STREET_ADDRESS]" at bounding box center [652, 209] width 413 height 22
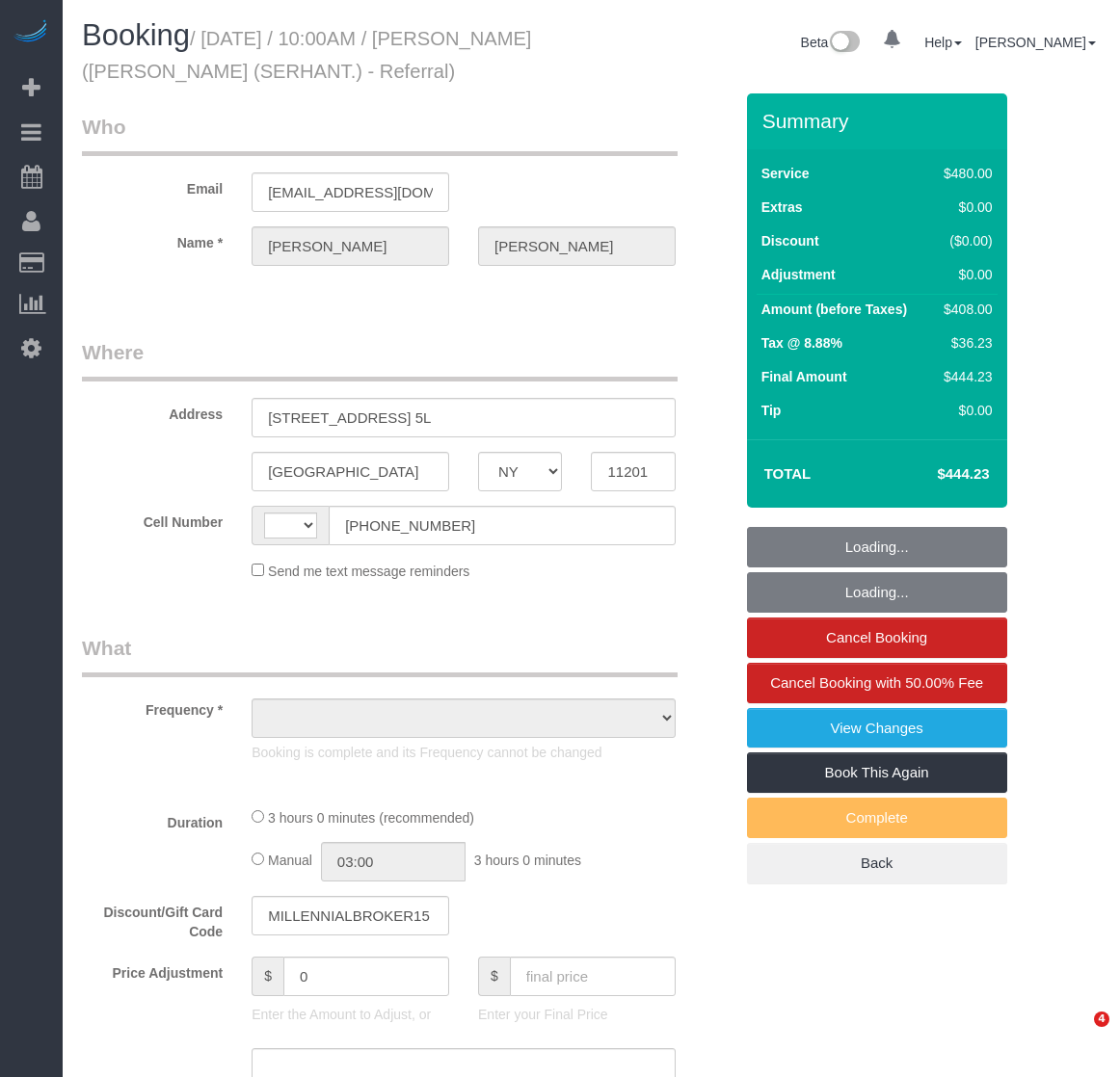
select select "NY"
select select "string:[GEOGRAPHIC_DATA]"
select select "object:785"
select select "string:stripe-pm_1RsZvY4VGloSiKo7ii2ASQUG"
select select "2"
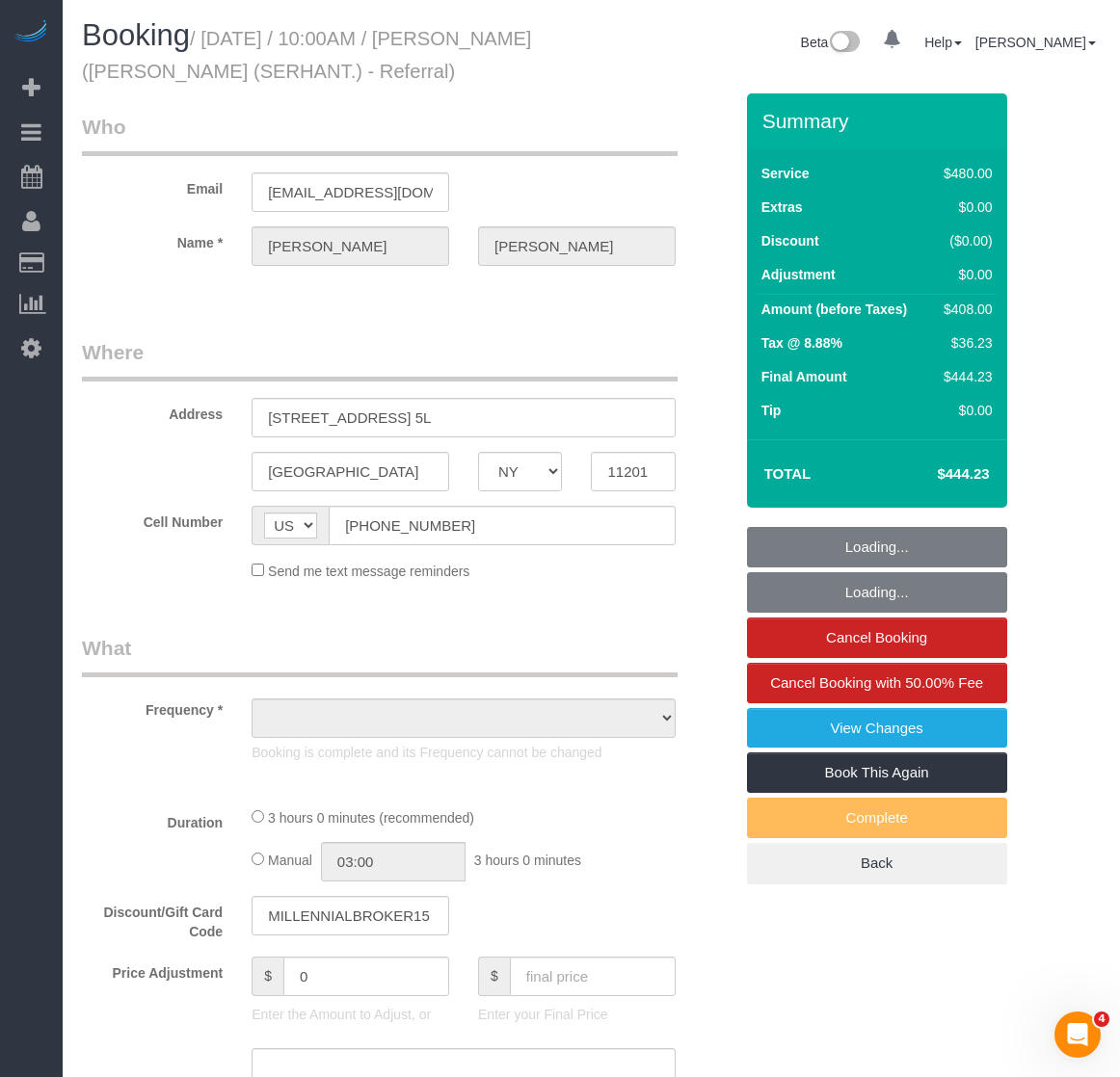
select select "180"
select select "spot1"
select select "number:89"
select select "number:90"
select select "number:15"
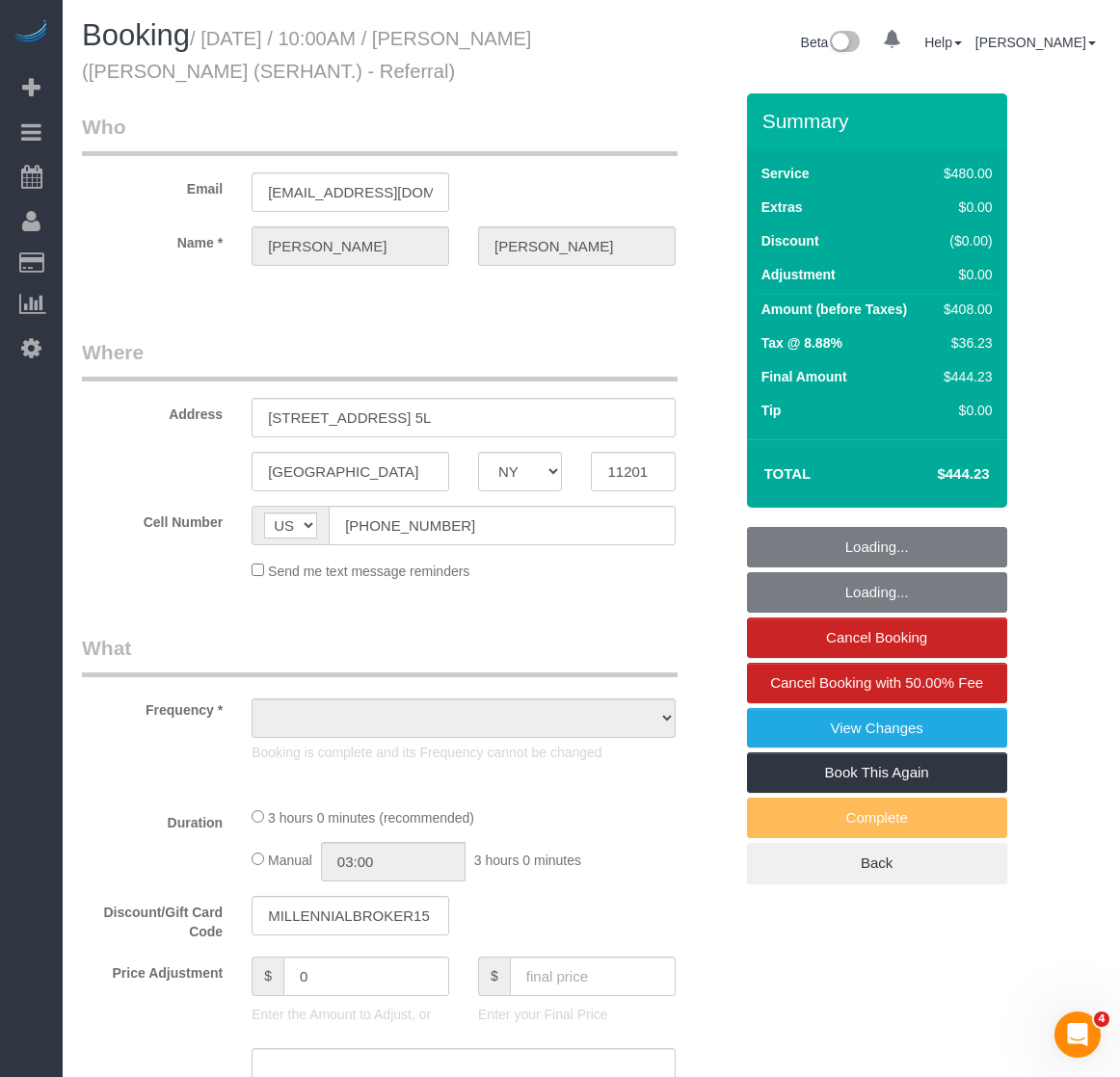
select select "number:7"
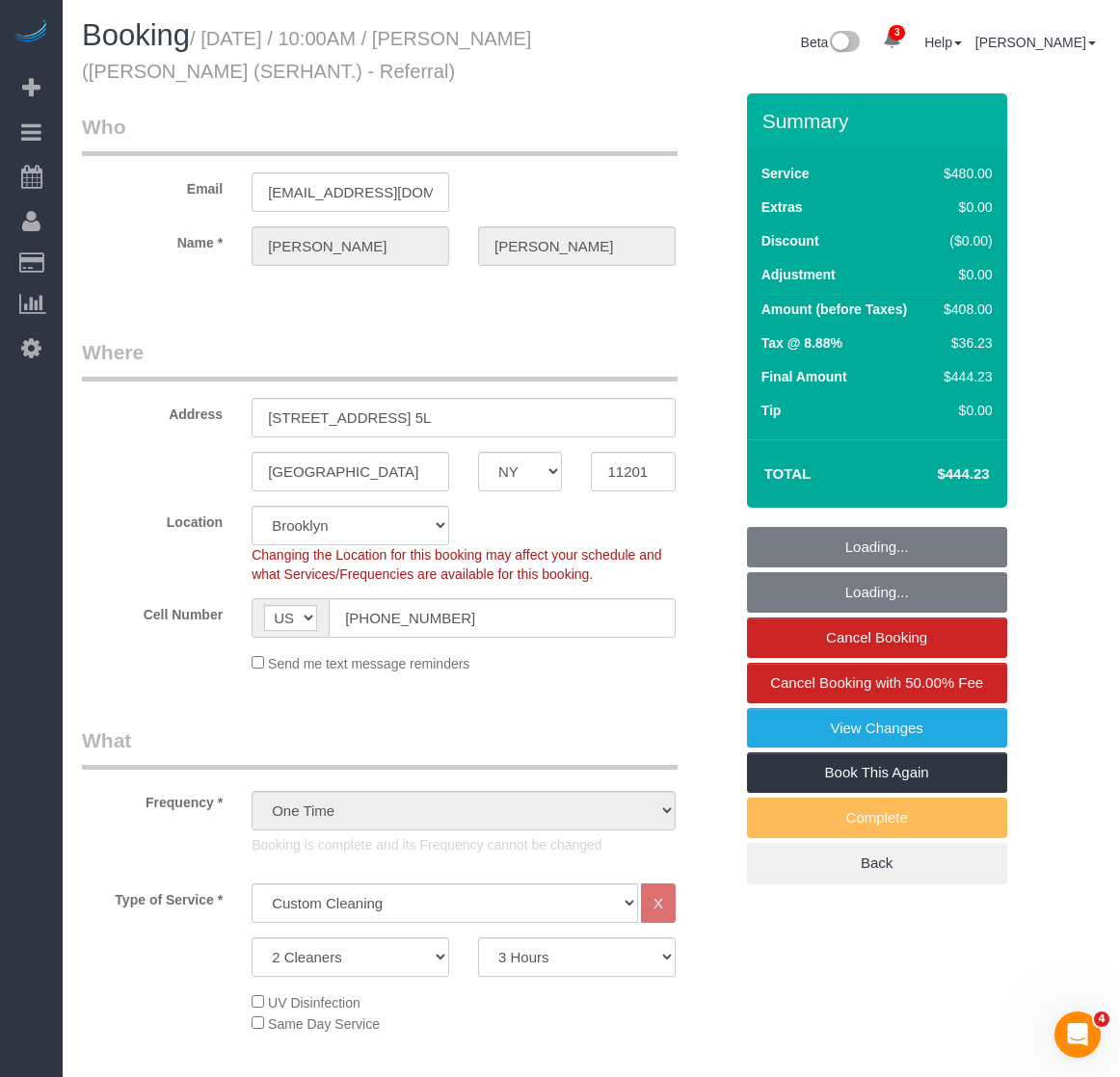
select select "spot19"
select select "object:1327"
drag, startPoint x: 434, startPoint y: 83, endPoint x: 206, endPoint y: 36, distance: 232.8
click at [206, 36] on h1 "Booking / [DATE] / 10:00AM / [PERSON_NAME] ([PERSON_NAME] (SERHANT.) - Referral)" at bounding box center [330, 52] width 496 height 65
copy small "[DATE] / 10:00AM / [PERSON_NAME] ([PERSON_NAME] (SERHANT.) - Referral)"
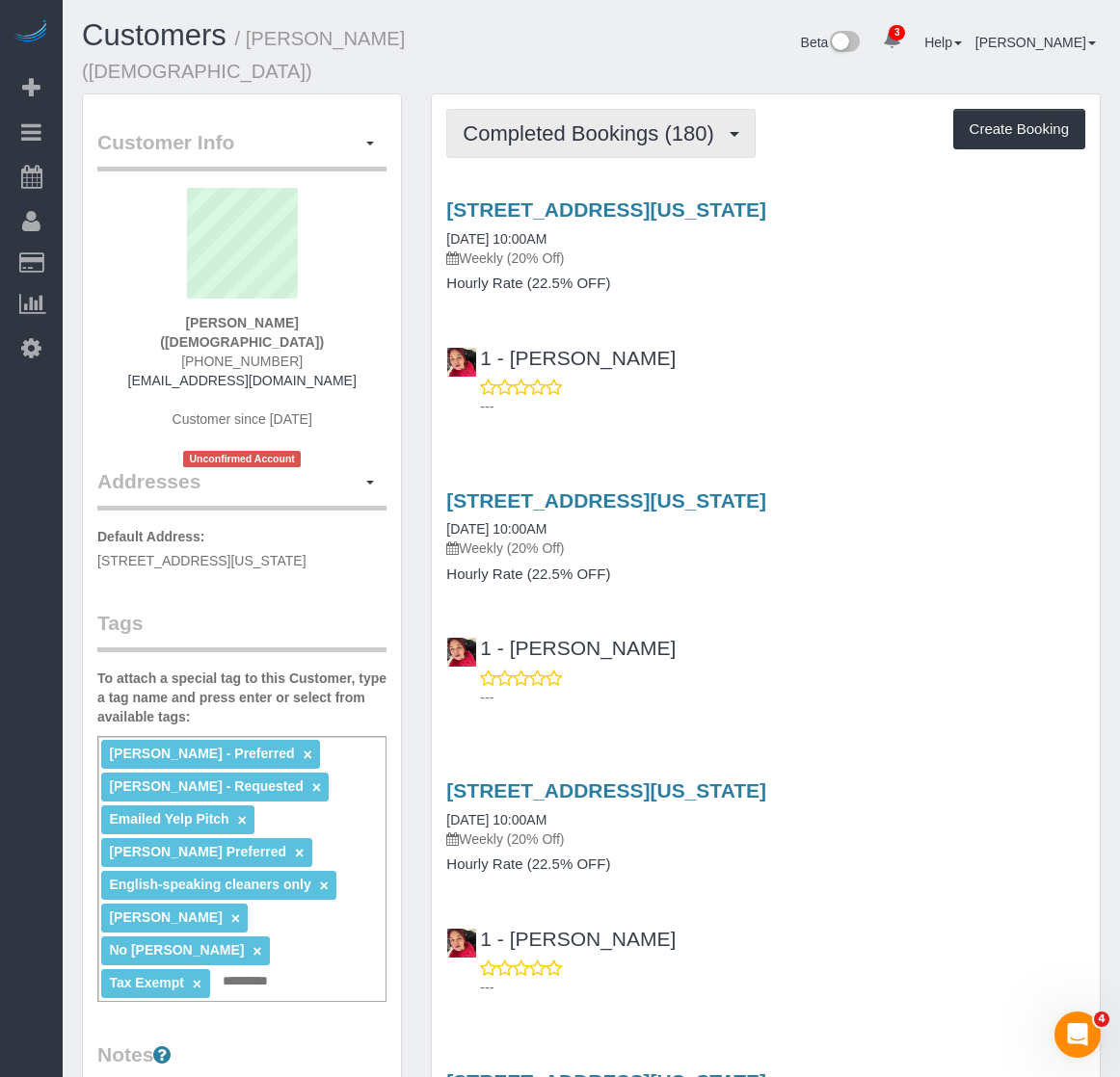
click at [588, 156] on button "Completed Bookings (180)" at bounding box center [600, 134] width 309 height 49
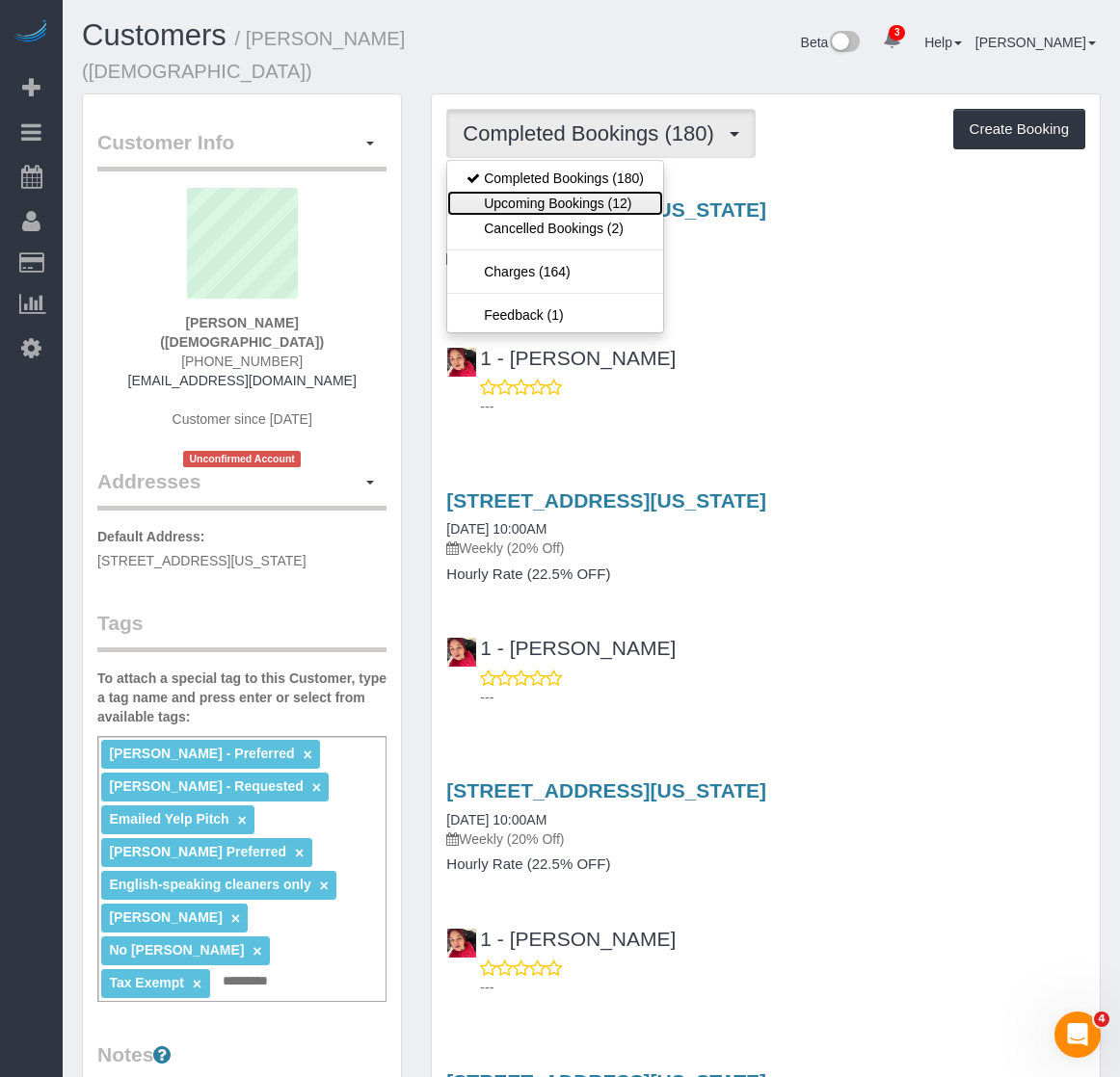
click at [583, 197] on link "Upcoming Bookings (12)" at bounding box center [554, 204] width 216 height 25
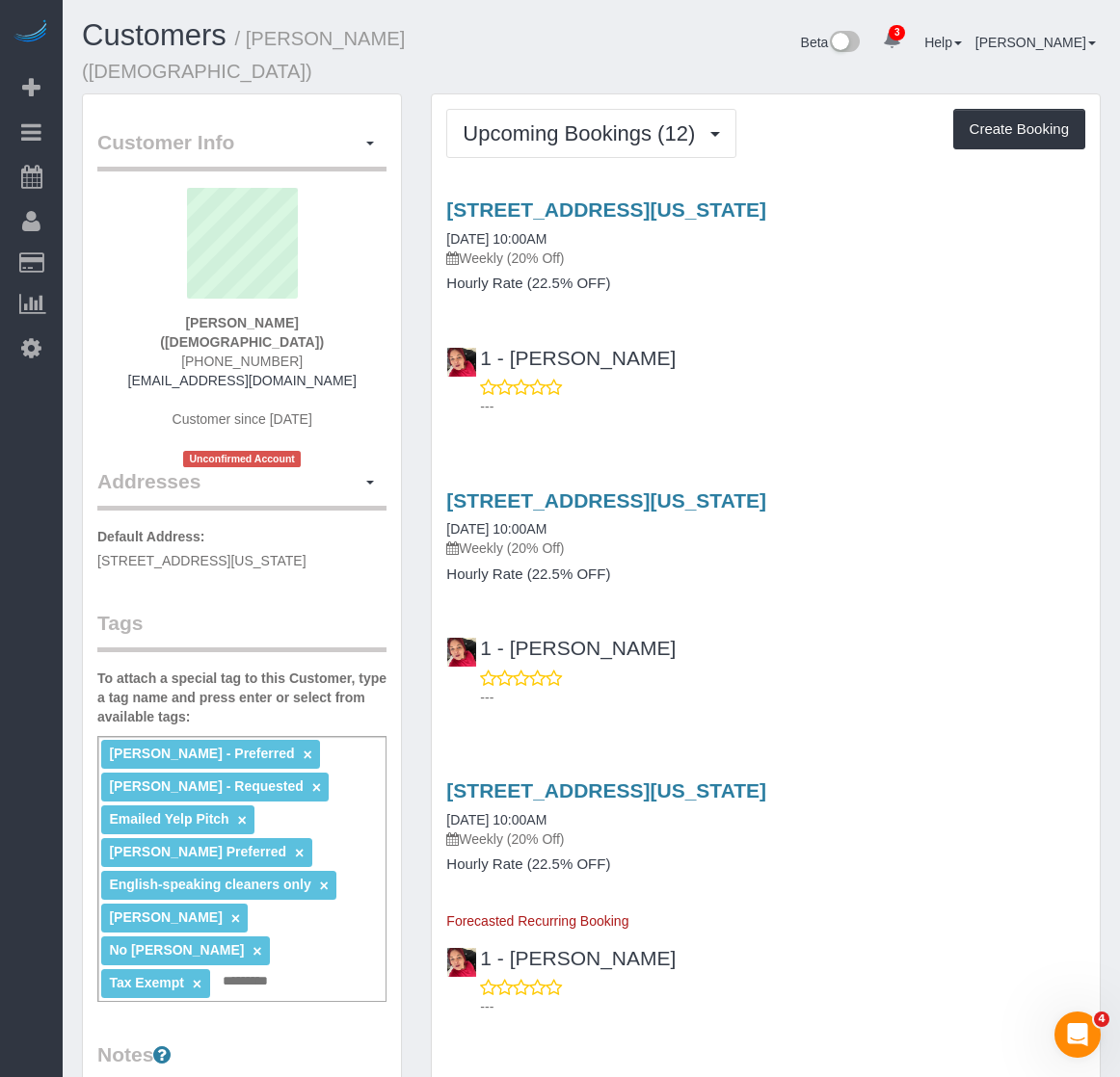
click at [812, 290] on h4 "Hourly Rate (22.5% OFF)" at bounding box center [765, 284] width 639 height 17
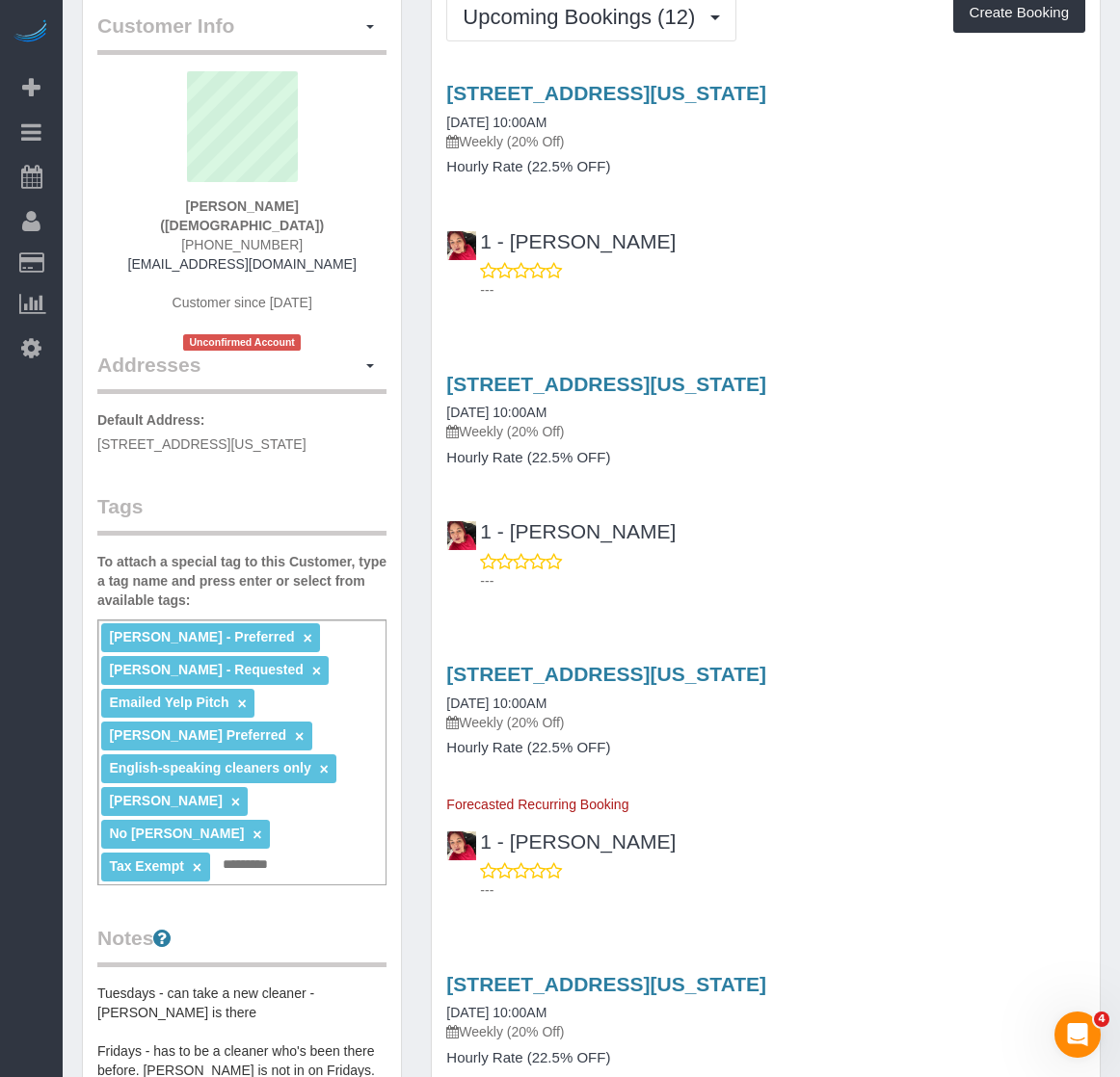
scroll to position [193, 0]
